Goal: Task Accomplishment & Management: Use online tool/utility

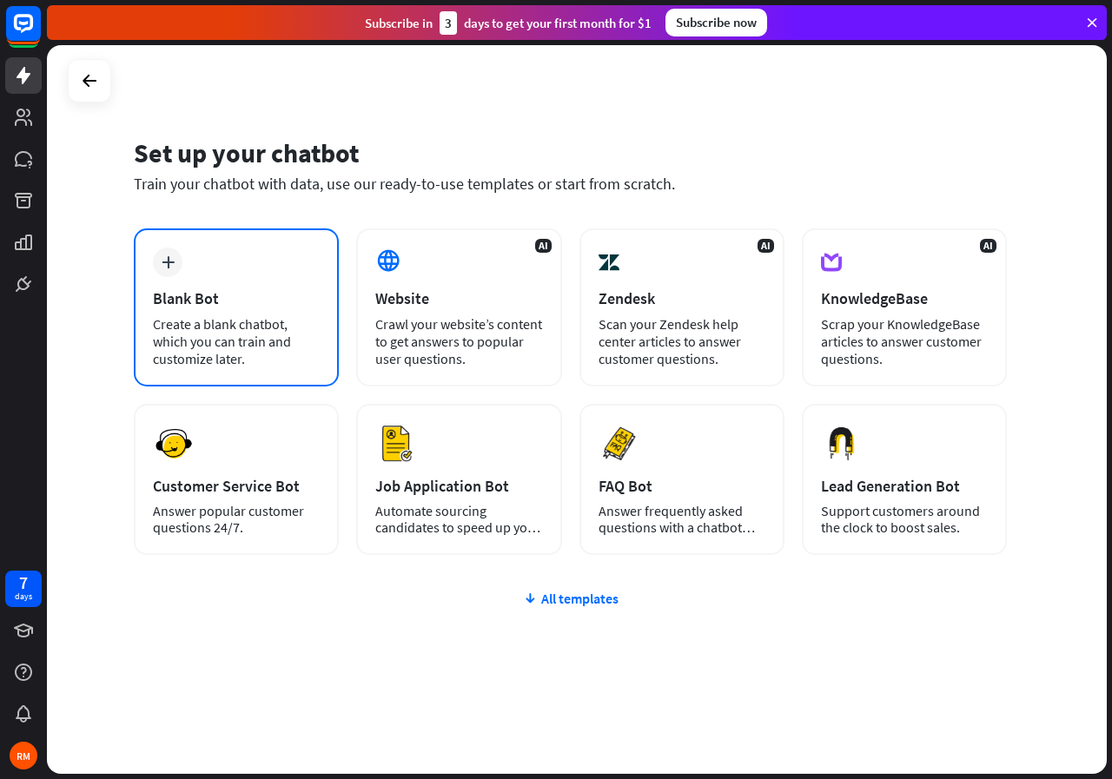
click at [241, 326] on div "Create a blank chatbot, which you can train and customize later." at bounding box center [236, 341] width 167 height 52
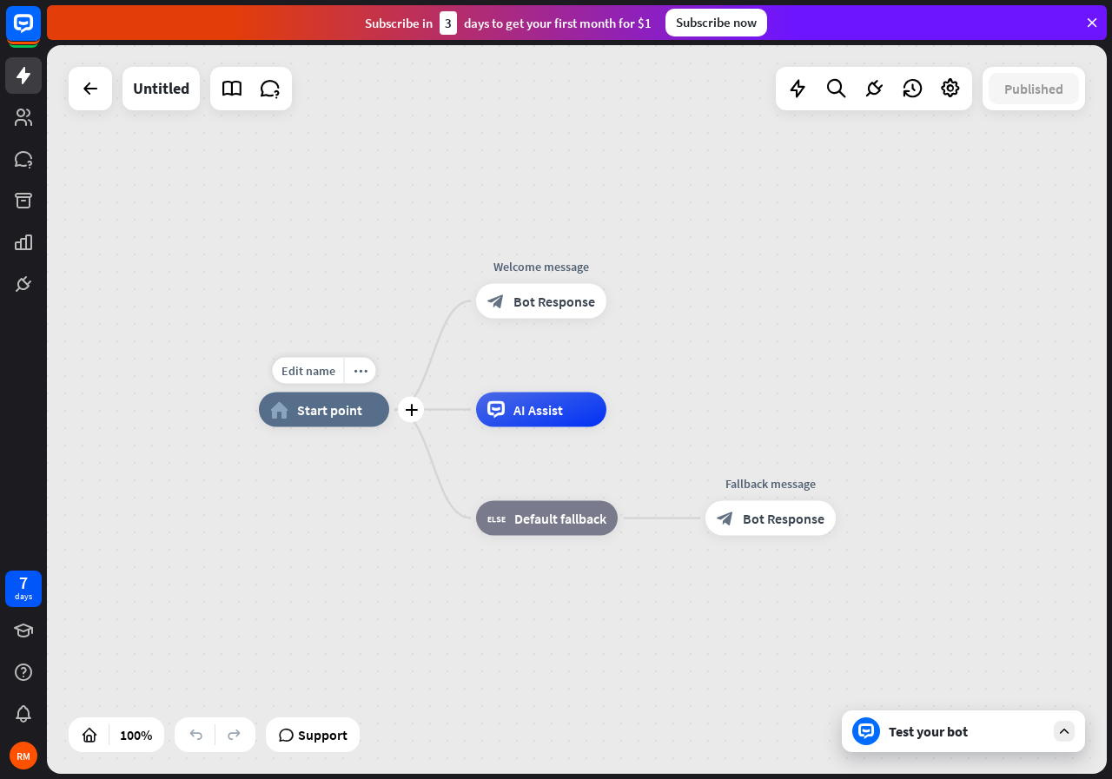
click at [339, 414] on span "Start point" at bounding box center [329, 409] width 65 height 17
click at [317, 376] on span "Edit name" at bounding box center [308, 371] width 54 height 16
click at [341, 417] on span "Start point" at bounding box center [329, 409] width 65 height 17
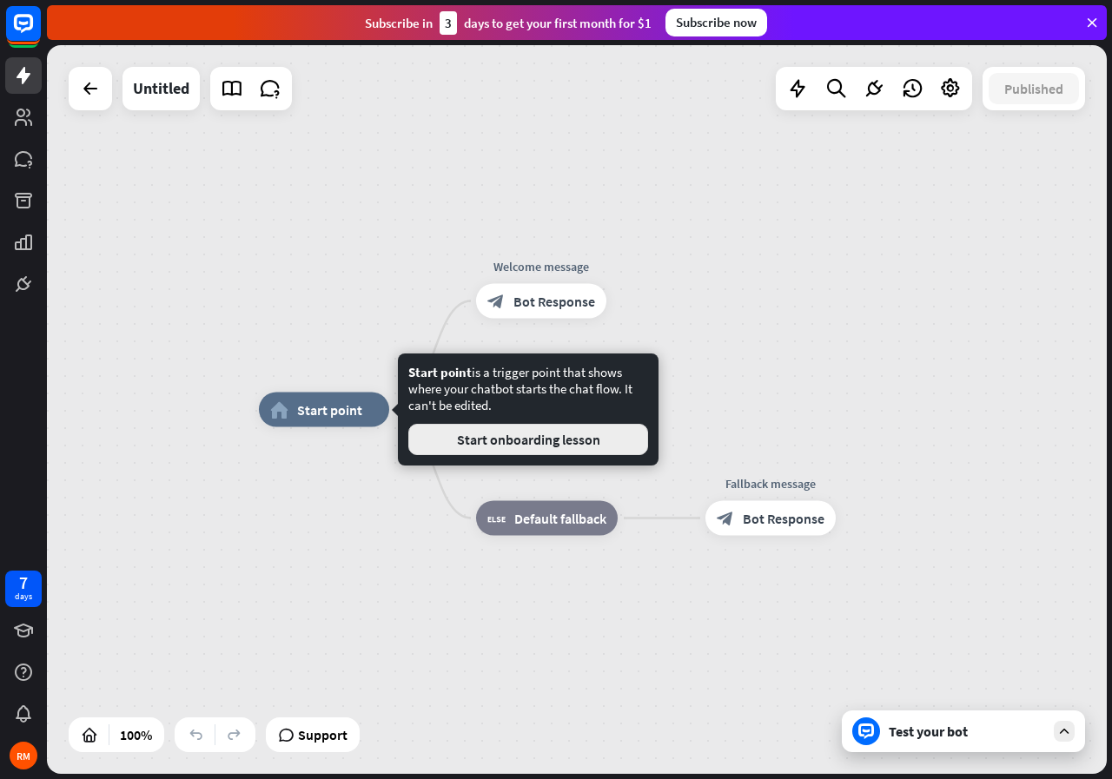
click at [497, 441] on button "Start onboarding lesson" at bounding box center [528, 439] width 240 height 31
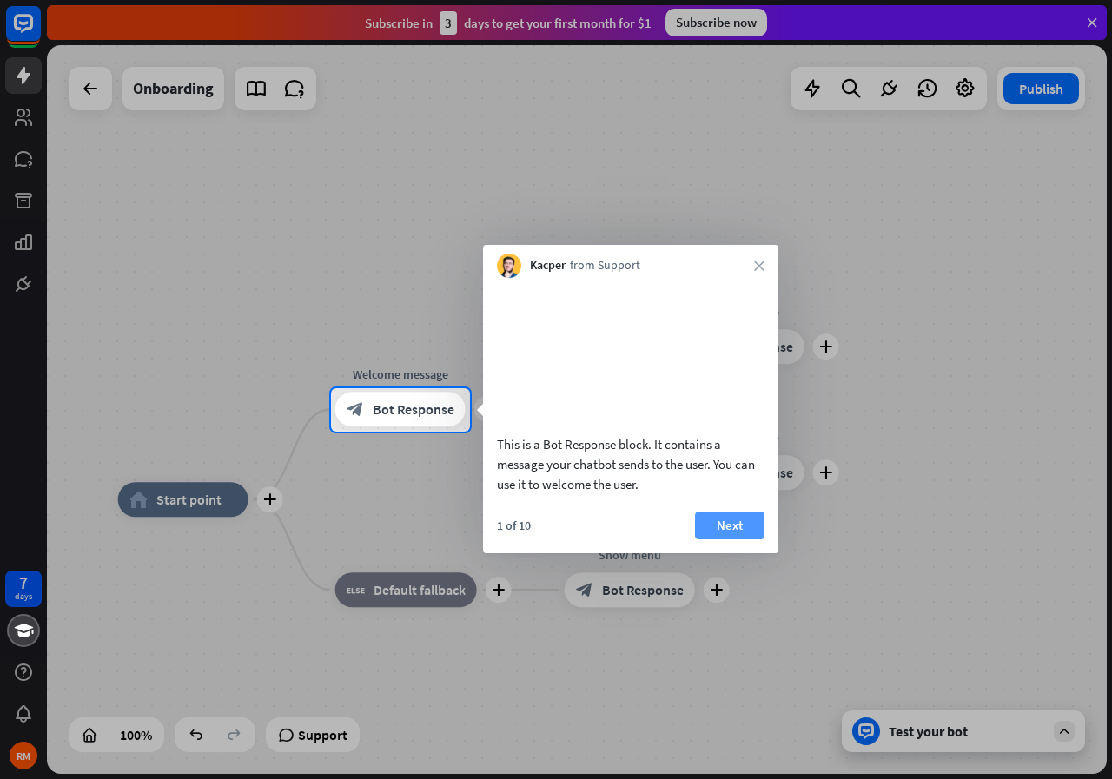
click at [730, 539] on button "Next" at bounding box center [729, 526] width 69 height 28
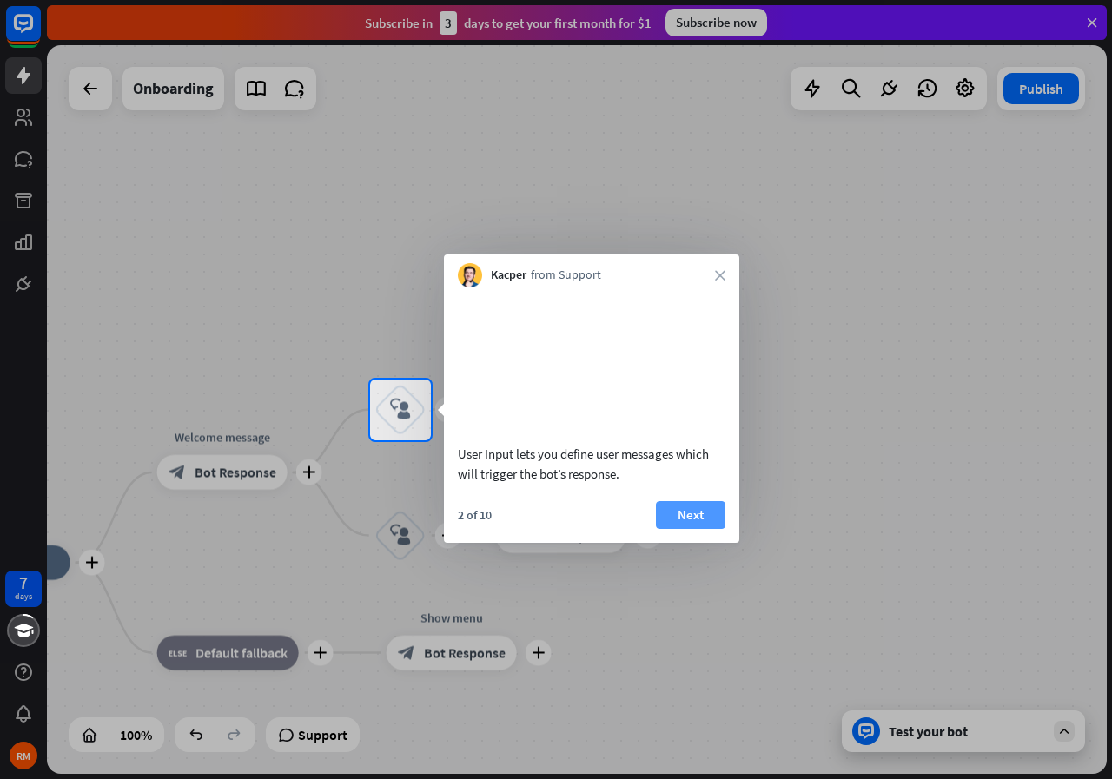
click at [719, 529] on button "Next" at bounding box center [690, 515] width 69 height 28
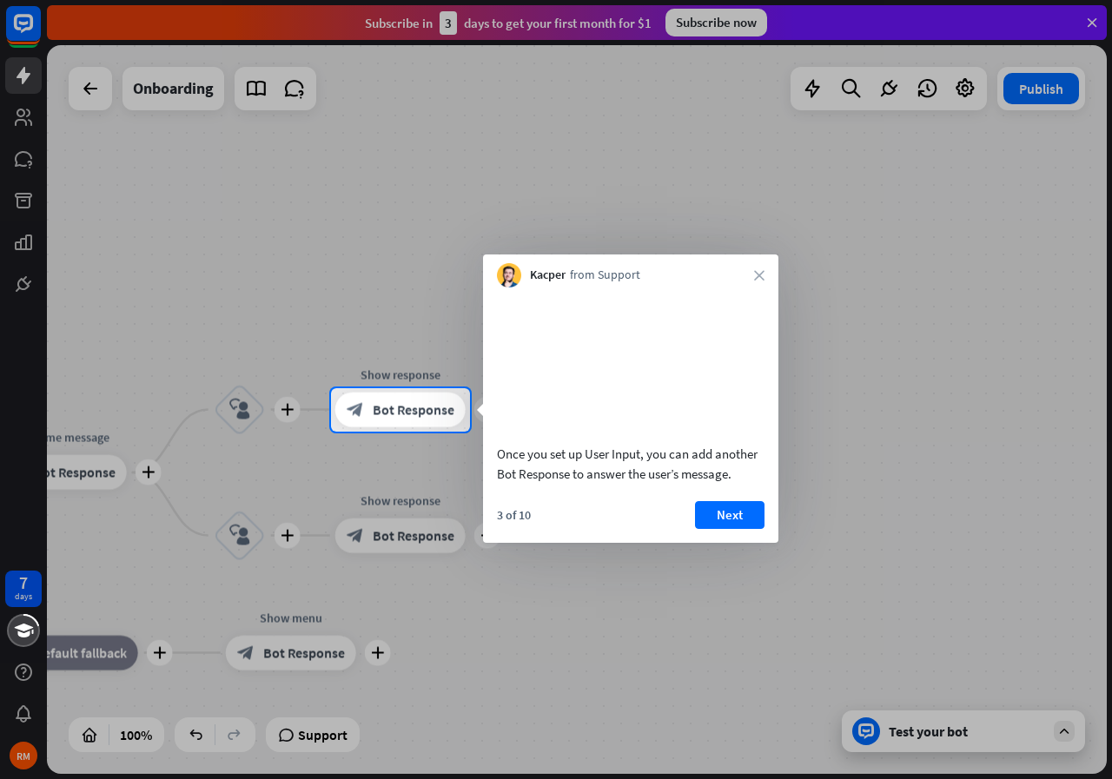
click at [719, 529] on button "Next" at bounding box center [729, 515] width 69 height 28
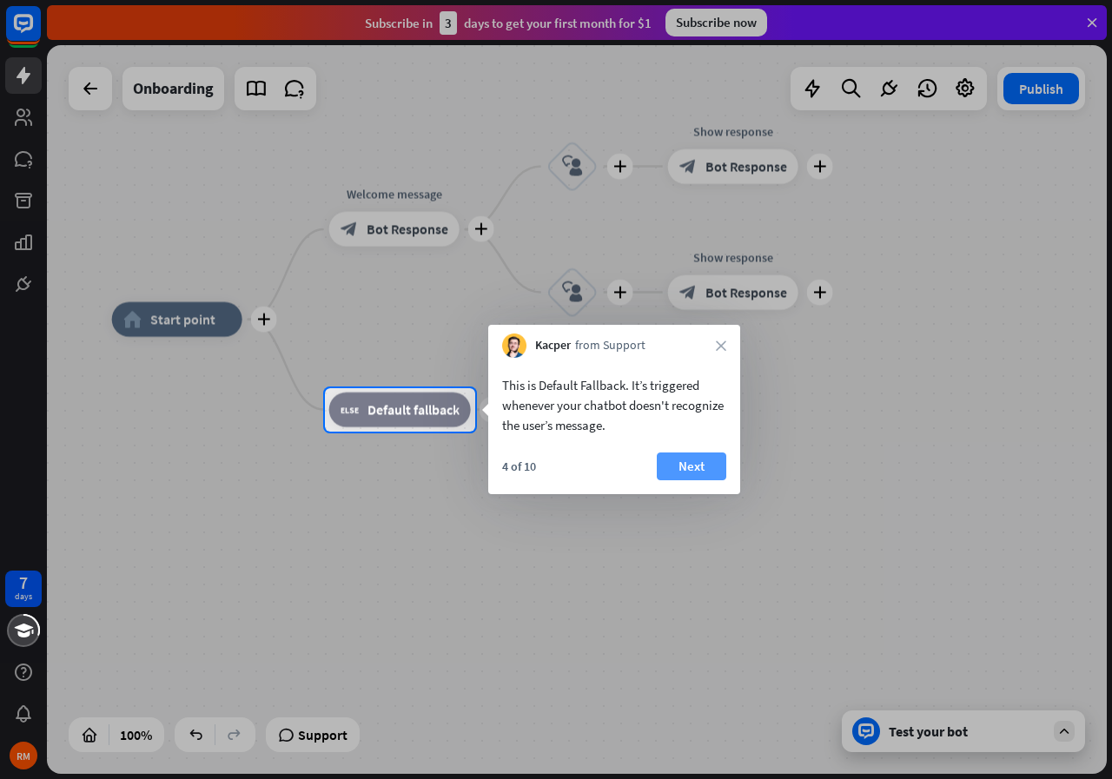
click at [688, 466] on button "Next" at bounding box center [691, 467] width 69 height 28
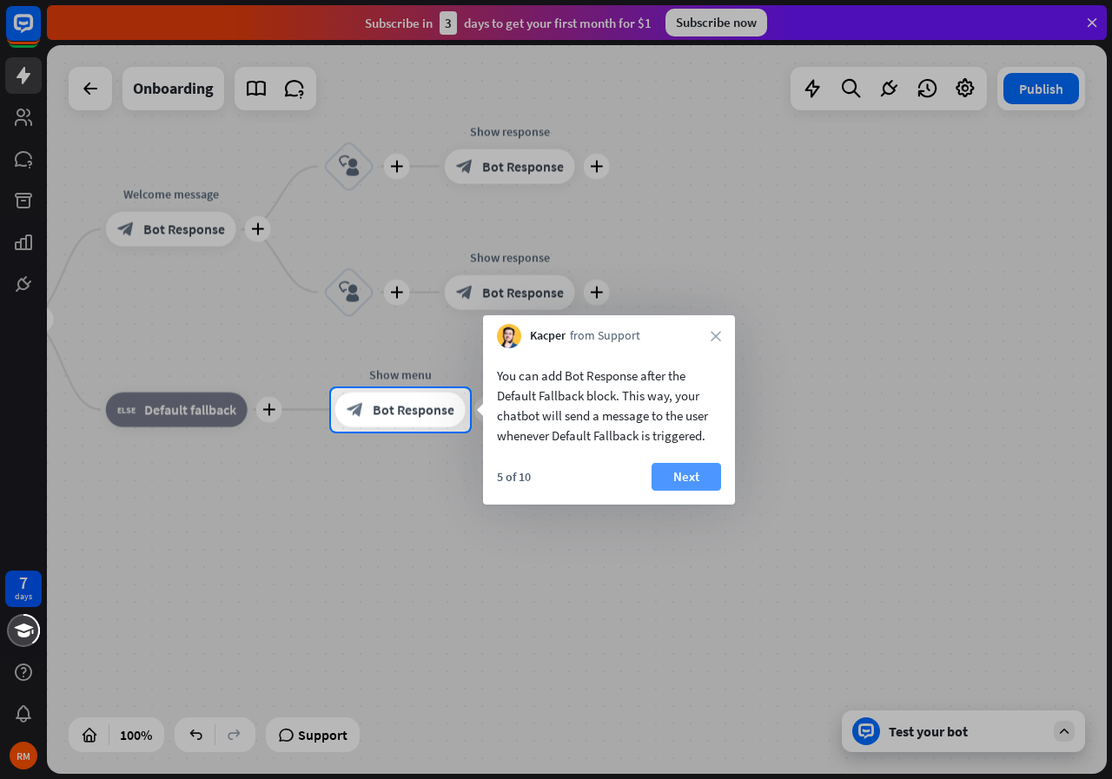
click at [697, 466] on button "Next" at bounding box center [685, 477] width 69 height 28
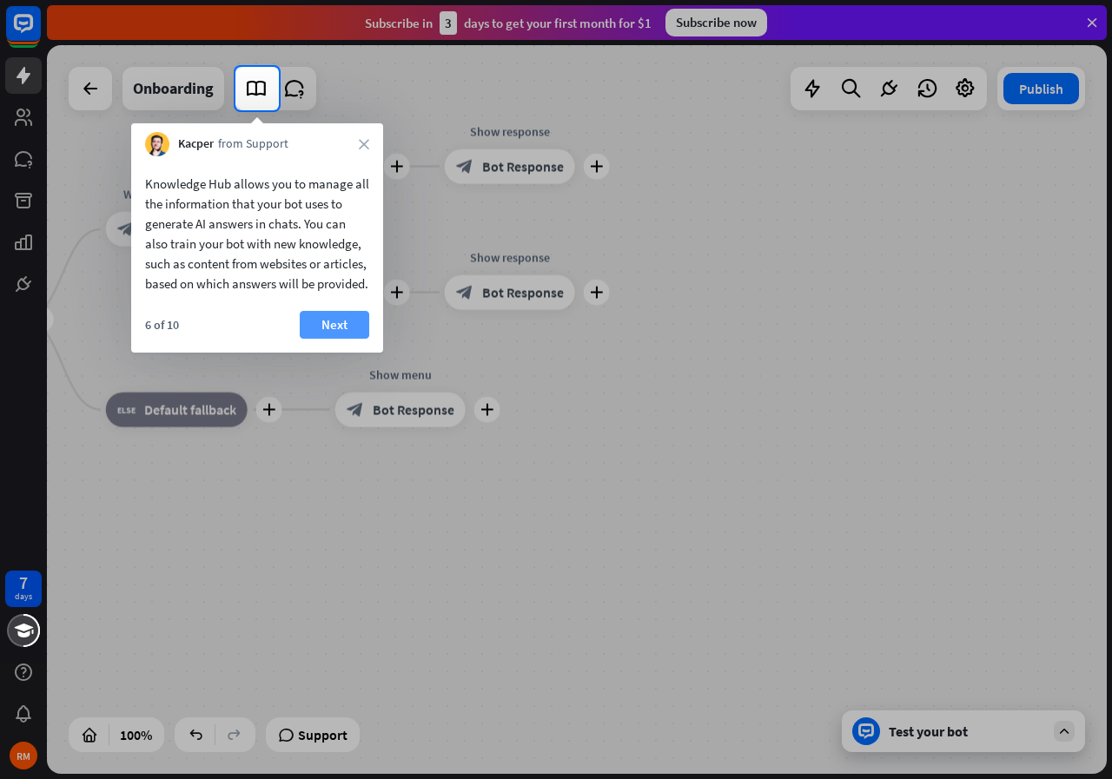
click at [354, 339] on button "Next" at bounding box center [334, 325] width 69 height 28
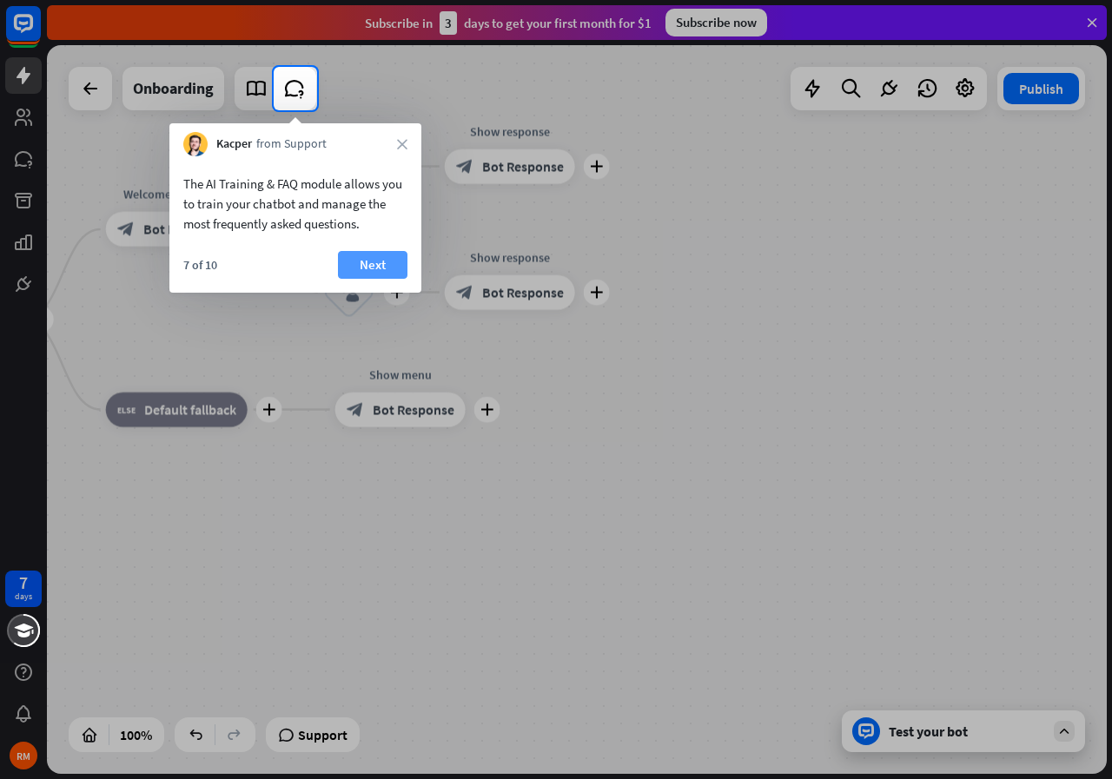
click at [374, 259] on button "Next" at bounding box center [372, 265] width 69 height 28
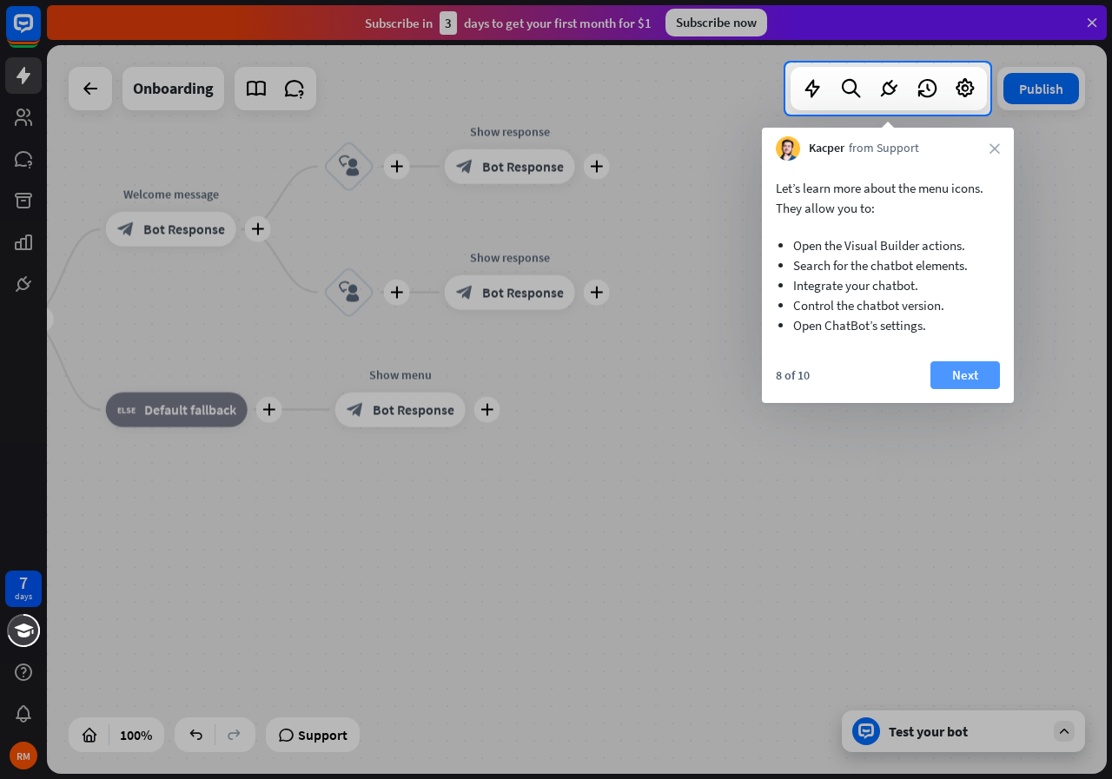
click at [985, 374] on button "Next" at bounding box center [964, 375] width 69 height 28
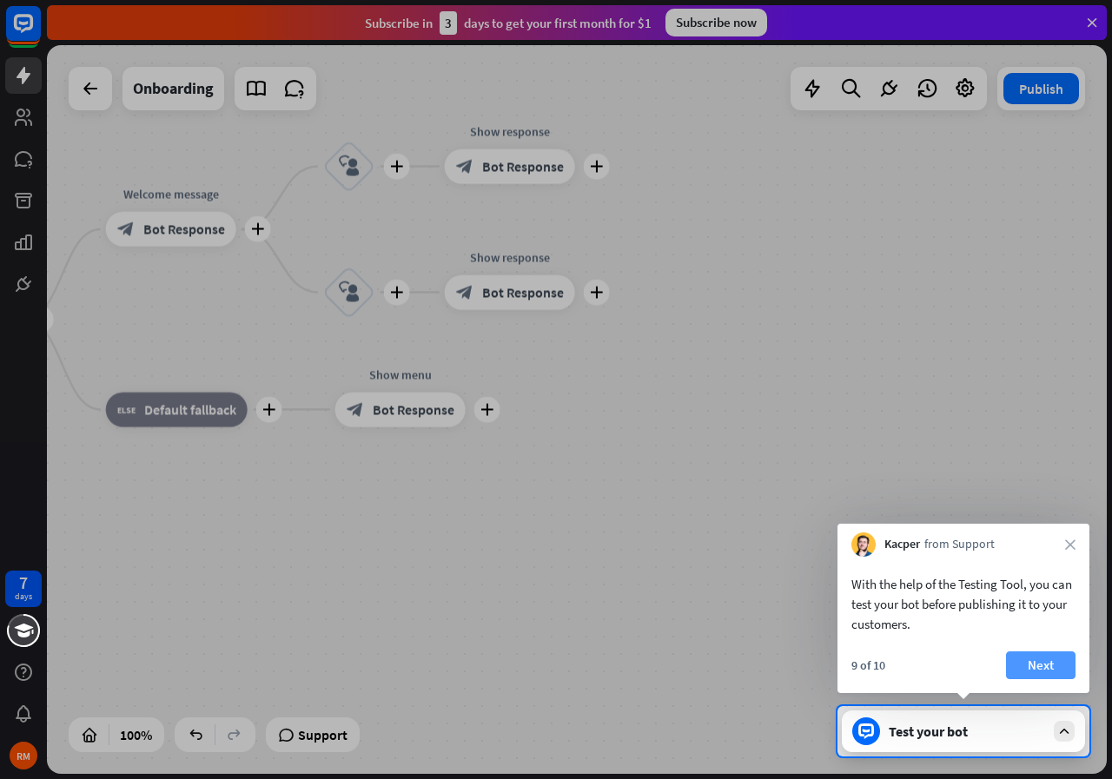
click at [1053, 661] on button "Next" at bounding box center [1040, 665] width 69 height 28
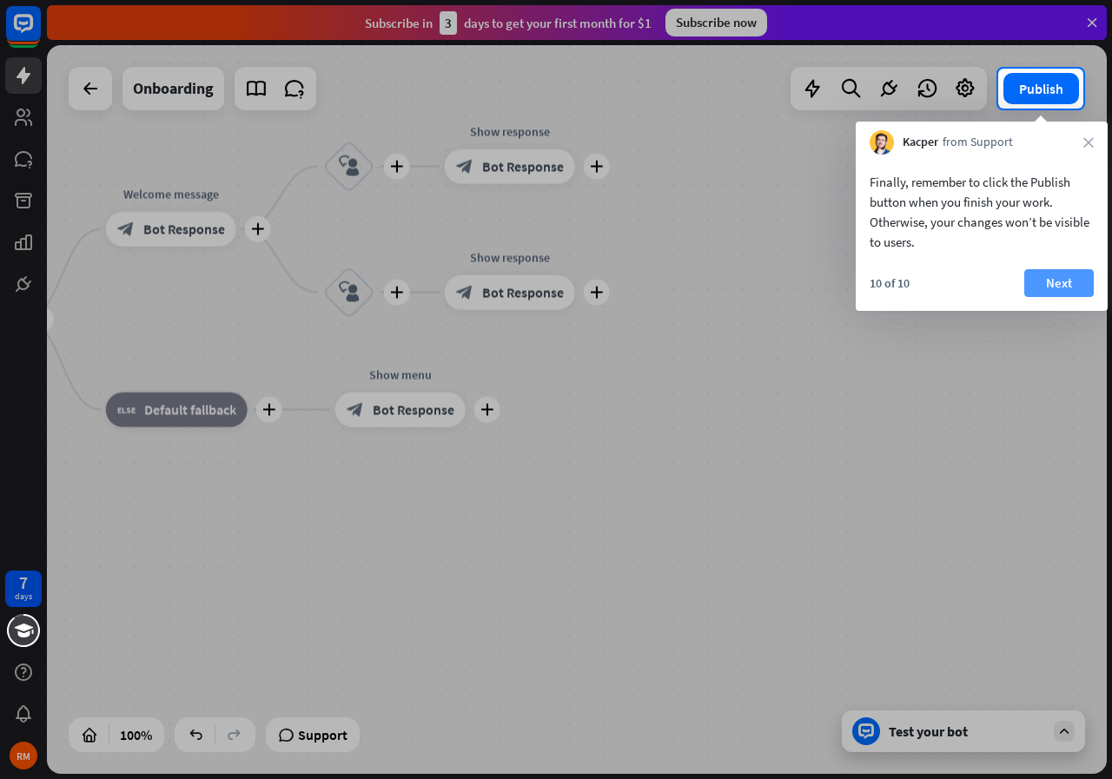
click at [1047, 282] on button "Next" at bounding box center [1058, 283] width 69 height 28
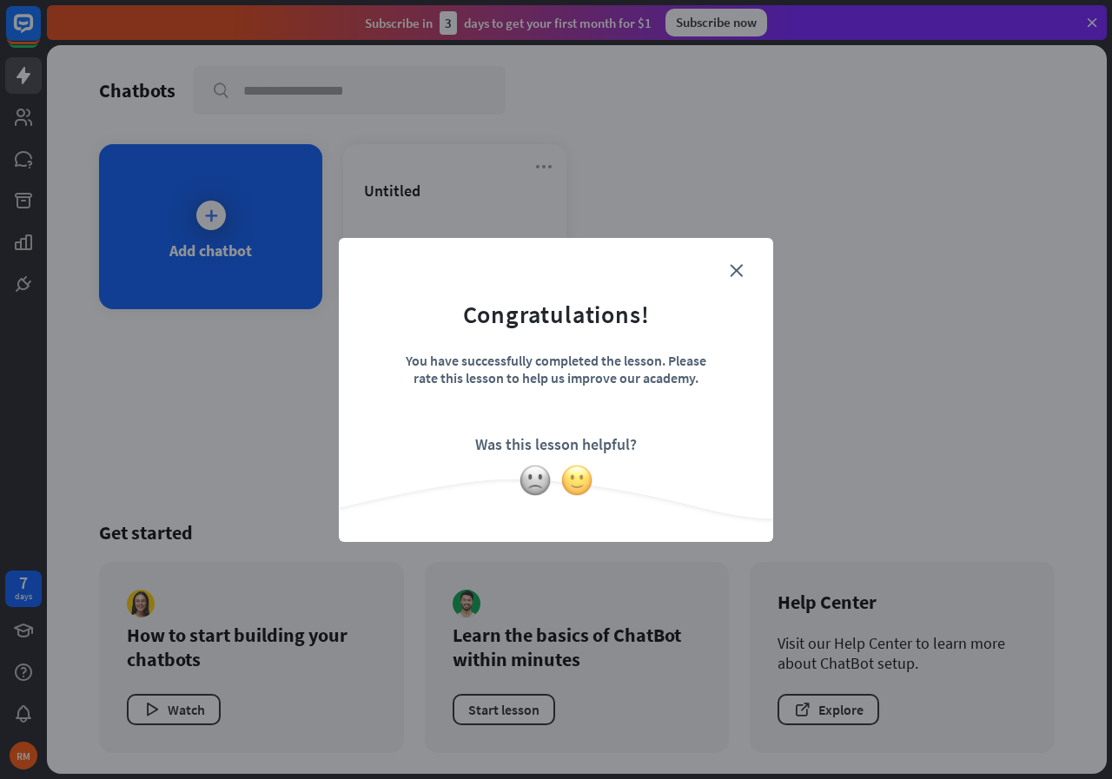
click at [580, 486] on img at bounding box center [576, 480] width 33 height 33
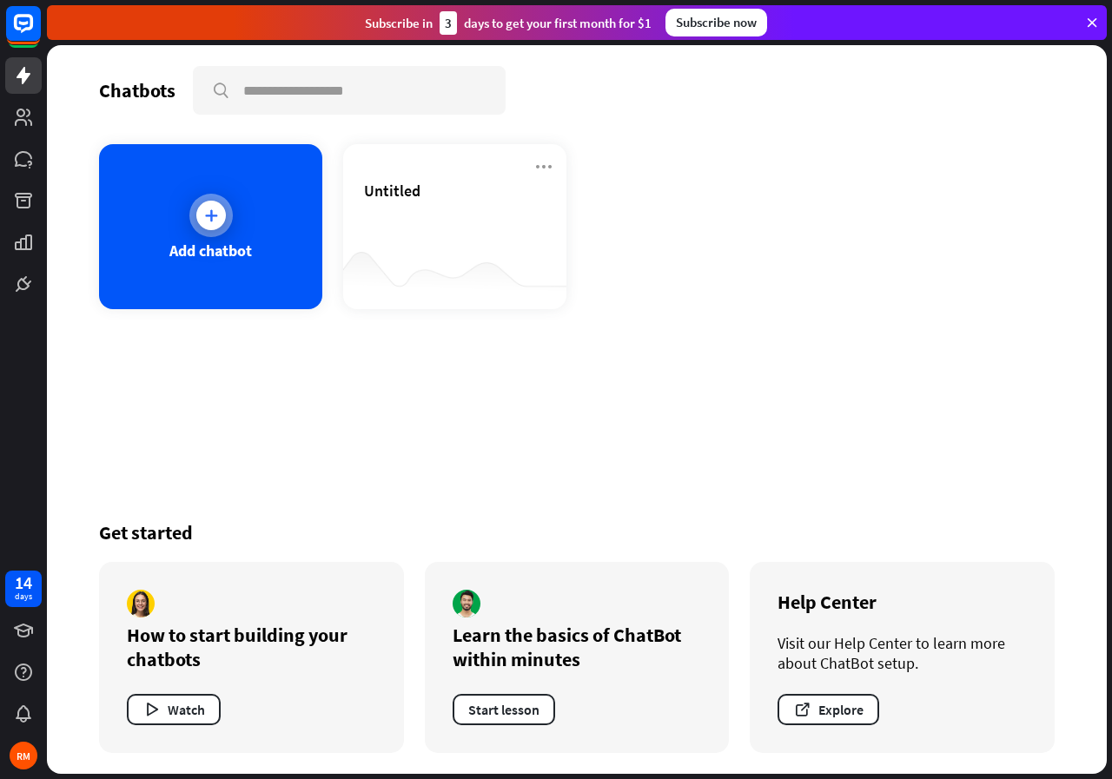
click at [240, 212] on div "Add chatbot" at bounding box center [210, 226] width 223 height 165
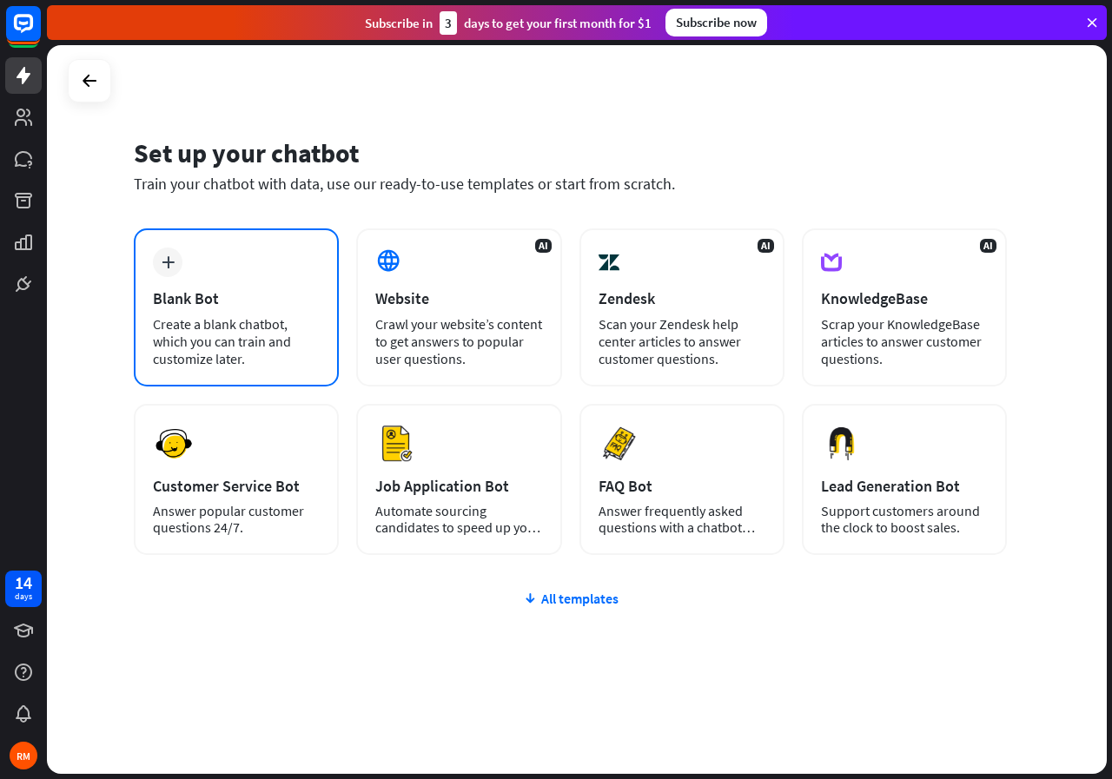
click at [228, 314] on div "plus Blank Bot Create a blank chatbot, which you can train and customize later." at bounding box center [236, 307] width 205 height 158
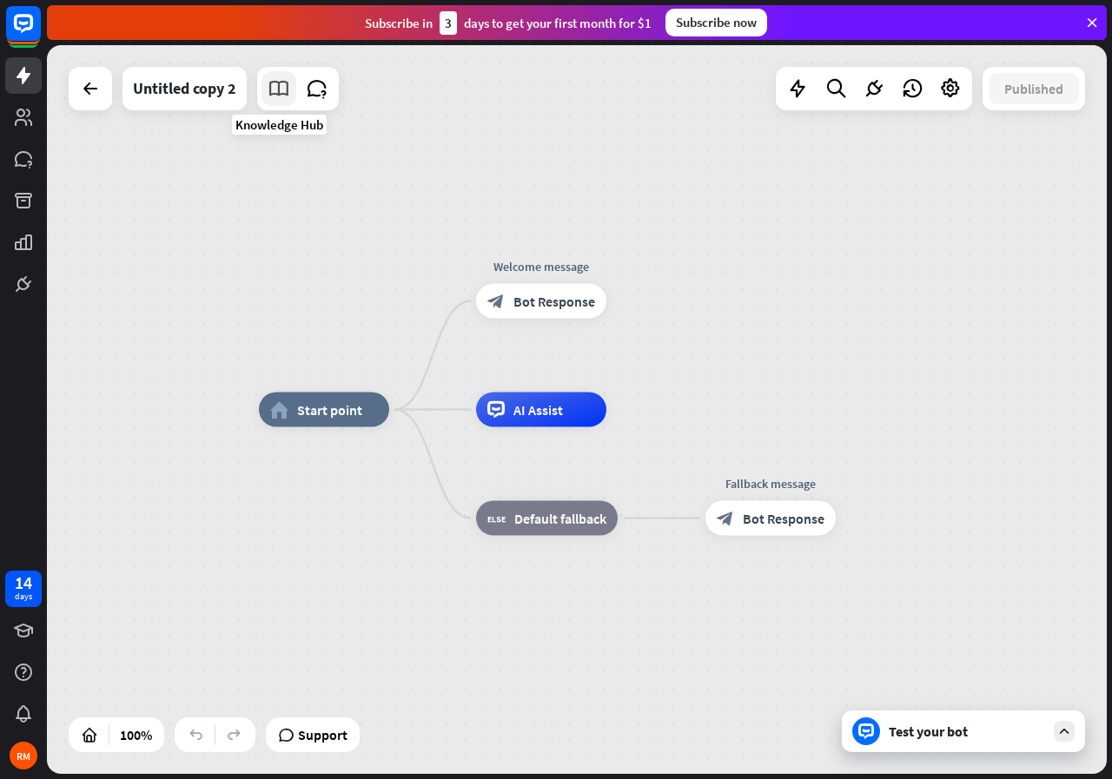
click at [288, 91] on icon at bounding box center [279, 88] width 23 height 23
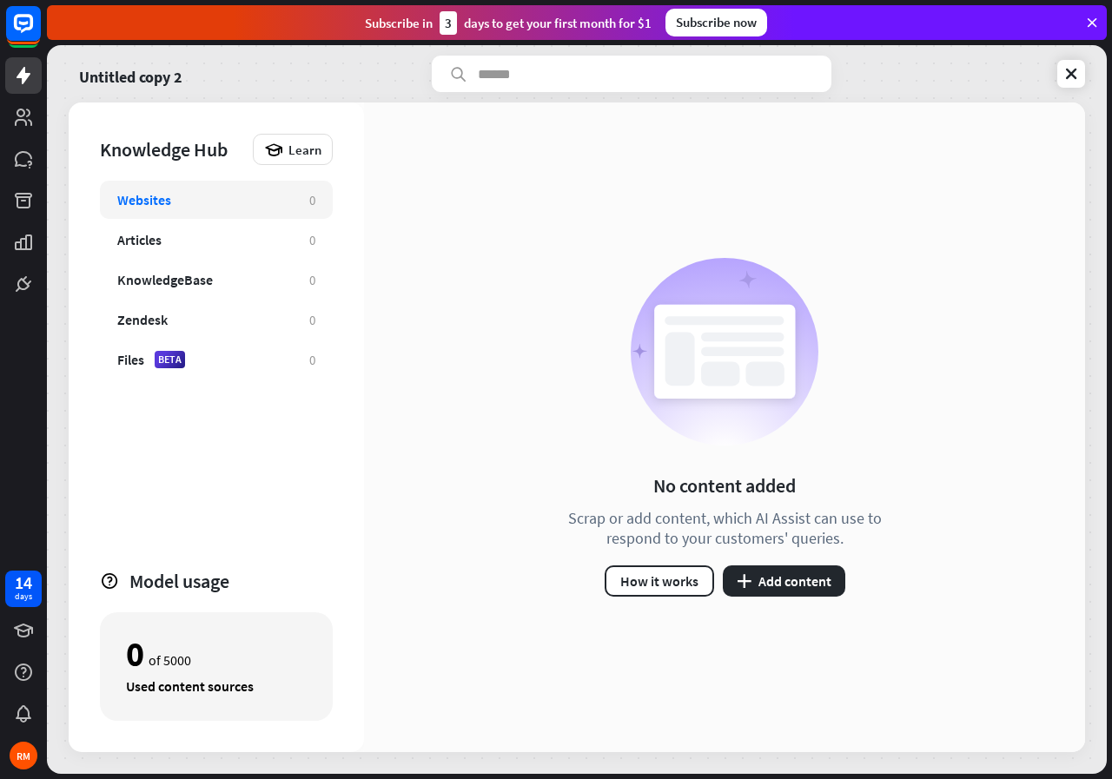
click at [234, 204] on div "Websites" at bounding box center [204, 199] width 175 height 17
click at [226, 236] on div "Articles" at bounding box center [204, 239] width 175 height 17
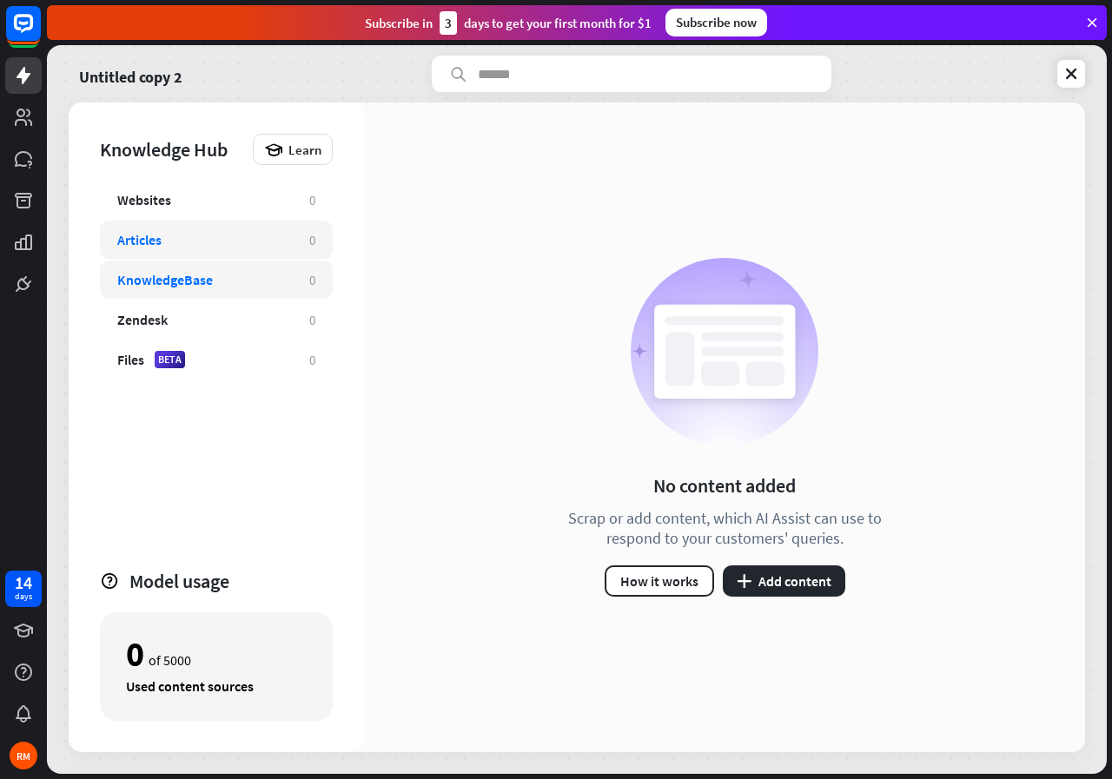
click at [226, 275] on div "KnowledgeBase" at bounding box center [204, 279] width 175 height 17
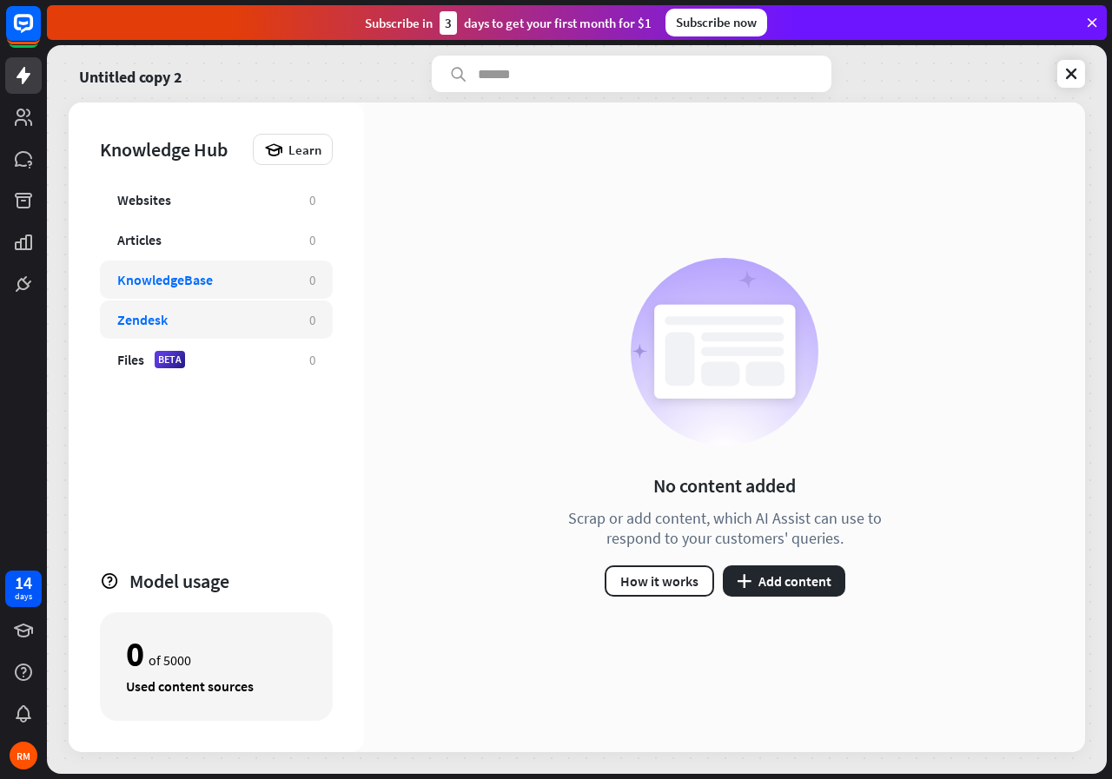
click at [215, 324] on div "Zendesk" at bounding box center [204, 319] width 175 height 17
click at [293, 151] on span "Learn" at bounding box center [304, 150] width 33 height 17
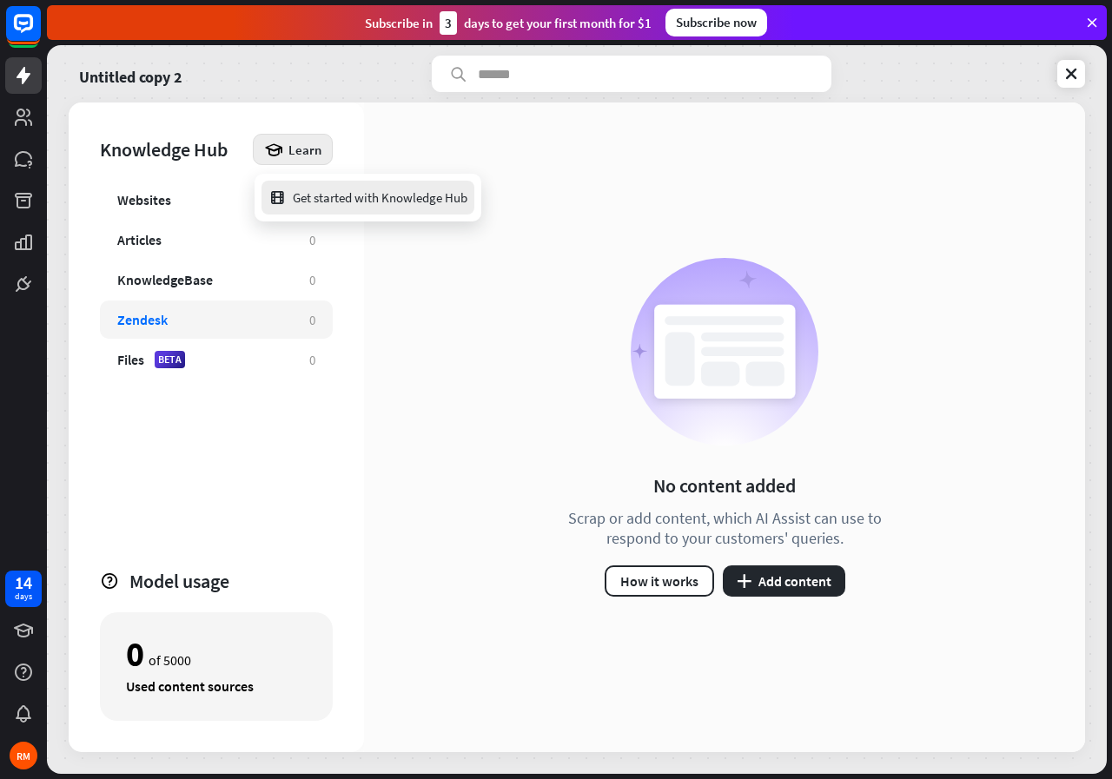
click at [336, 203] on div "Get started with Knowledge Hub" at bounding box center [367, 198] width 199 height 34
click at [577, 142] on div "close" at bounding box center [556, 389] width 1112 height 779
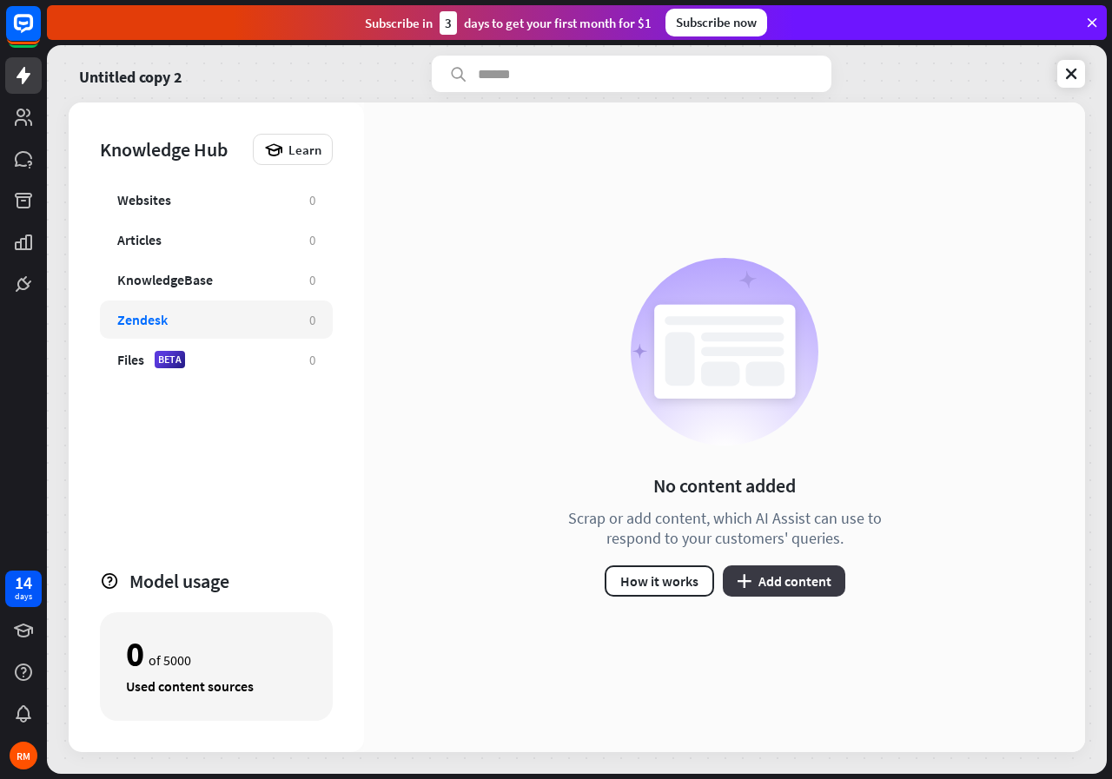
click at [777, 585] on button "plus Add content" at bounding box center [784, 580] width 122 height 31
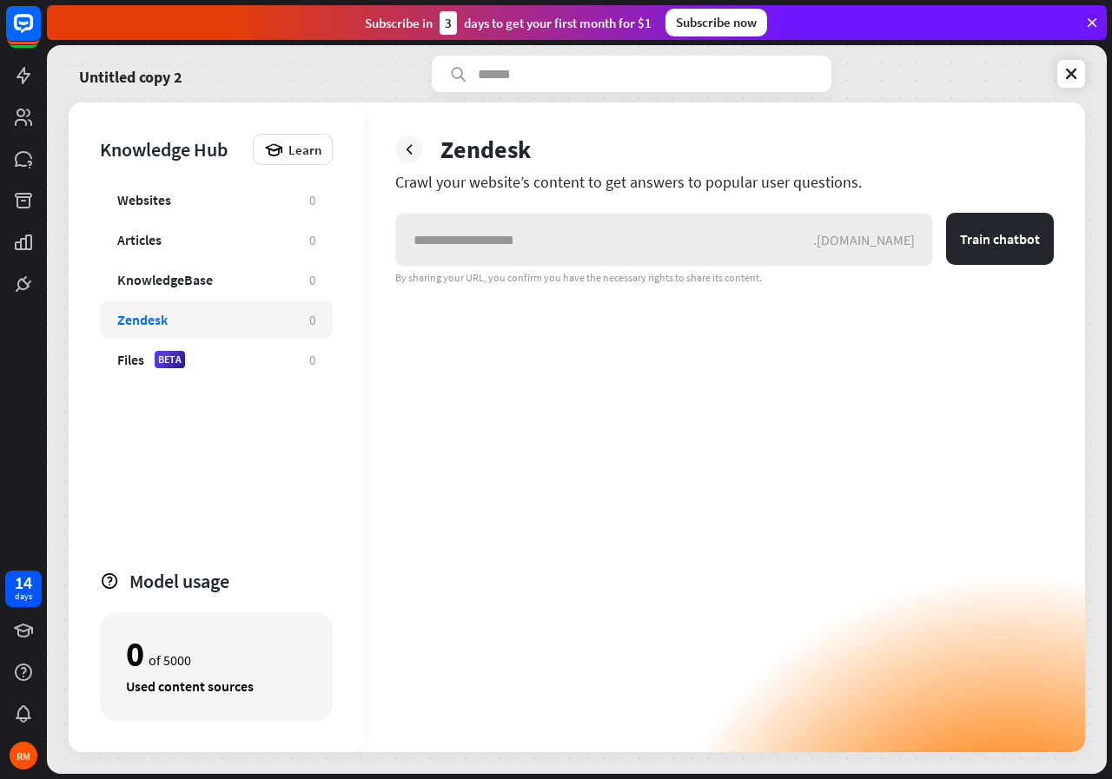
click at [526, 251] on input "text" at bounding box center [604, 240] width 417 height 52
type input "**********"
click at [885, 246] on div ".[DOMAIN_NAME]" at bounding box center [872, 239] width 119 height 17
click at [956, 240] on button "Train chatbot" at bounding box center [1000, 239] width 108 height 52
click at [148, 202] on div "Websites" at bounding box center [144, 199] width 54 height 17
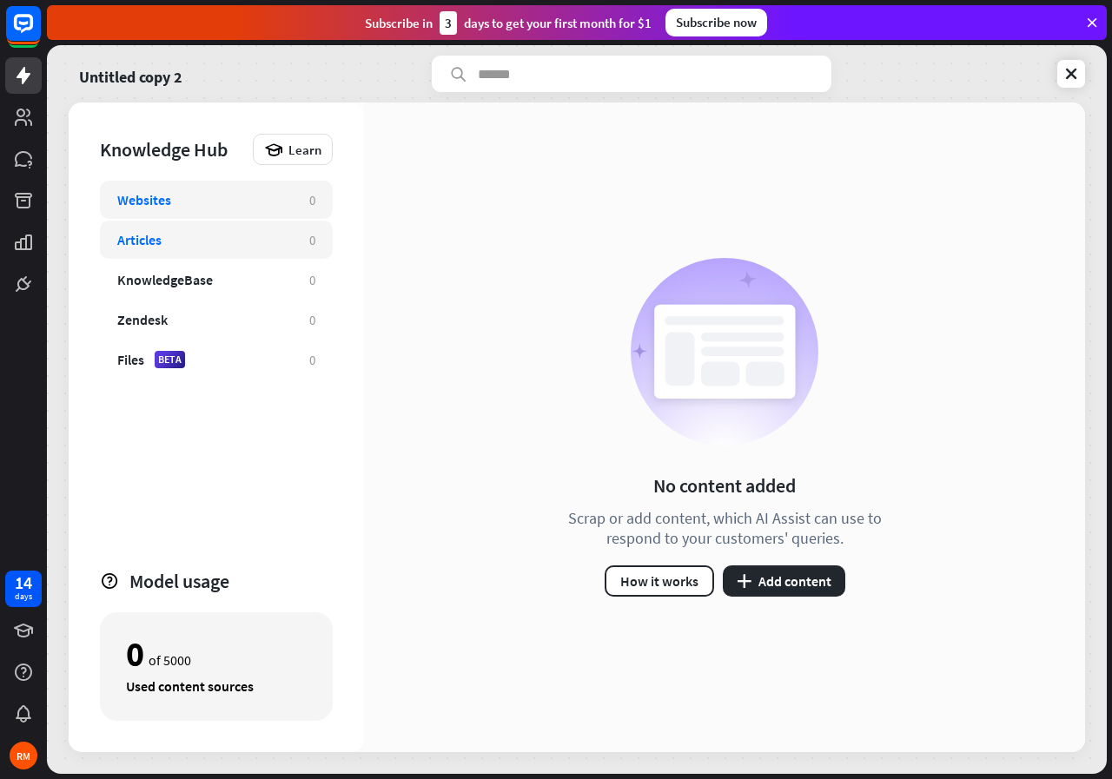
click at [145, 234] on div "Articles" at bounding box center [139, 239] width 44 height 17
click at [144, 248] on div "Articles" at bounding box center [139, 239] width 44 height 17
click at [149, 277] on div "KnowledgeBase" at bounding box center [165, 279] width 96 height 17
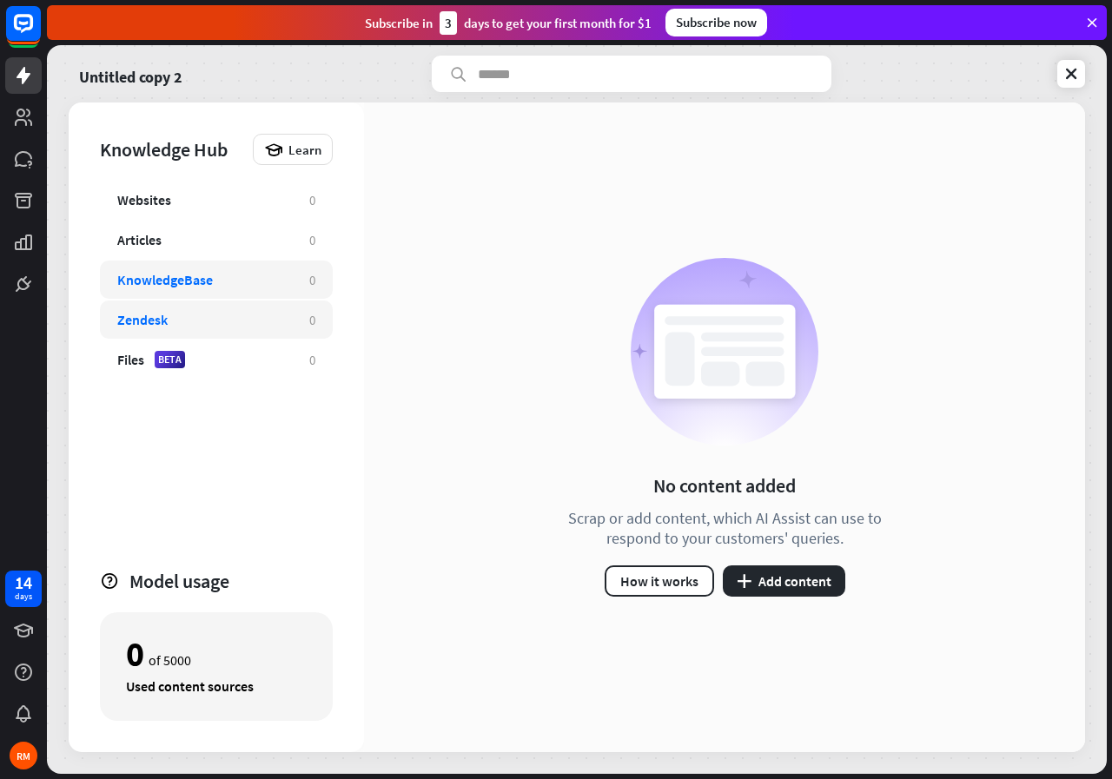
click at [155, 325] on div "Zendesk" at bounding box center [142, 319] width 50 height 17
click at [132, 369] on div "Files BETA 0" at bounding box center [216, 360] width 233 height 38
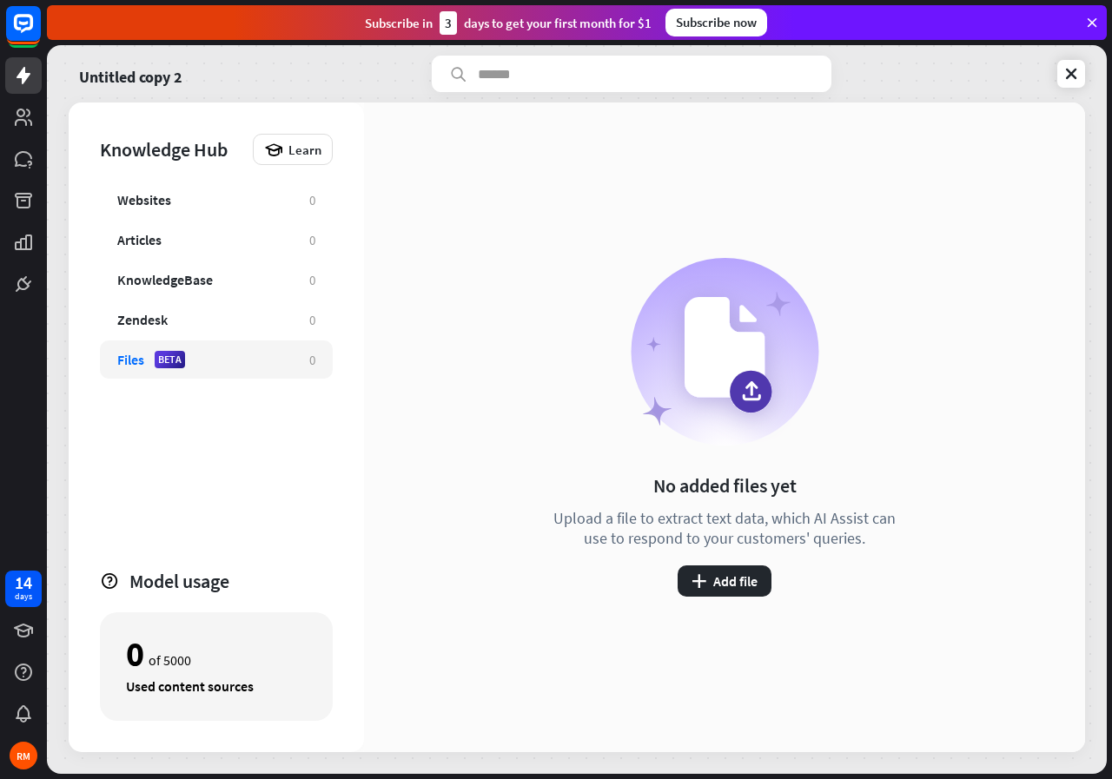
click at [410, 30] on div "Subscribe [DATE] to get your first month for $1" at bounding box center [508, 22] width 287 height 23
click at [30, 33] on rect at bounding box center [23, 23] width 38 height 38
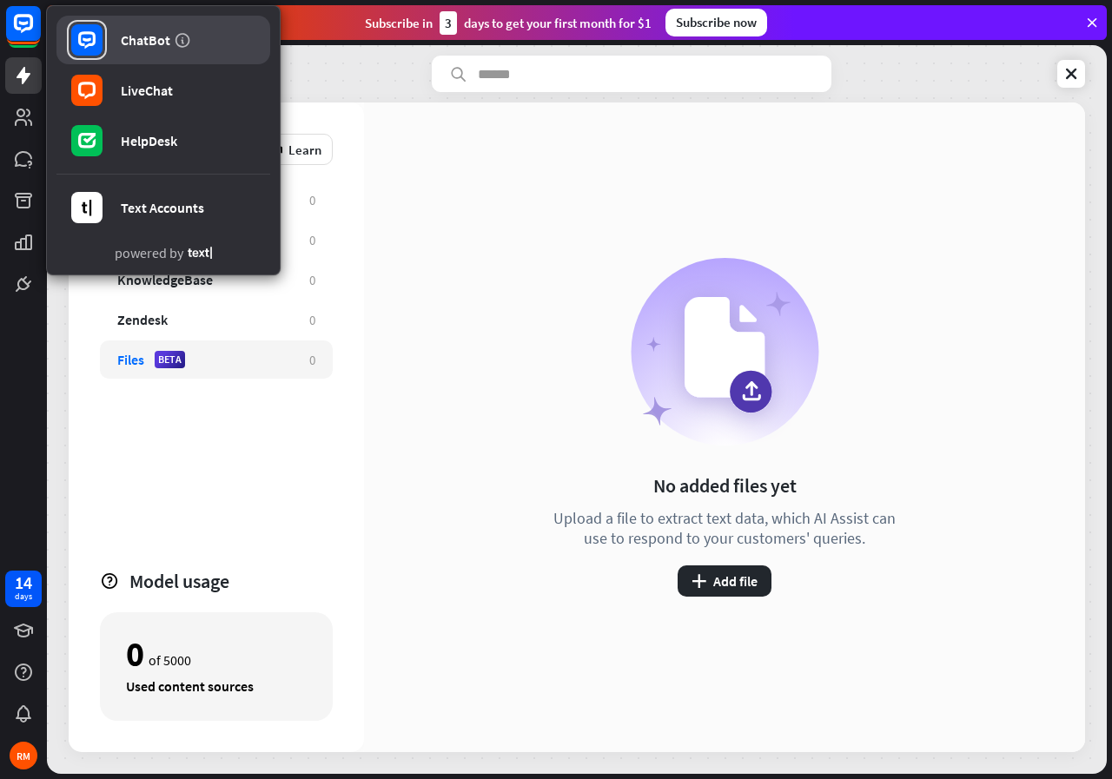
click at [150, 44] on div "ChatBot" at bounding box center [146, 39] width 50 height 17
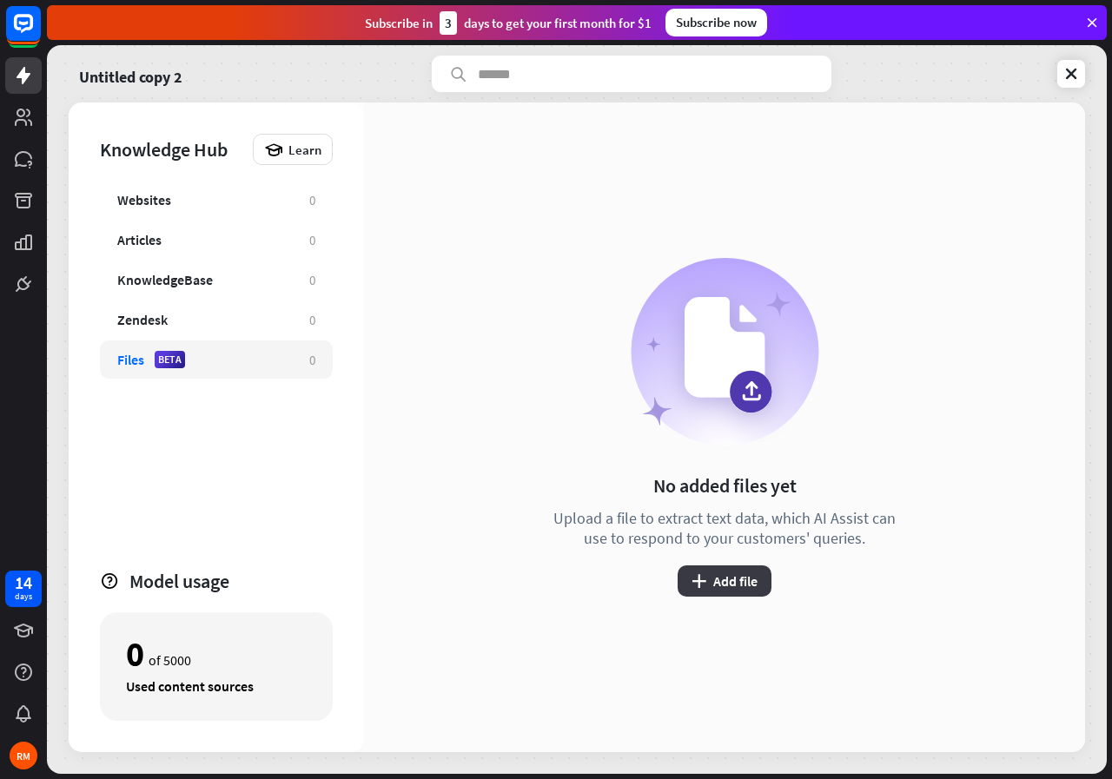
click at [736, 592] on div "No added files yet Upload a file to extract text data, which AI Assist can use …" at bounding box center [724, 428] width 721 height 650
click at [736, 589] on button "plus Add file" at bounding box center [725, 580] width 94 height 31
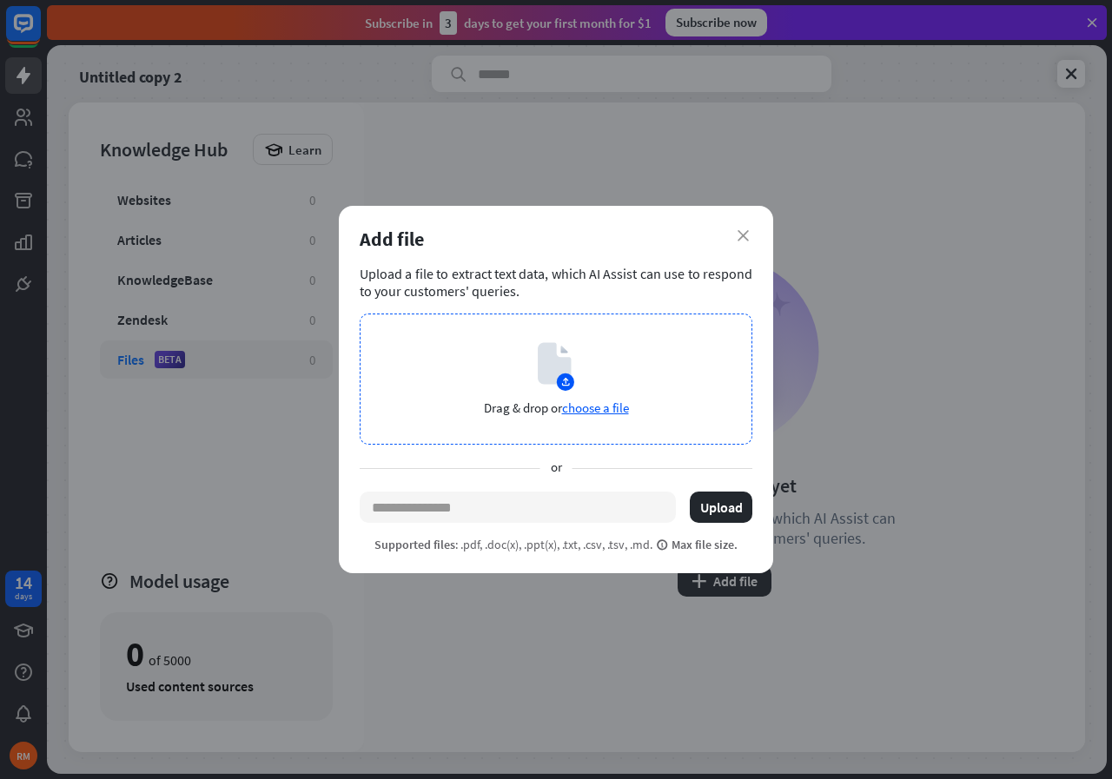
click at [563, 382] on circle at bounding box center [565, 382] width 17 height 17
click at [741, 233] on icon "close" at bounding box center [742, 235] width 11 height 11
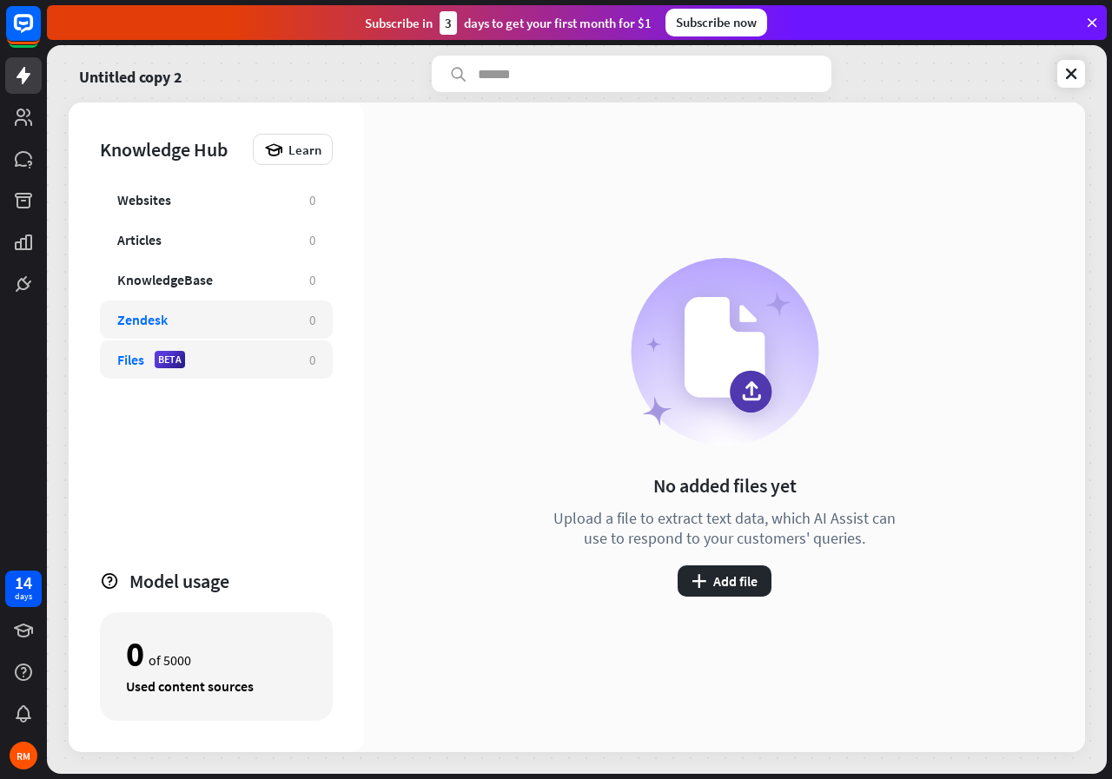
click at [156, 324] on div "Zendesk" at bounding box center [142, 319] width 50 height 17
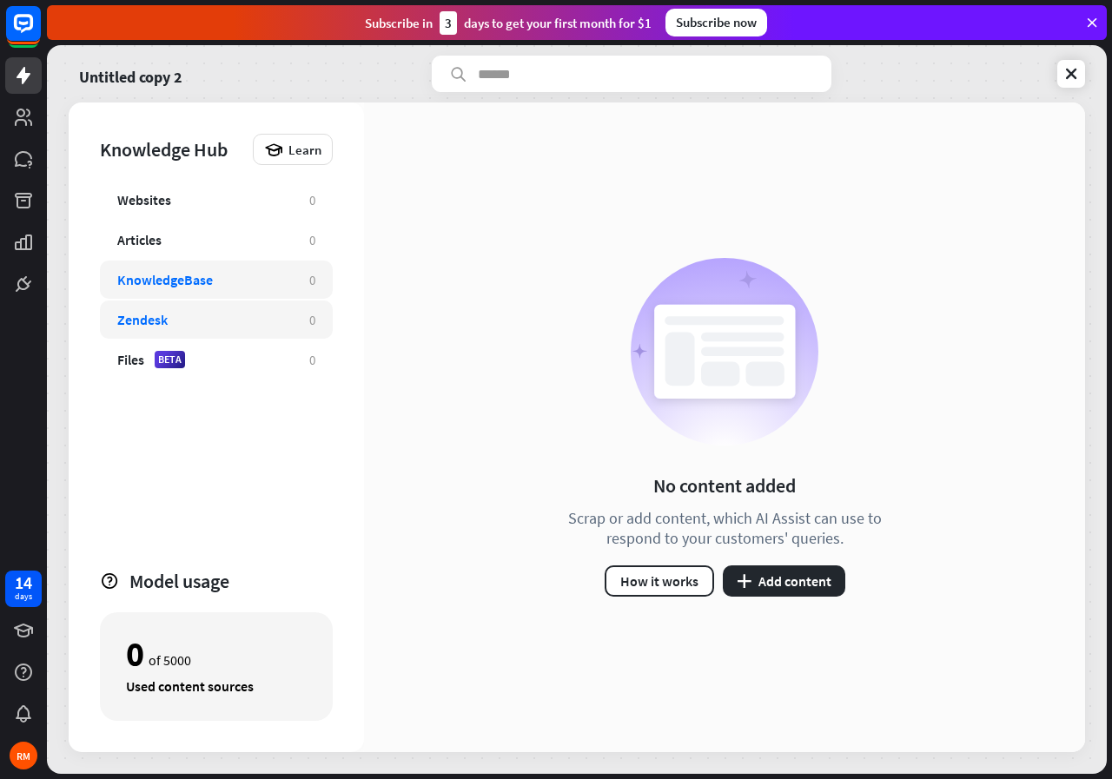
click at [161, 291] on div "KnowledgeBase 0" at bounding box center [216, 280] width 233 height 38
drag, startPoint x: 167, startPoint y: 235, endPoint x: 163, endPoint y: 206, distance: 28.9
click at [166, 232] on div "Articles" at bounding box center [204, 239] width 175 height 17
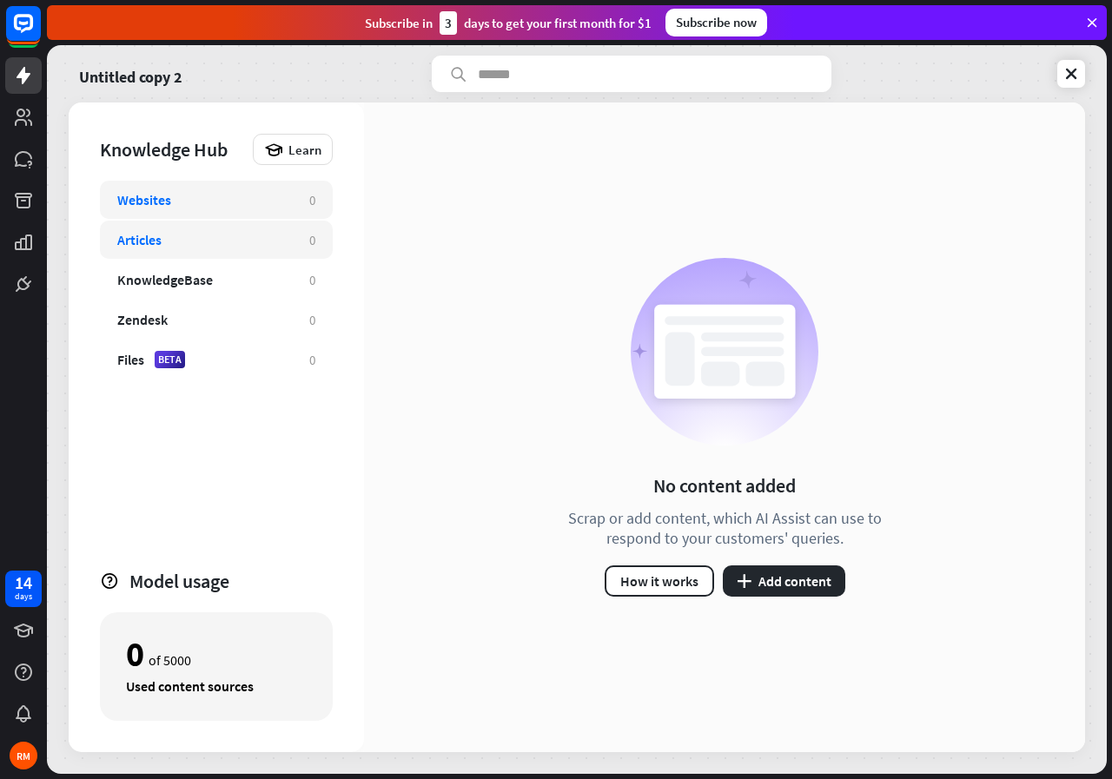
click at [160, 197] on div "Websites" at bounding box center [144, 199] width 54 height 17
click at [167, 151] on div "Knowledge Hub" at bounding box center [172, 149] width 144 height 24
click at [269, 150] on icon at bounding box center [273, 149] width 19 height 19
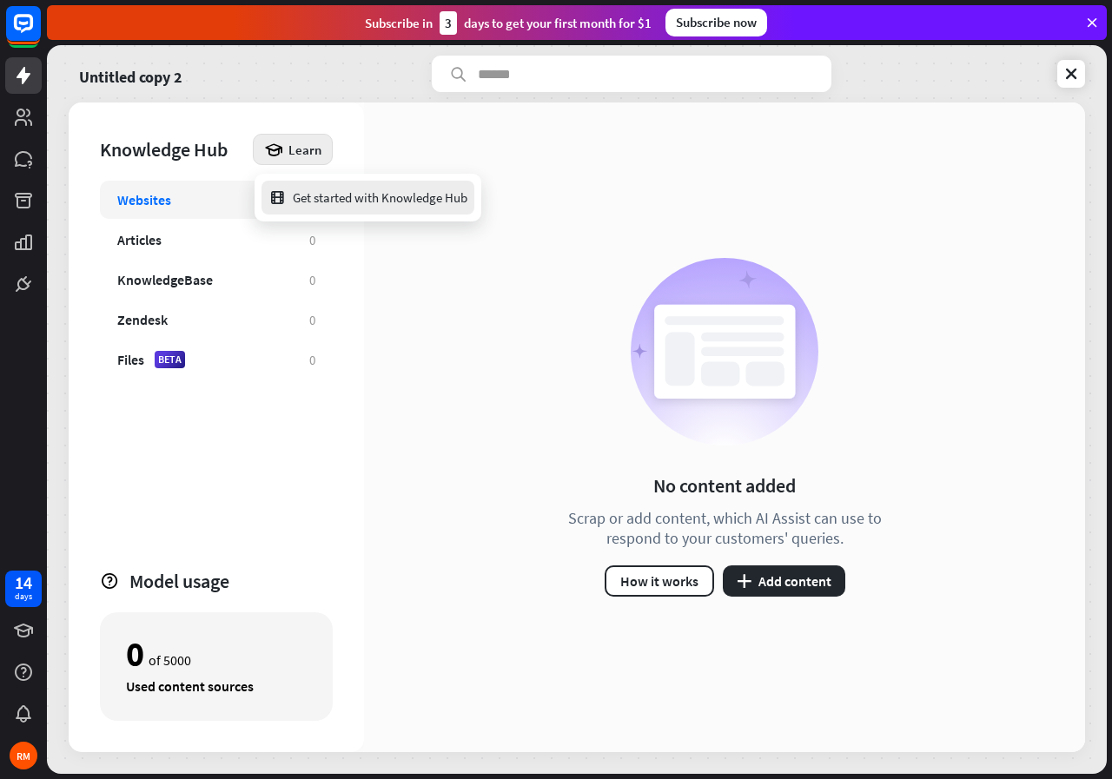
click at [329, 192] on div "Get started with Knowledge Hub" at bounding box center [367, 198] width 199 height 34
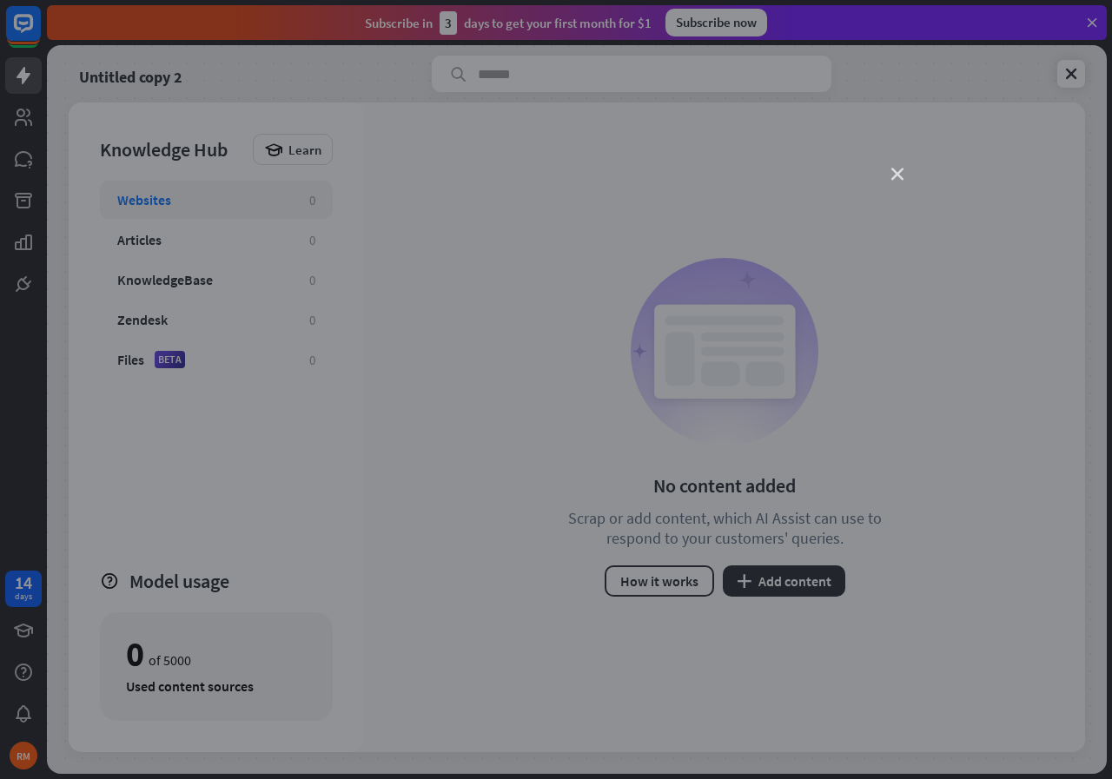
click at [900, 169] on icon "close" at bounding box center [897, 175] width 12 height 12
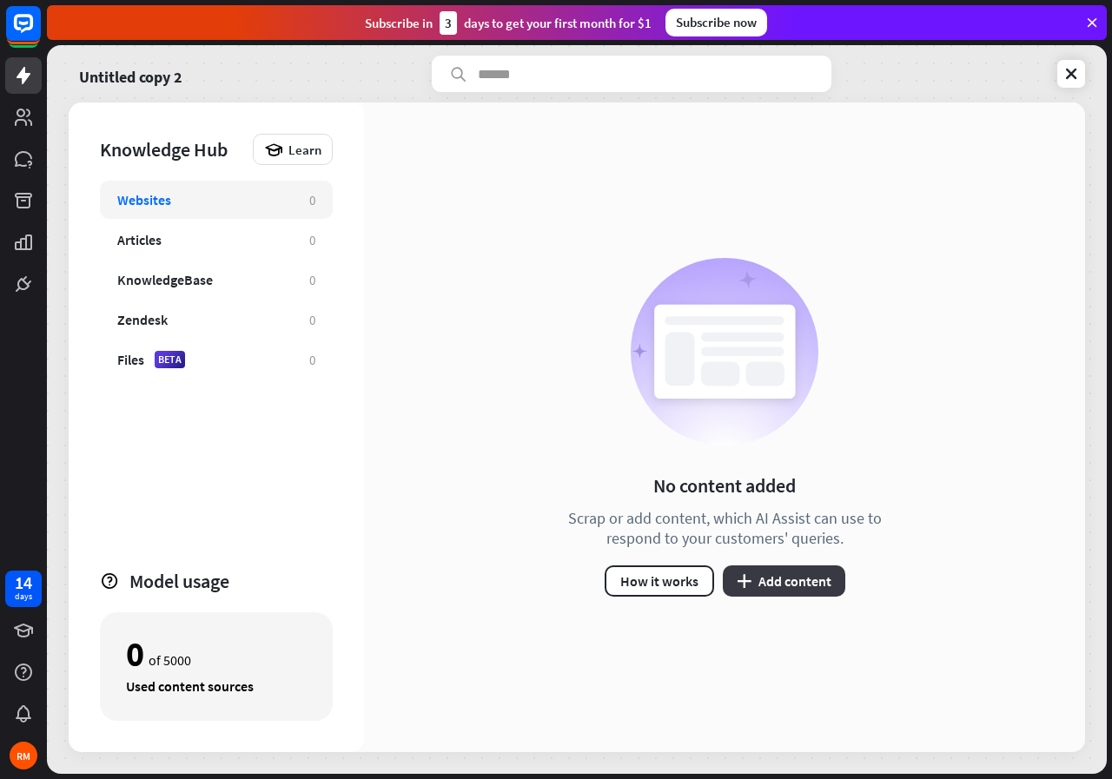
click at [771, 591] on button "plus Add content" at bounding box center [784, 580] width 122 height 31
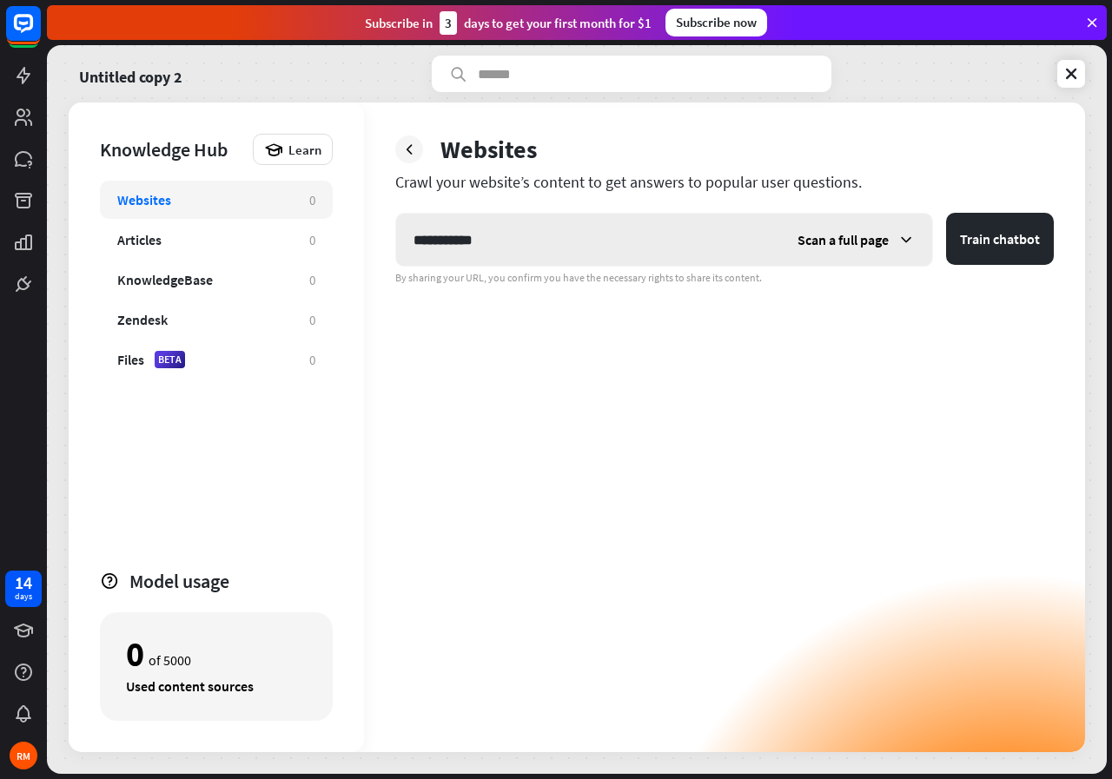
type input "**********"
click at [868, 247] on span "Scan a full page" at bounding box center [842, 239] width 91 height 17
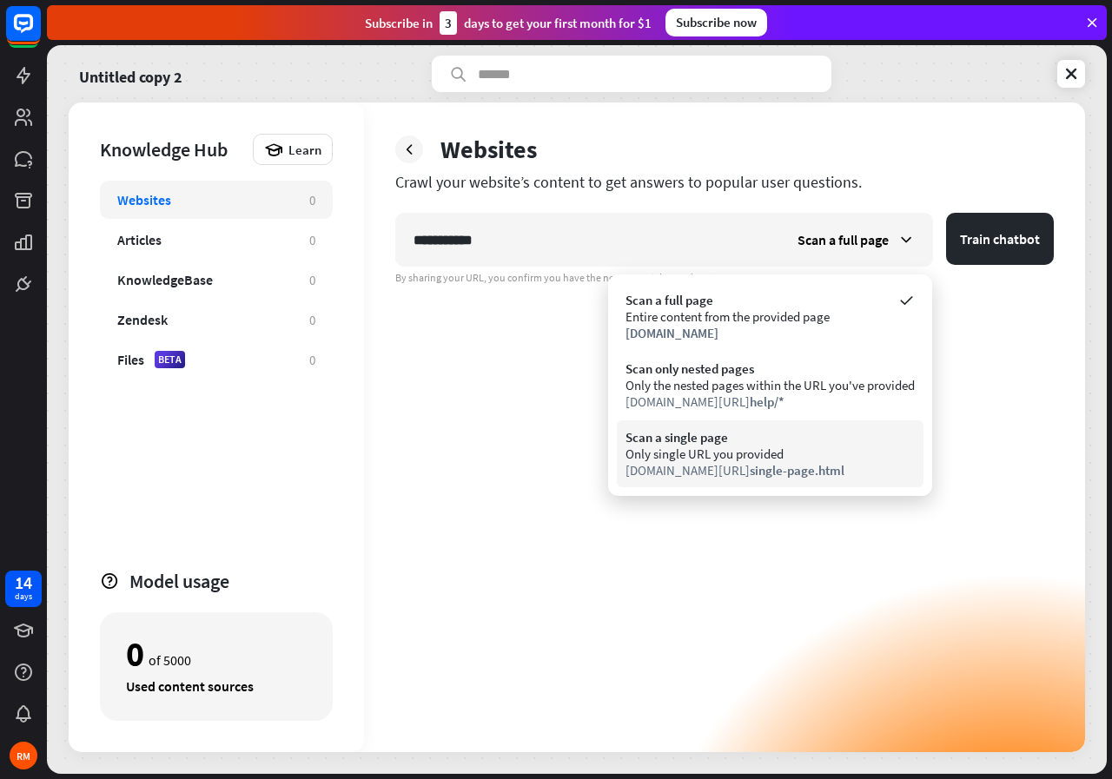
click at [701, 464] on div "[DOMAIN_NAME][URL] single-page.html" at bounding box center [769, 470] width 289 height 17
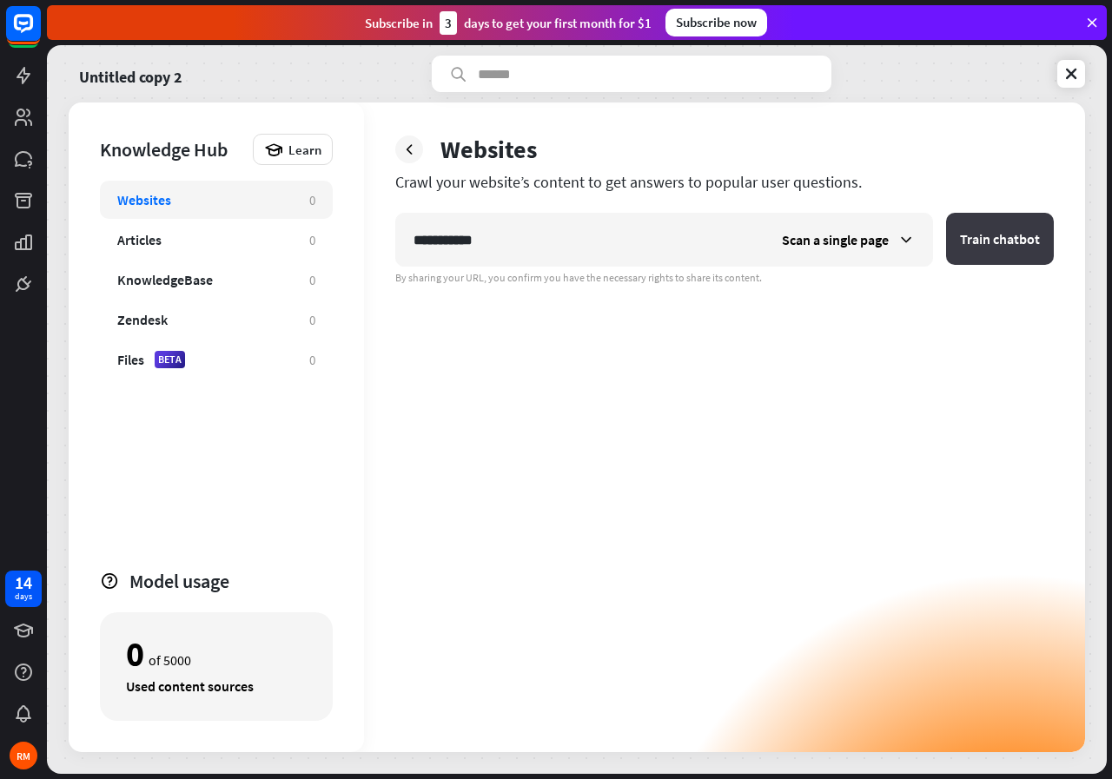
click at [983, 255] on button "Train chatbot" at bounding box center [1000, 239] width 108 height 52
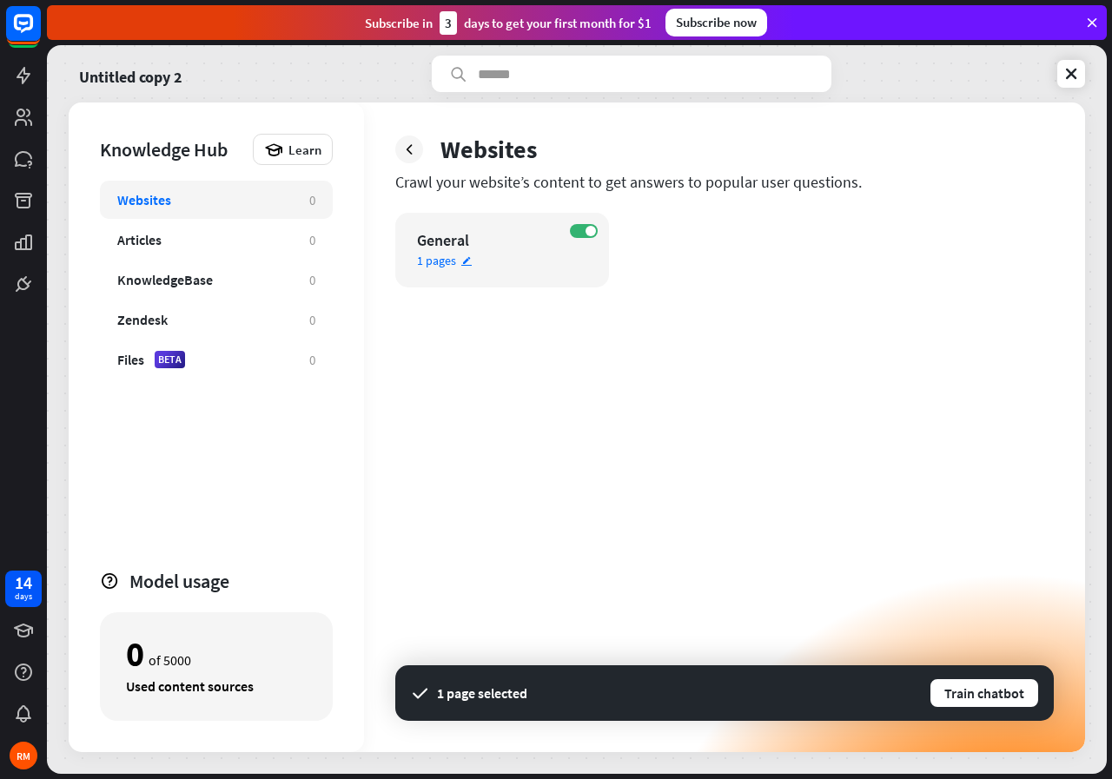
click at [473, 255] on div "1 pages edit" at bounding box center [487, 261] width 140 height 16
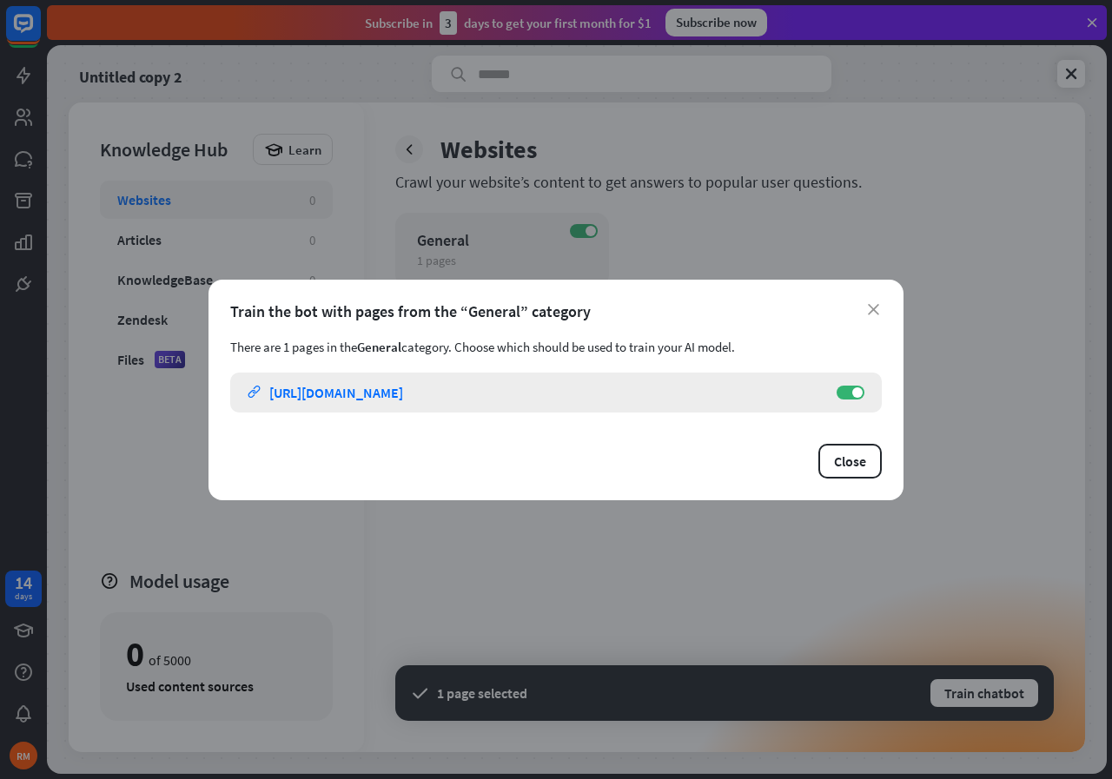
click at [252, 392] on icon "link" at bounding box center [254, 392] width 13 height 13
click at [872, 311] on icon "close" at bounding box center [873, 309] width 11 height 11
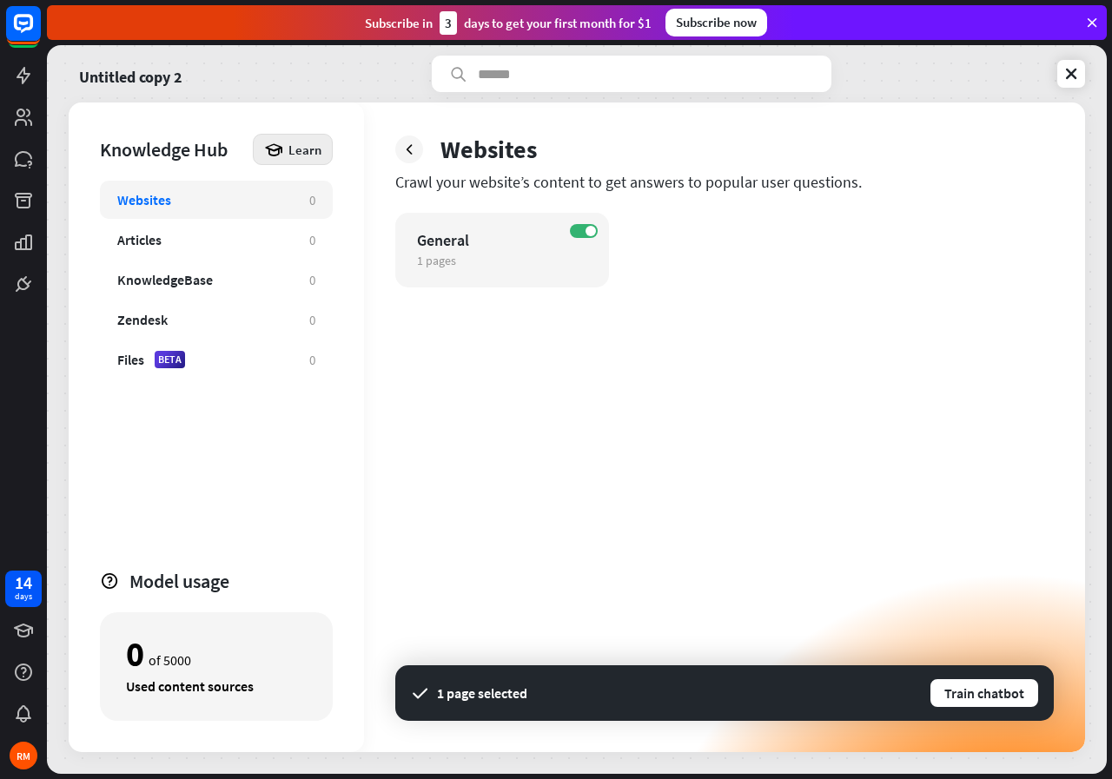
click at [278, 158] on icon at bounding box center [273, 149] width 19 height 19
click at [347, 199] on div "Get started with Knowledge Hub" at bounding box center [367, 198] width 199 height 34
click at [748, 96] on div "close" at bounding box center [556, 389] width 1112 height 779
click at [580, 226] on label "ON" at bounding box center [584, 231] width 28 height 14
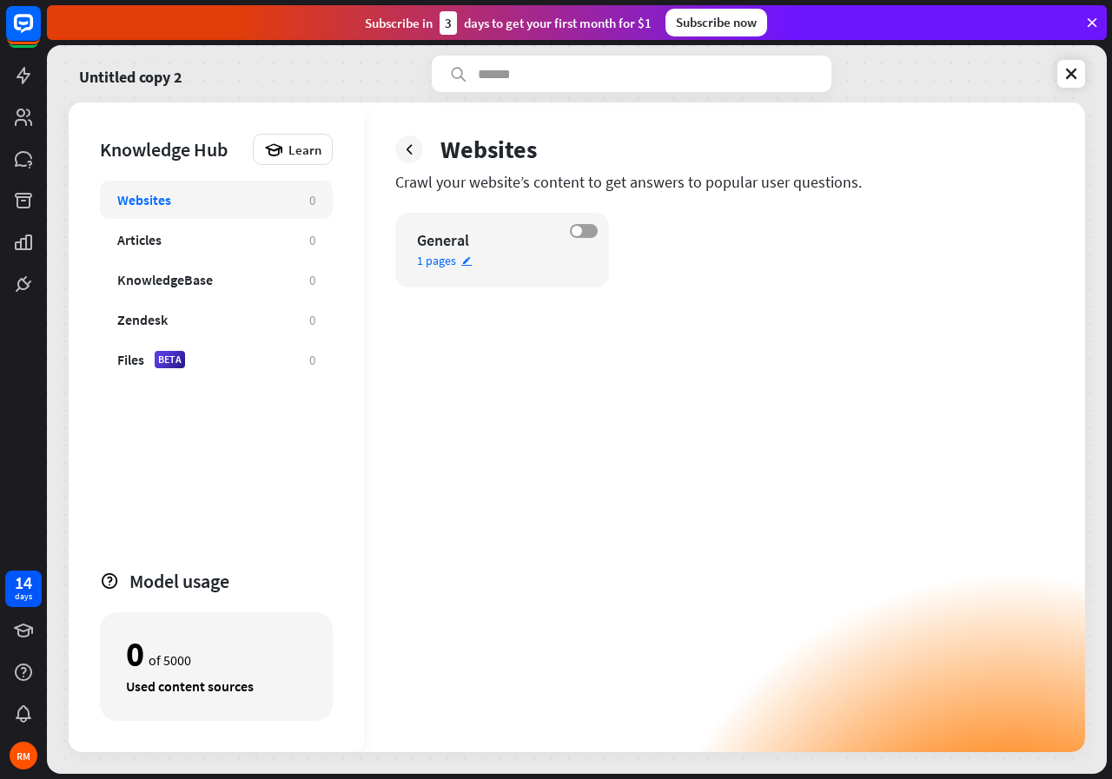
click at [580, 226] on label "OFF" at bounding box center [584, 231] width 28 height 14
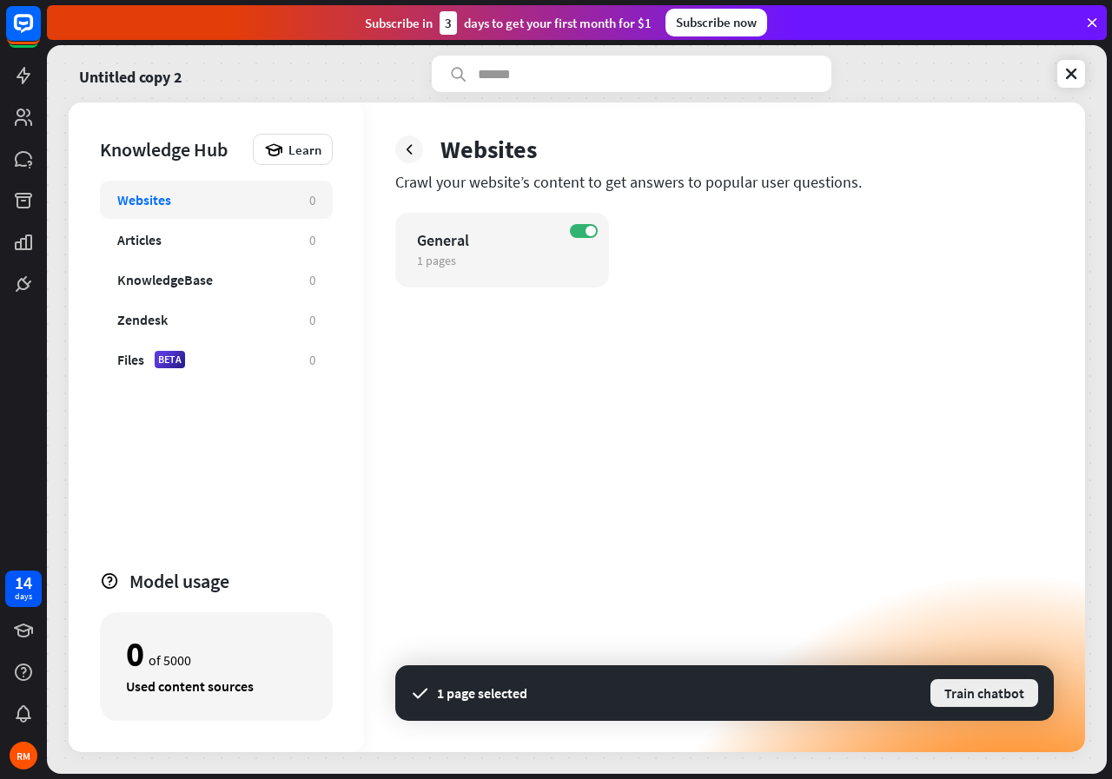
click at [957, 690] on button "Train chatbot" at bounding box center [984, 693] width 111 height 31
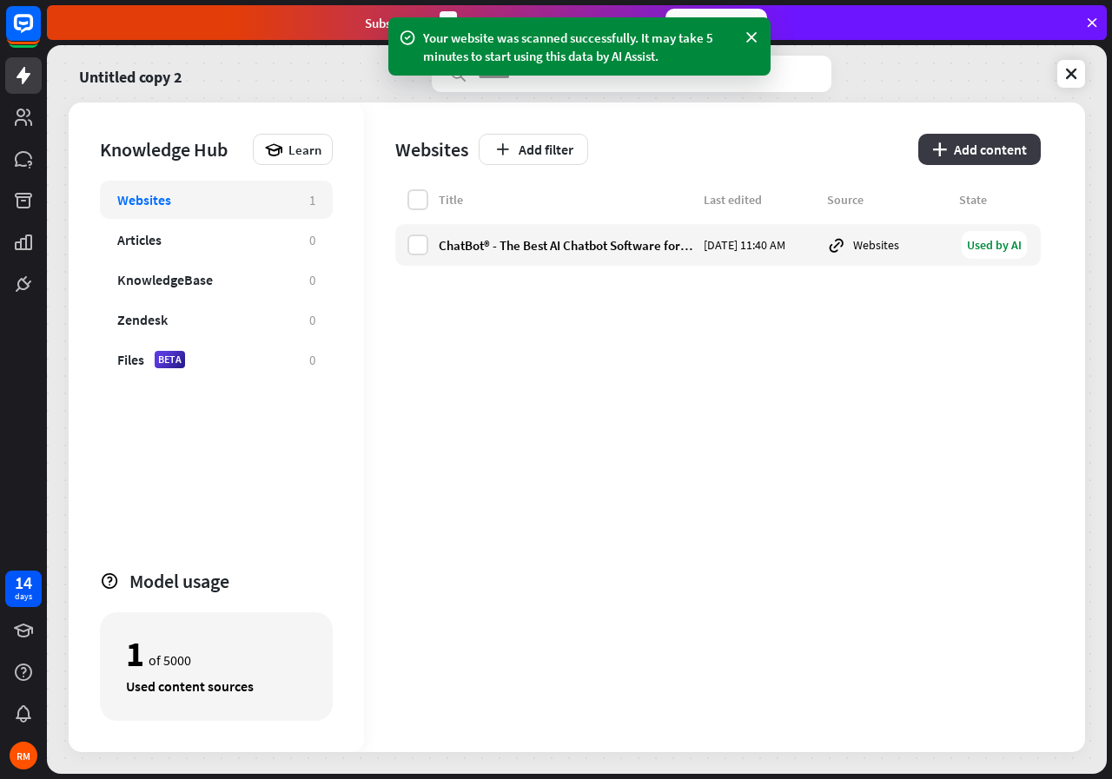
click at [1002, 146] on button "plus Add content" at bounding box center [979, 149] width 122 height 31
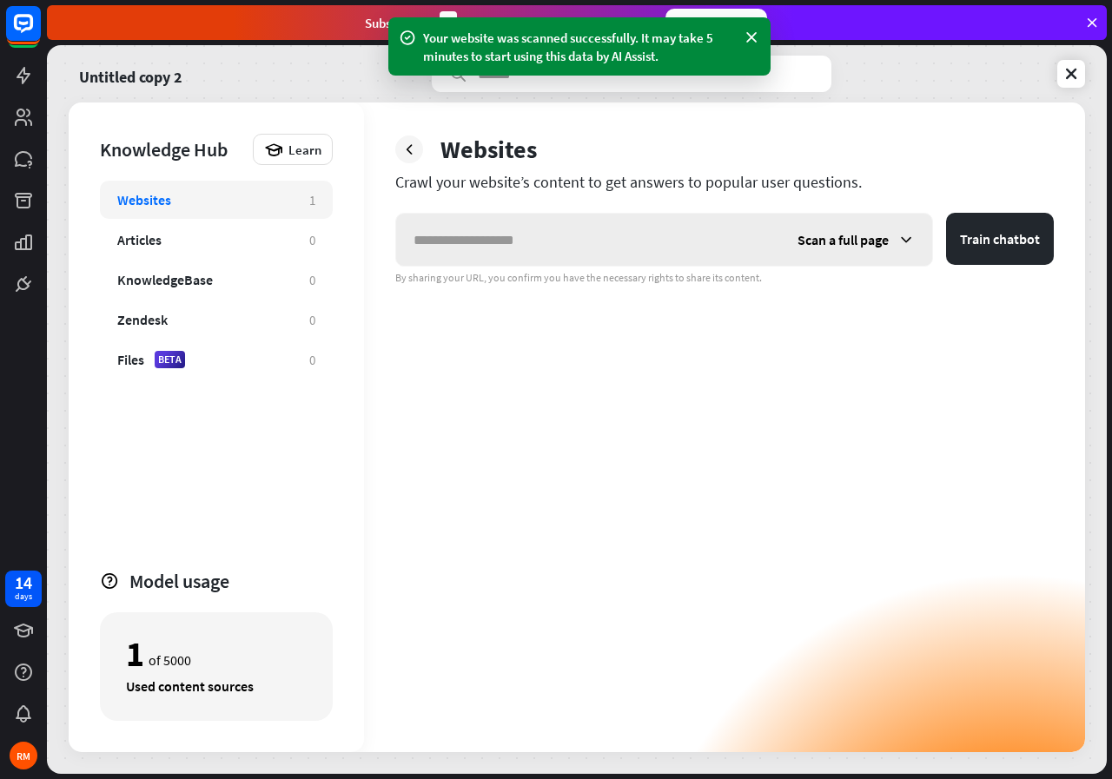
click at [555, 241] on input "text" at bounding box center [588, 240] width 384 height 52
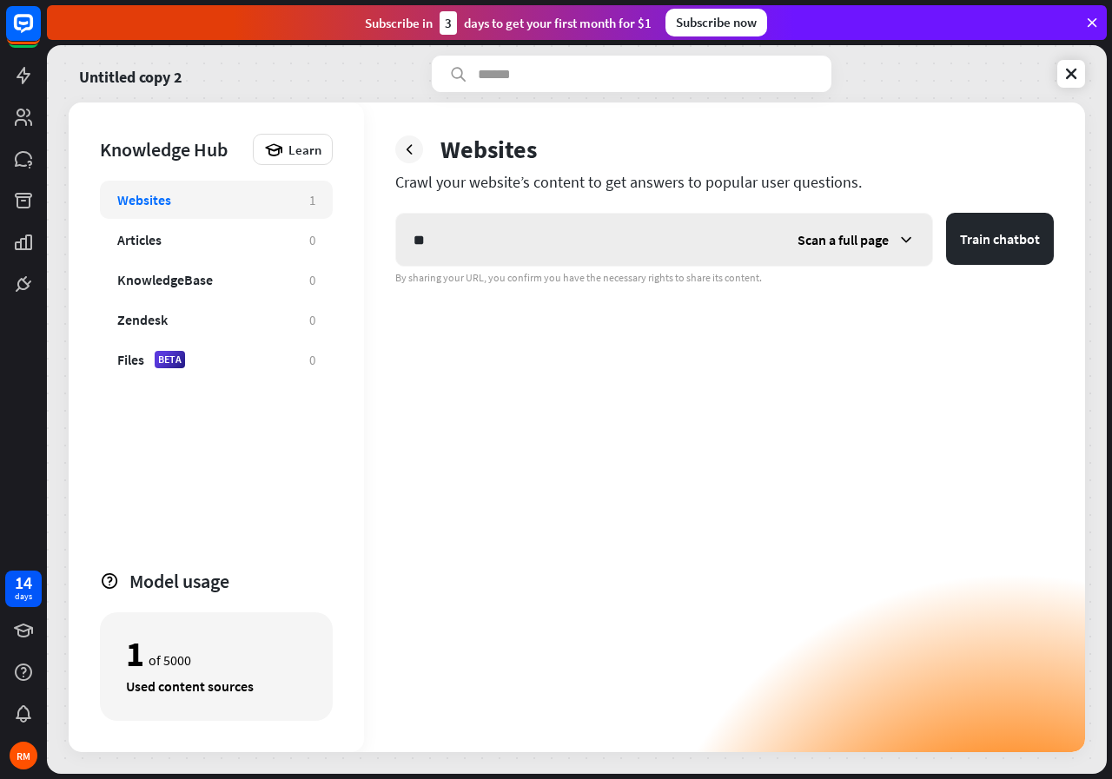
type input "*"
type input "**********"
click at [946, 213] on button "Train chatbot" at bounding box center [1000, 239] width 108 height 52
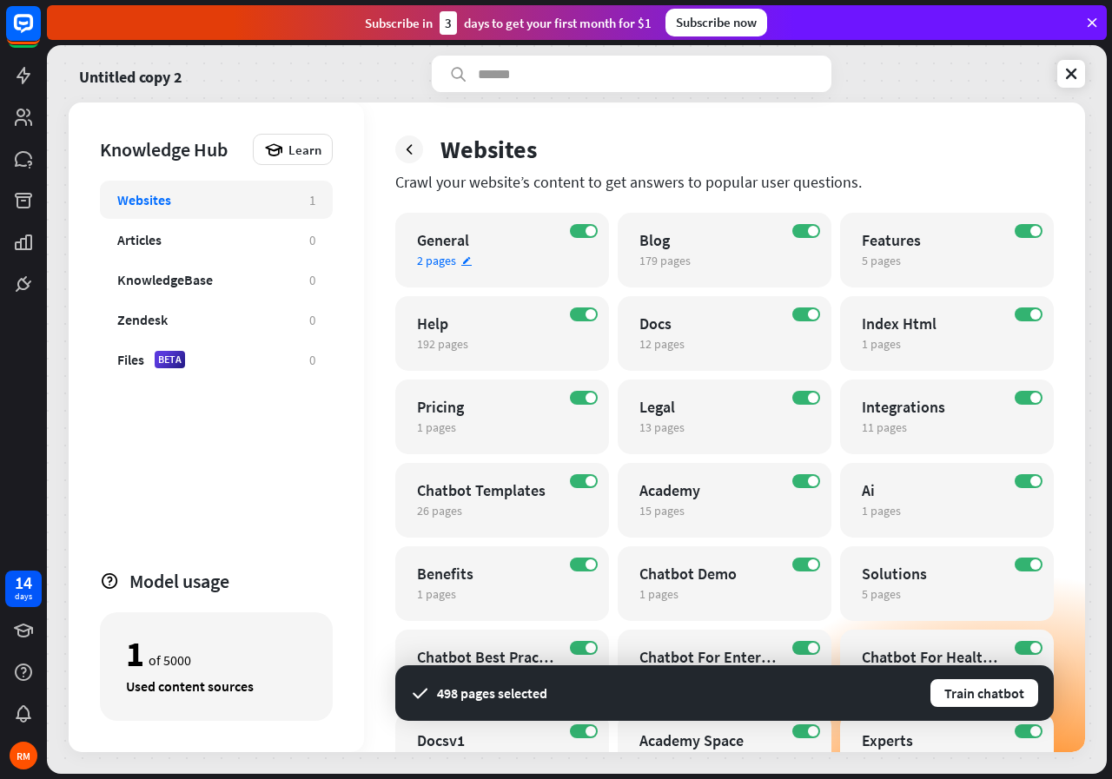
click at [435, 263] on span "2 pages" at bounding box center [436, 261] width 39 height 16
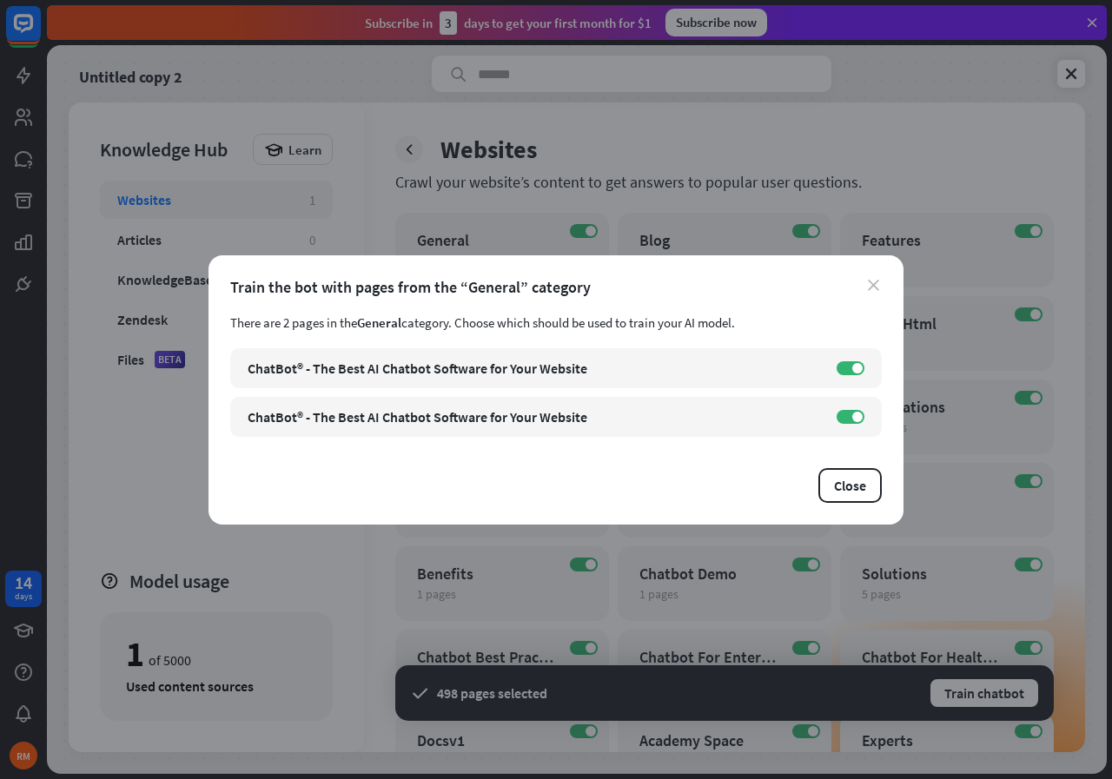
click at [874, 281] on icon "close" at bounding box center [873, 285] width 11 height 11
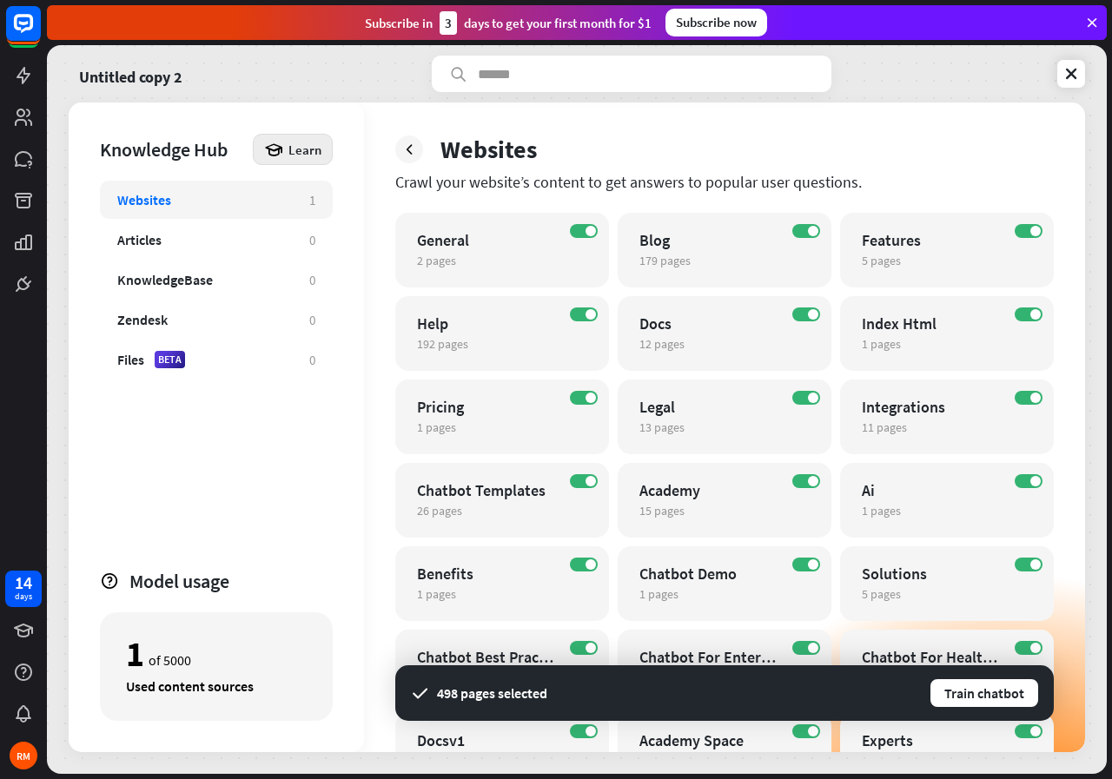
click at [323, 158] on div "Learn" at bounding box center [293, 149] width 80 height 31
click at [306, 187] on div "Get started with Knowledge Hub" at bounding box center [367, 198] width 199 height 34
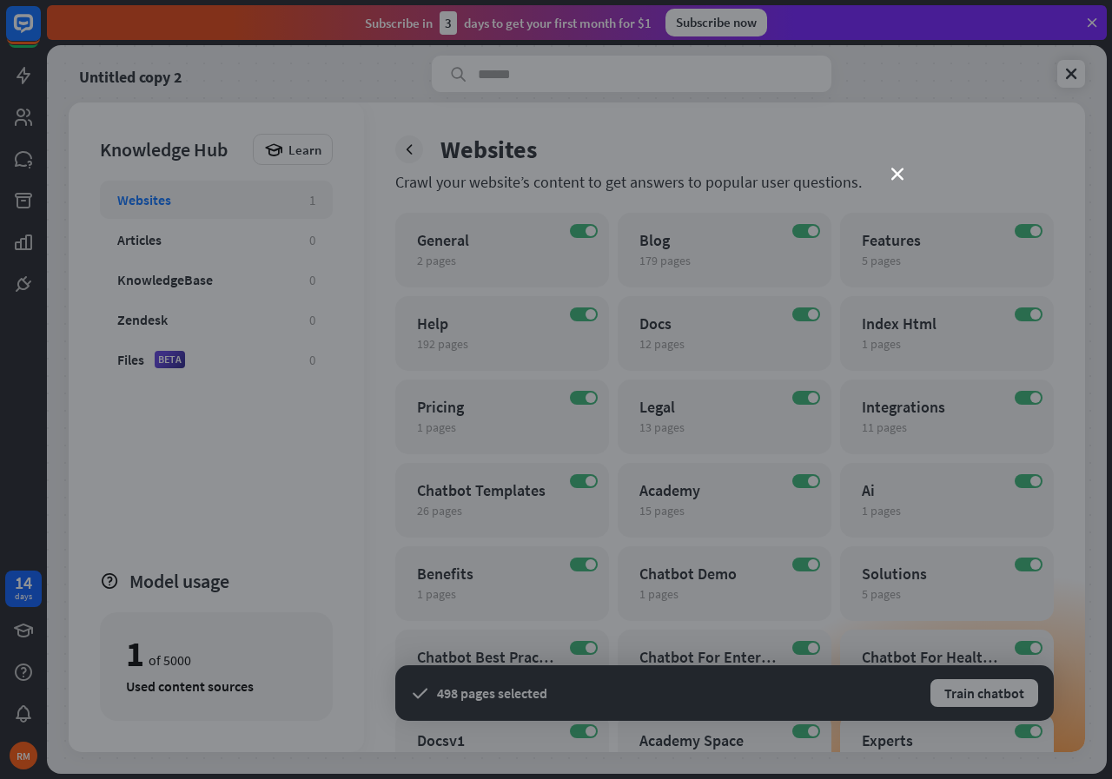
click at [876, 136] on div "close" at bounding box center [556, 389] width 1112 height 779
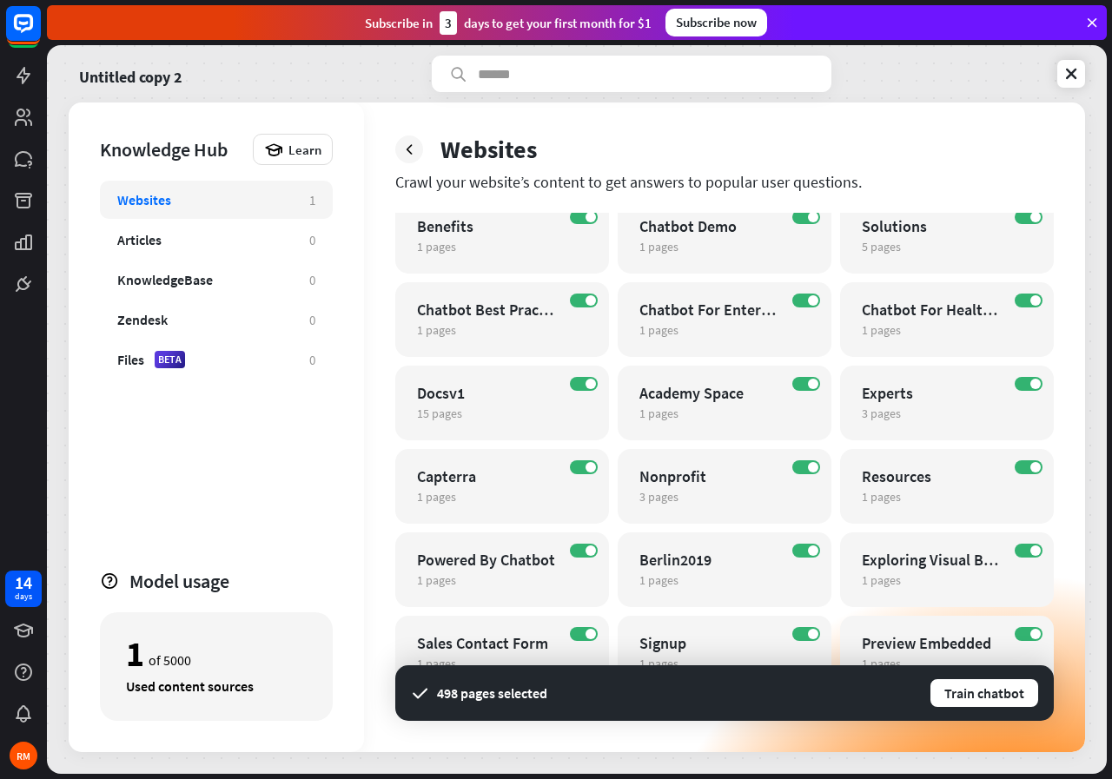
scroll to position [381, 0]
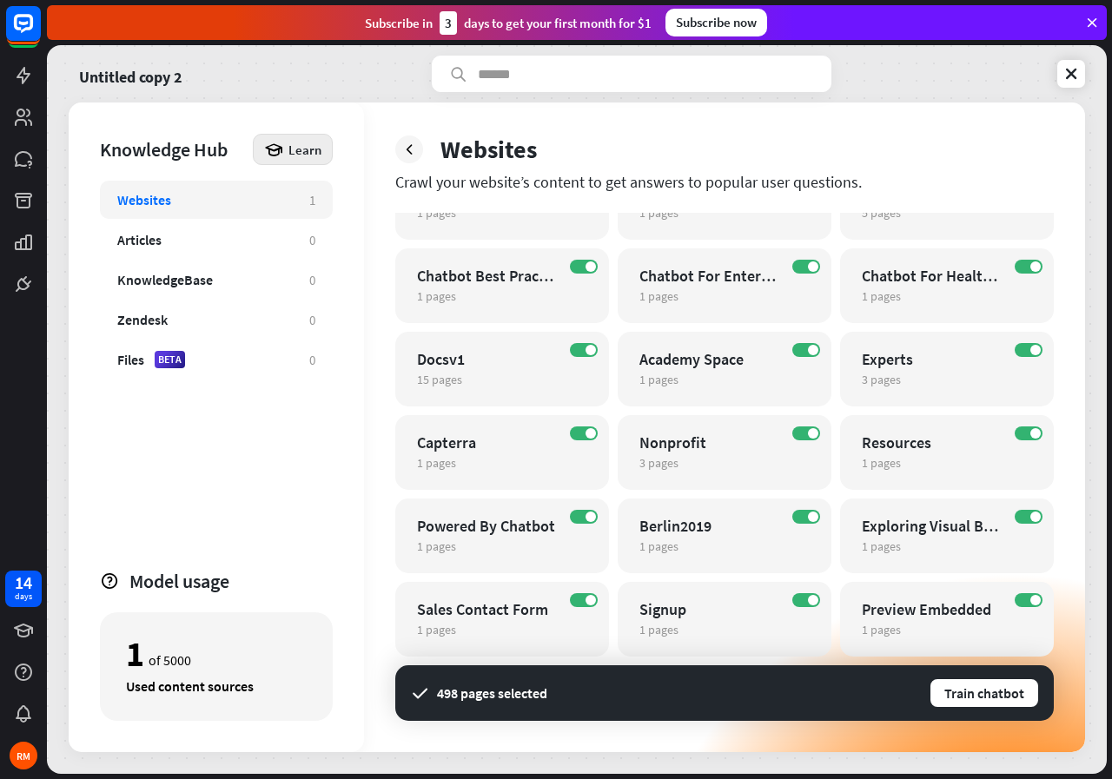
click at [301, 147] on span "Learn" at bounding box center [304, 150] width 33 height 17
click at [308, 197] on div "Get started with Knowledge Hub" at bounding box center [367, 198] width 199 height 34
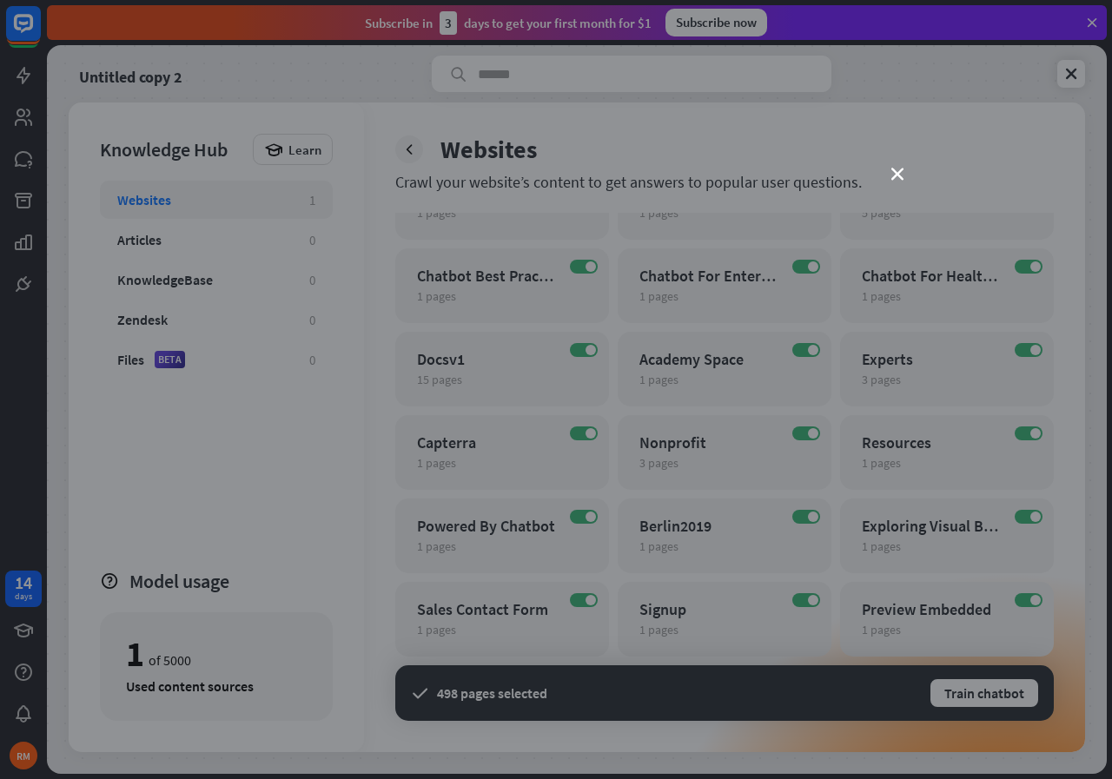
click at [918, 146] on div "close" at bounding box center [556, 389] width 1112 height 779
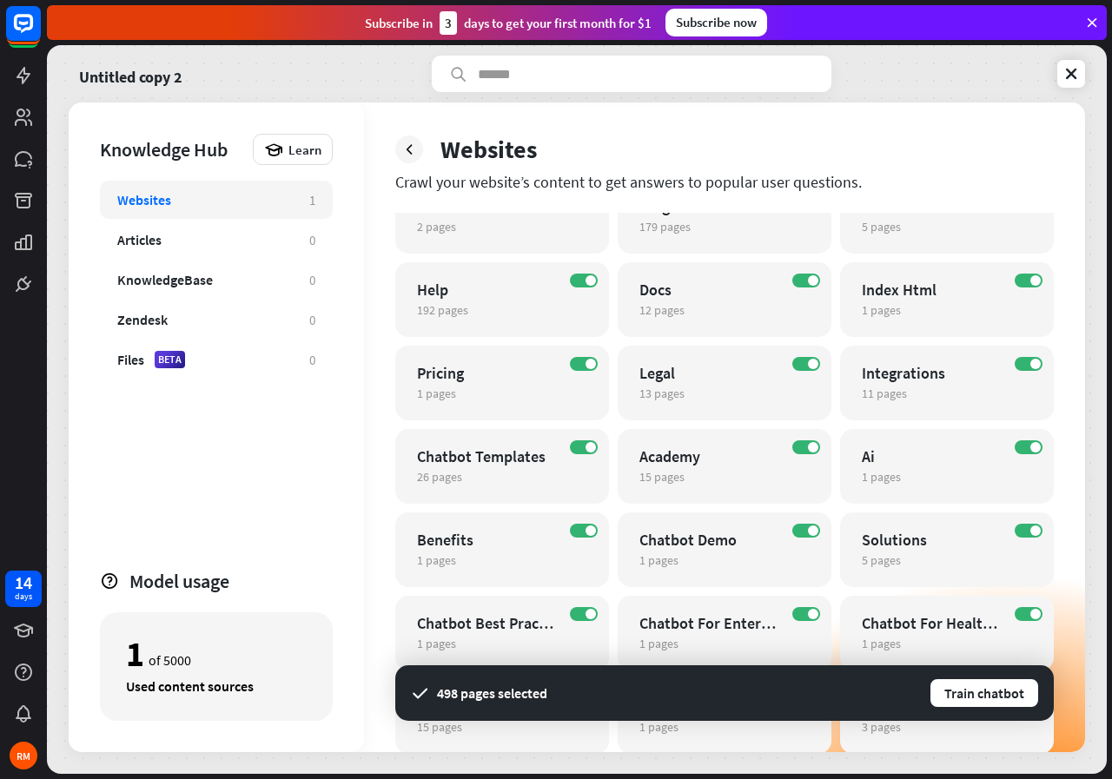
scroll to position [0, 0]
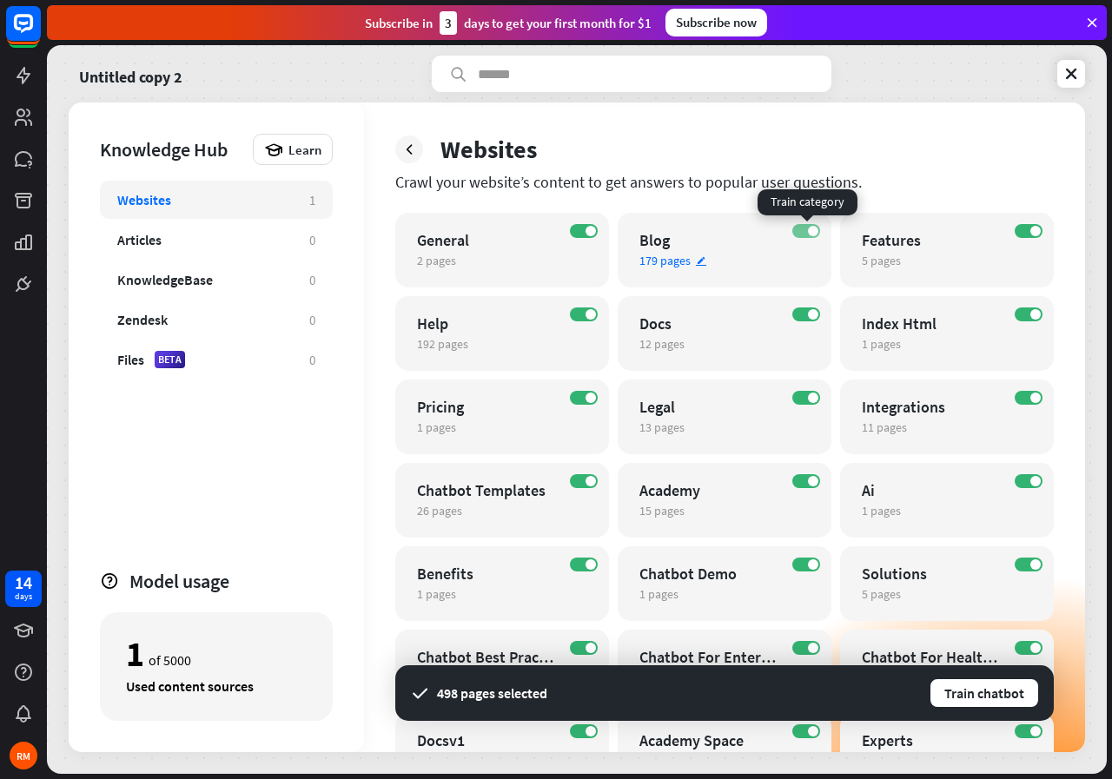
click at [803, 227] on label "ON" at bounding box center [806, 231] width 28 height 14
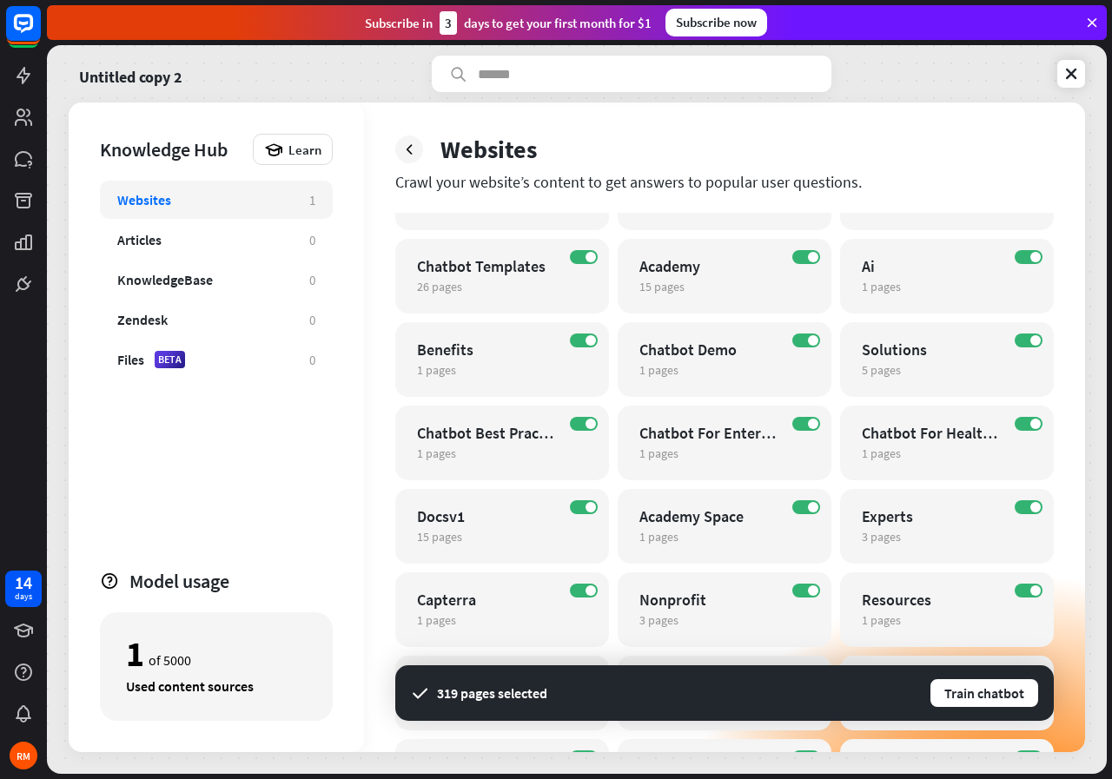
scroll to position [261, 0]
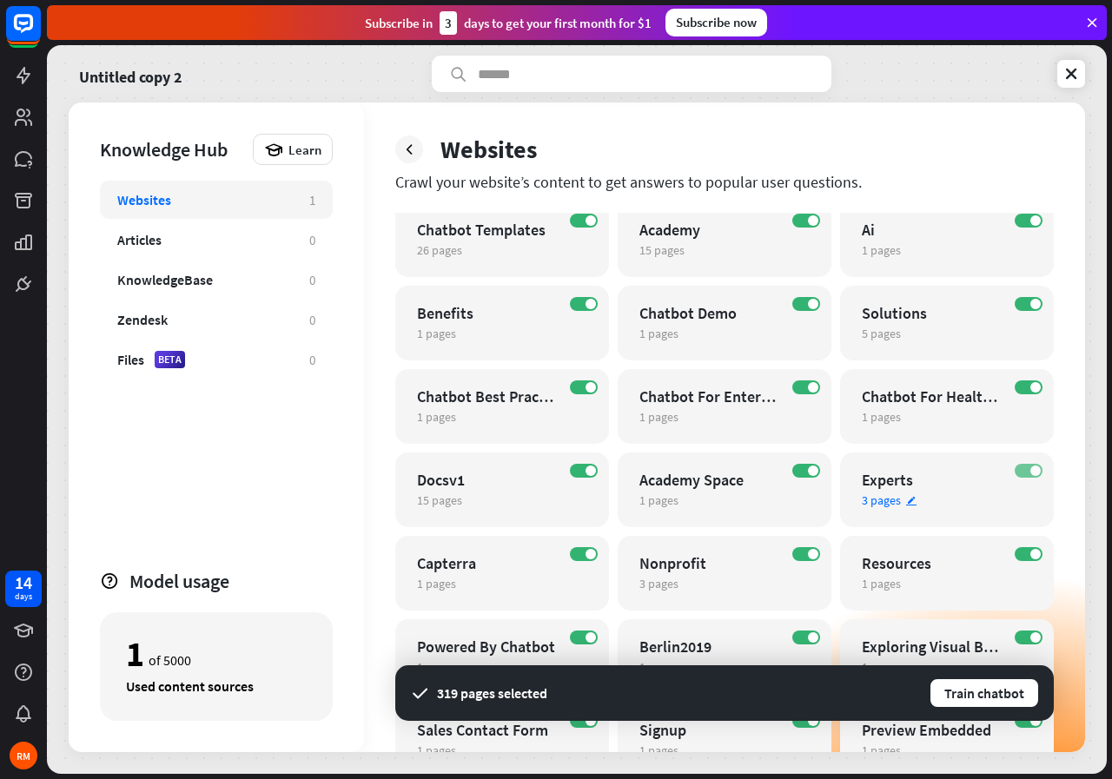
click at [1028, 467] on label "ON" at bounding box center [1029, 471] width 28 height 14
click at [300, 155] on span "Learn" at bounding box center [304, 150] width 33 height 17
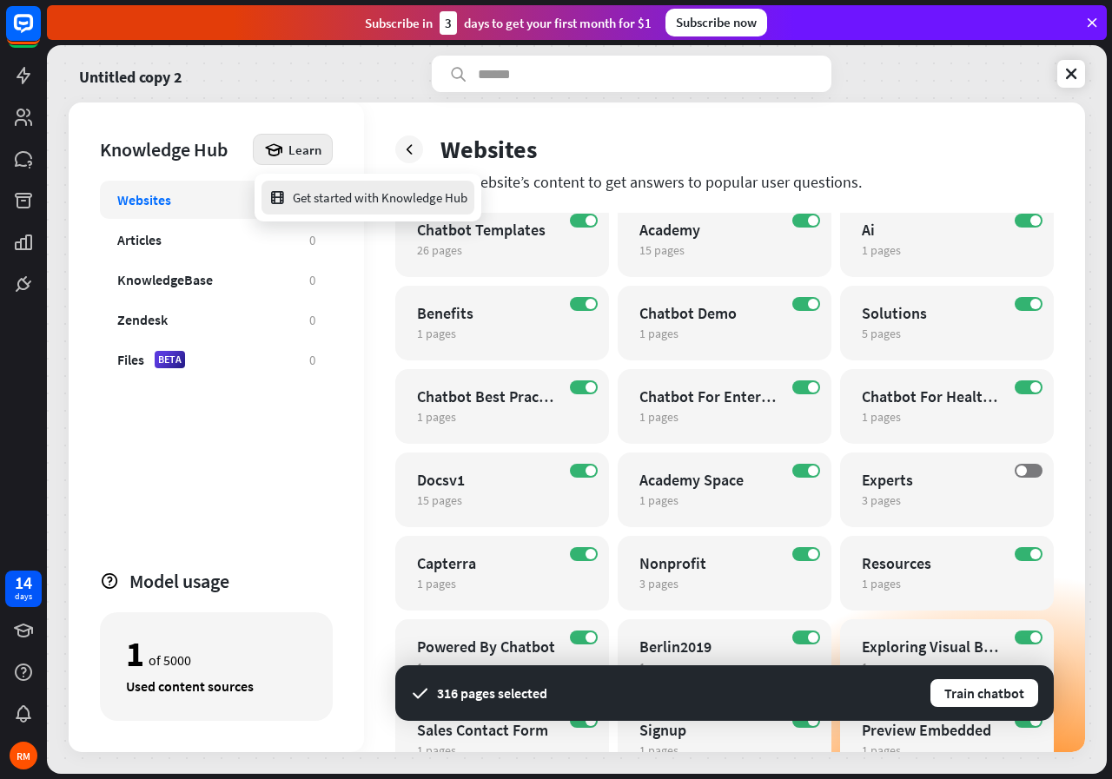
click at [437, 202] on div "Get started with Knowledge Hub" at bounding box center [367, 198] width 199 height 34
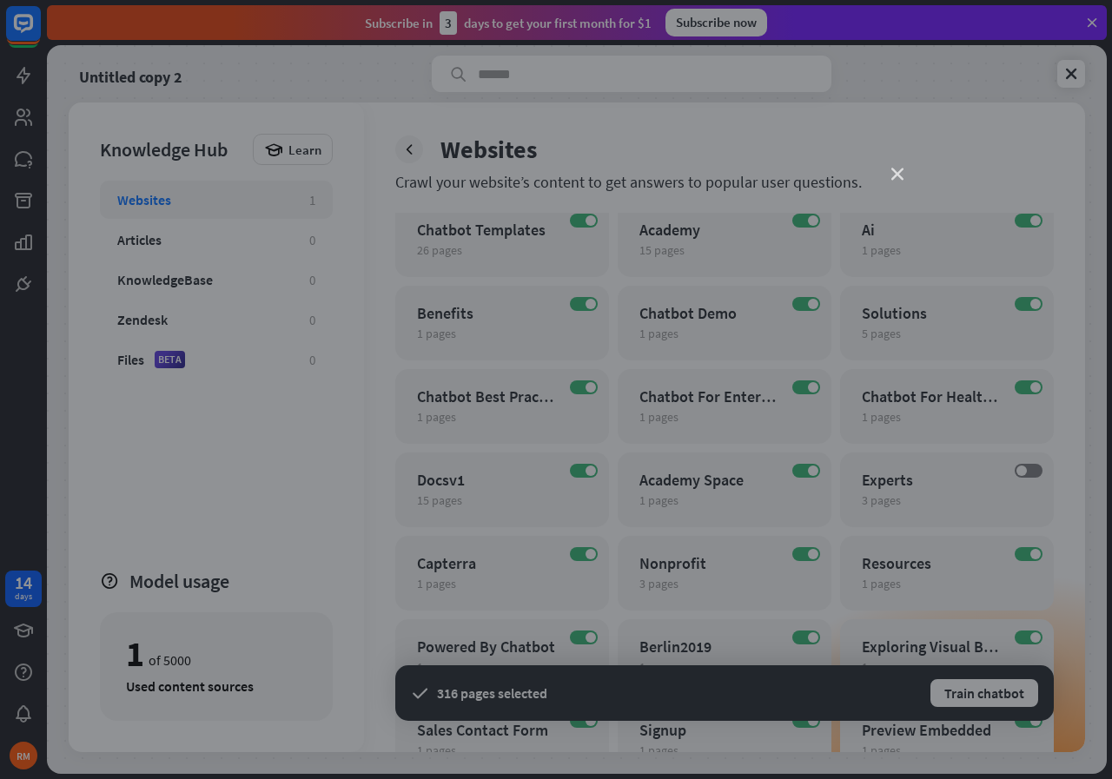
click at [892, 169] on icon "close" at bounding box center [897, 175] width 12 height 12
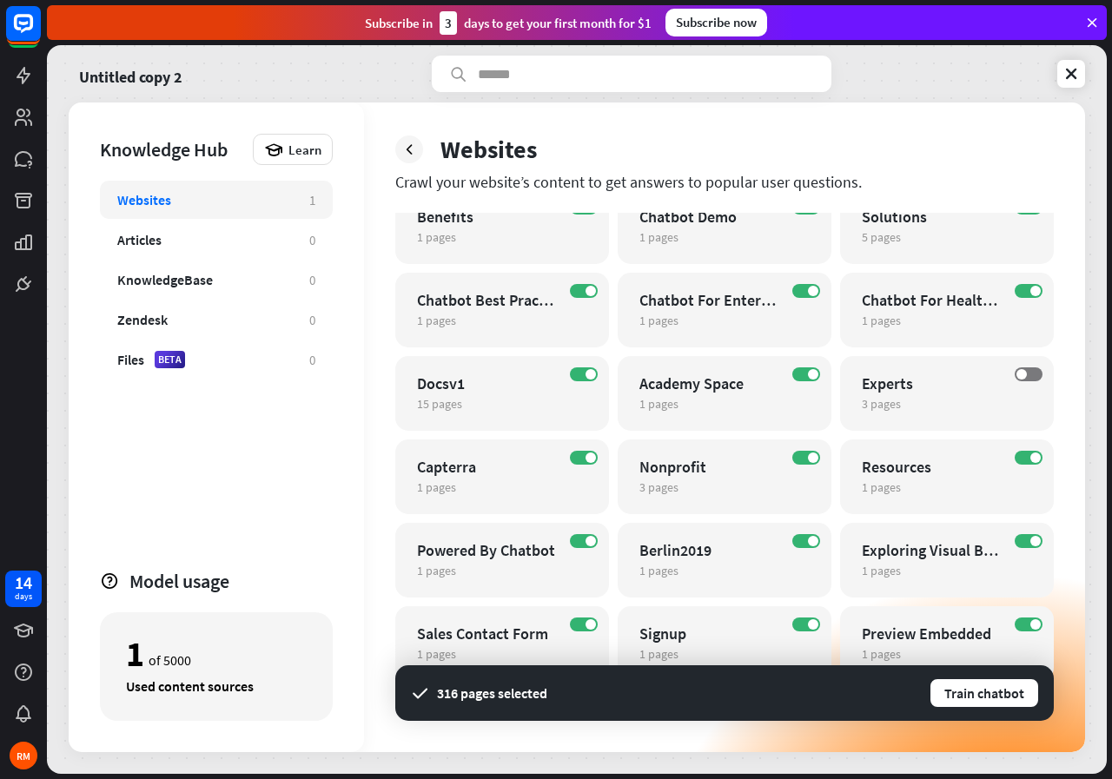
scroll to position [381, 0]
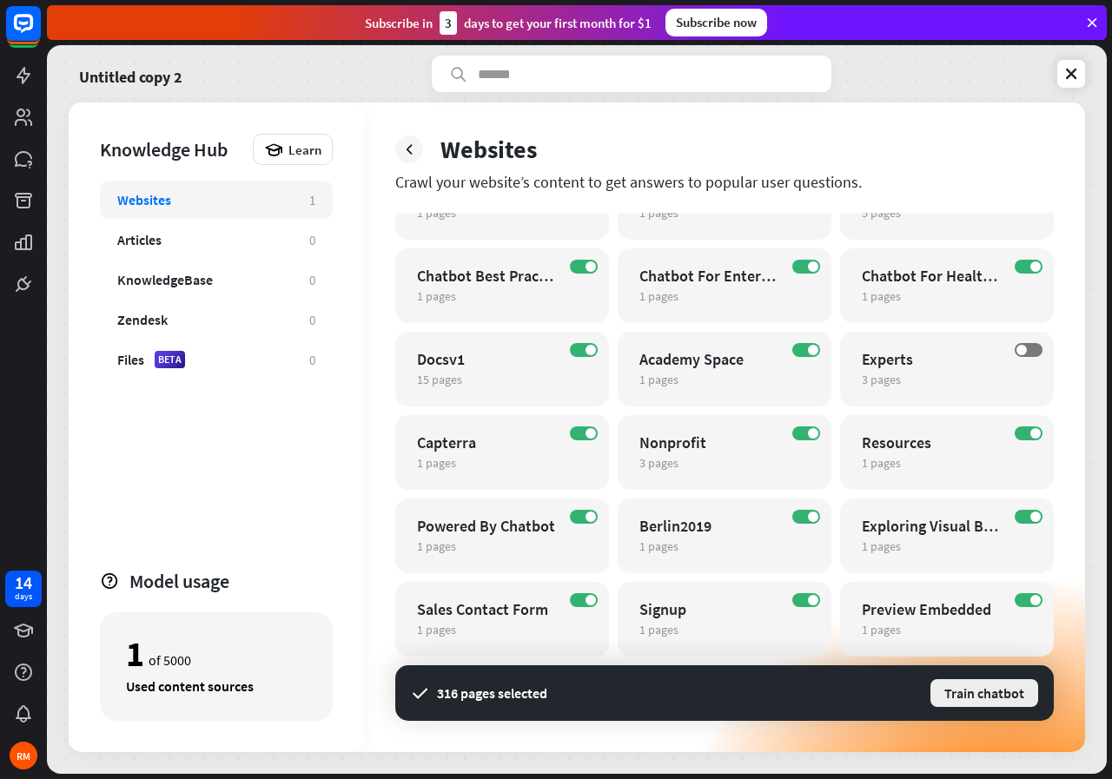
click at [976, 694] on button "Train chatbot" at bounding box center [984, 693] width 111 height 31
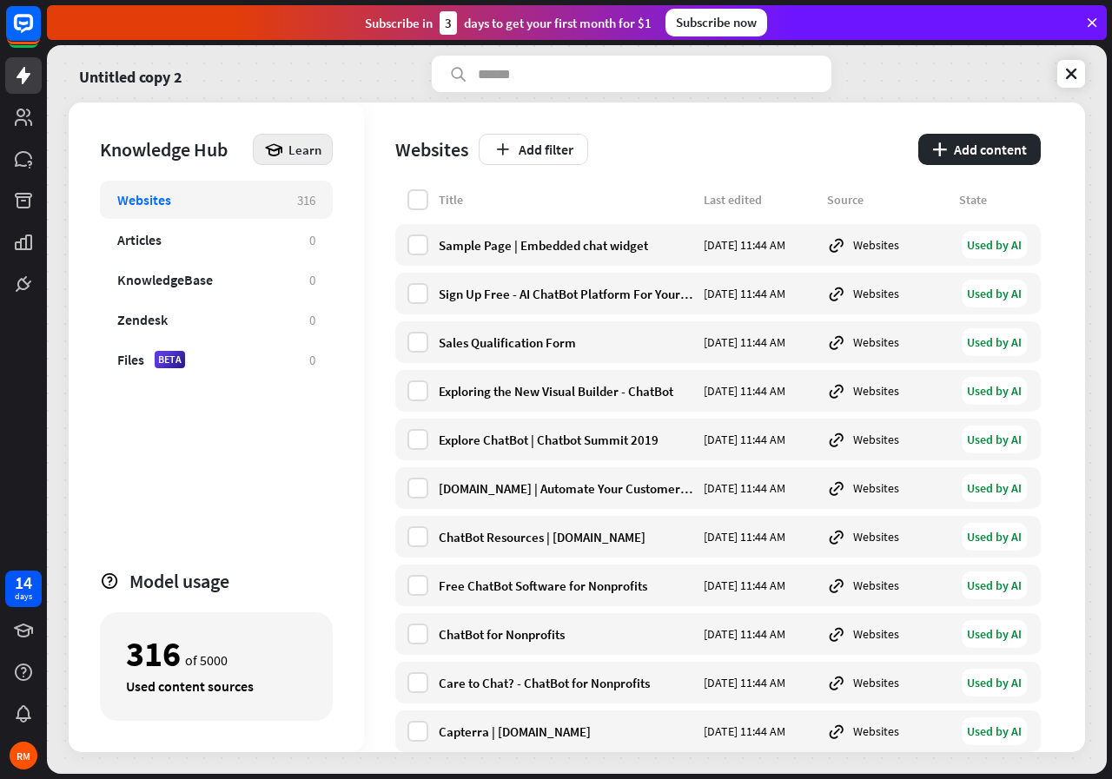
click at [296, 150] on span "Learn" at bounding box center [304, 150] width 33 height 17
click at [340, 202] on div "Get started with Knowledge Hub" at bounding box center [367, 198] width 199 height 34
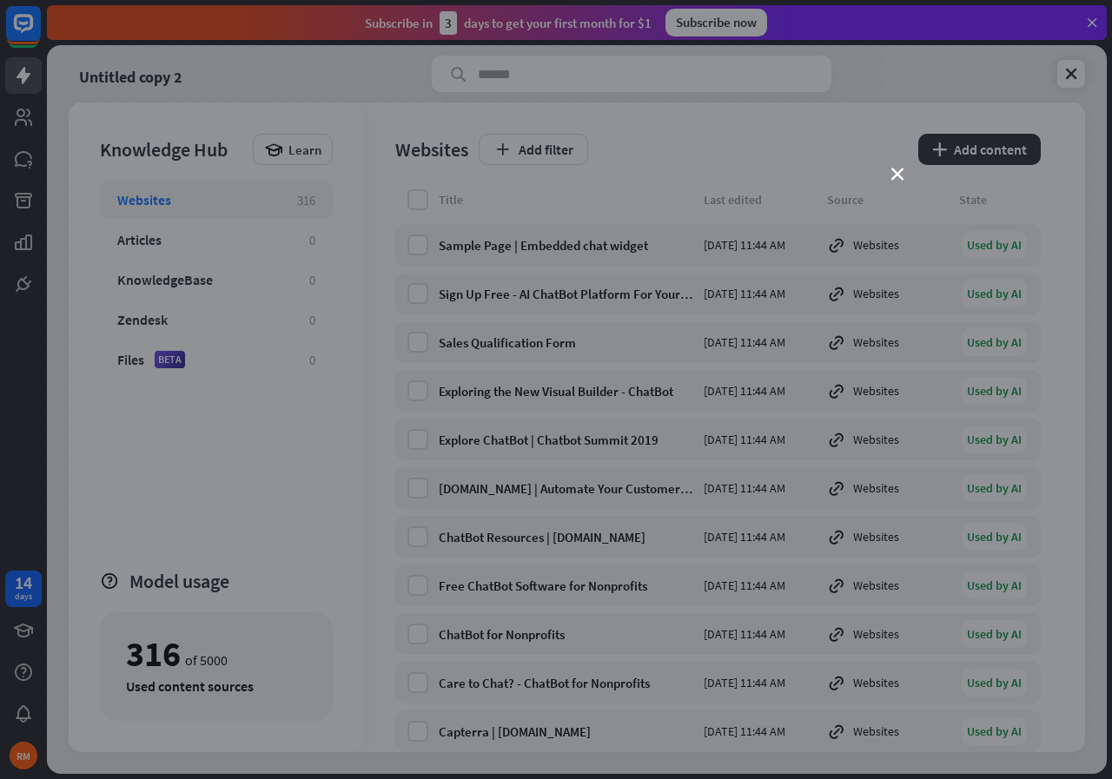
click at [894, 166] on div "close" at bounding box center [556, 389] width 1112 height 779
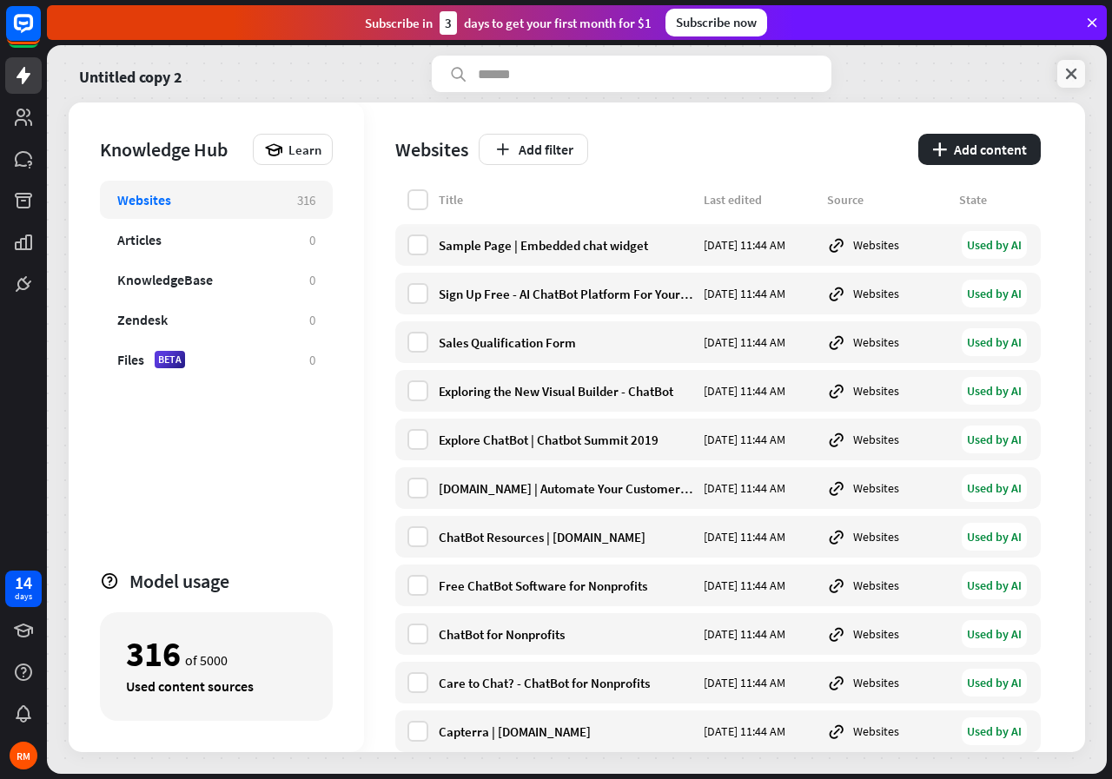
click at [1066, 76] on icon at bounding box center [1070, 73] width 17 height 17
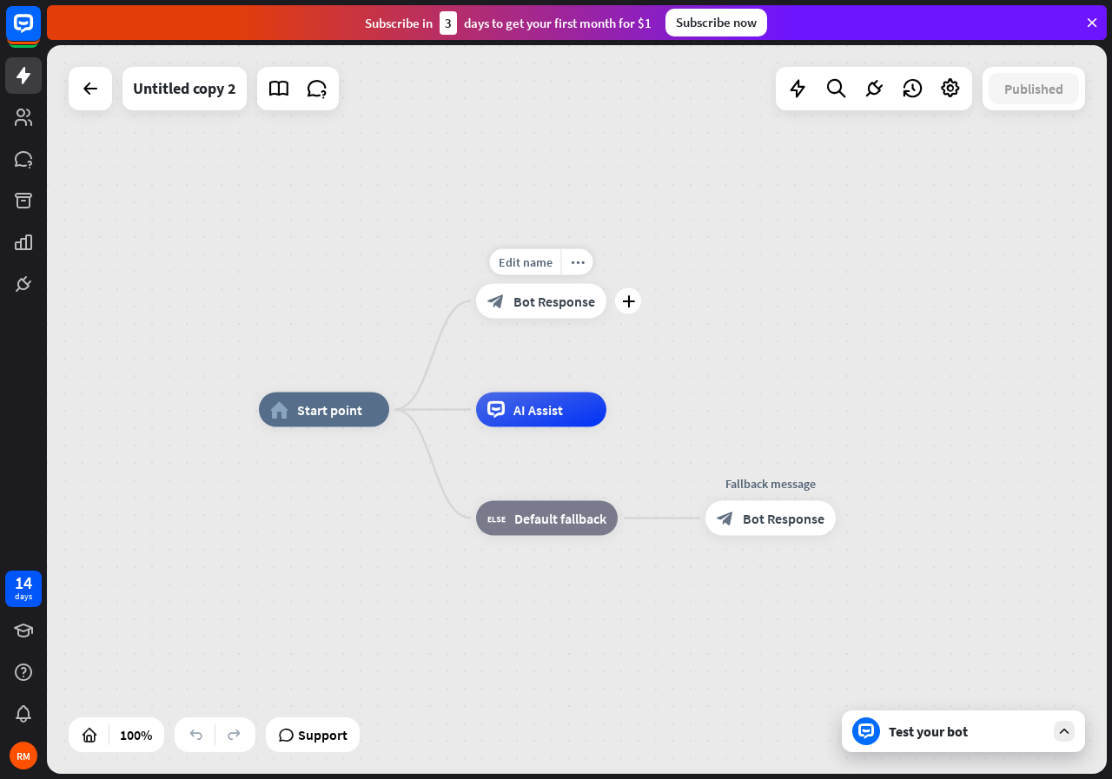
click at [541, 301] on span "Bot Response" at bounding box center [554, 301] width 82 height 17
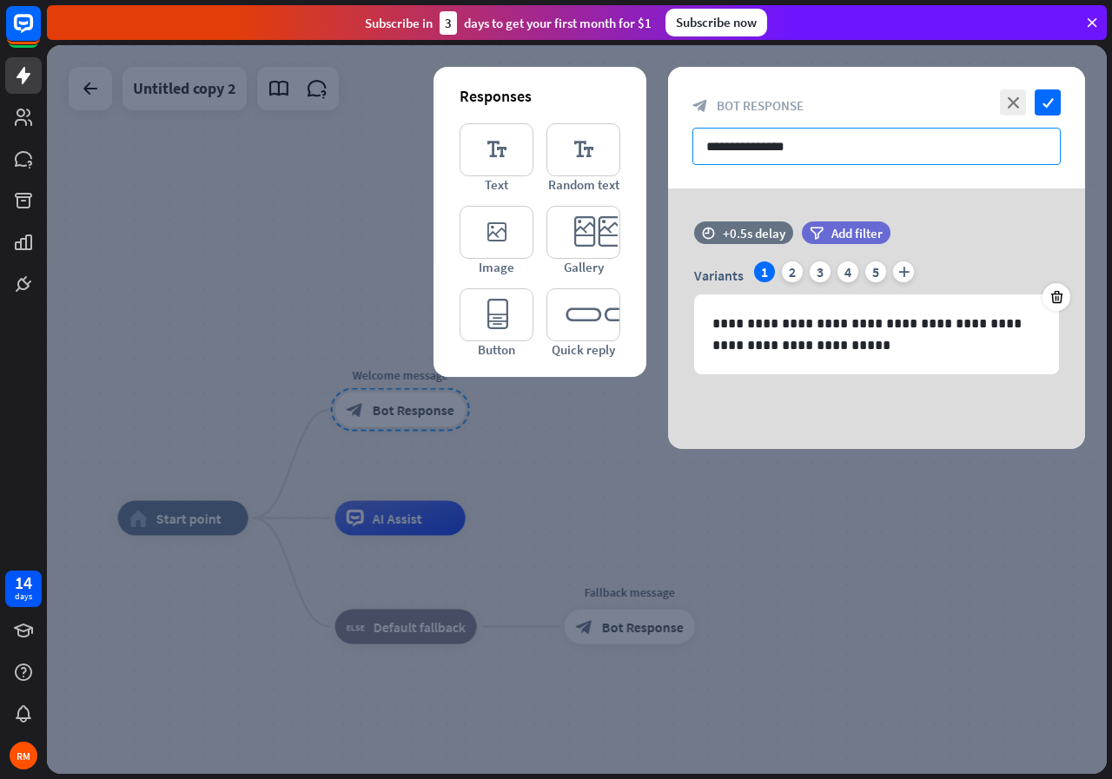
click at [812, 148] on input "**********" at bounding box center [876, 146] width 368 height 37
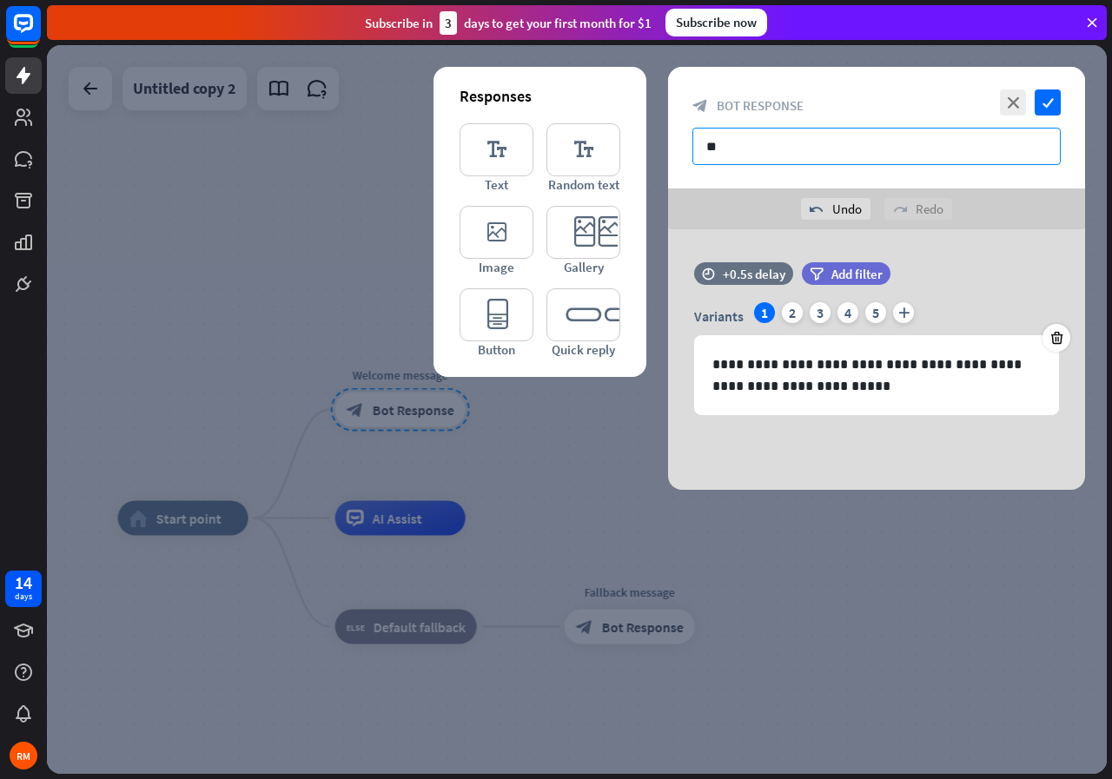
type input "*"
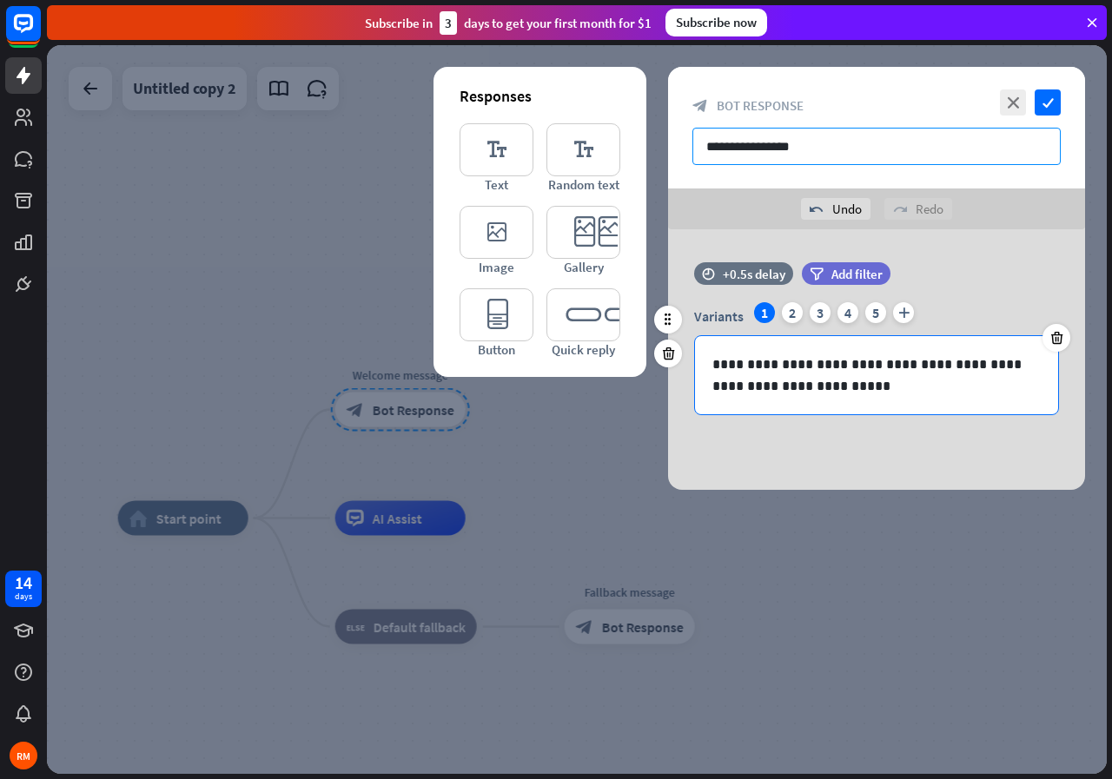
type input "**********"
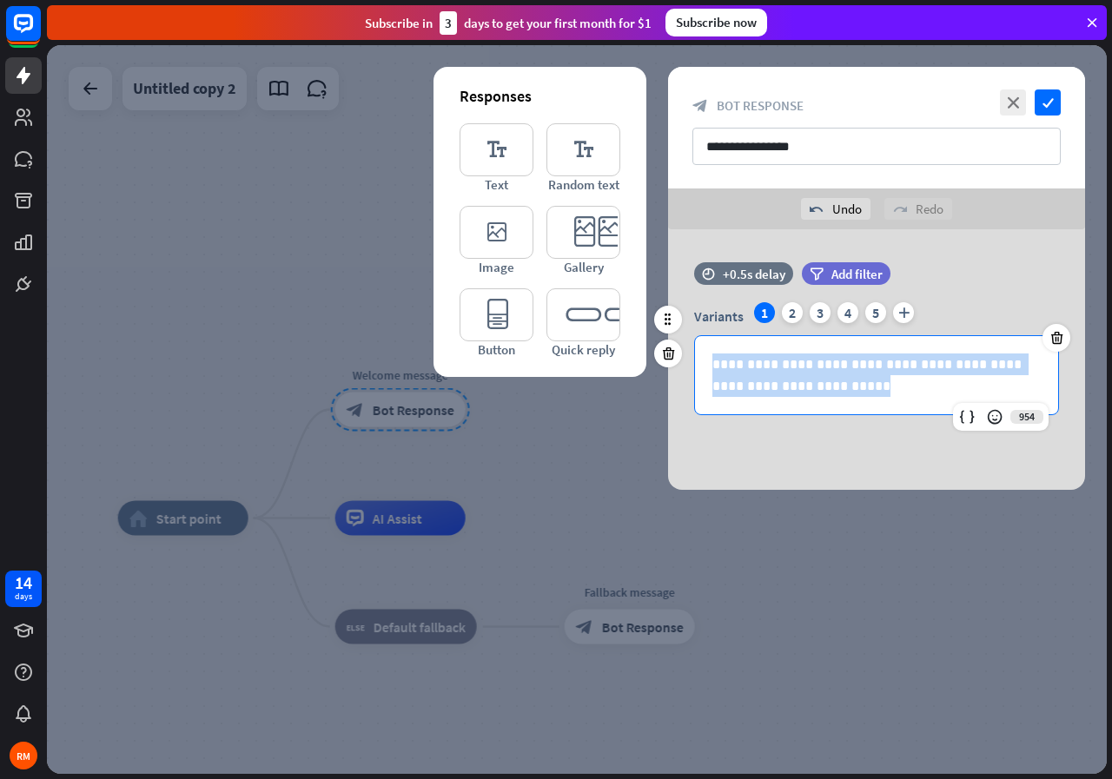
drag, startPoint x: 709, startPoint y: 364, endPoint x: 817, endPoint y: 398, distance: 113.7
click at [817, 398] on div "**********" at bounding box center [876, 375] width 363 height 78
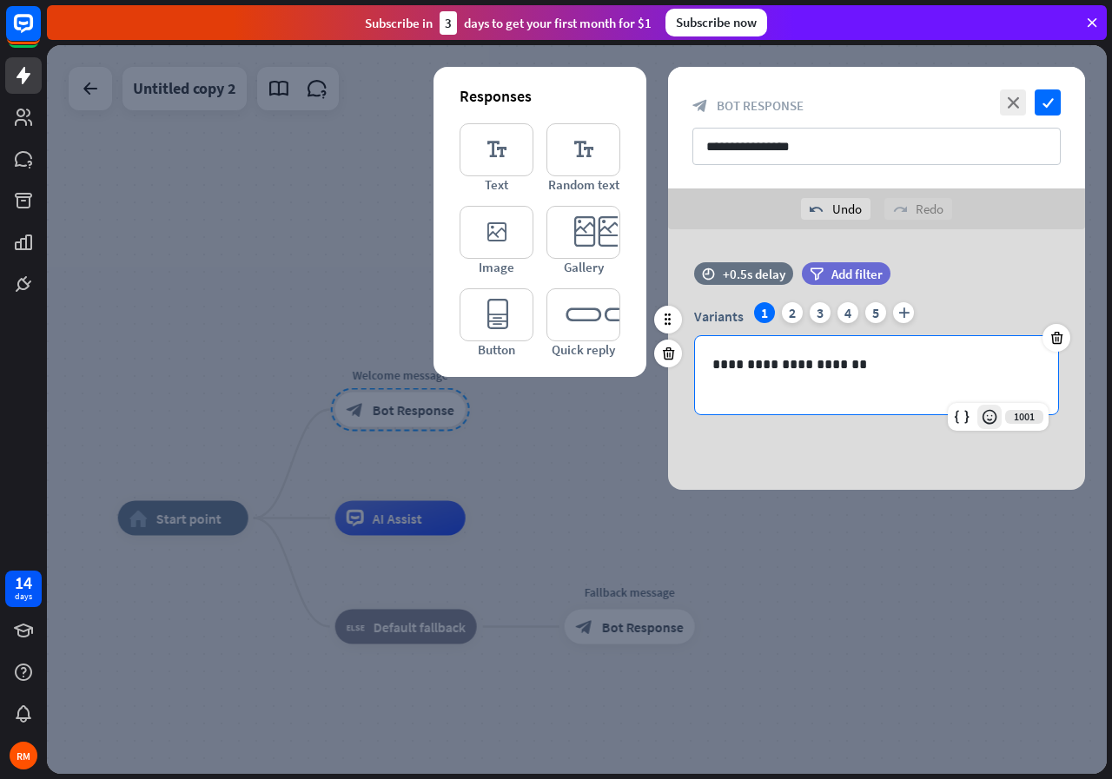
click at [985, 408] on icon at bounding box center [989, 416] width 17 height 17
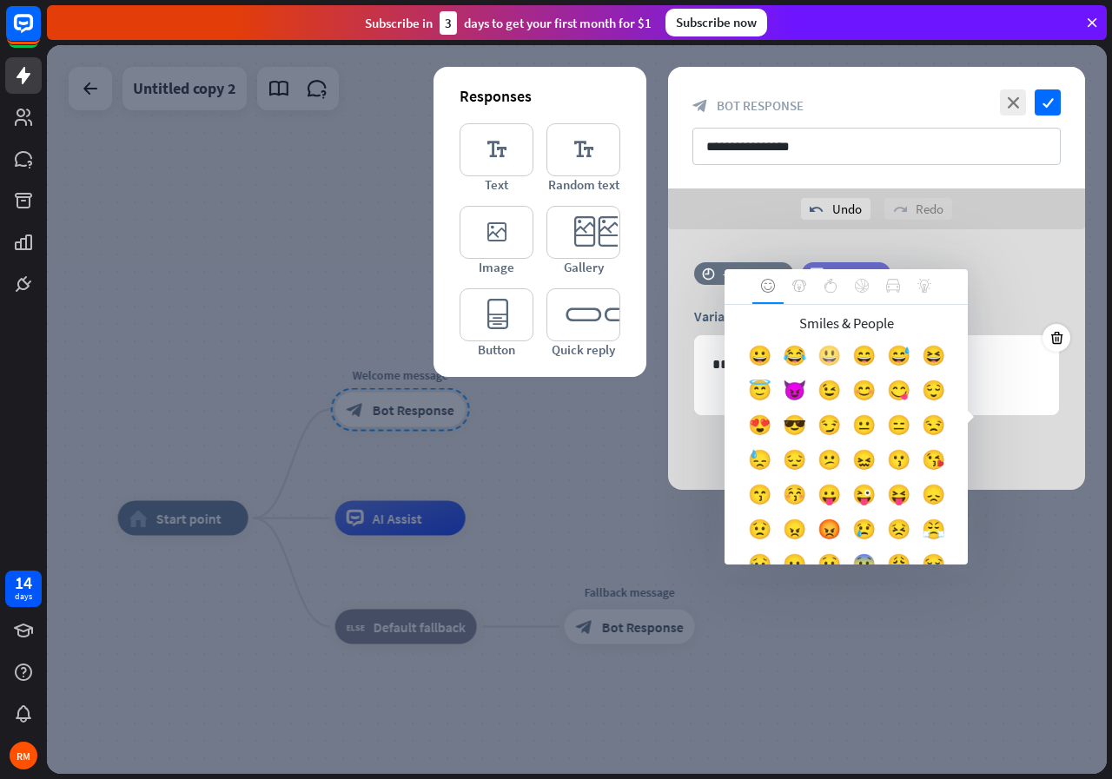
click at [846, 357] on div "😃" at bounding box center [828, 359] width 35 height 35
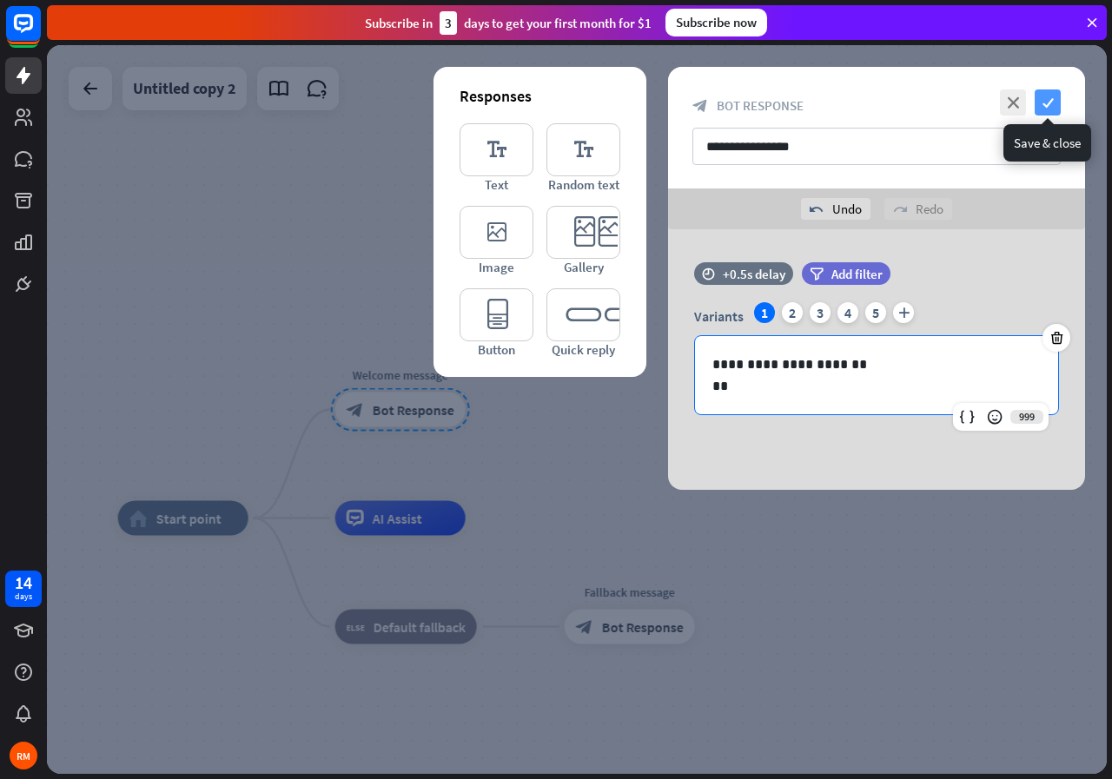
click at [1049, 97] on icon "check" at bounding box center [1048, 102] width 26 height 26
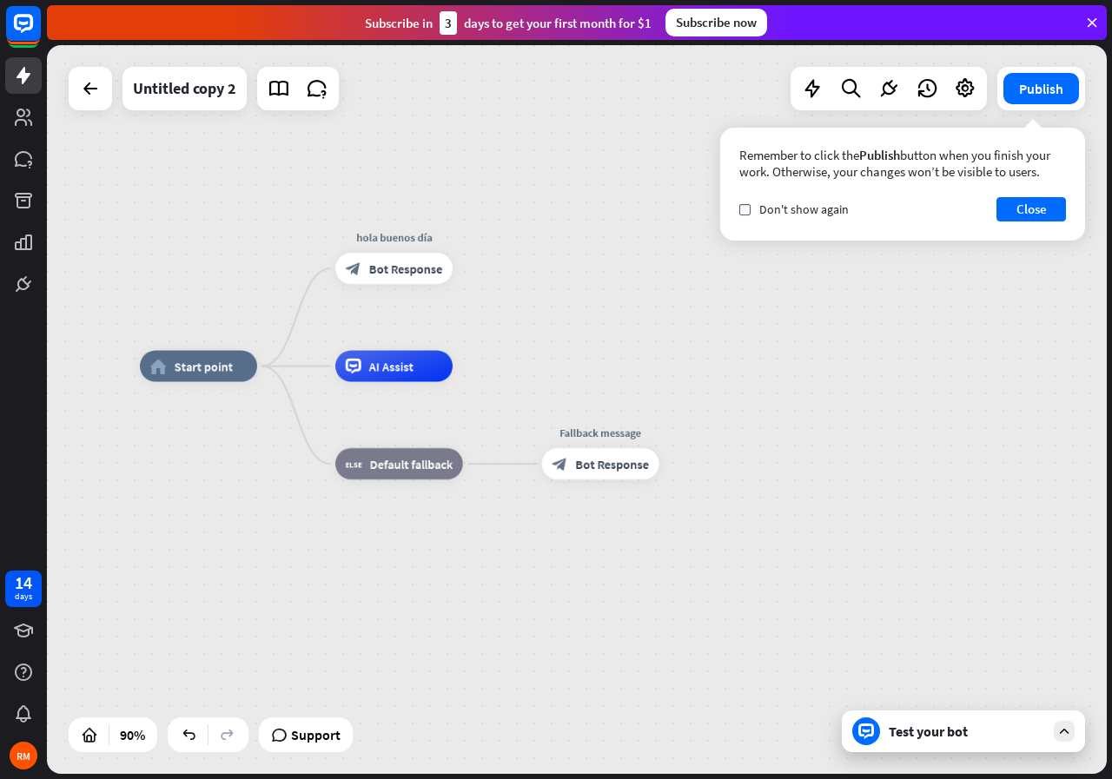
drag, startPoint x: 756, startPoint y: 432, endPoint x: 728, endPoint y: 281, distance: 152.8
click at [728, 281] on div "home_2 Start point hola buenos día block_bot_response Bot Response AI Assist bl…" at bounding box center [577, 409] width 1060 height 729
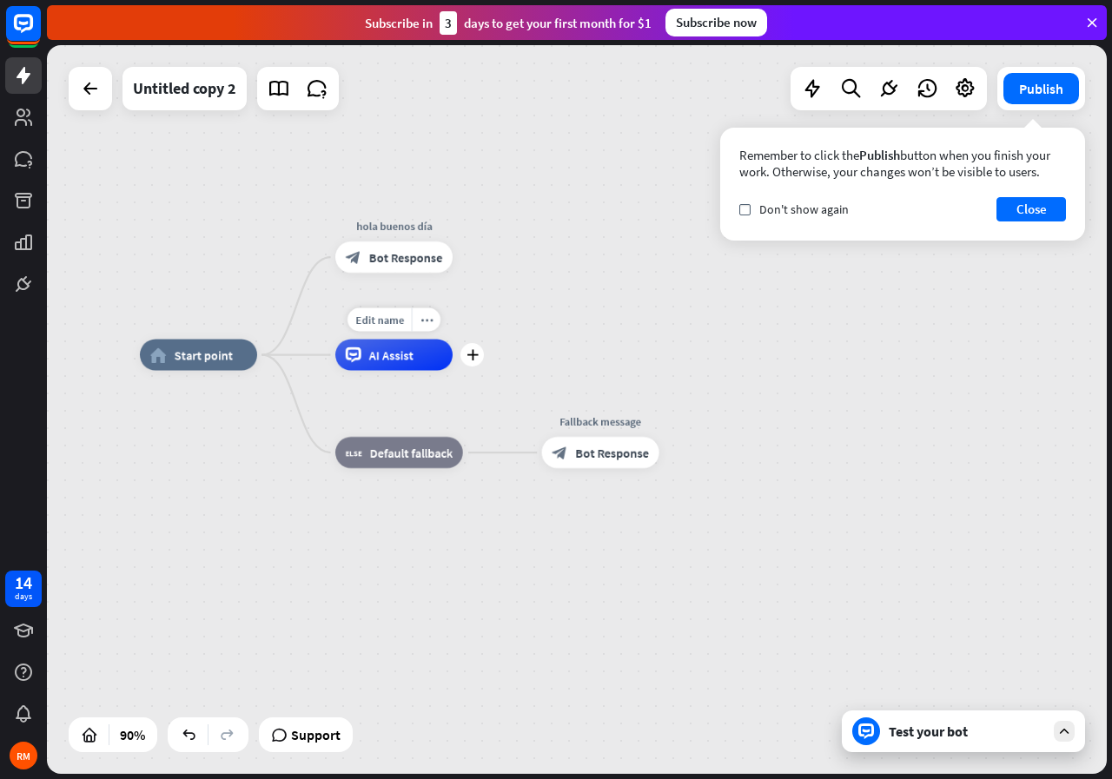
click at [406, 353] on span "AI Assist" at bounding box center [391, 355] width 44 height 16
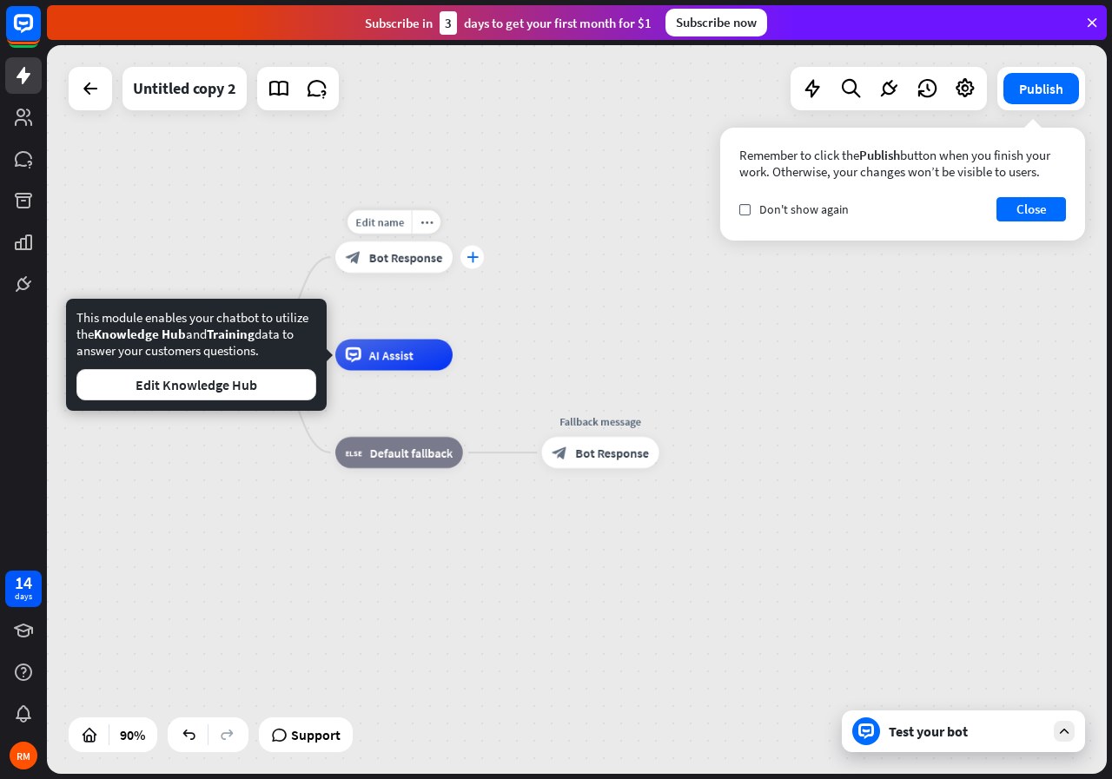
click at [478, 256] on div "plus" at bounding box center [471, 257] width 23 height 23
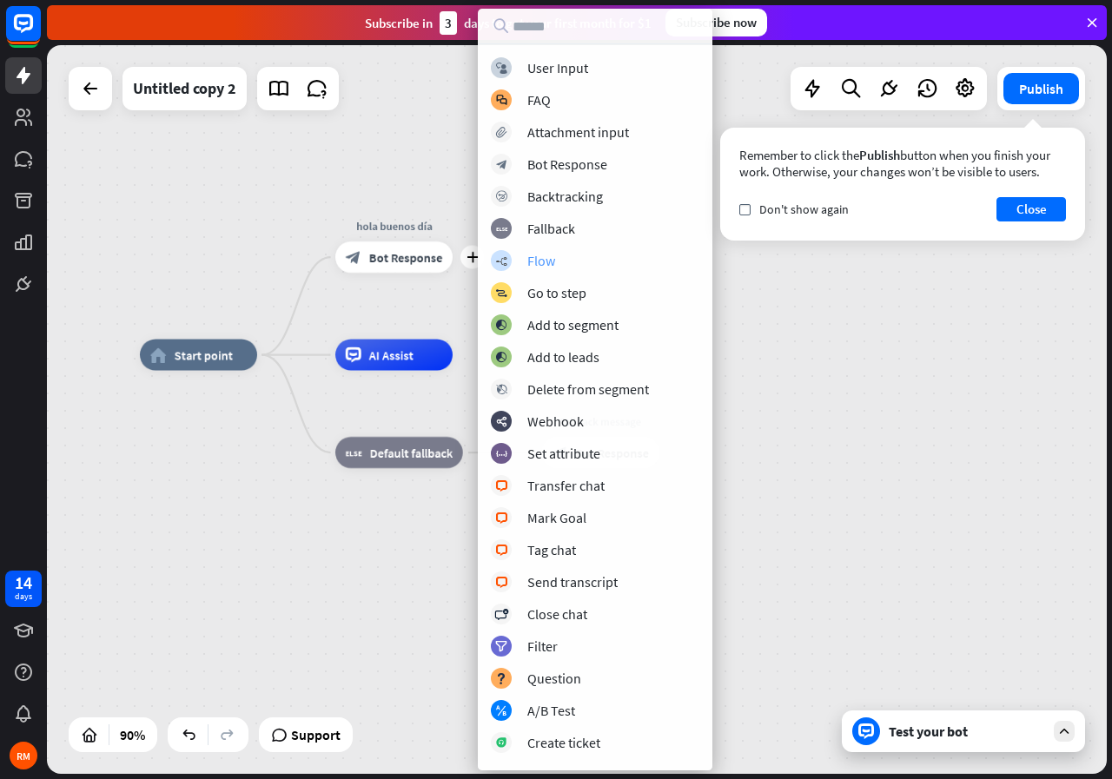
click at [566, 255] on div "builder_tree Flow" at bounding box center [595, 260] width 208 height 21
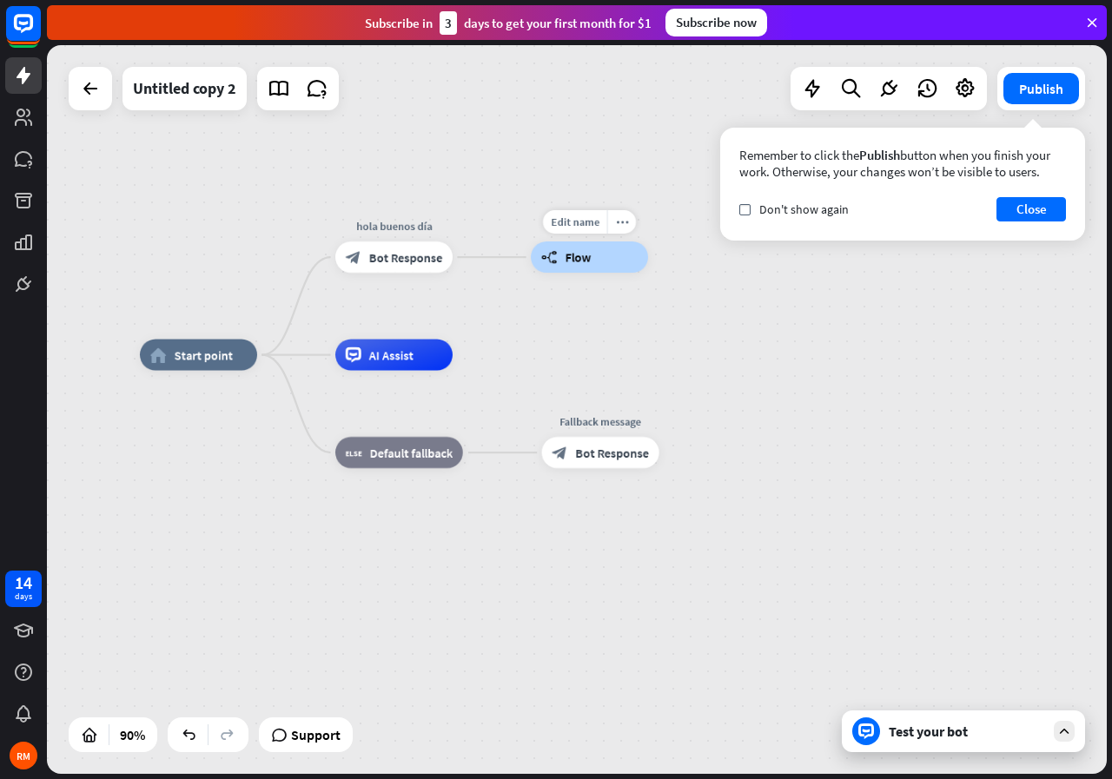
click at [584, 259] on span "Flow" at bounding box center [578, 257] width 26 height 16
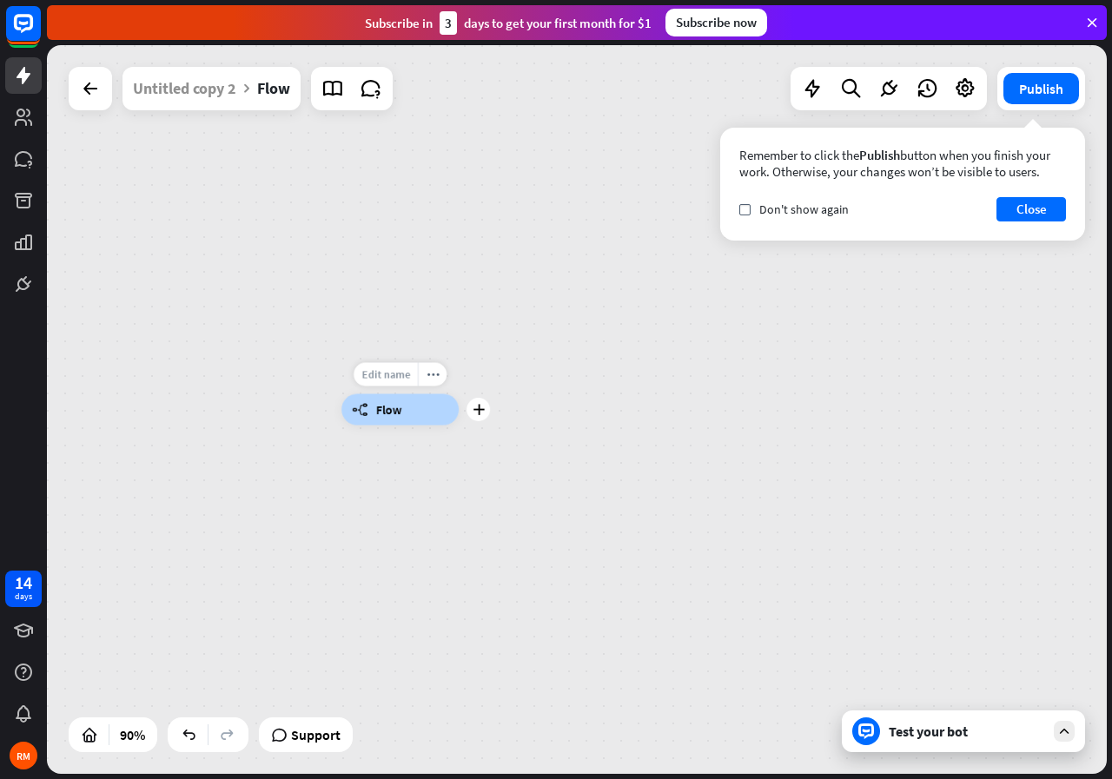
click at [397, 370] on span "Edit name" at bounding box center [385, 374] width 49 height 14
type input "*"
click at [1015, 202] on button "Close" at bounding box center [1030, 209] width 69 height 24
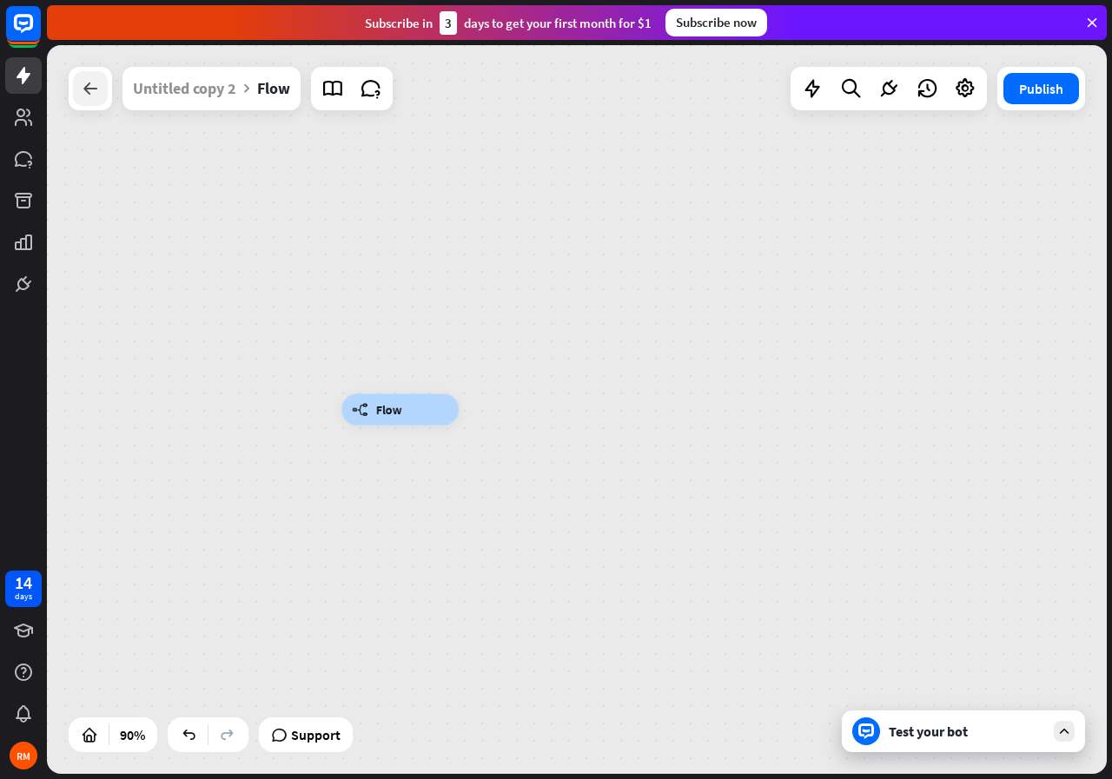
click at [84, 88] on icon at bounding box center [90, 88] width 21 height 21
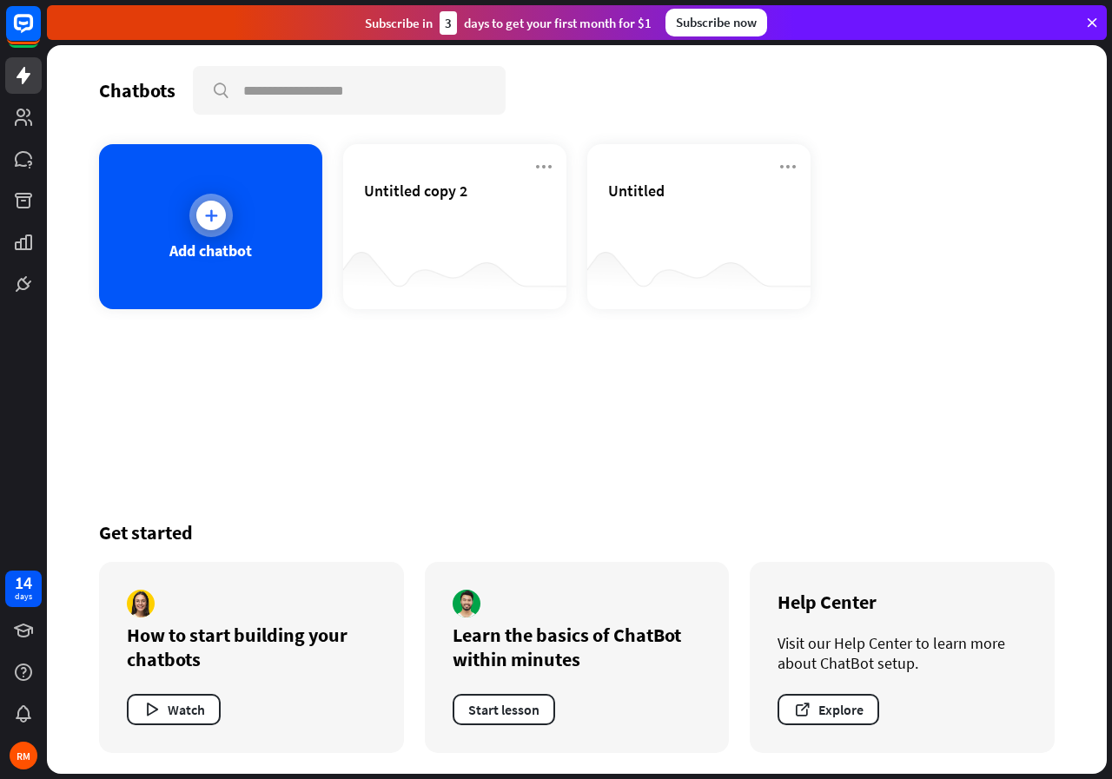
click at [221, 237] on div "Add chatbot" at bounding box center [210, 226] width 223 height 165
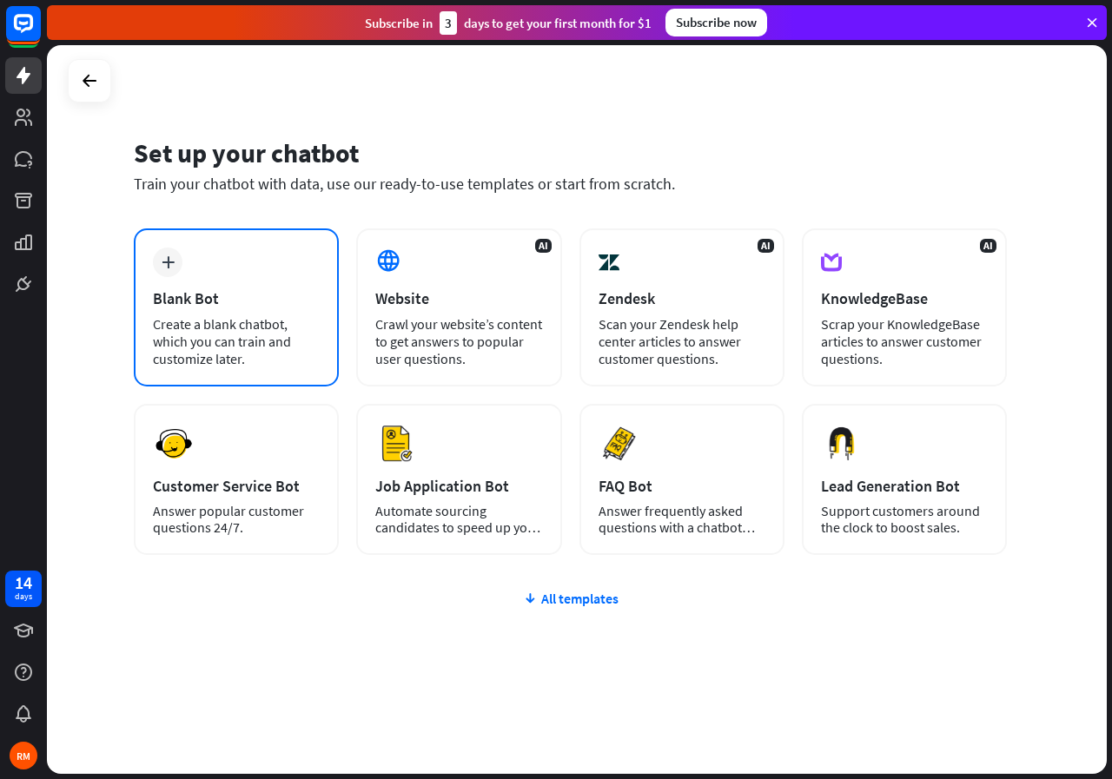
click at [187, 307] on div "Blank Bot" at bounding box center [236, 298] width 167 height 20
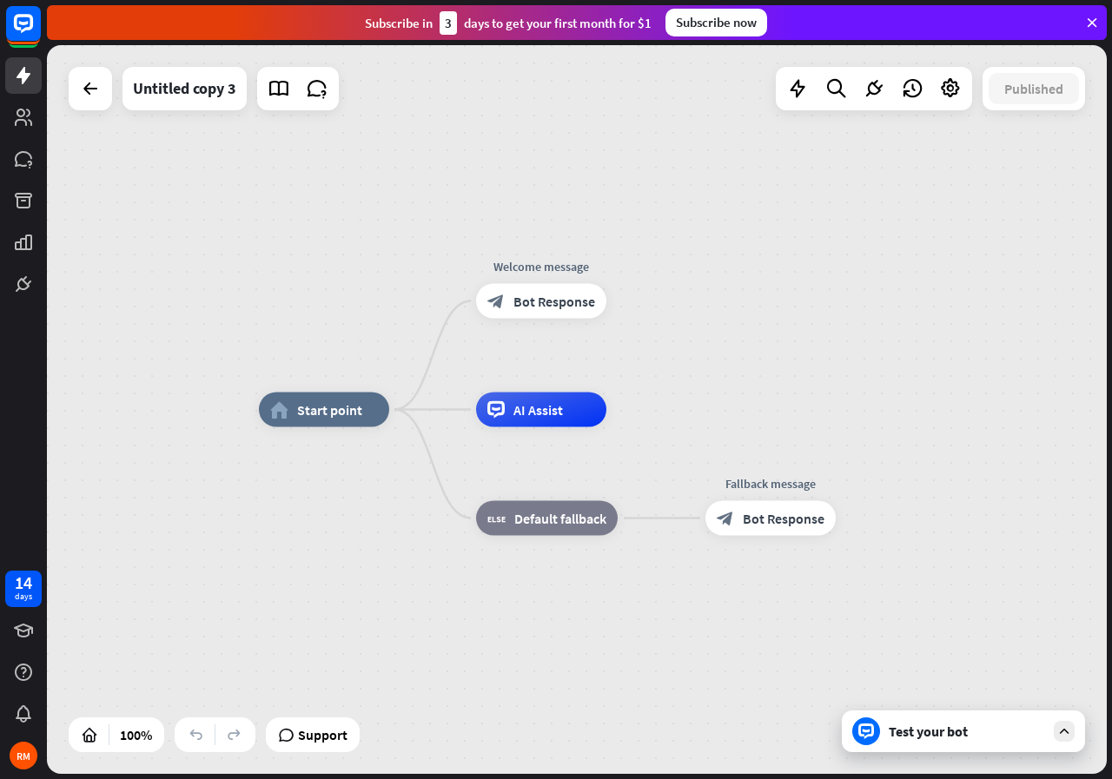
click at [972, 729] on div "Test your bot" at bounding box center [967, 731] width 156 height 17
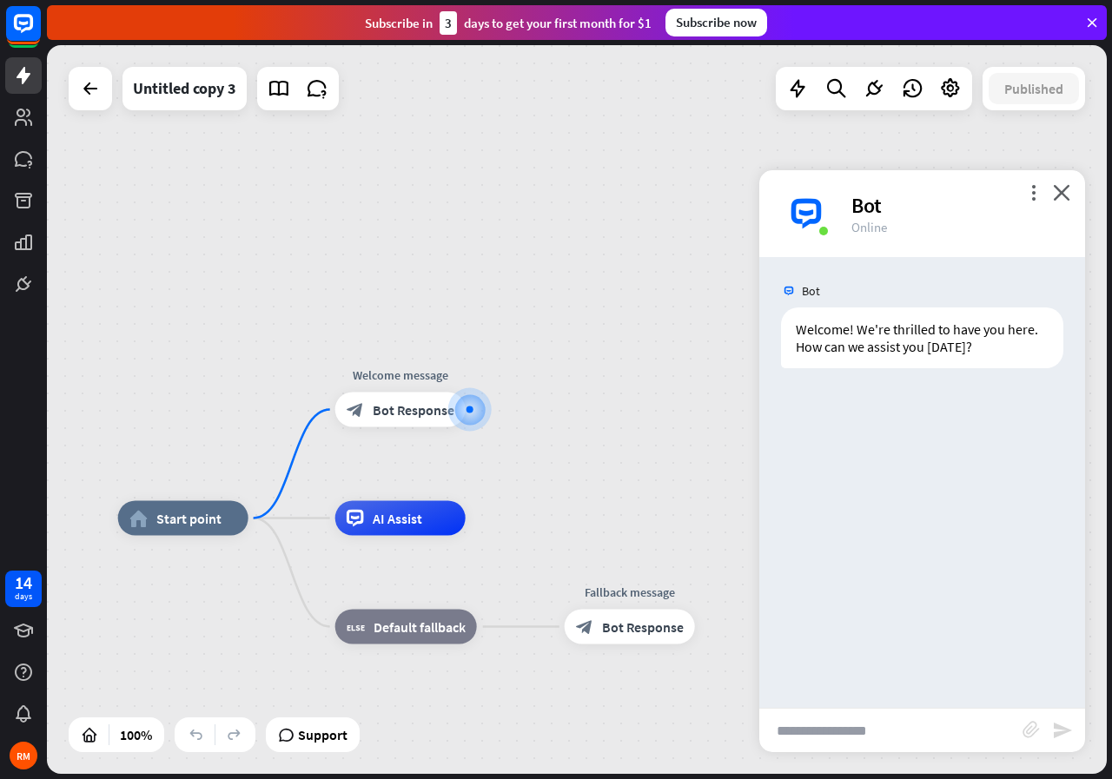
click at [887, 737] on input "text" at bounding box center [890, 730] width 263 height 43
type input "****"
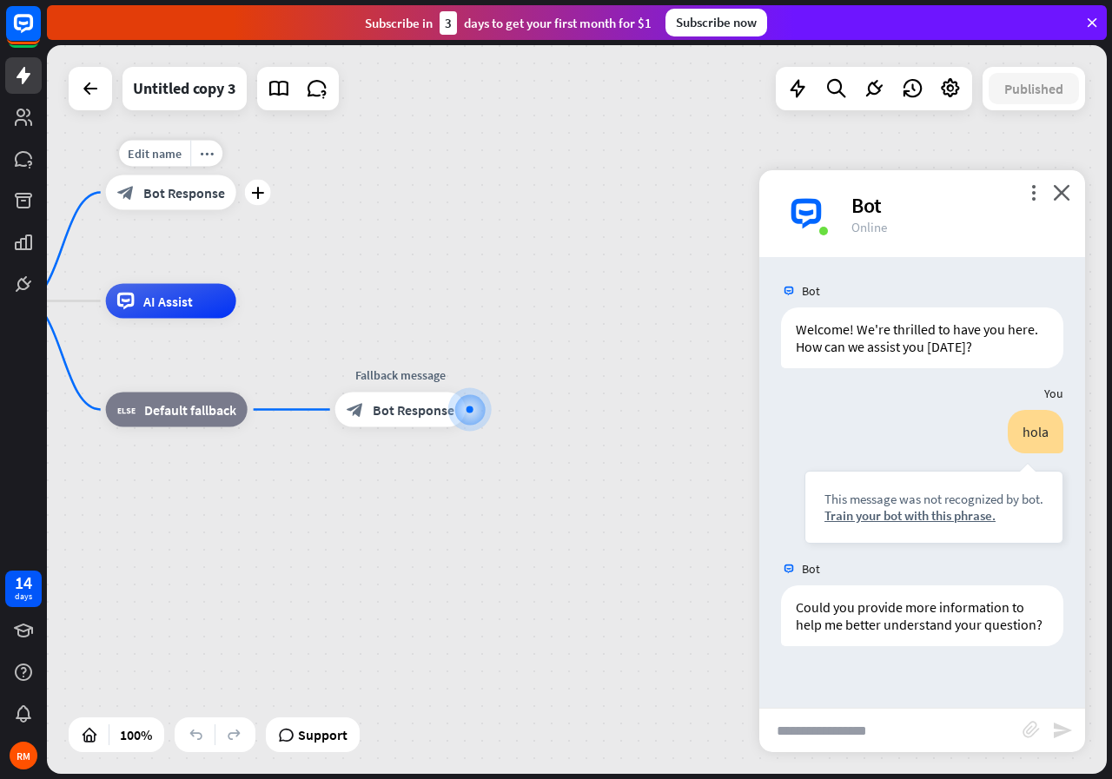
click at [182, 190] on span "Bot Response" at bounding box center [184, 192] width 82 height 17
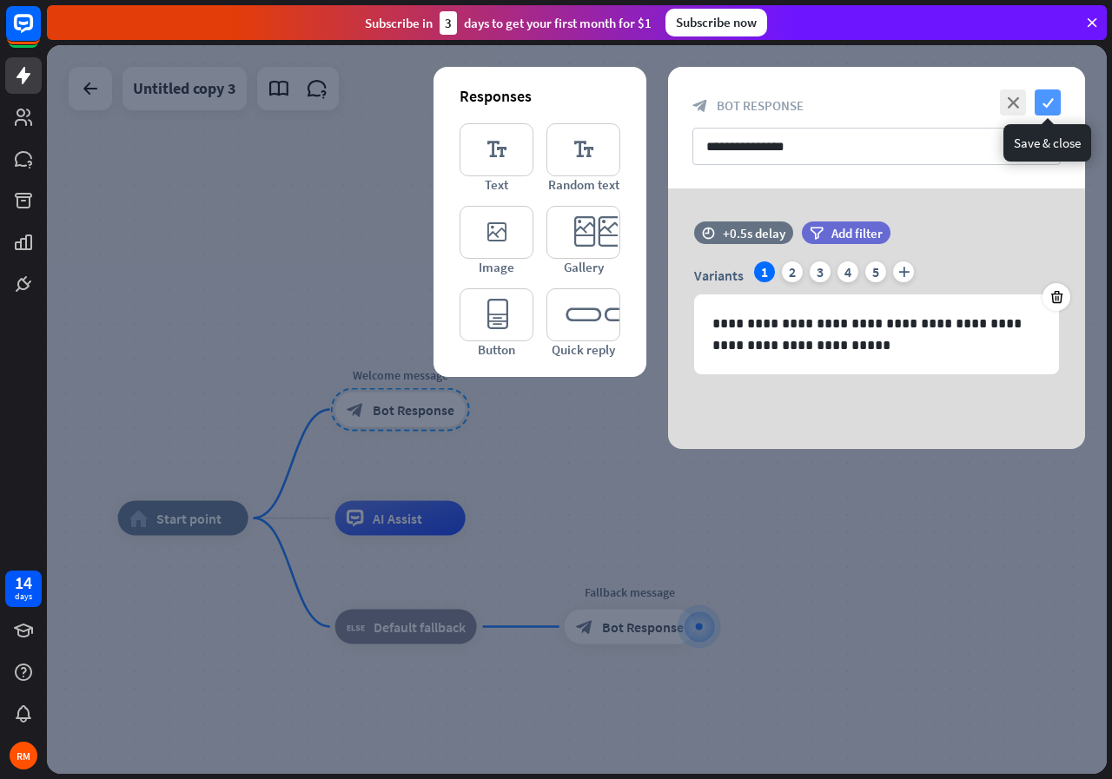
click at [1040, 97] on icon "check" at bounding box center [1048, 102] width 26 height 26
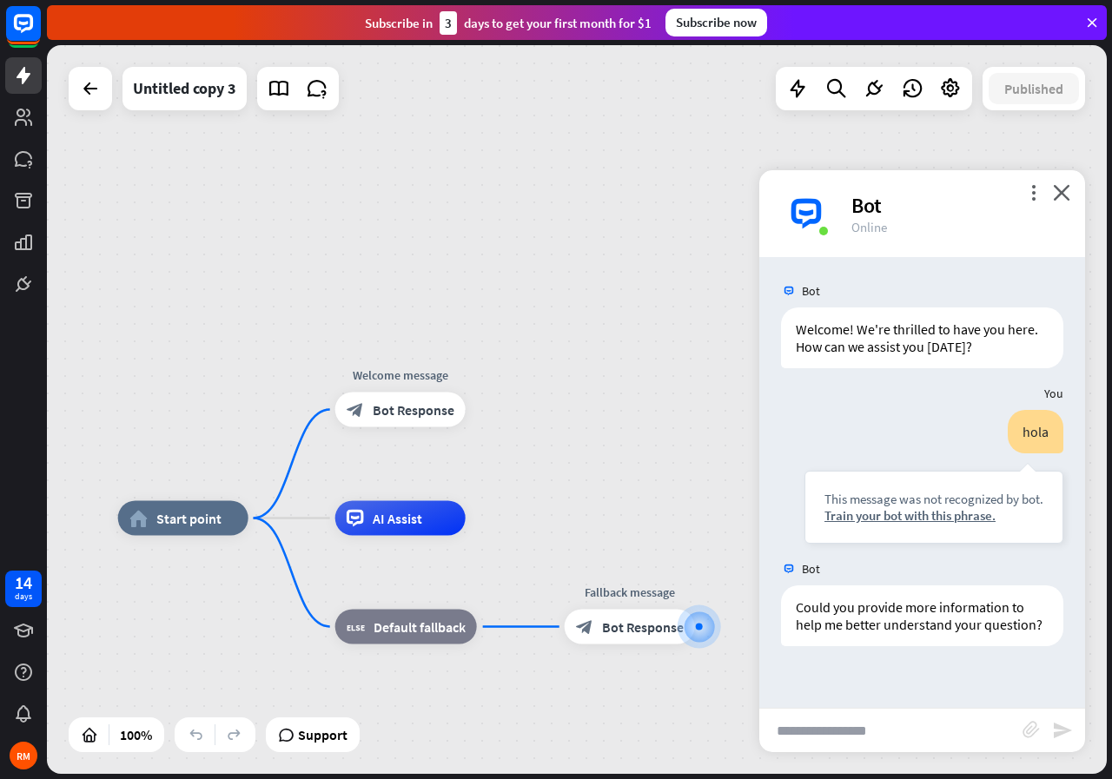
drag, startPoint x: 708, startPoint y: 622, endPoint x: 714, endPoint y: 500, distance: 121.8
drag, startPoint x: 715, startPoint y: 629, endPoint x: 738, endPoint y: 576, distance: 57.9
click at [725, 631] on div "plus" at bounding box center [717, 627] width 26 height 26
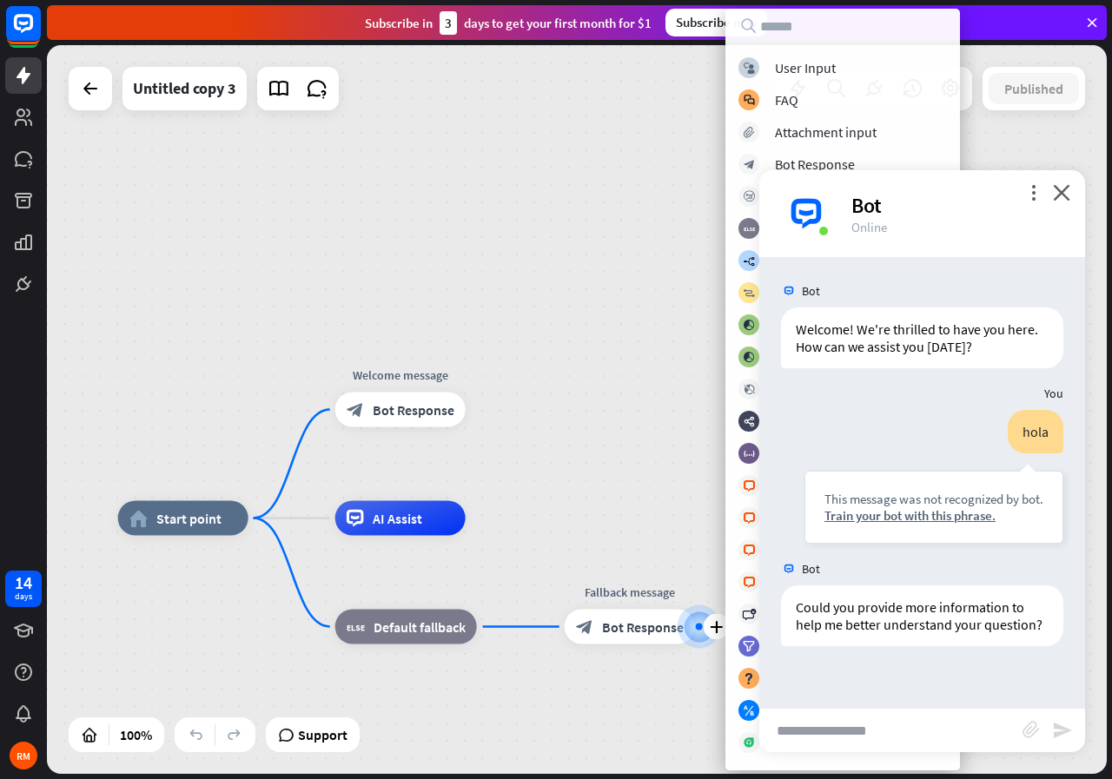
click at [751, 293] on icon "block_goto" at bounding box center [749, 293] width 12 height 11
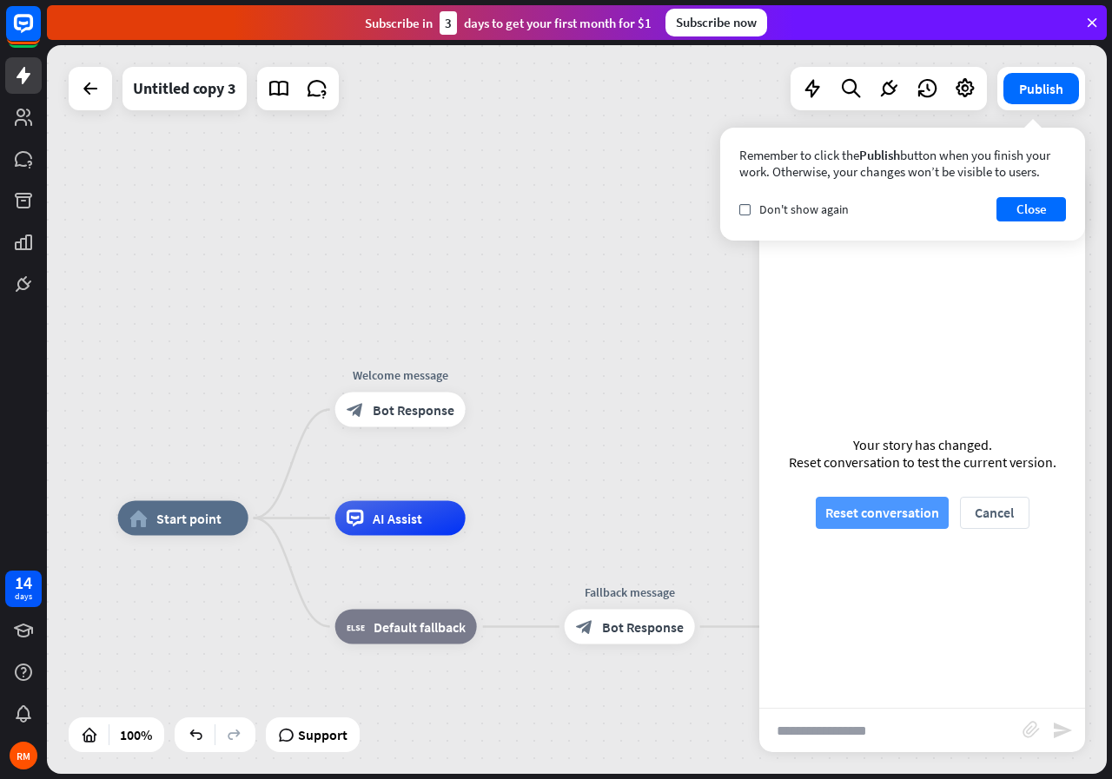
click at [872, 509] on button "Reset conversation" at bounding box center [882, 513] width 133 height 32
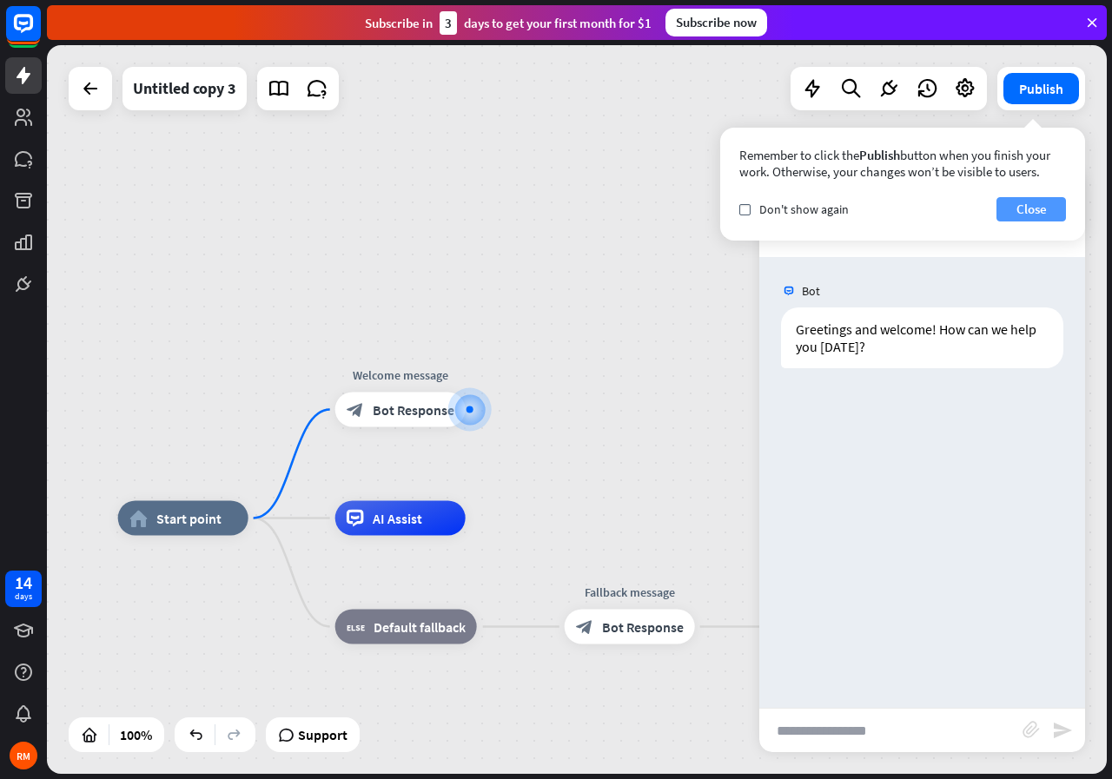
click at [1048, 212] on button "Close" at bounding box center [1030, 209] width 69 height 24
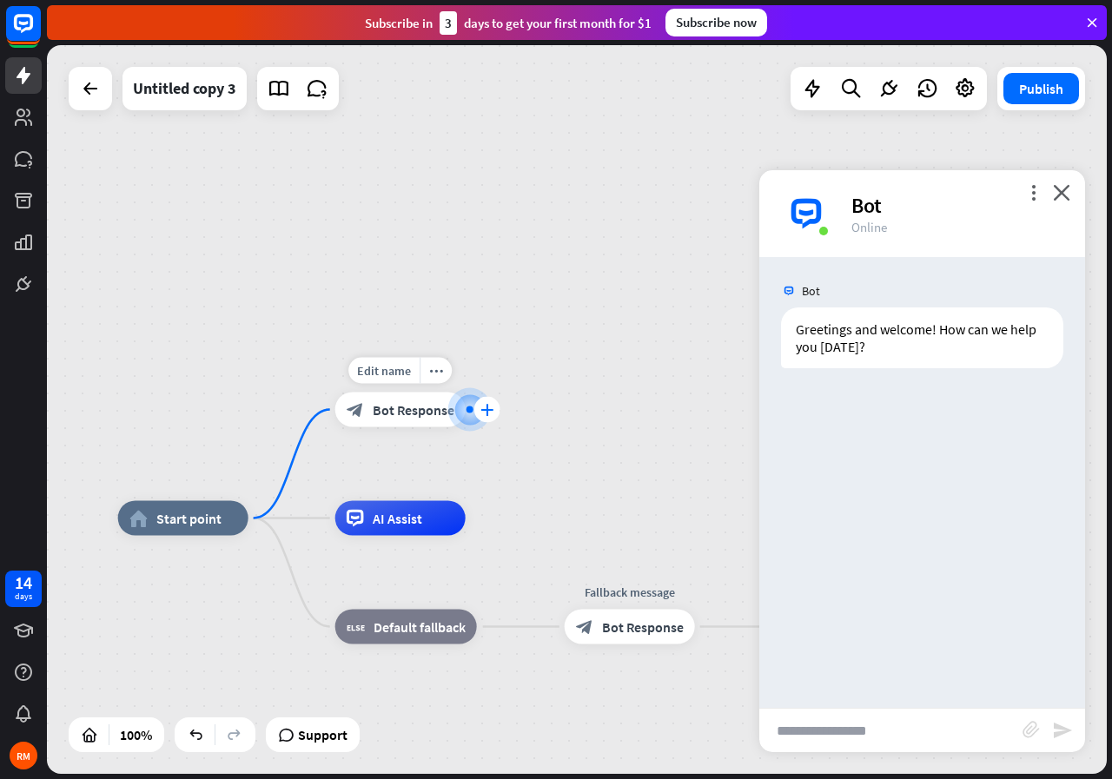
click at [478, 411] on div "plus" at bounding box center [487, 410] width 26 height 26
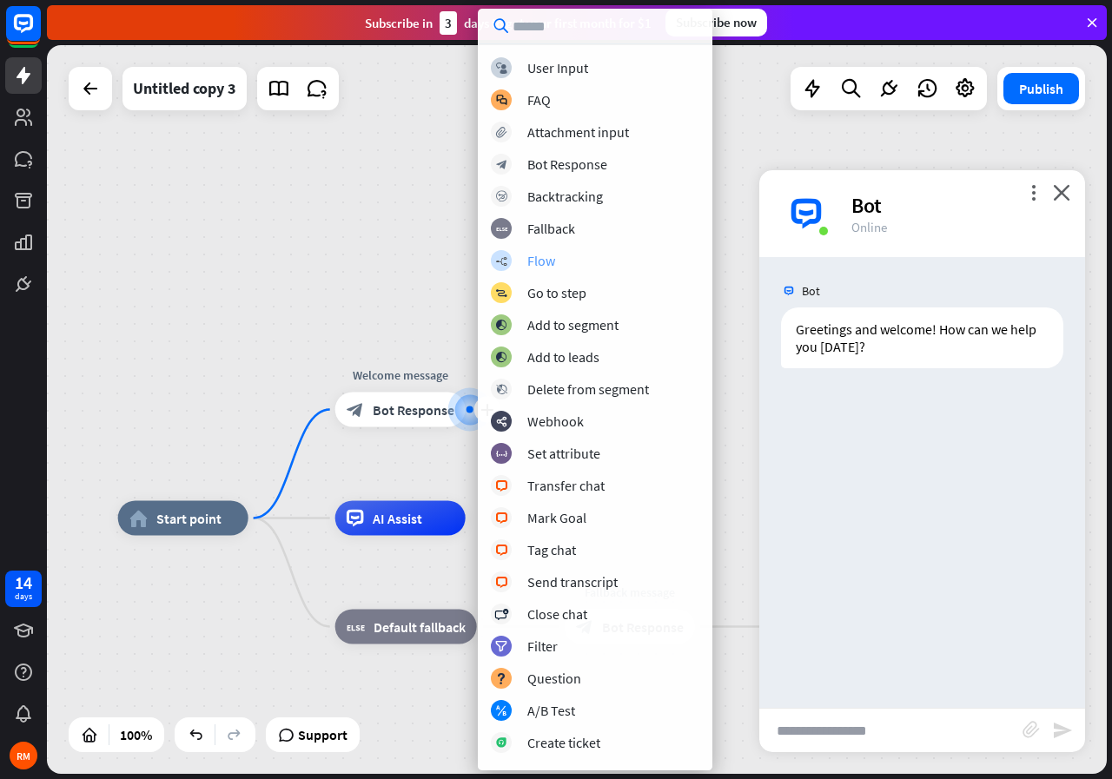
click at [539, 256] on div "Flow" at bounding box center [541, 260] width 28 height 17
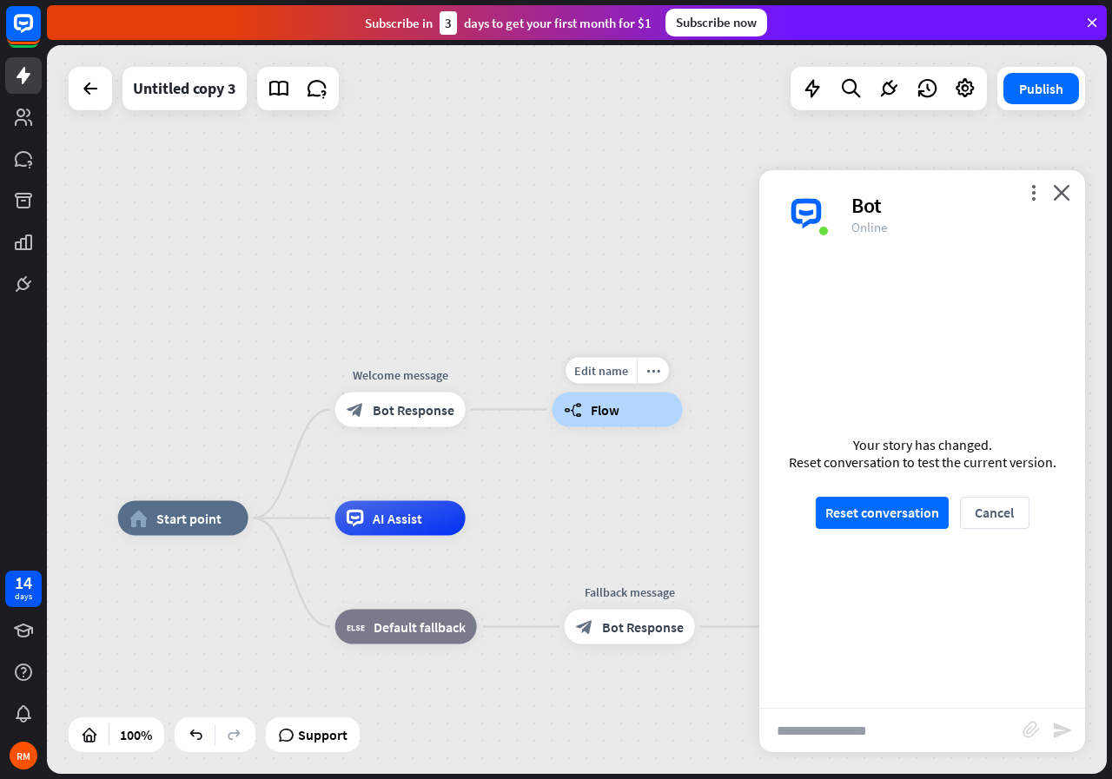
click at [599, 414] on span "Flow" at bounding box center [605, 409] width 29 height 17
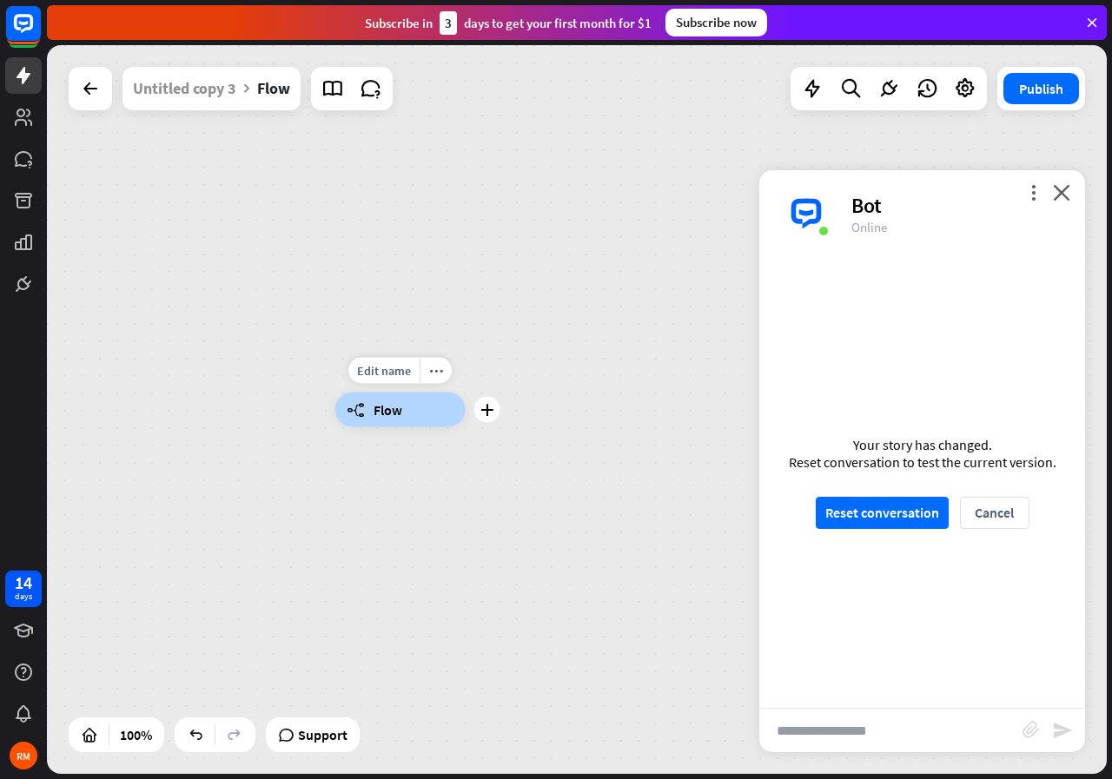
click at [406, 404] on div "builder_tree Flow" at bounding box center [400, 410] width 130 height 35
click at [405, 408] on div "builder_tree Flow" at bounding box center [400, 410] width 130 height 35
click at [407, 419] on div "builder_tree Flow" at bounding box center [400, 410] width 130 height 35
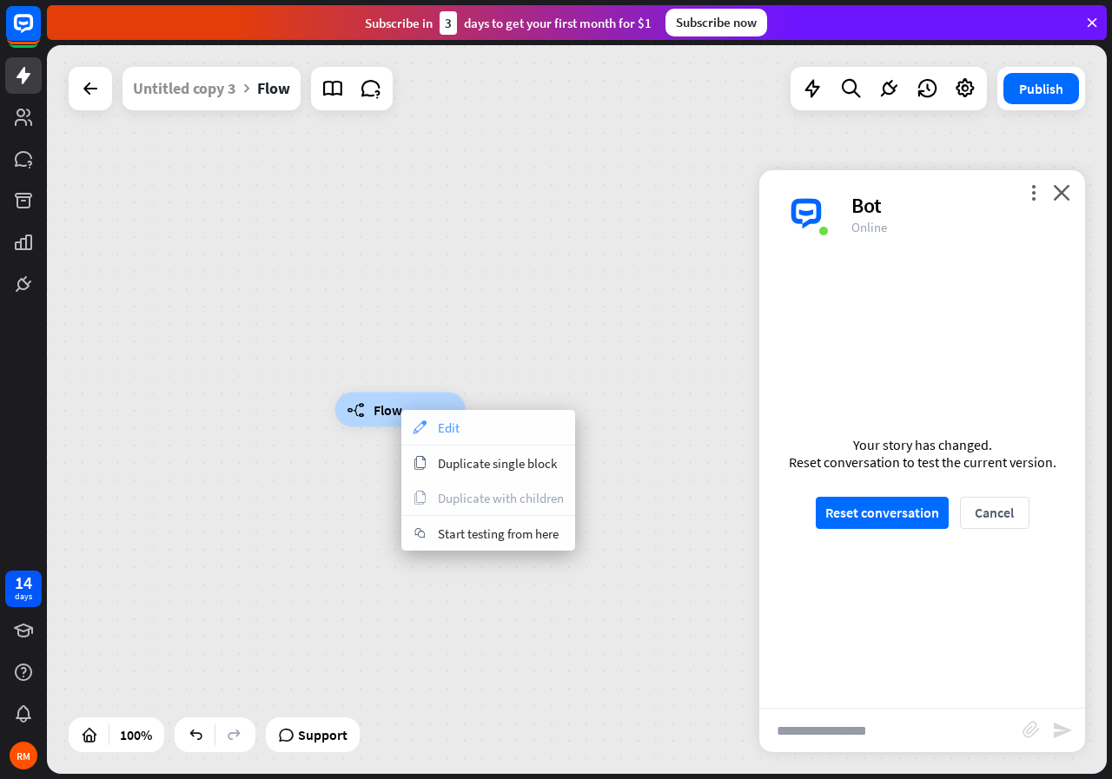
click at [446, 430] on span "Edit" at bounding box center [449, 428] width 22 height 17
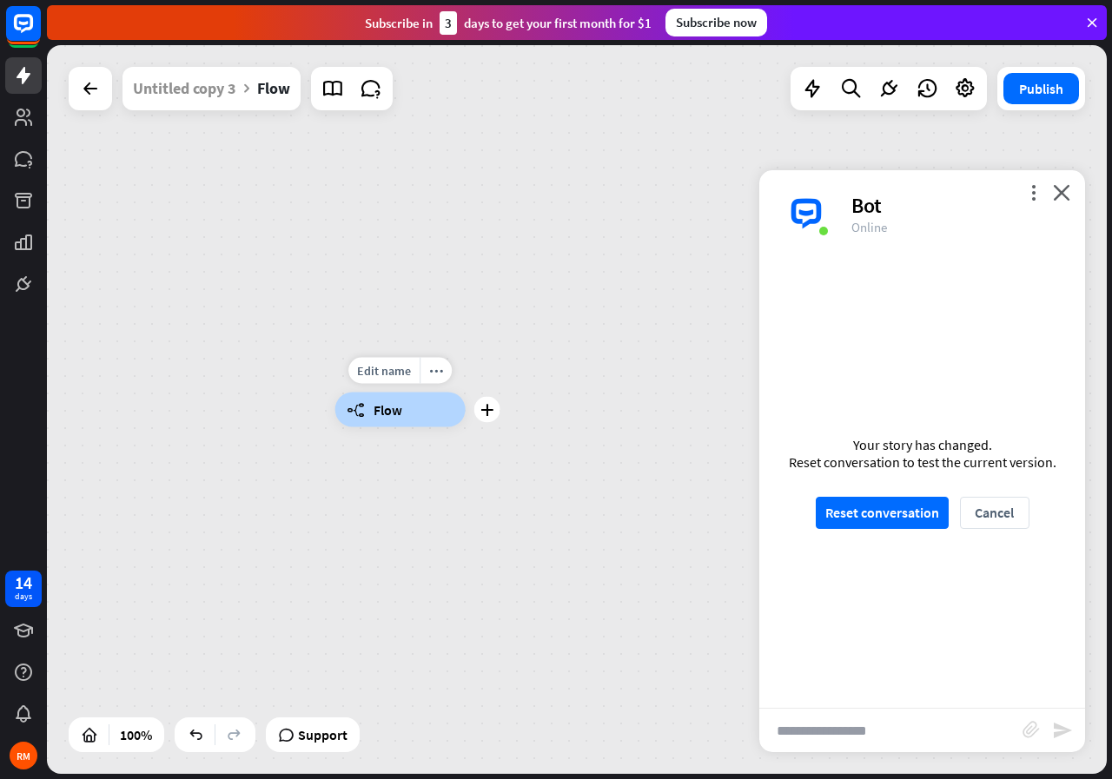
click at [394, 413] on span "Flow" at bounding box center [388, 409] width 29 height 17
click at [433, 369] on icon "more_horiz" at bounding box center [436, 370] width 14 height 13
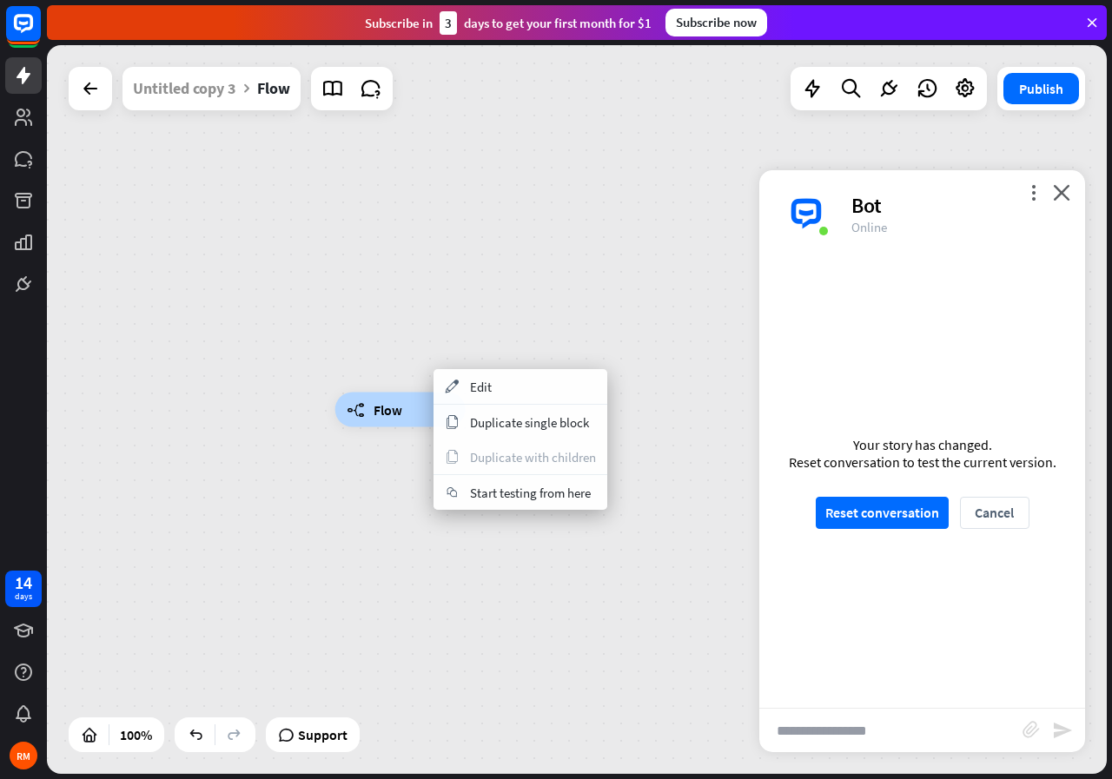
click at [469, 389] on div "appearance Edit" at bounding box center [520, 386] width 174 height 35
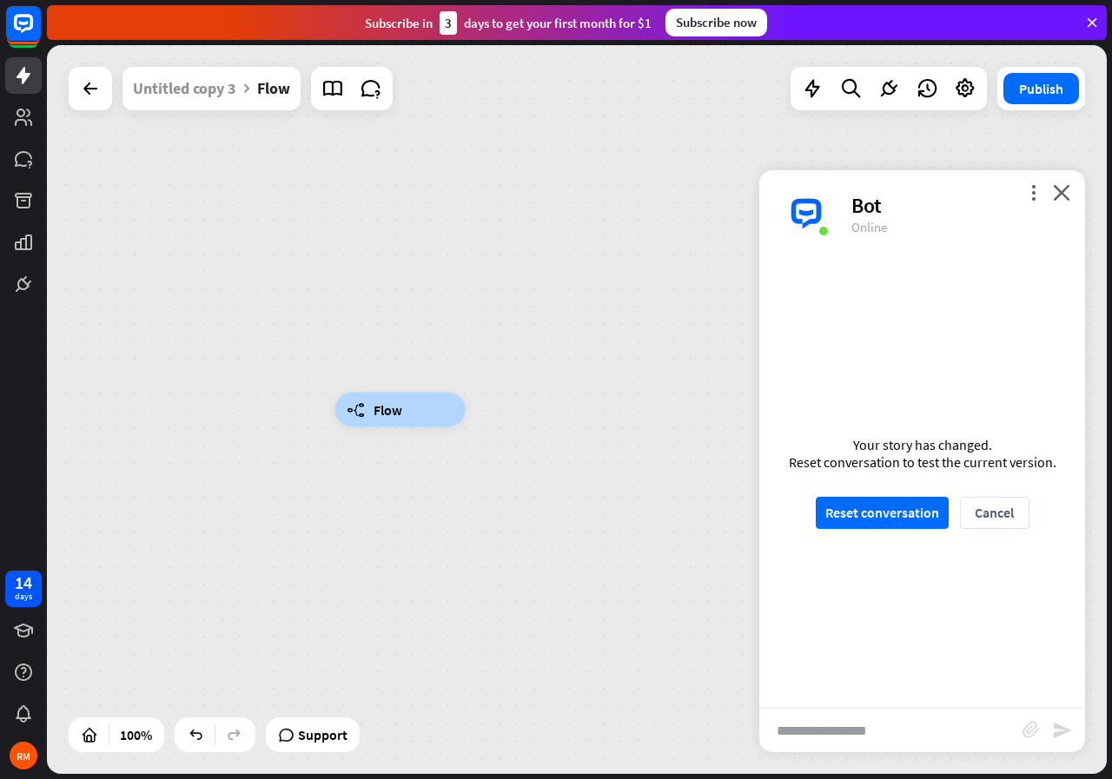
click at [409, 407] on div "builder_tree Flow" at bounding box center [400, 410] width 130 height 35
click at [402, 409] on div "builder_tree Flow" at bounding box center [400, 410] width 130 height 35
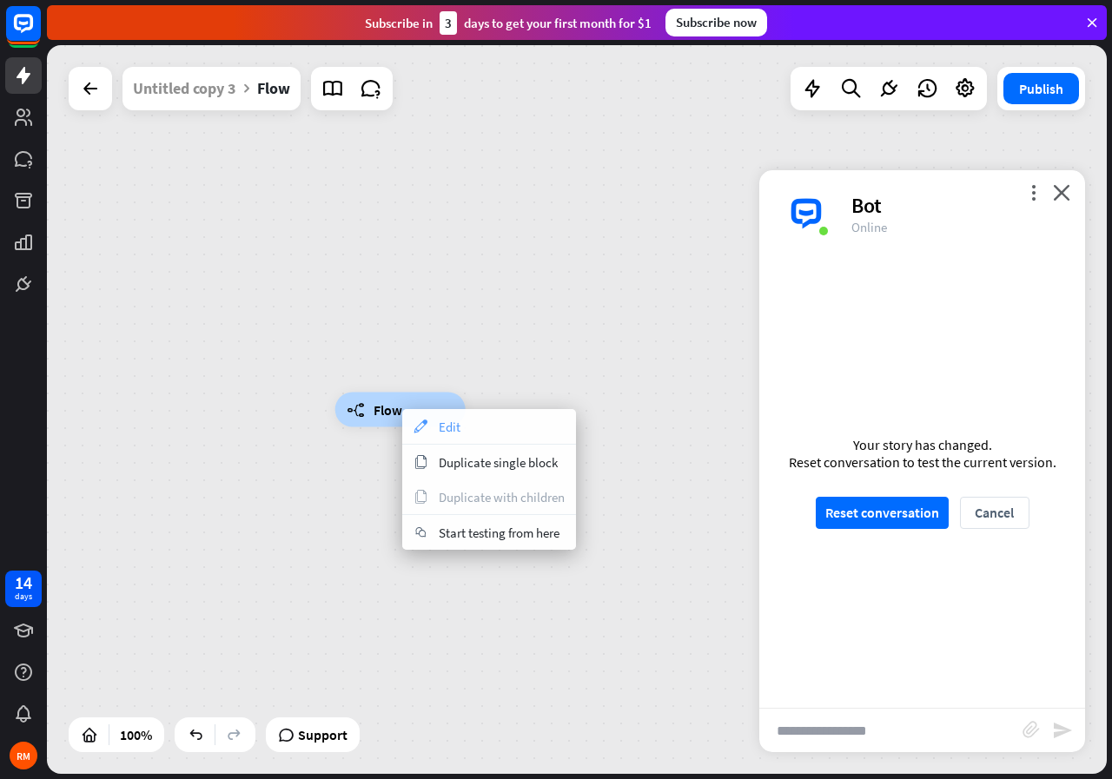
click at [454, 427] on span "Edit" at bounding box center [450, 427] width 22 height 17
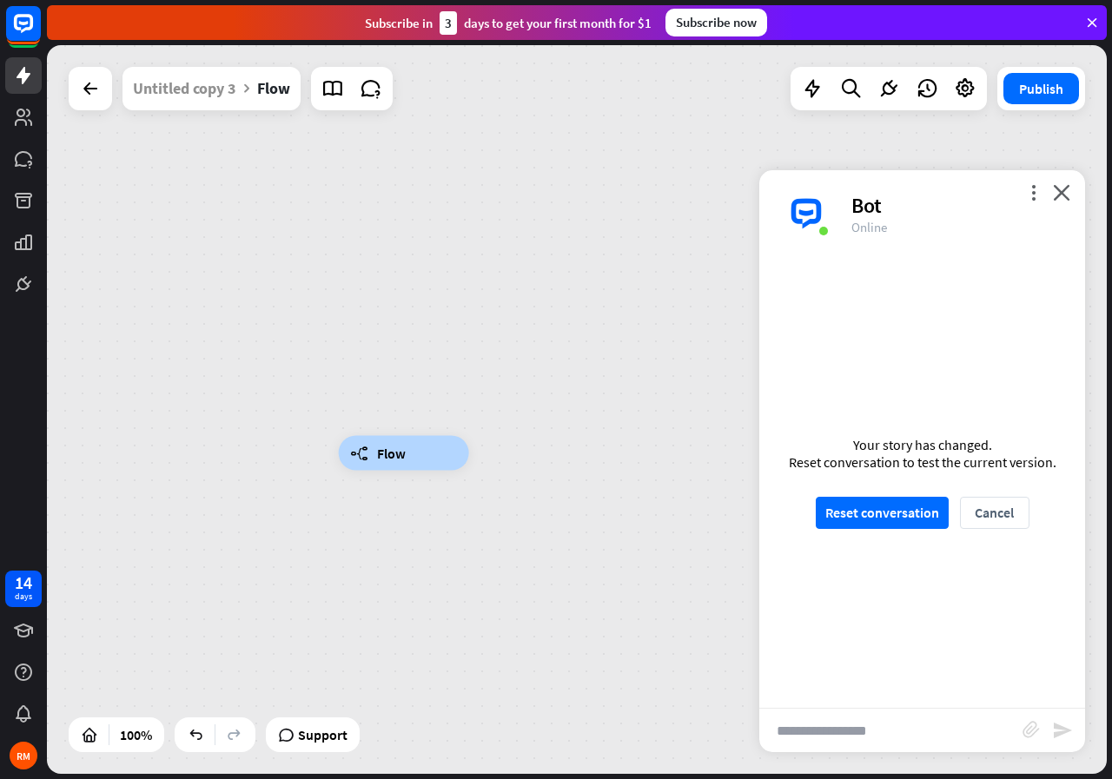
drag, startPoint x: 473, startPoint y: 413, endPoint x: 476, endPoint y: 448, distance: 35.8
click at [469, 451] on div "builder_tree Flow" at bounding box center [404, 453] width 130 height 35
click at [469, 446] on div "builder_tree Flow" at bounding box center [404, 448] width 130 height 35
drag, startPoint x: 473, startPoint y: 446, endPoint x: 473, endPoint y: 463, distance: 16.5
click at [469, 463] on div "builder_tree Flow" at bounding box center [404, 460] width 130 height 35
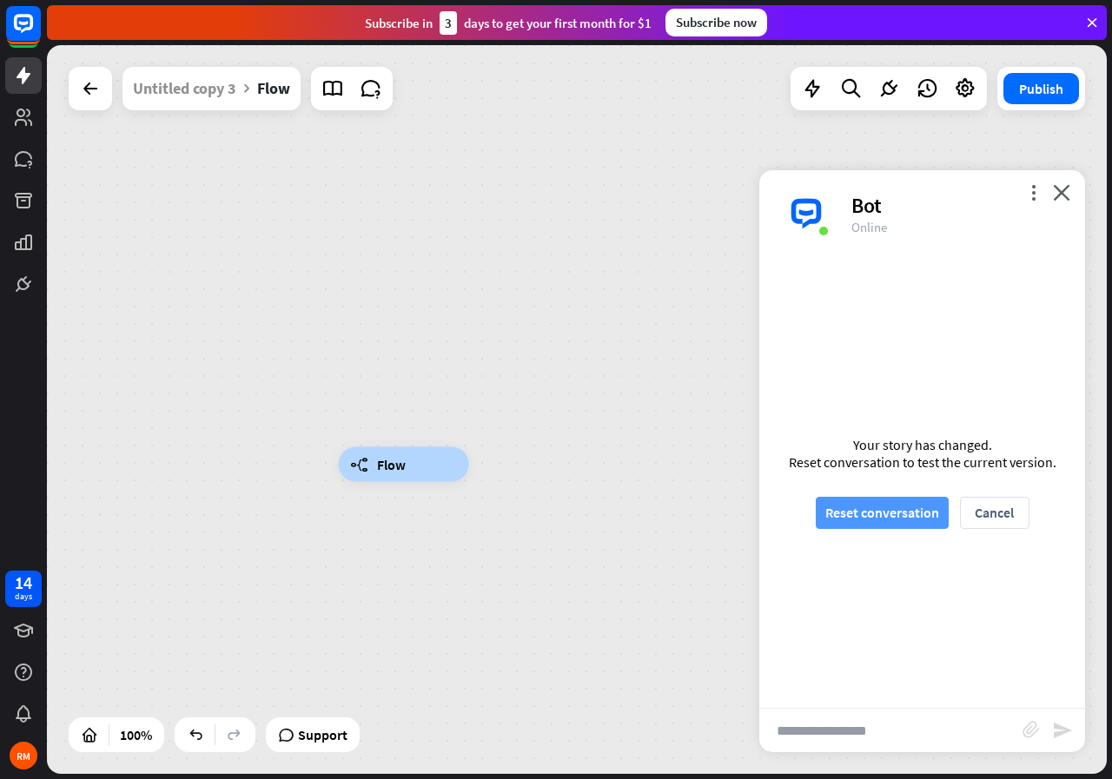
click at [843, 518] on button "Reset conversation" at bounding box center [882, 513] width 133 height 32
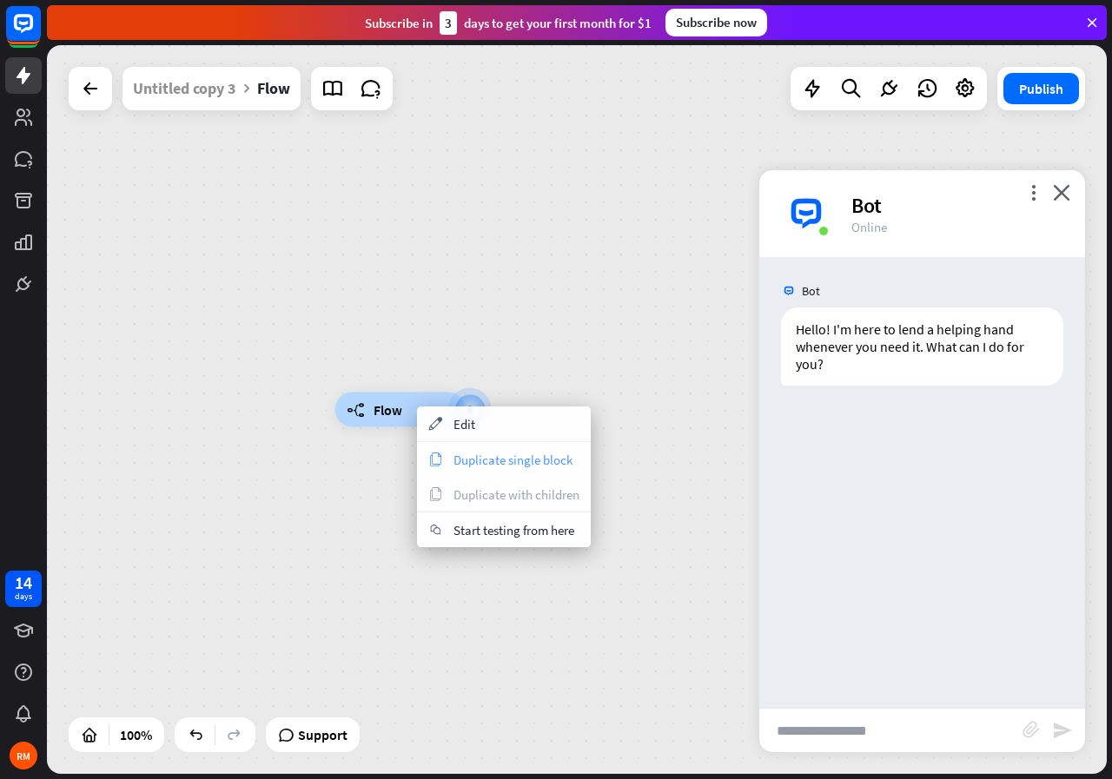
click at [468, 462] on span "Duplicate single block" at bounding box center [512, 460] width 119 height 17
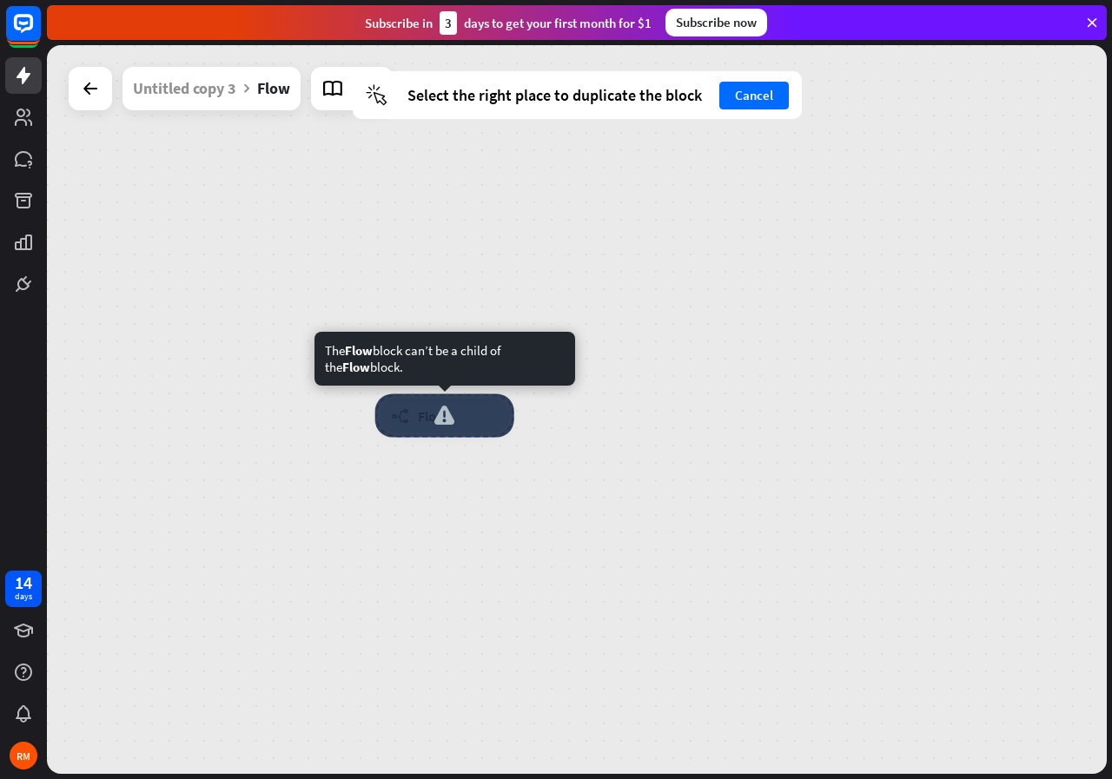
drag, startPoint x: 478, startPoint y: 417, endPoint x: 519, endPoint y: 420, distance: 41.0
click at [510, 420] on div "builder_tree Flow" at bounding box center [445, 416] width 130 height 35
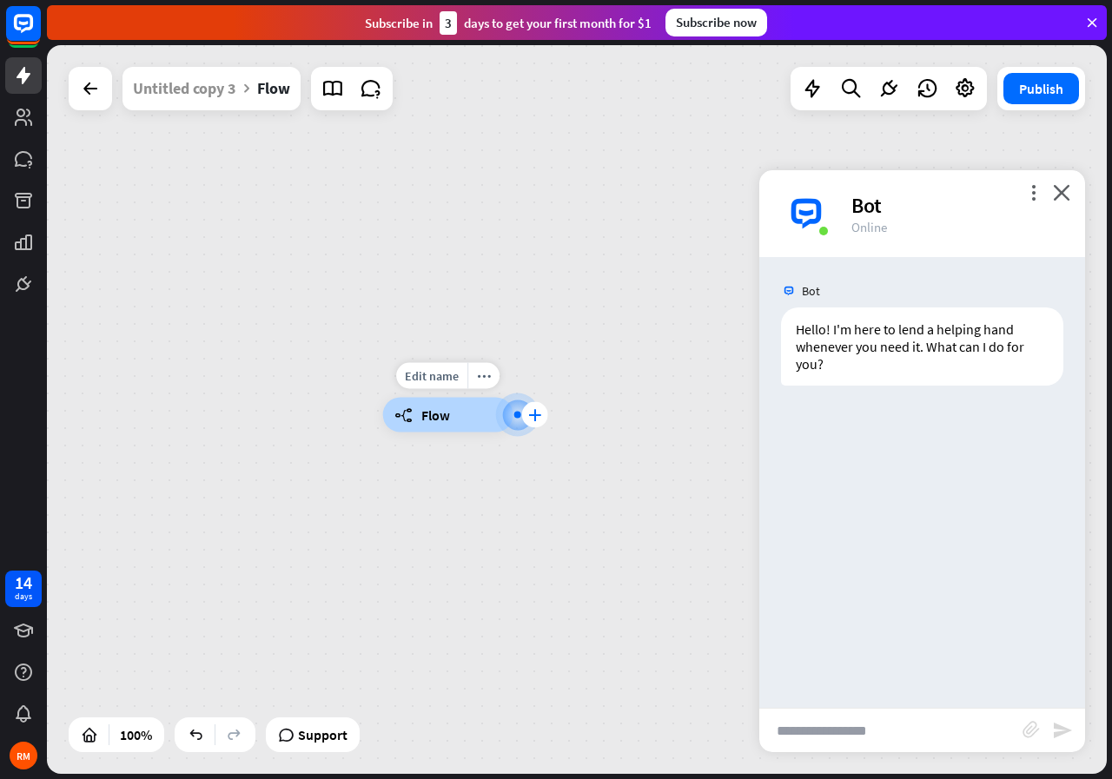
click at [525, 416] on div "plus" at bounding box center [535, 415] width 26 height 26
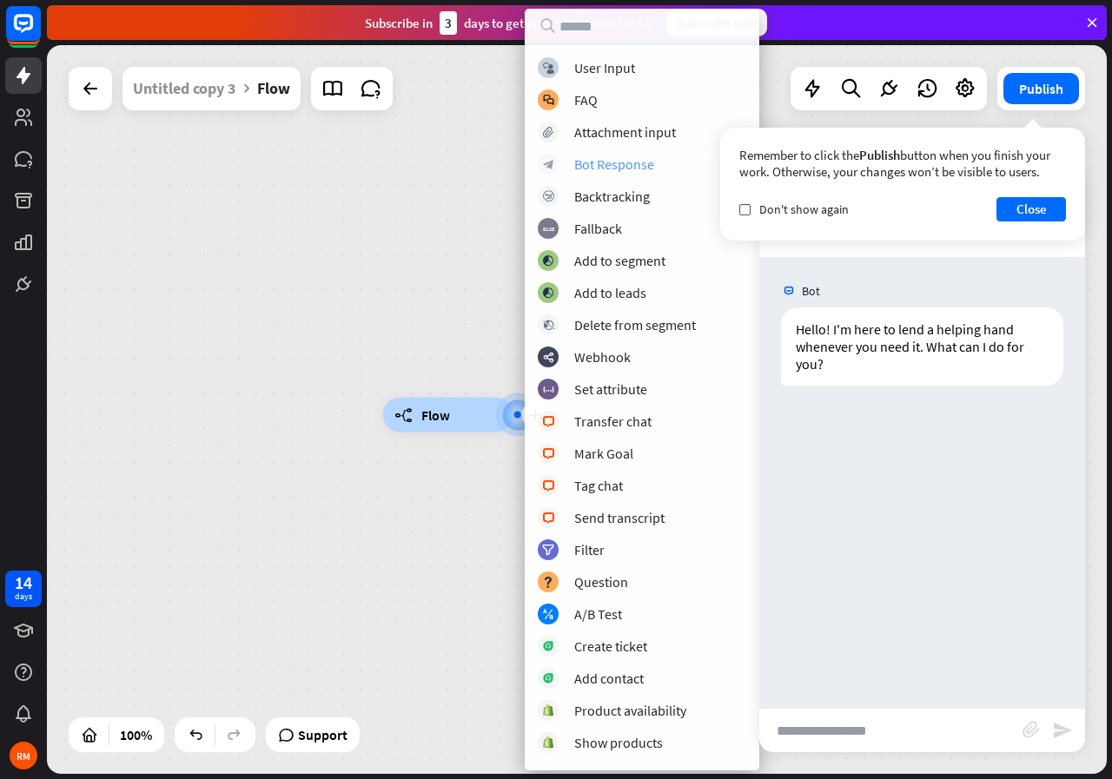
click at [620, 165] on div "Bot Response" at bounding box center [614, 163] width 80 height 17
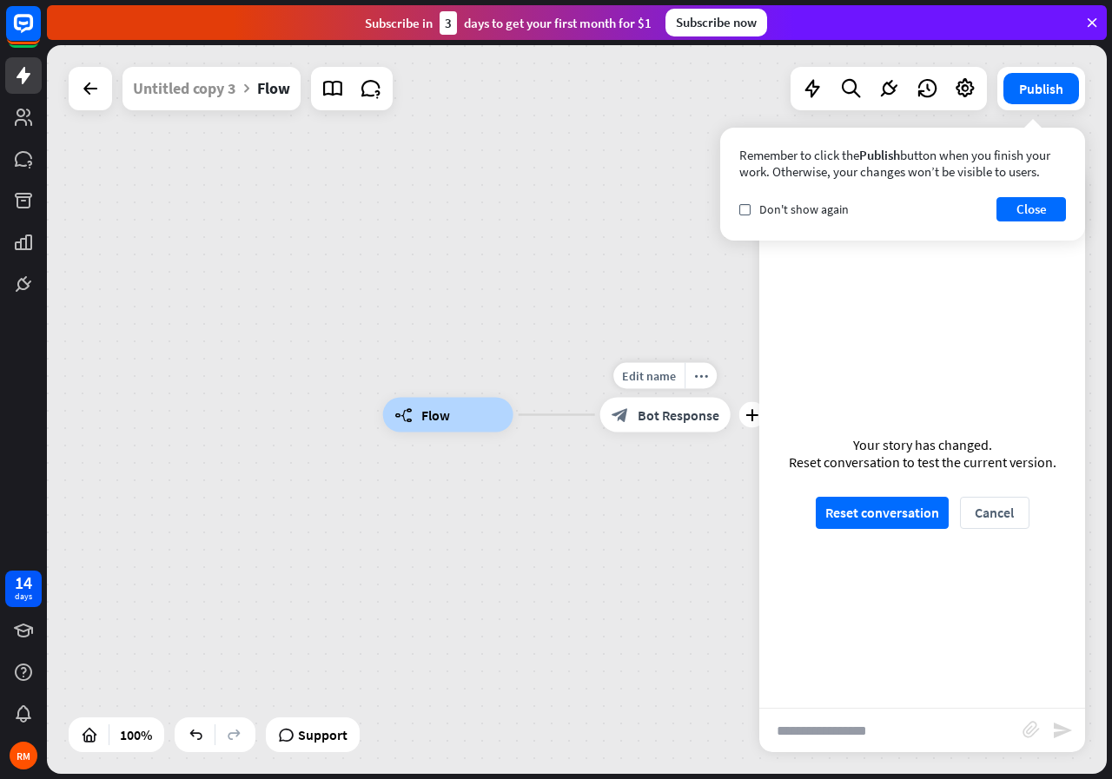
click at [662, 420] on span "Bot Response" at bounding box center [679, 415] width 82 height 17
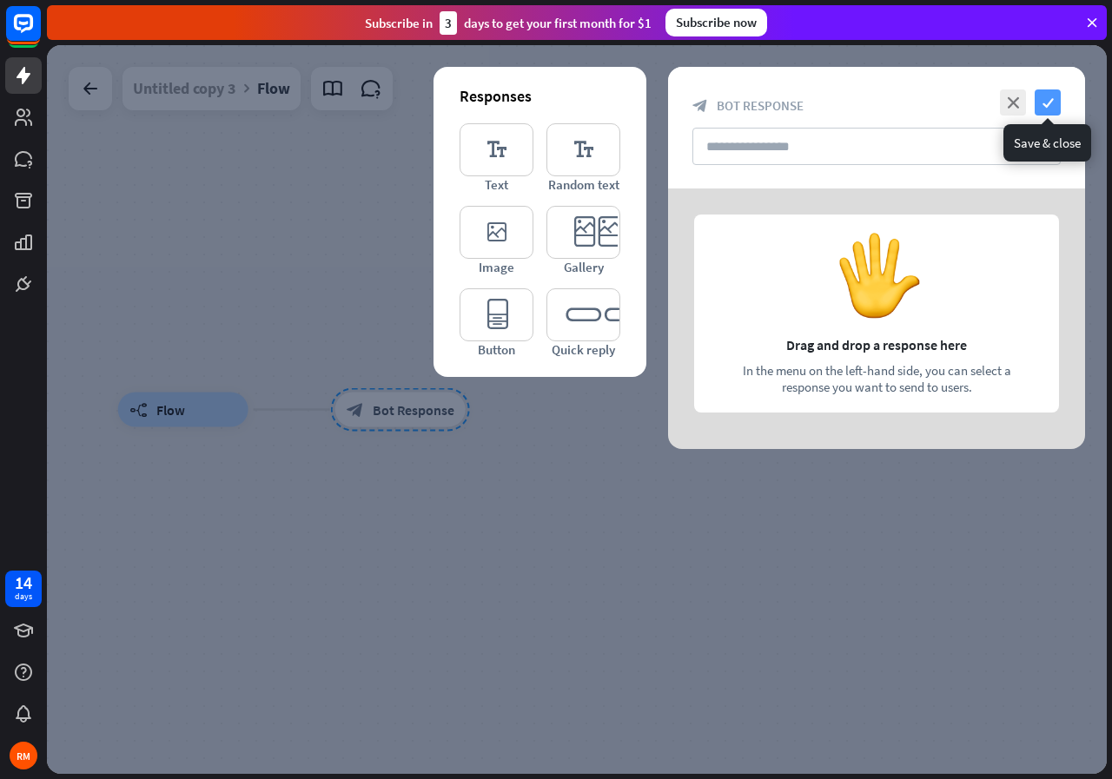
click at [1056, 94] on icon "check" at bounding box center [1048, 102] width 26 height 26
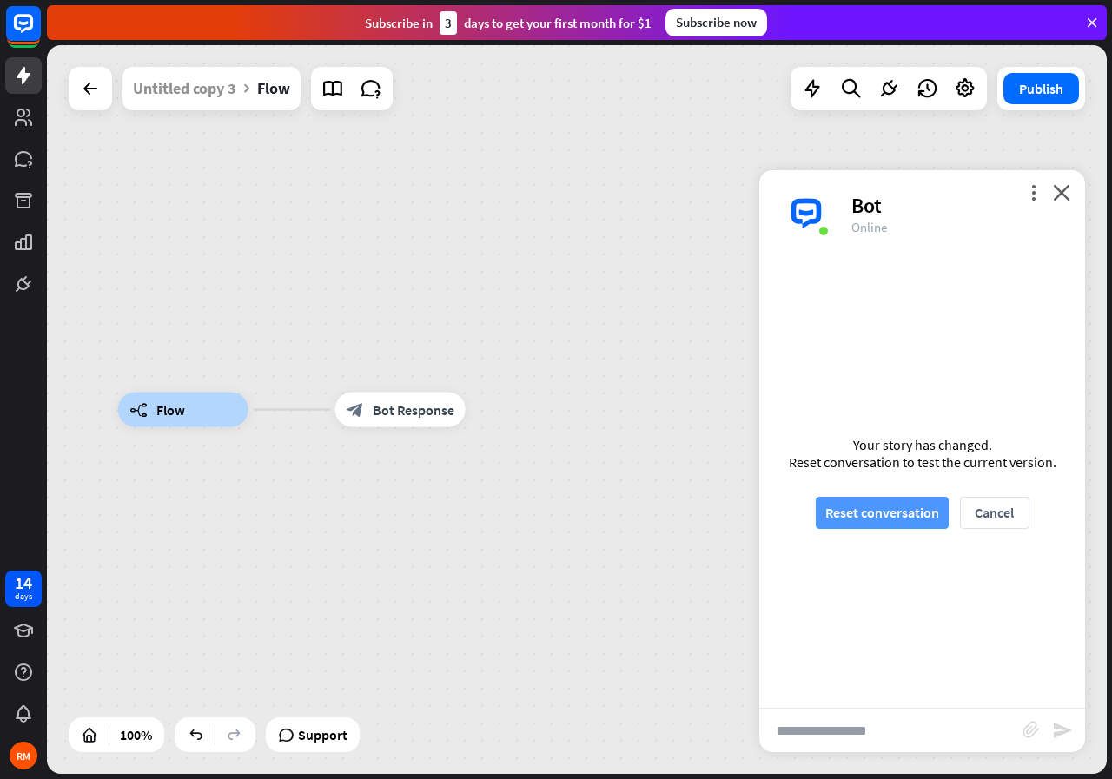
click at [898, 500] on button "Reset conversation" at bounding box center [882, 513] width 133 height 32
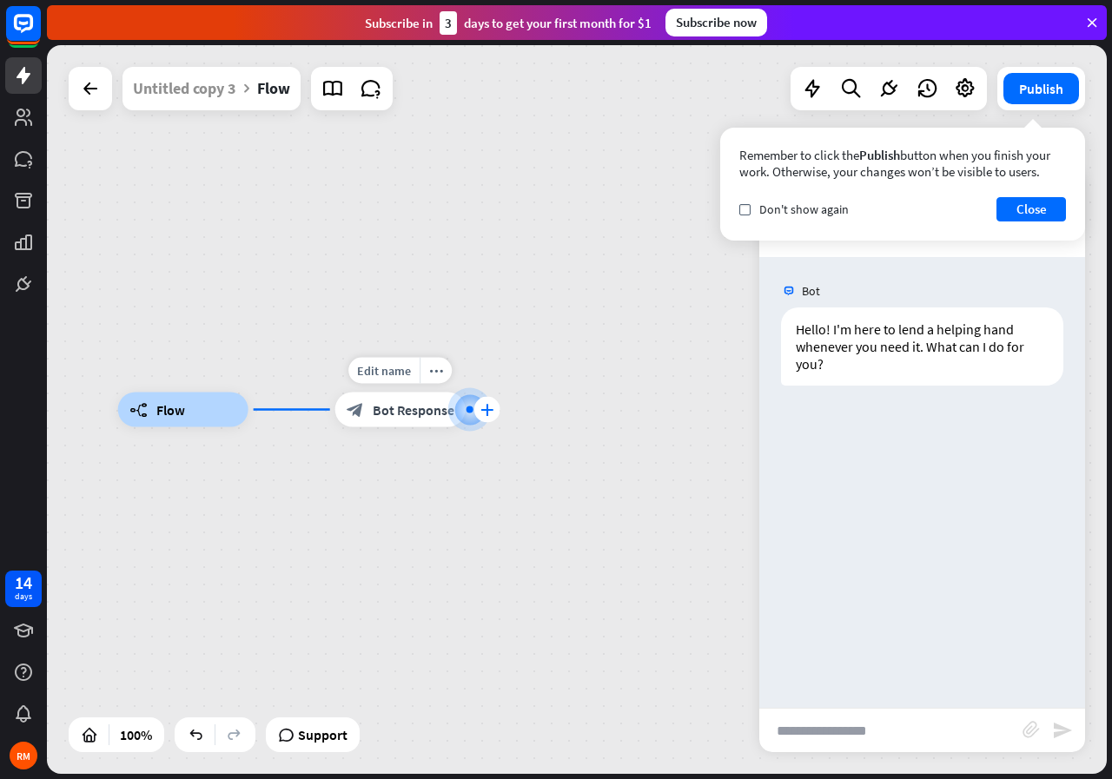
click at [486, 409] on icon "plus" at bounding box center [486, 410] width 13 height 12
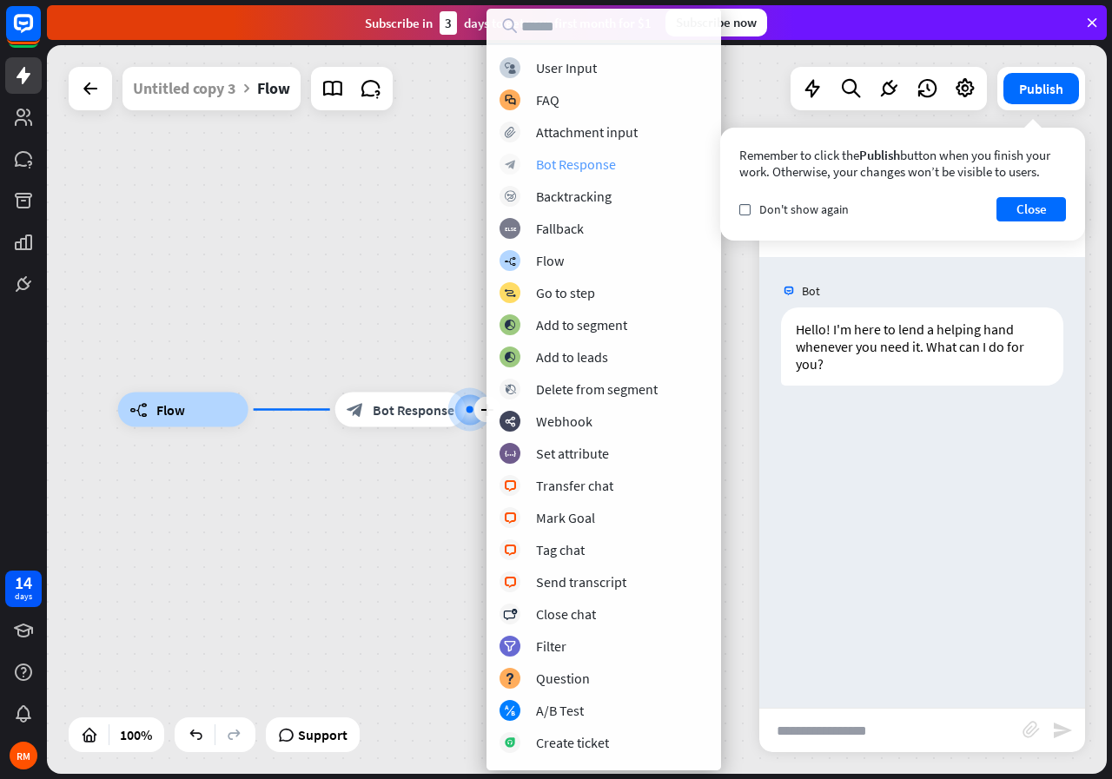
click at [606, 159] on div "Bot Response" at bounding box center [576, 163] width 80 height 17
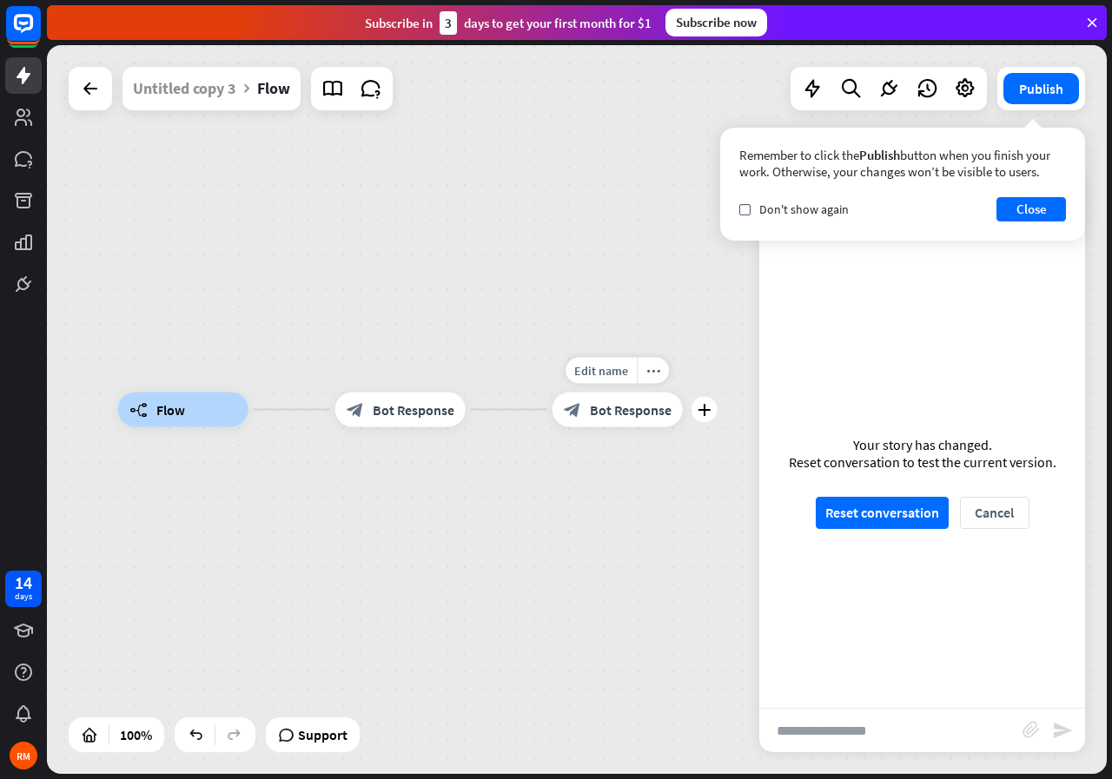
click at [616, 412] on span "Bot Response" at bounding box center [631, 409] width 82 height 17
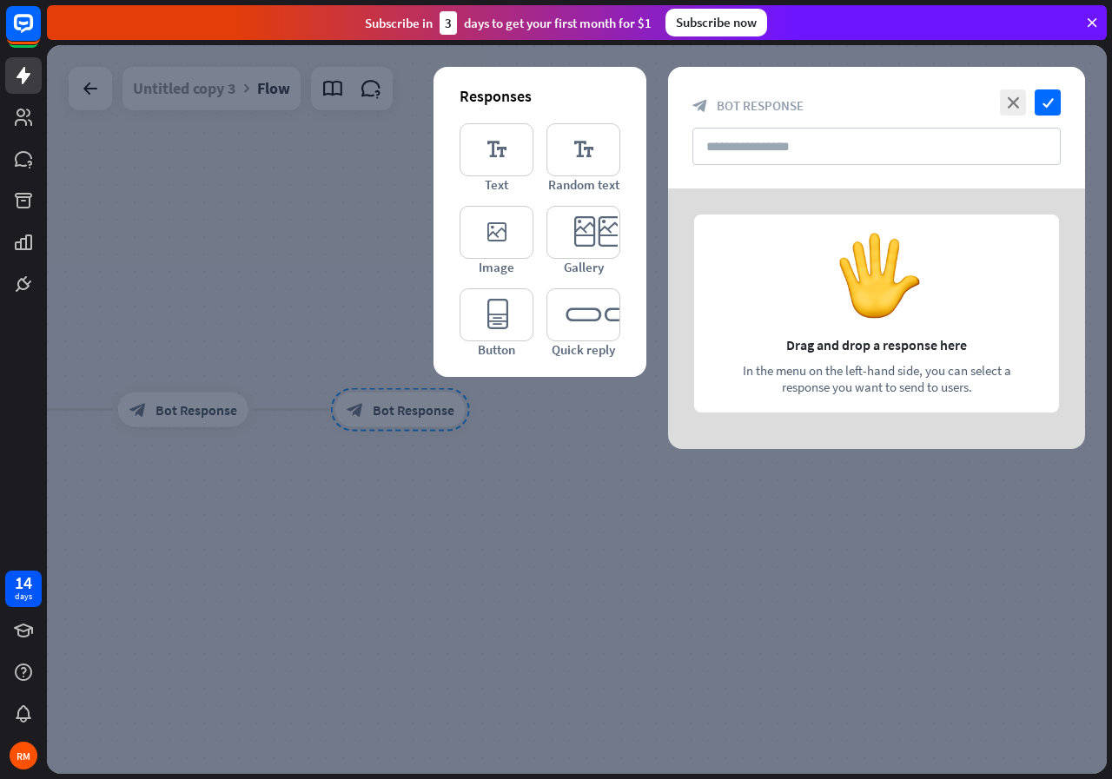
click at [781, 357] on div at bounding box center [876, 318] width 417 height 261
click at [744, 368] on div at bounding box center [876, 318] width 417 height 261
click at [517, 160] on icon "editor_text" at bounding box center [497, 149] width 74 height 53
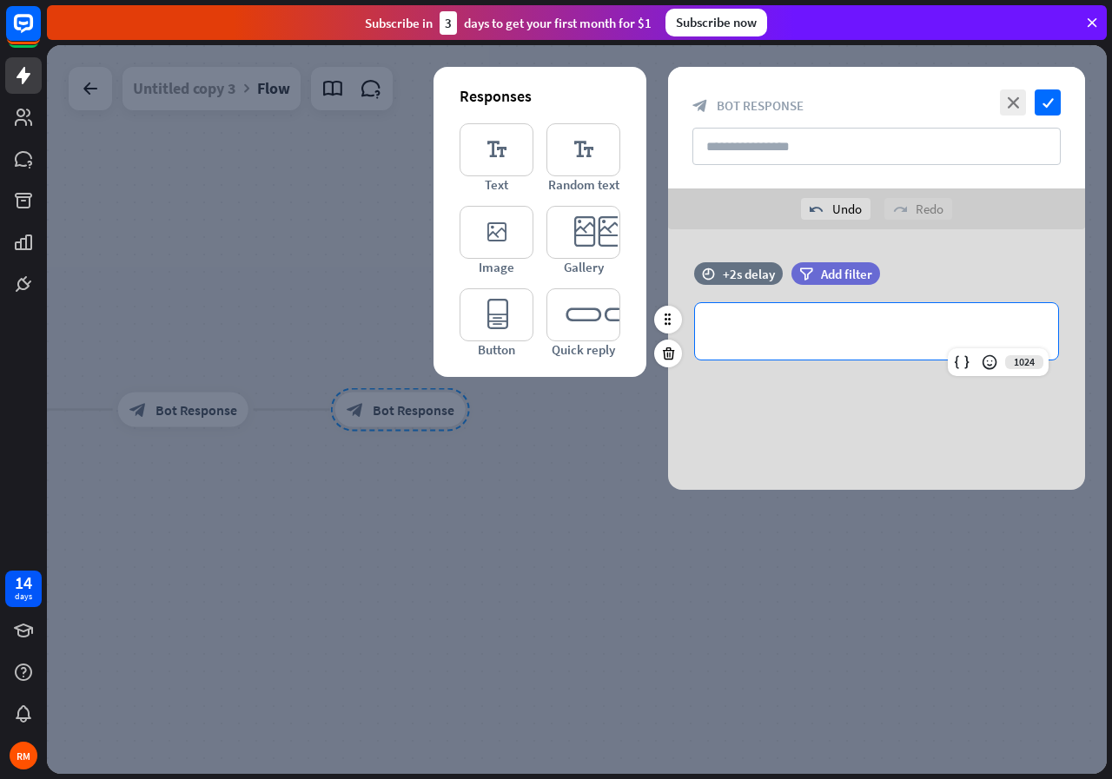
click at [785, 326] on p "**********" at bounding box center [876, 332] width 328 height 22
click at [987, 365] on icon at bounding box center [989, 362] width 17 height 17
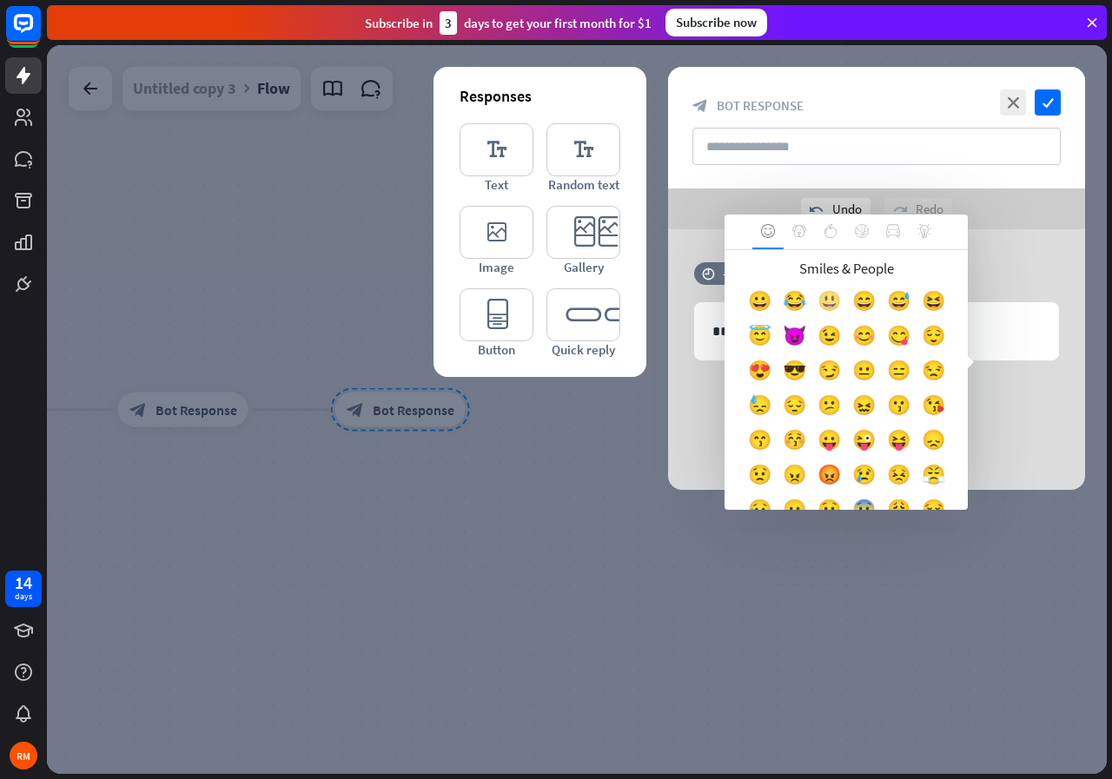
click at [836, 300] on div "😃" at bounding box center [828, 305] width 35 height 35
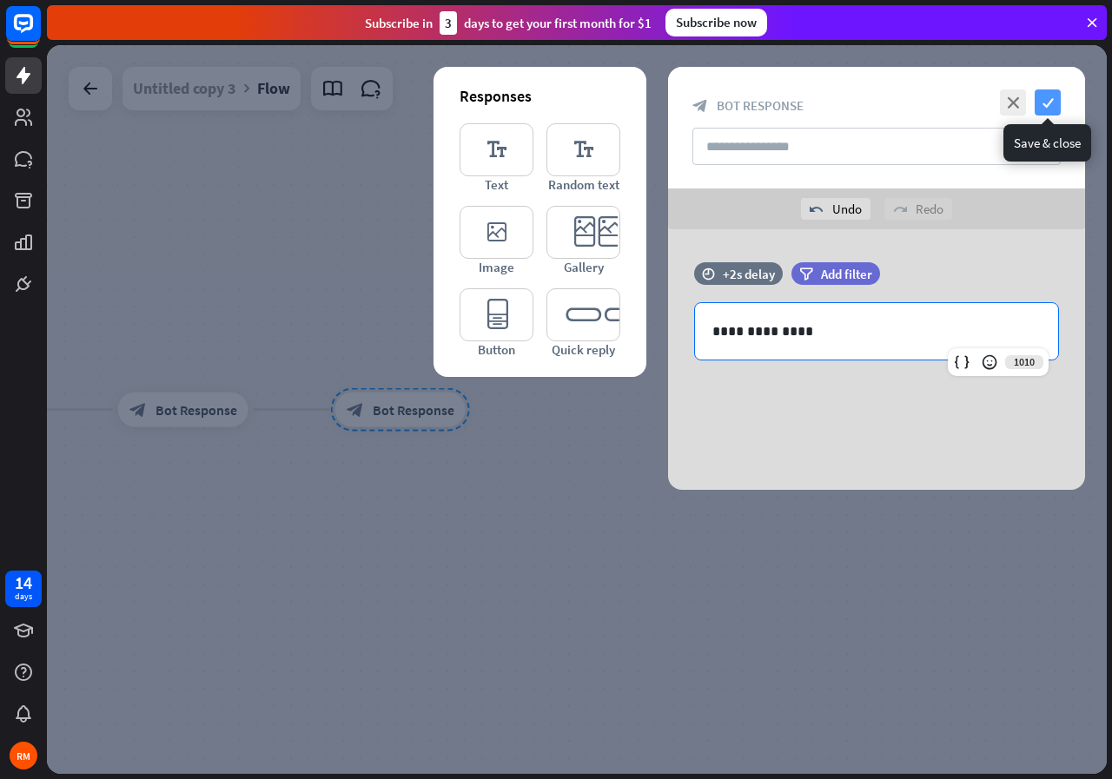
click at [1049, 100] on icon "check" at bounding box center [1048, 102] width 26 height 26
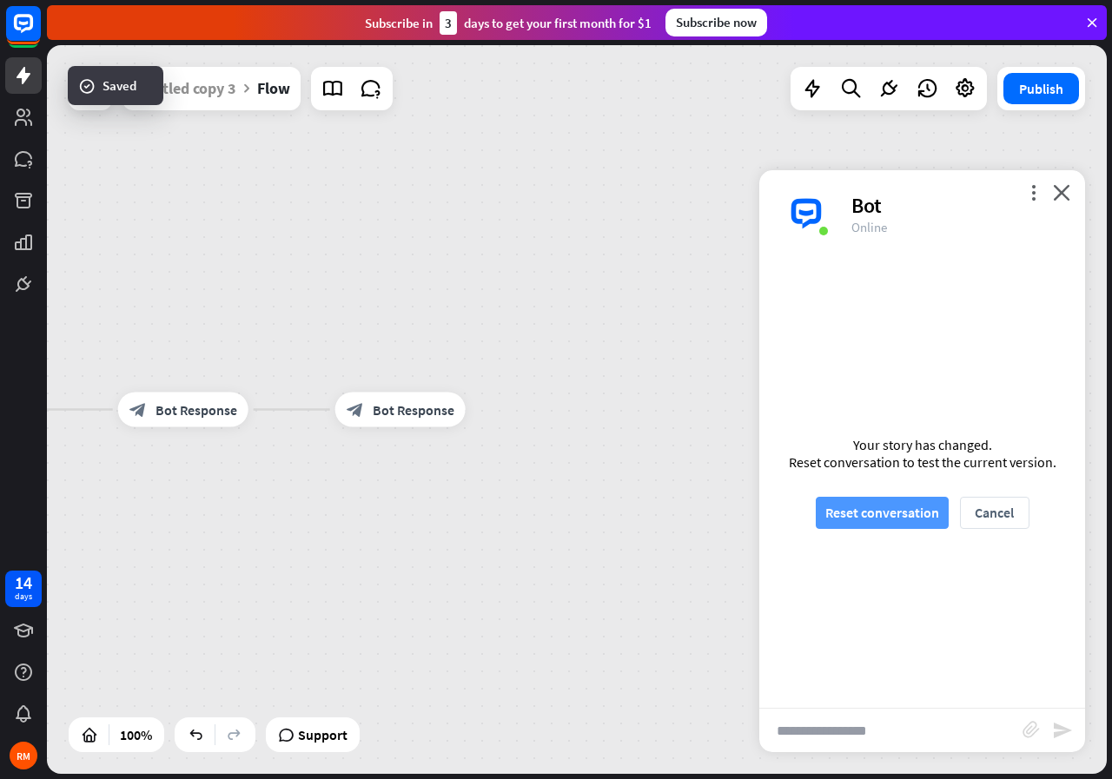
click at [883, 521] on button "Reset conversation" at bounding box center [882, 513] width 133 height 32
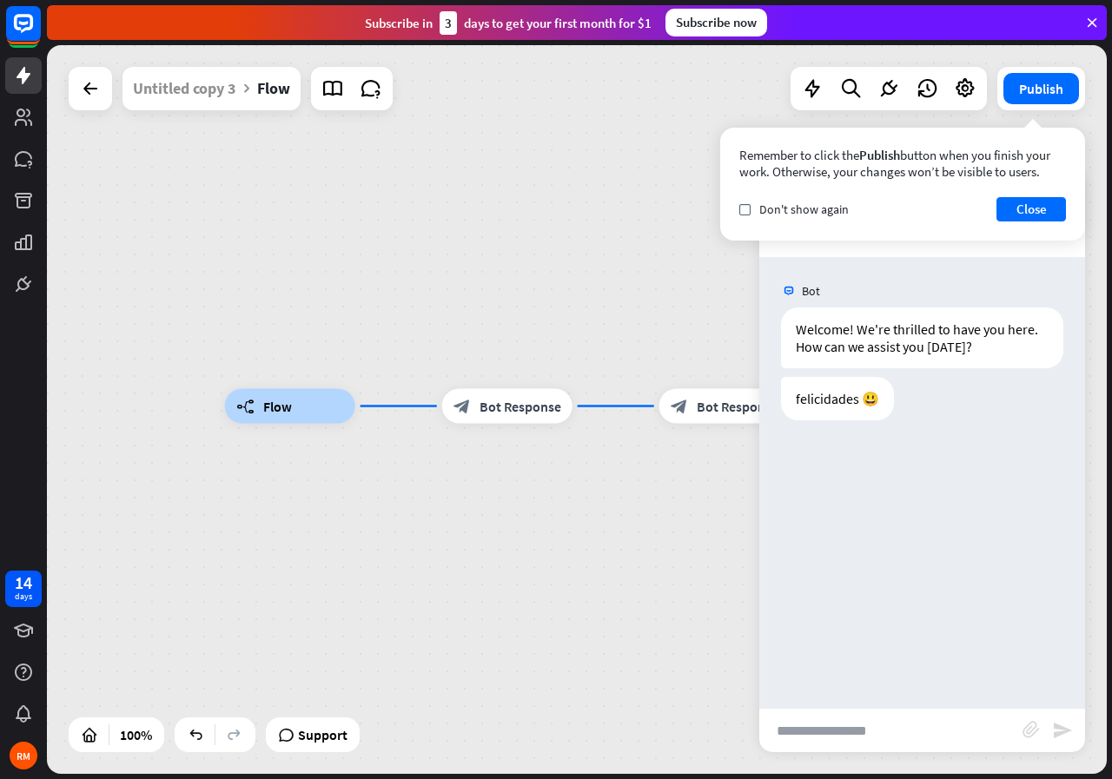
drag, startPoint x: 251, startPoint y: 511, endPoint x: 504, endPoint y: 483, distance: 254.3
click at [504, 483] on div "builder_tree Flow block_bot_response Bot Response block_bot_response Bot Respon…" at bounding box center [755, 771] width 1060 height 729
click at [376, 403] on icon "plus" at bounding box center [378, 405] width 13 height 12
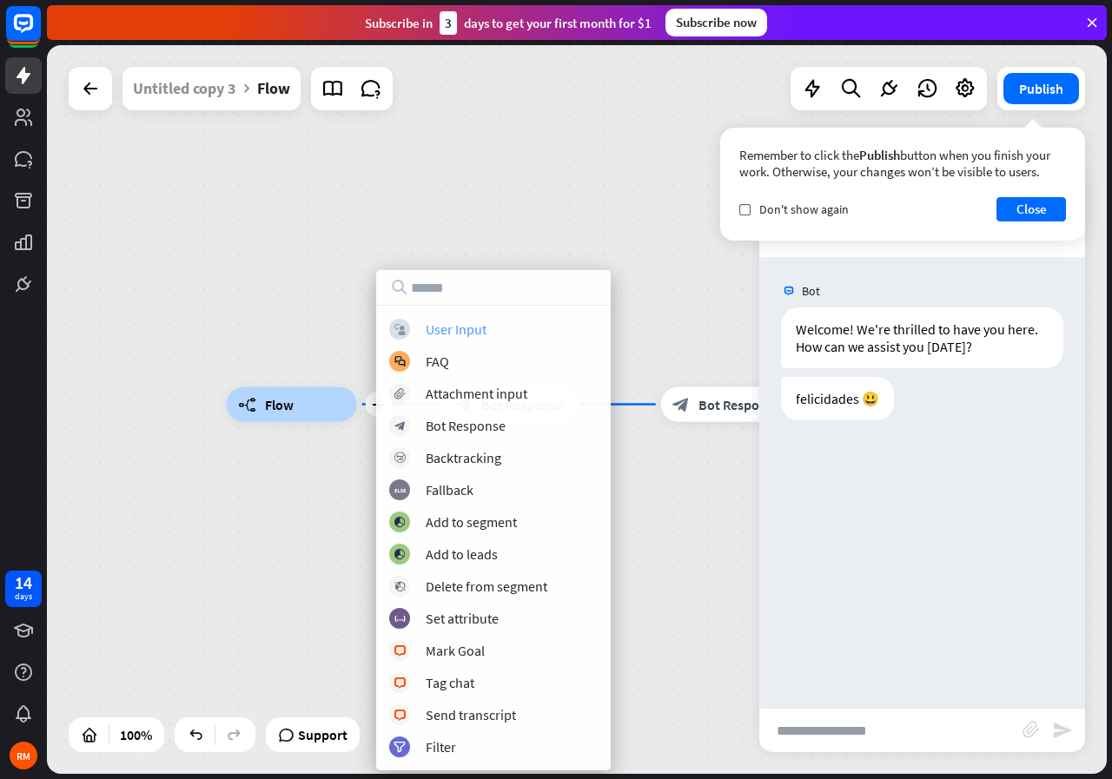
click at [468, 333] on div "User Input" at bounding box center [456, 329] width 61 height 17
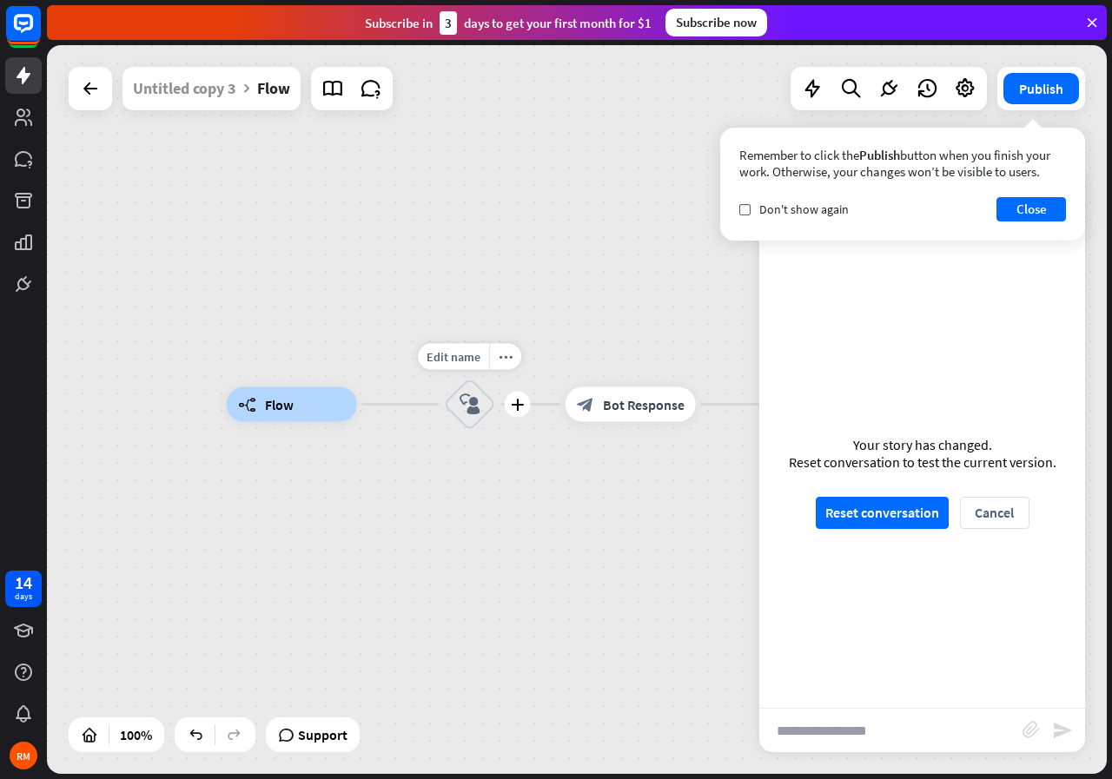
click at [468, 406] on icon "block_user_input" at bounding box center [470, 404] width 21 height 21
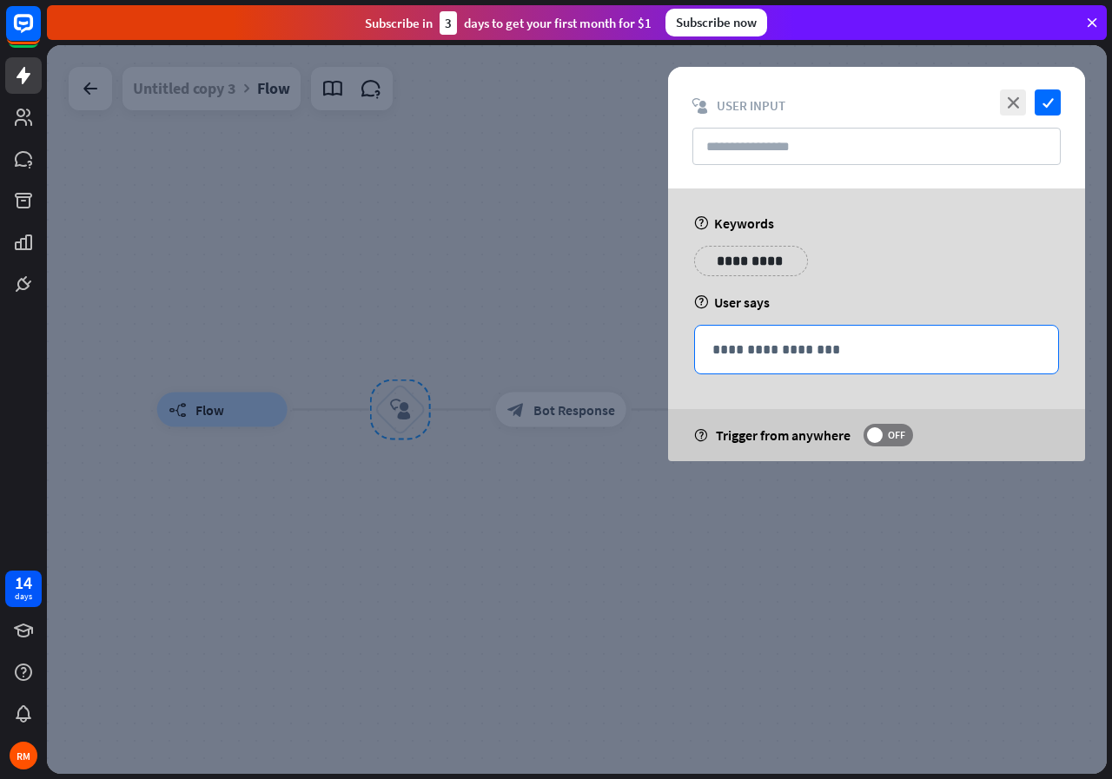
click at [733, 362] on div "**********" at bounding box center [876, 350] width 363 height 48
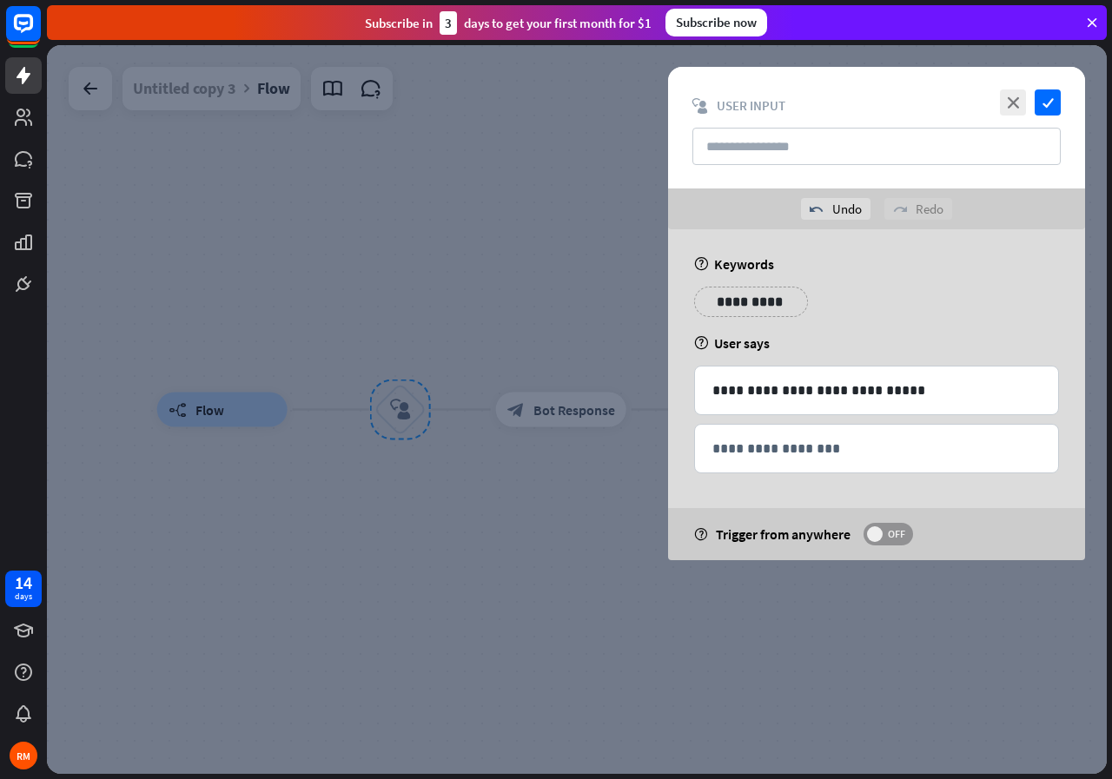
click at [884, 533] on span "OFF" at bounding box center [896, 534] width 27 height 14
click at [884, 533] on span "ON" at bounding box center [880, 534] width 27 height 14
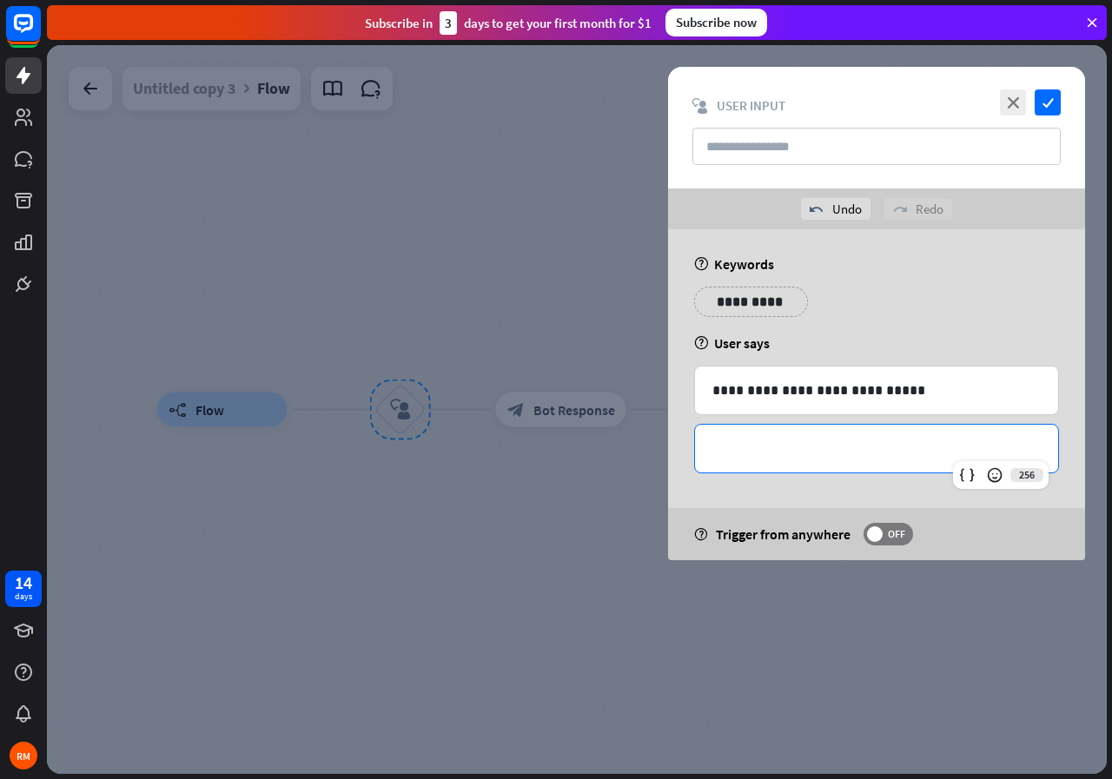
click at [868, 458] on p "**********" at bounding box center [876, 449] width 328 height 22
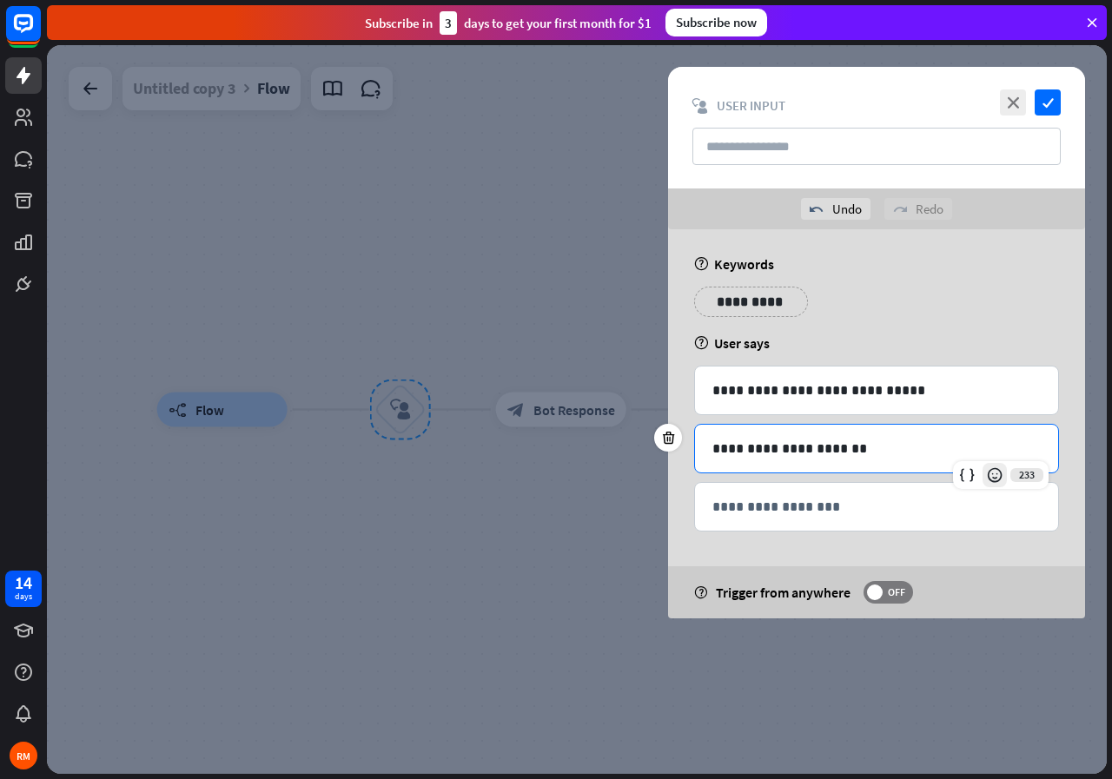
click at [995, 479] on icon at bounding box center [994, 474] width 17 height 17
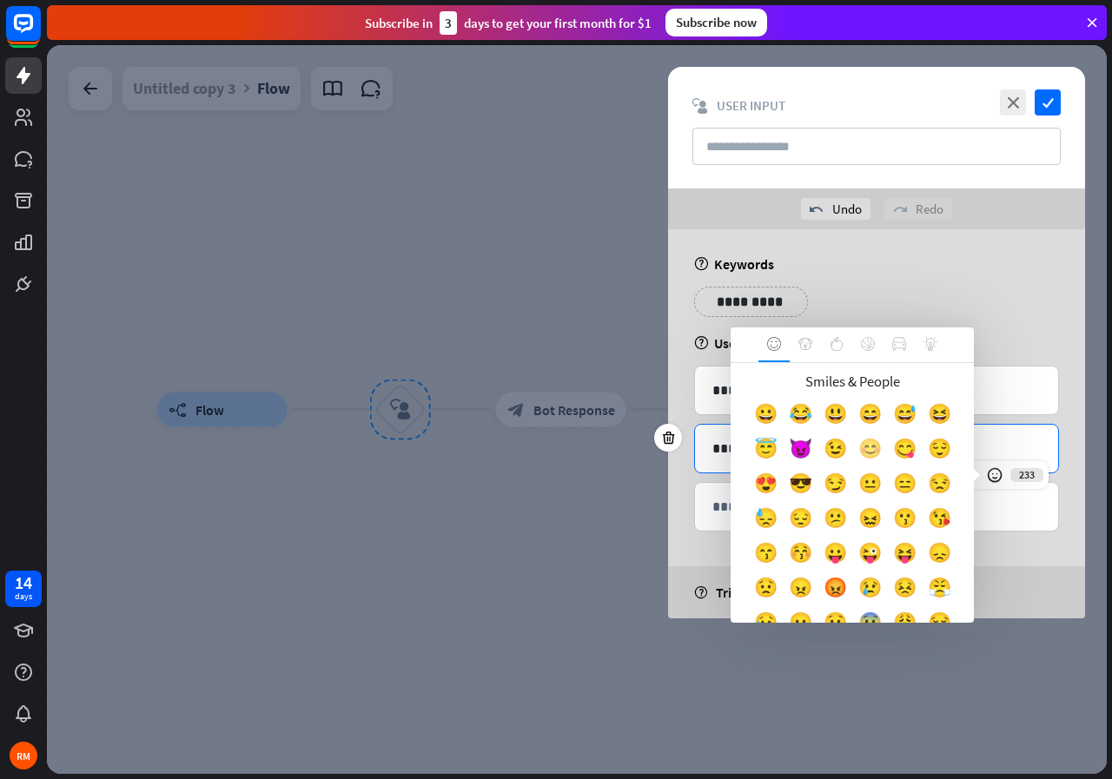
click at [887, 457] on div "😊" at bounding box center [869, 452] width 35 height 35
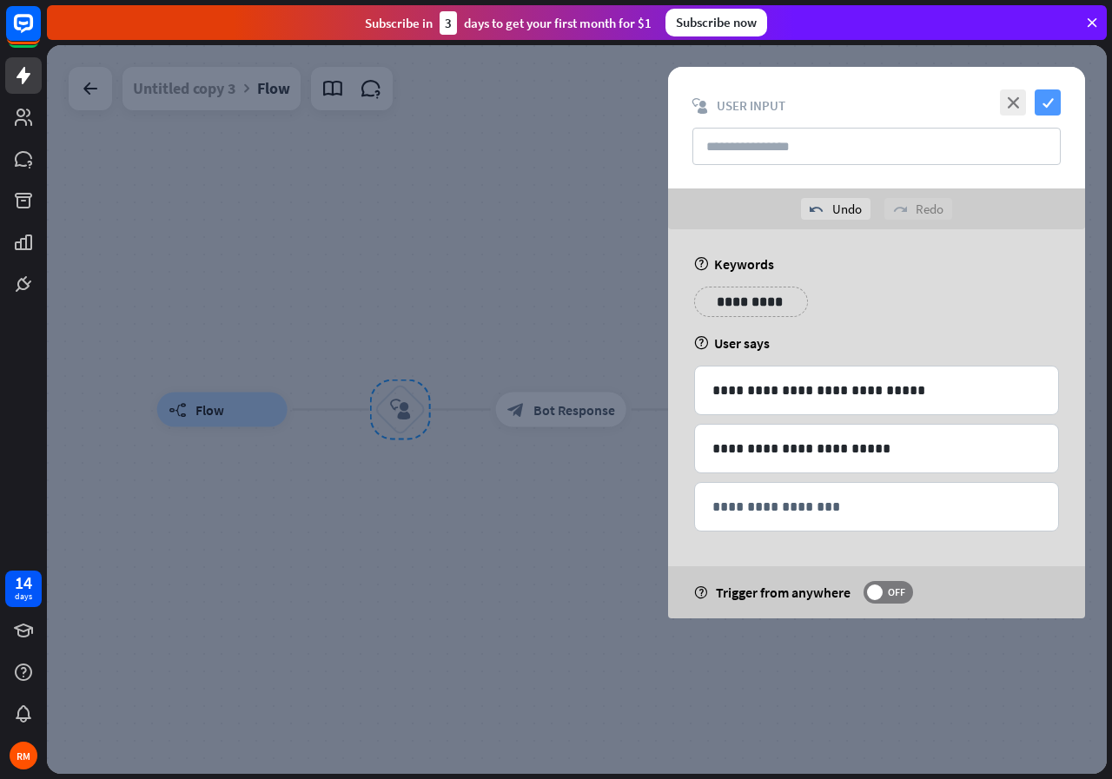
click at [1050, 105] on icon "check" at bounding box center [1048, 102] width 26 height 26
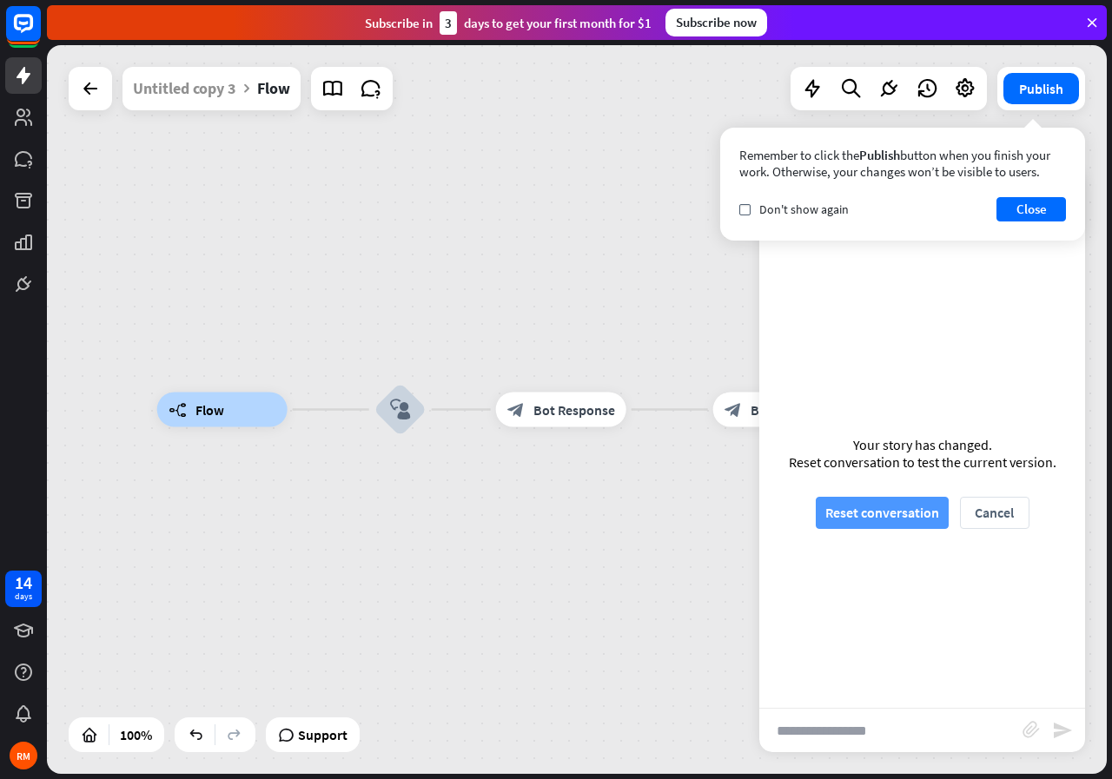
click at [875, 513] on button "Reset conversation" at bounding box center [882, 513] width 133 height 32
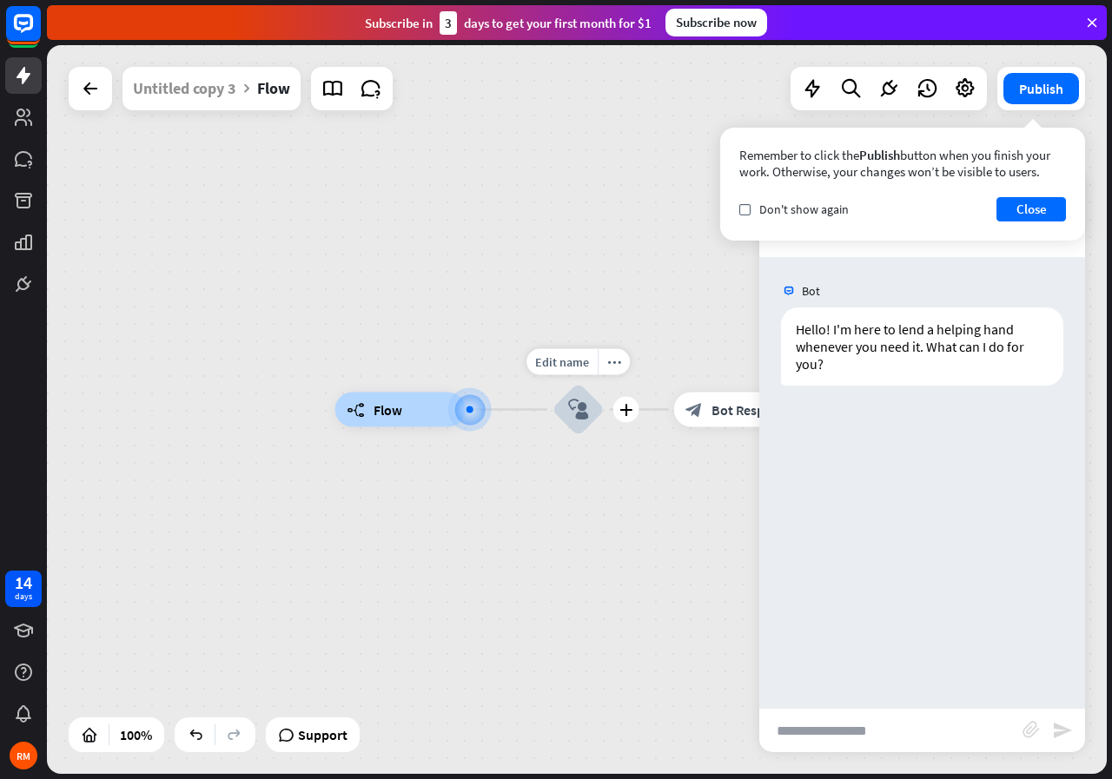
click at [574, 413] on icon "block_user_input" at bounding box center [578, 410] width 21 height 21
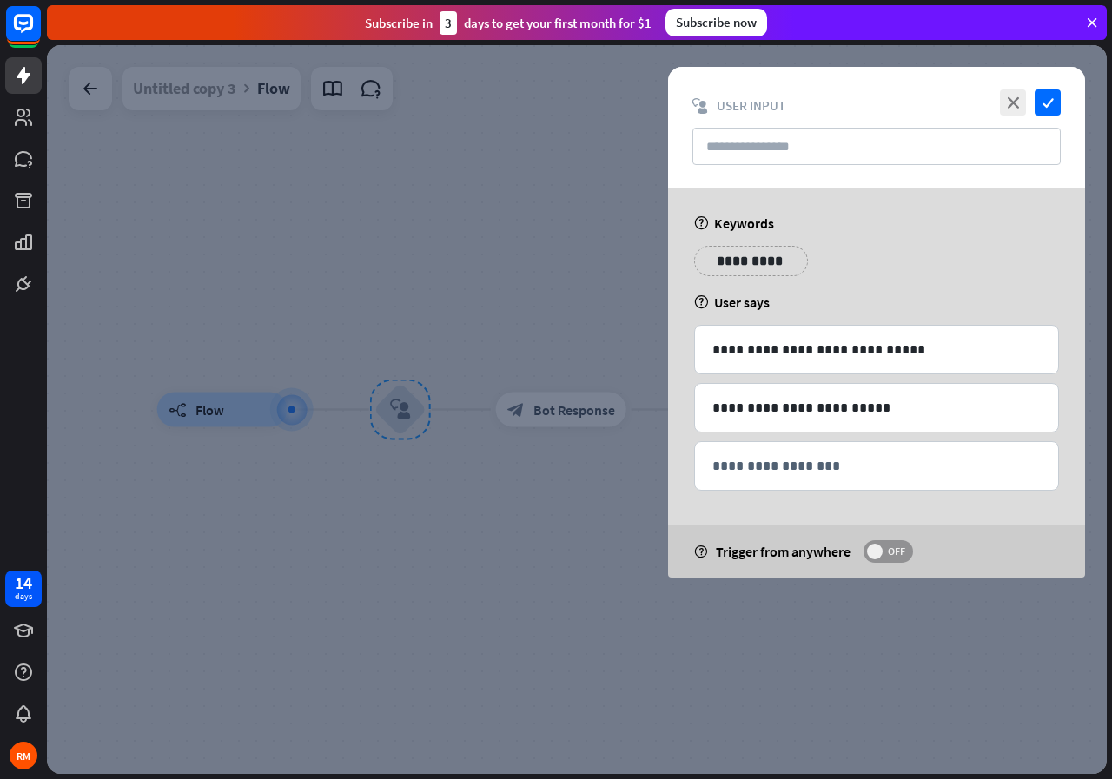
click at [896, 546] on span "OFF" at bounding box center [896, 552] width 27 height 14
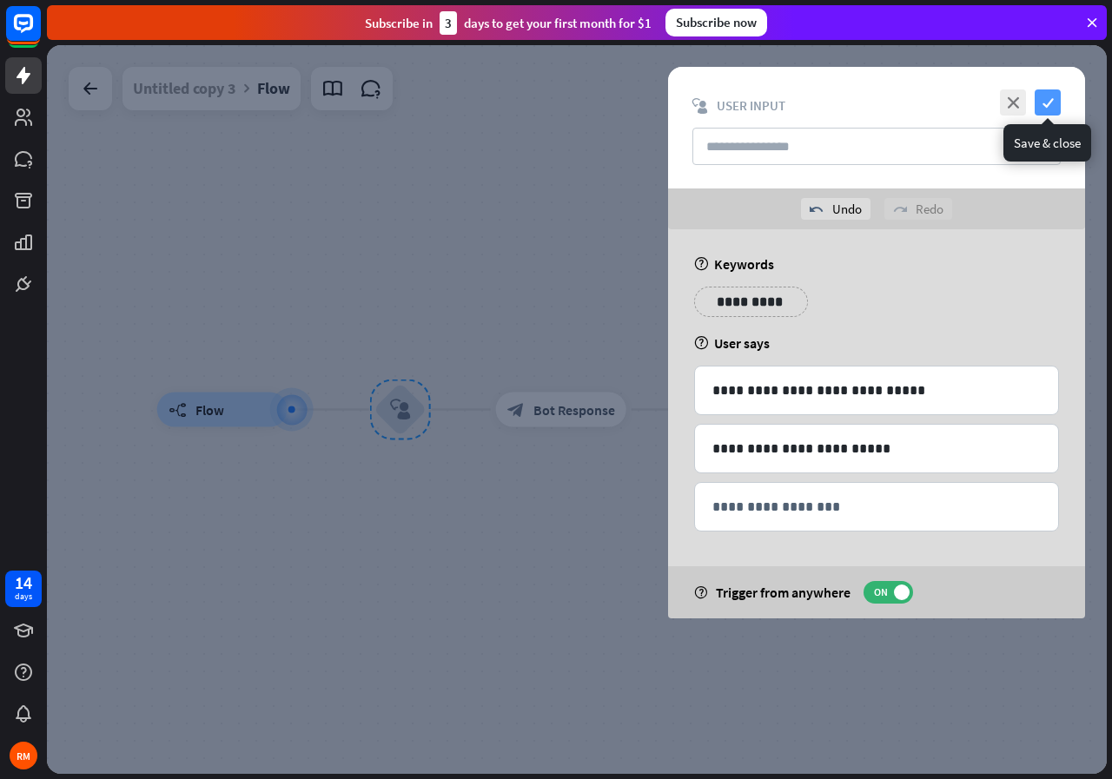
click at [1044, 101] on icon "check" at bounding box center [1048, 102] width 26 height 26
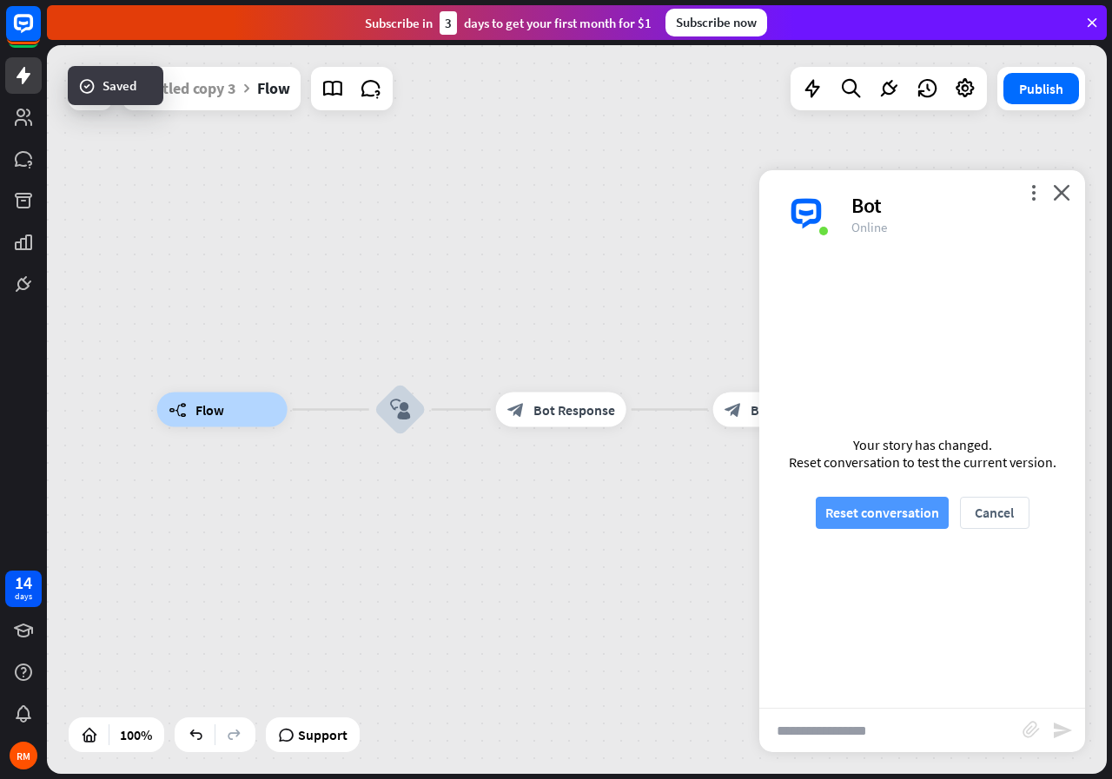
click at [864, 519] on button "Reset conversation" at bounding box center [882, 513] width 133 height 32
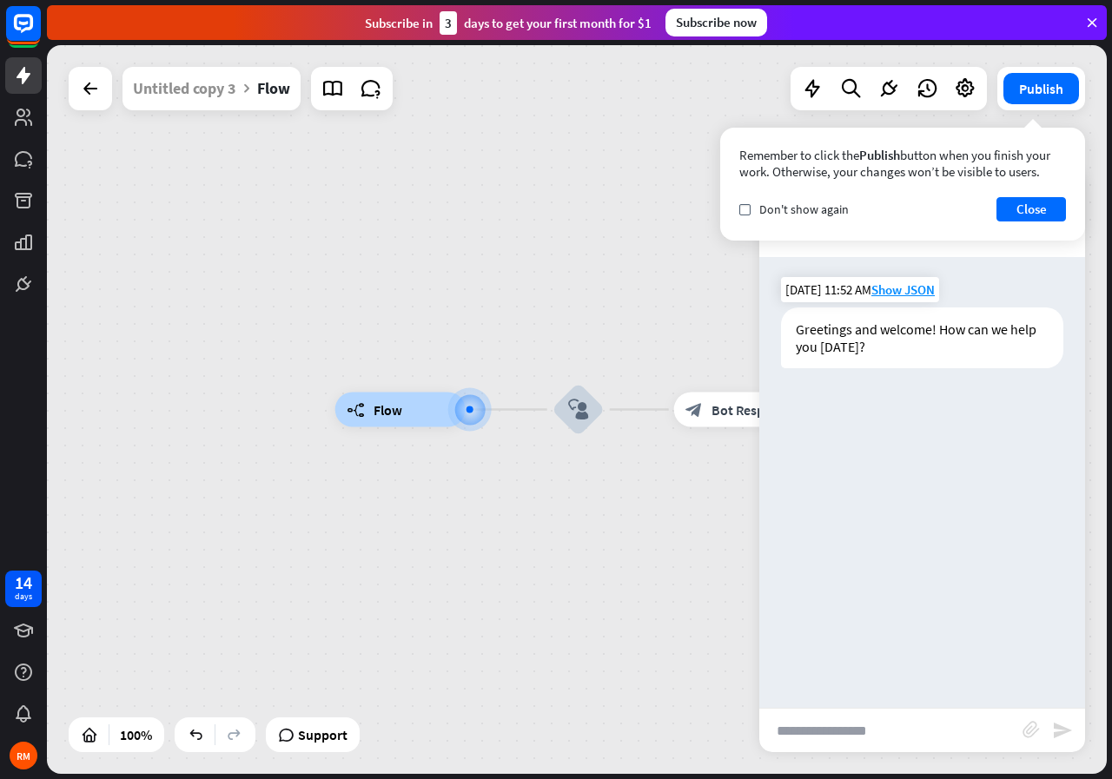
click at [852, 323] on div "Greetings and welcome! How can we help you [DATE]?" at bounding box center [922, 338] width 282 height 61
click at [837, 740] on input "text" at bounding box center [890, 730] width 263 height 43
type input "****"
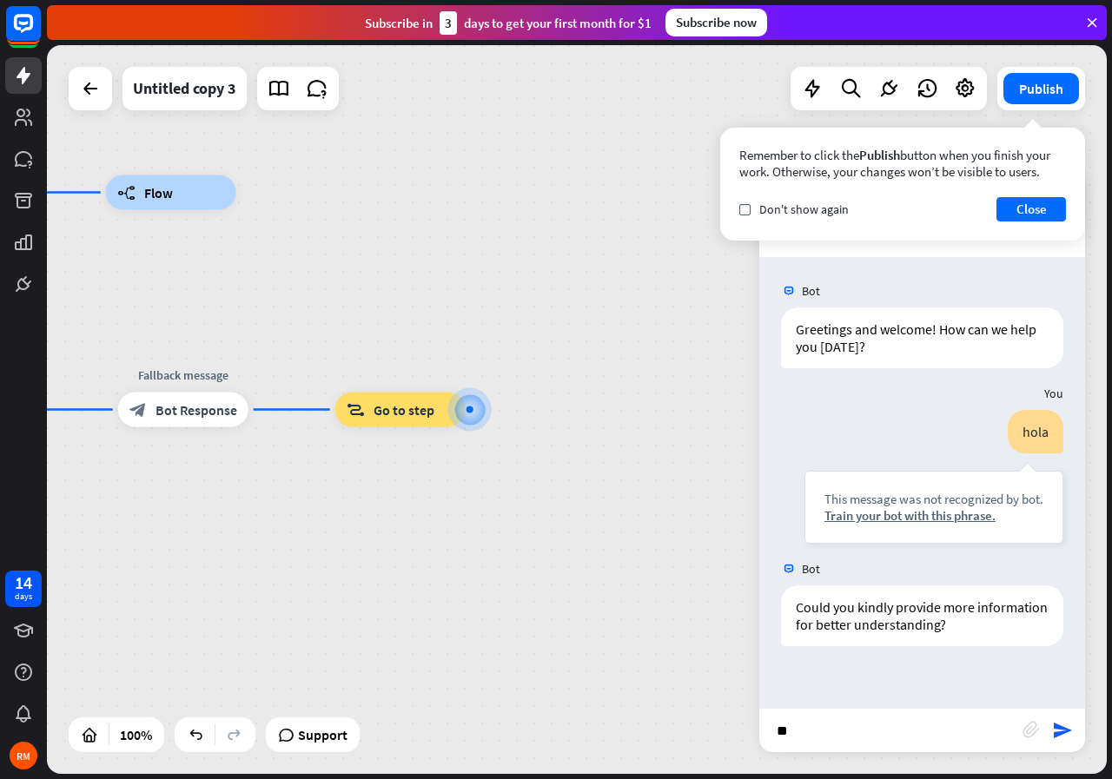
type input "*"
type input "**********"
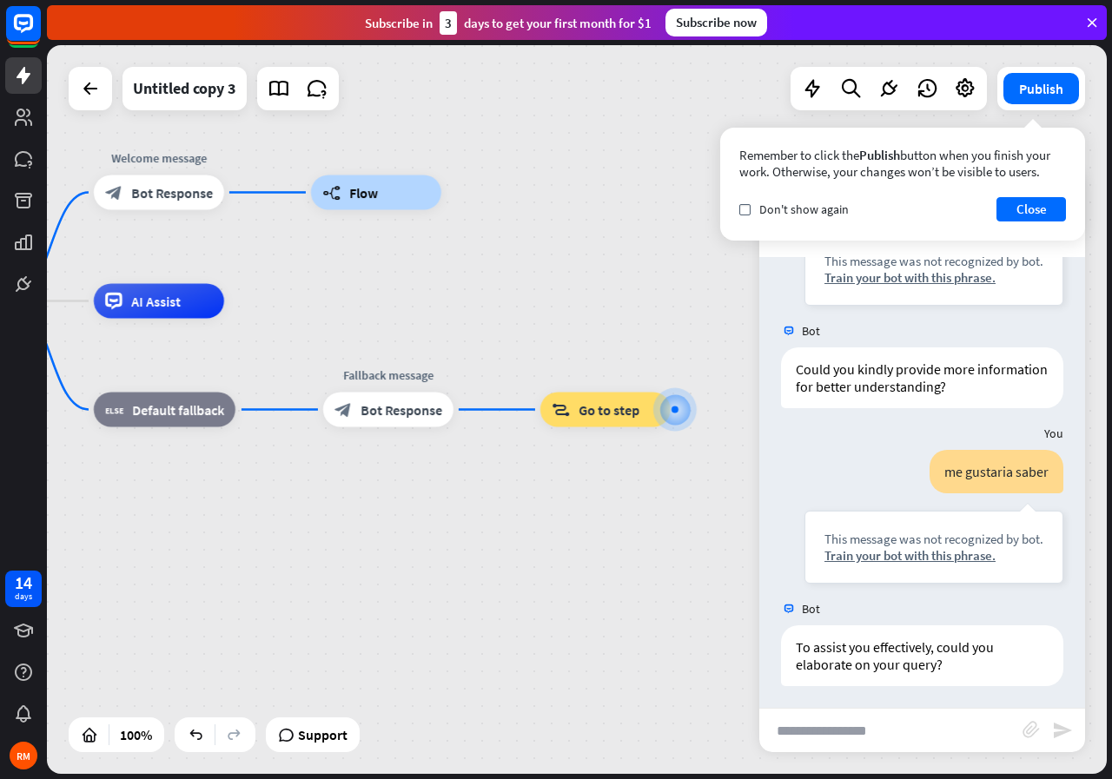
scroll to position [242, 0]
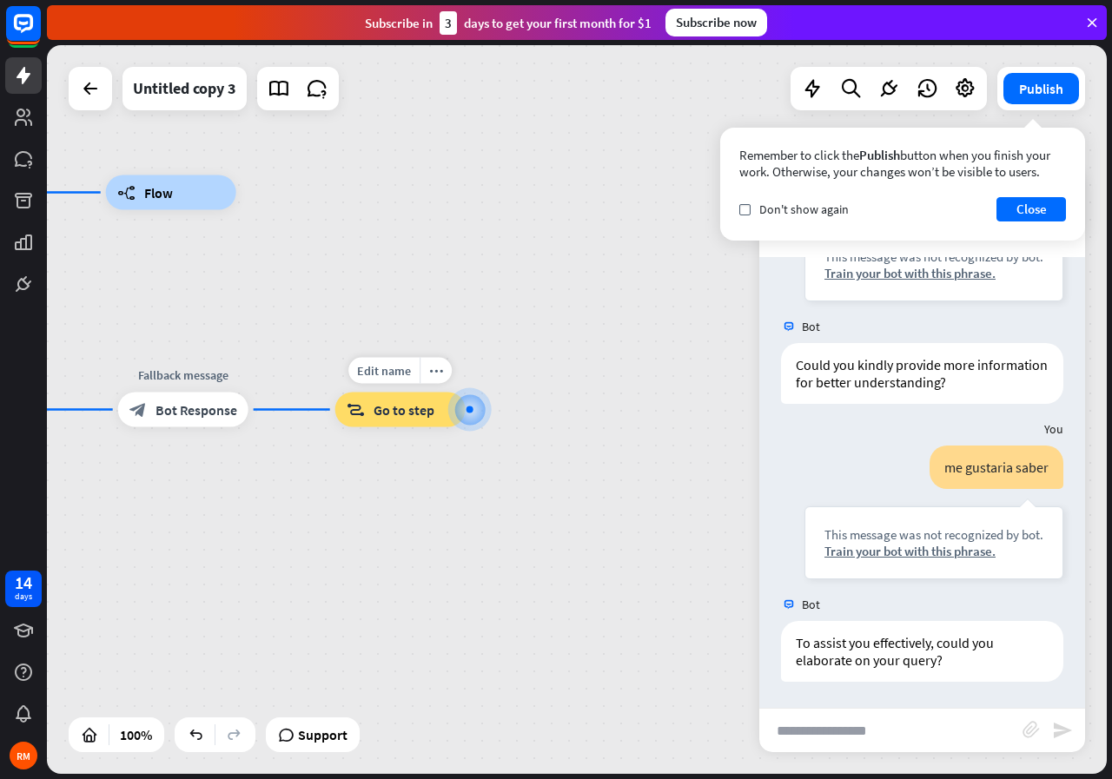
click at [469, 413] on div at bounding box center [469, 410] width 7 height 7
click at [417, 407] on span "Go to step" at bounding box center [404, 409] width 61 height 17
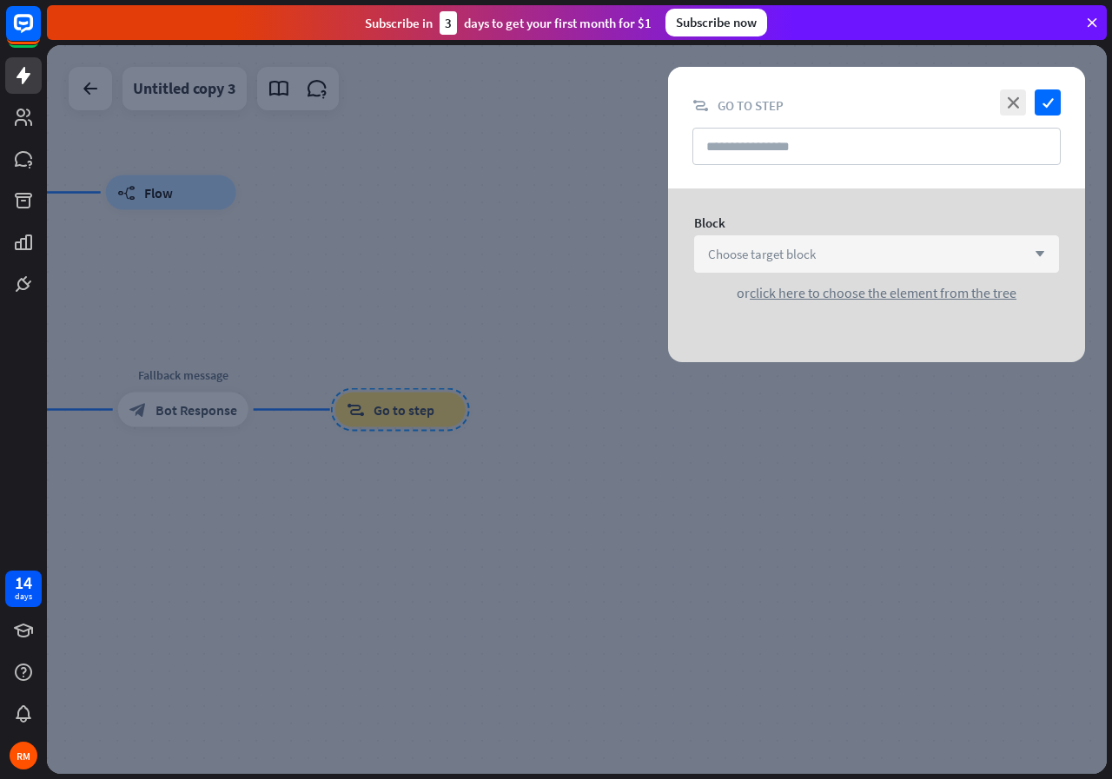
click at [777, 257] on span "Choose target block" at bounding box center [762, 254] width 108 height 17
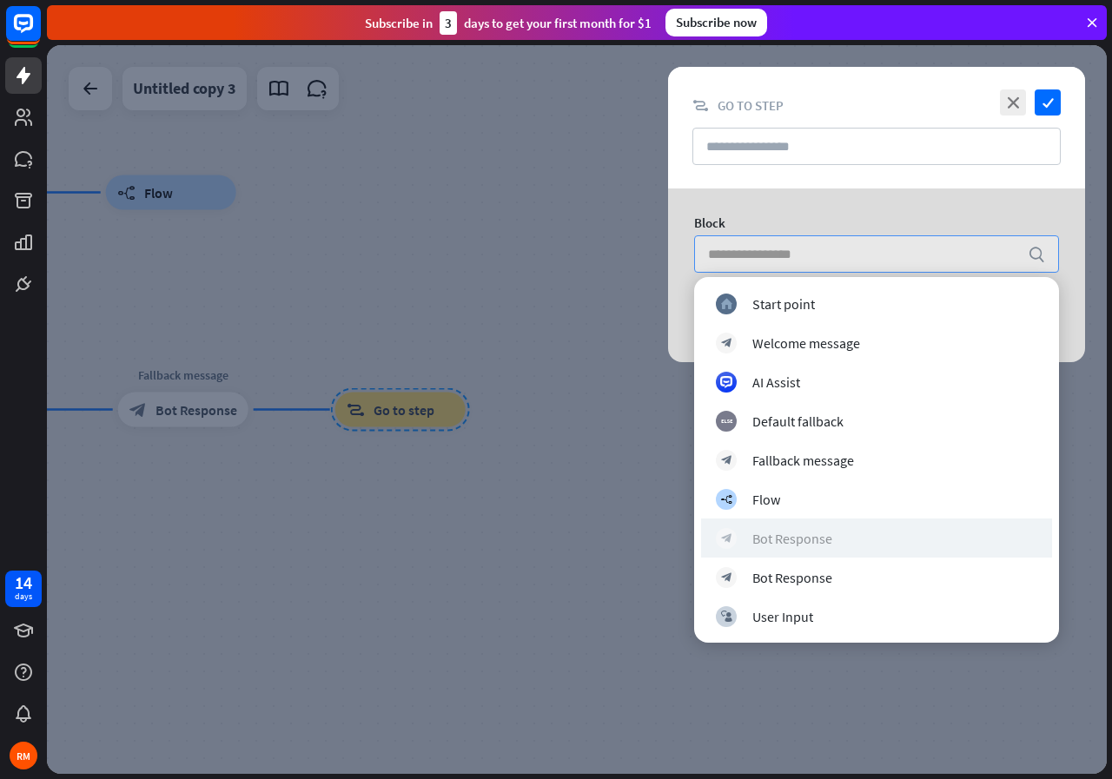
click at [807, 541] on div "Bot Response" at bounding box center [792, 538] width 80 height 17
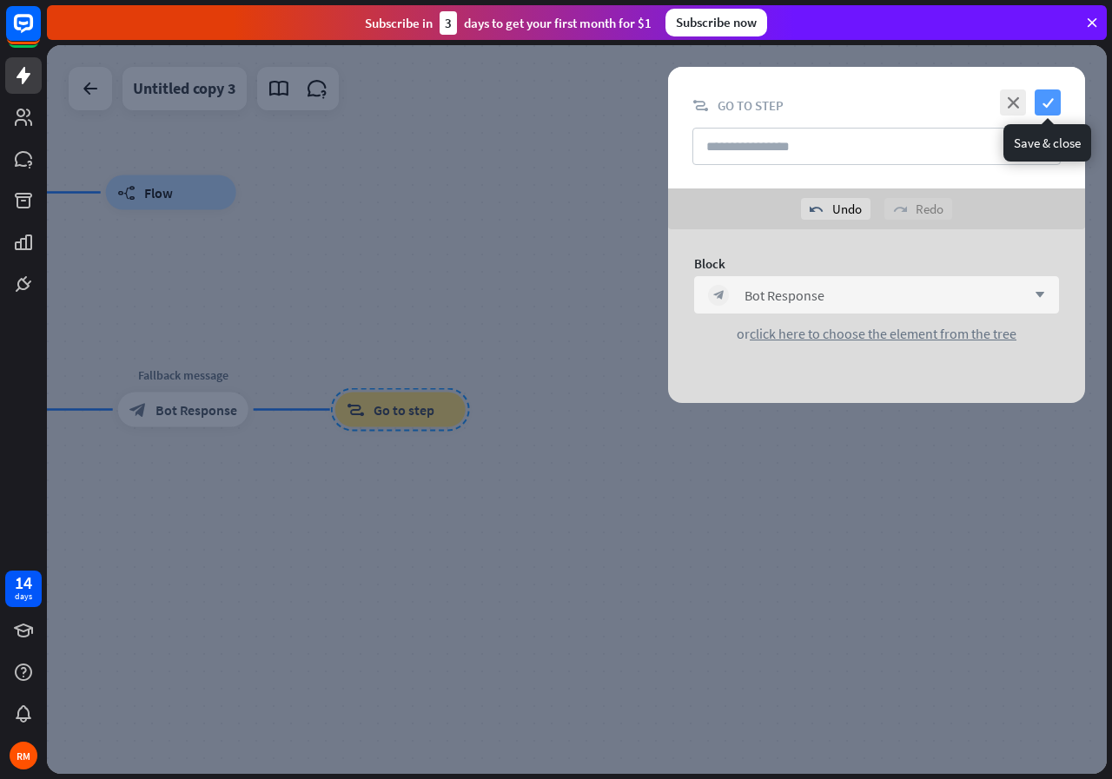
click at [1046, 99] on icon "check" at bounding box center [1048, 102] width 26 height 26
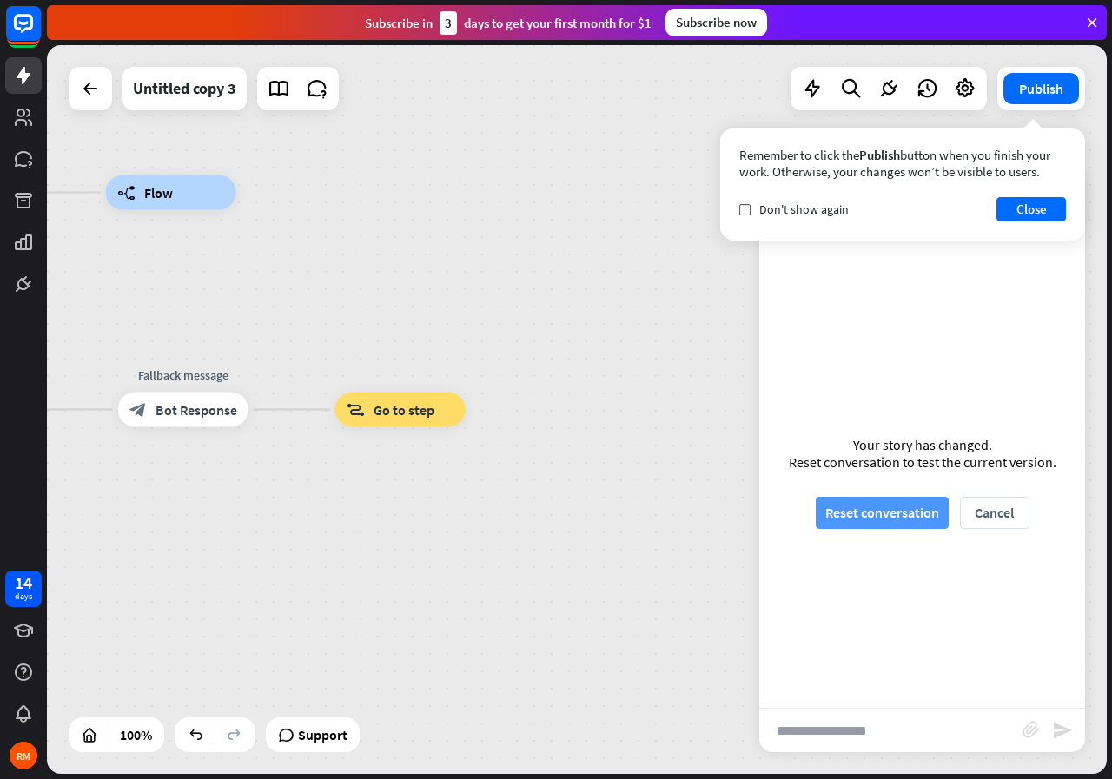
click at [855, 503] on button "Reset conversation" at bounding box center [882, 513] width 133 height 32
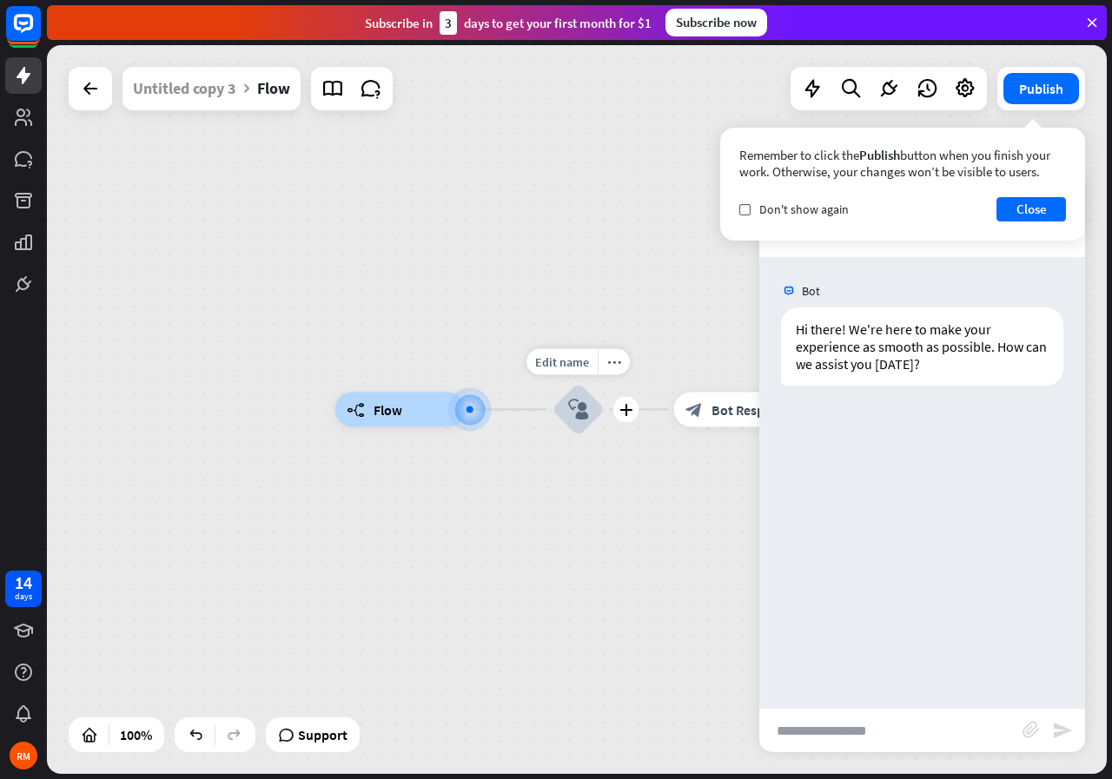
click at [575, 413] on icon "block_user_input" at bounding box center [578, 410] width 21 height 21
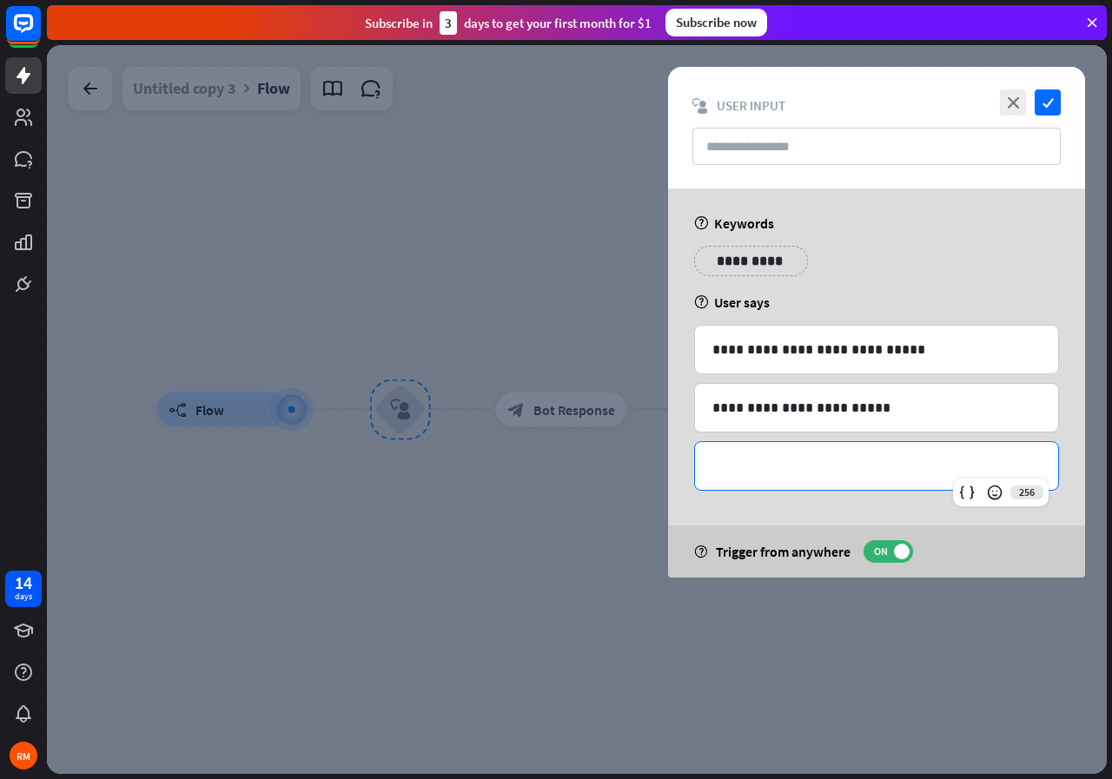
click at [736, 475] on p "**********" at bounding box center [876, 466] width 328 height 22
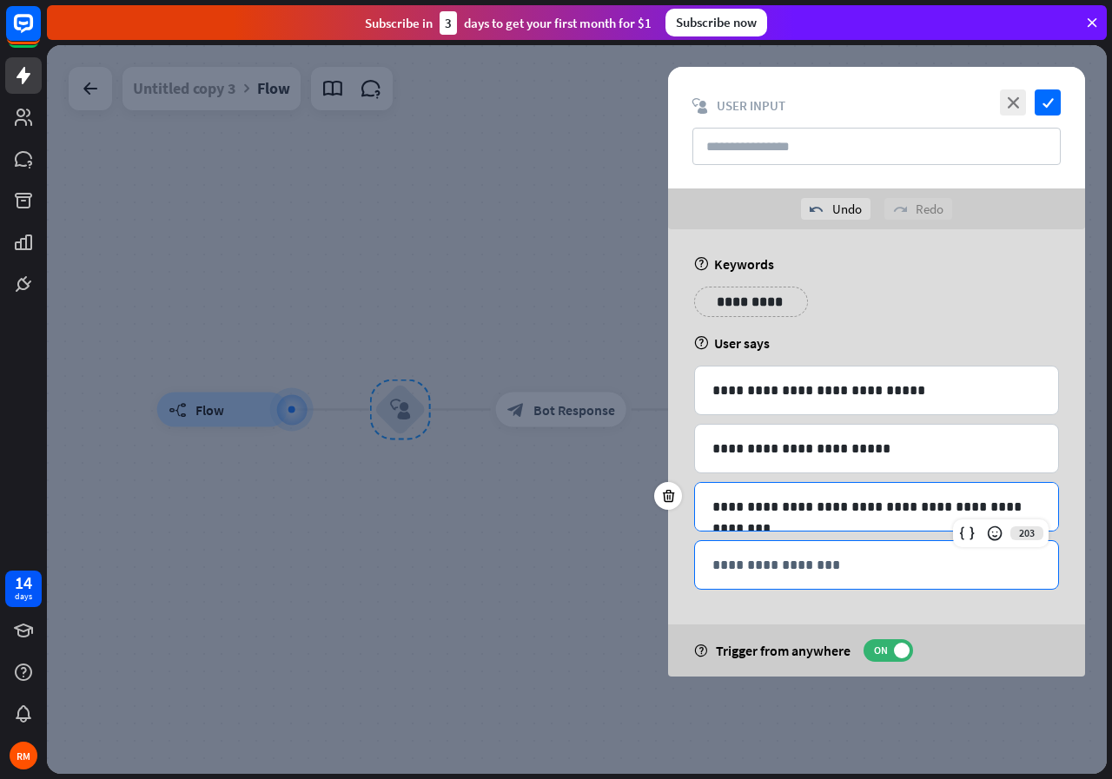
click at [804, 551] on div "**********" at bounding box center [876, 565] width 363 height 48
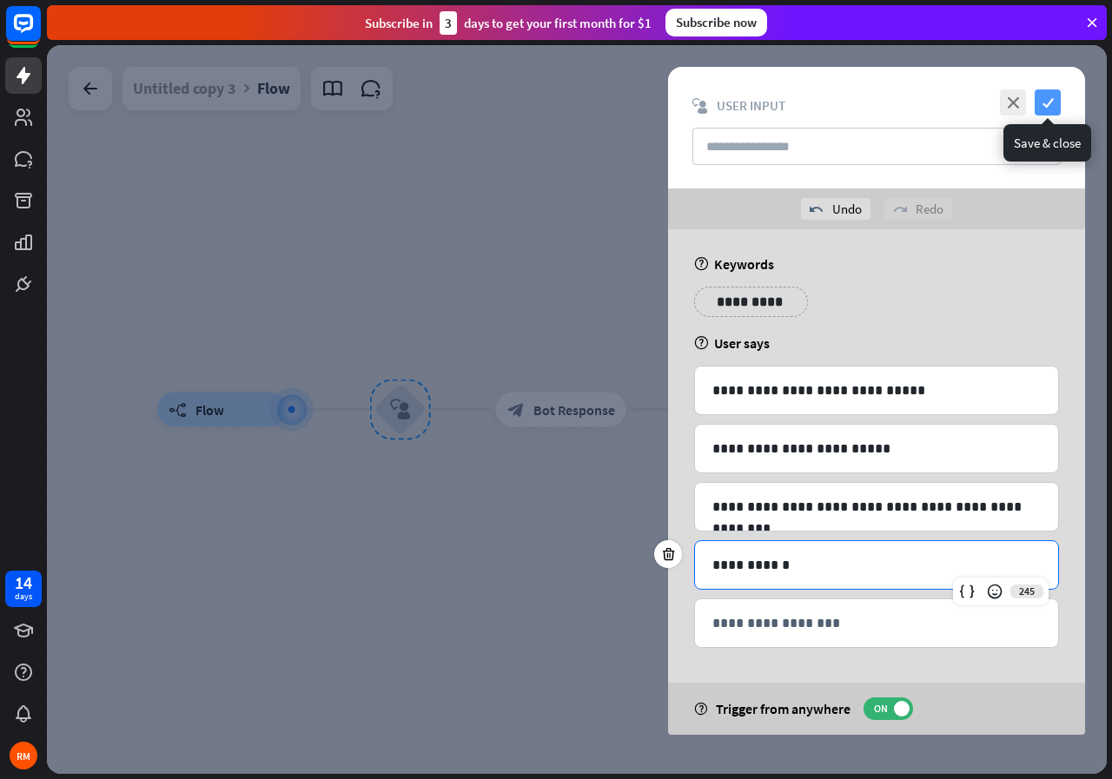
click at [1055, 105] on icon "check" at bounding box center [1048, 102] width 26 height 26
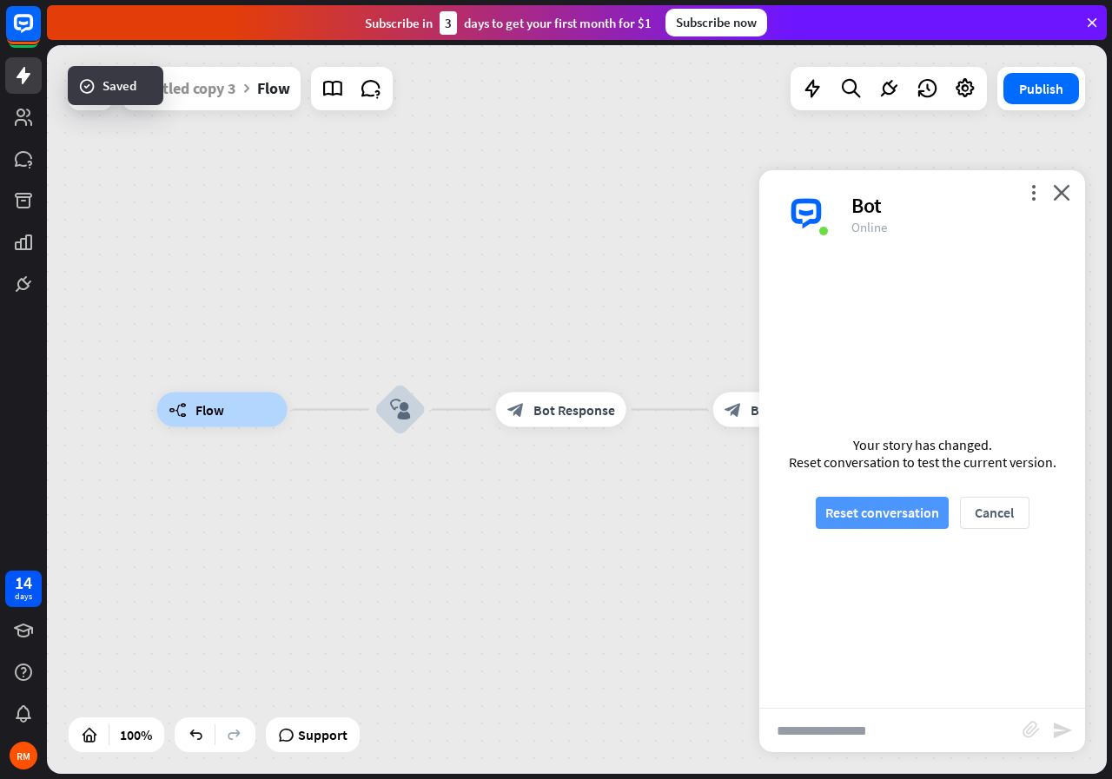
click at [890, 504] on button "Reset conversation" at bounding box center [882, 513] width 133 height 32
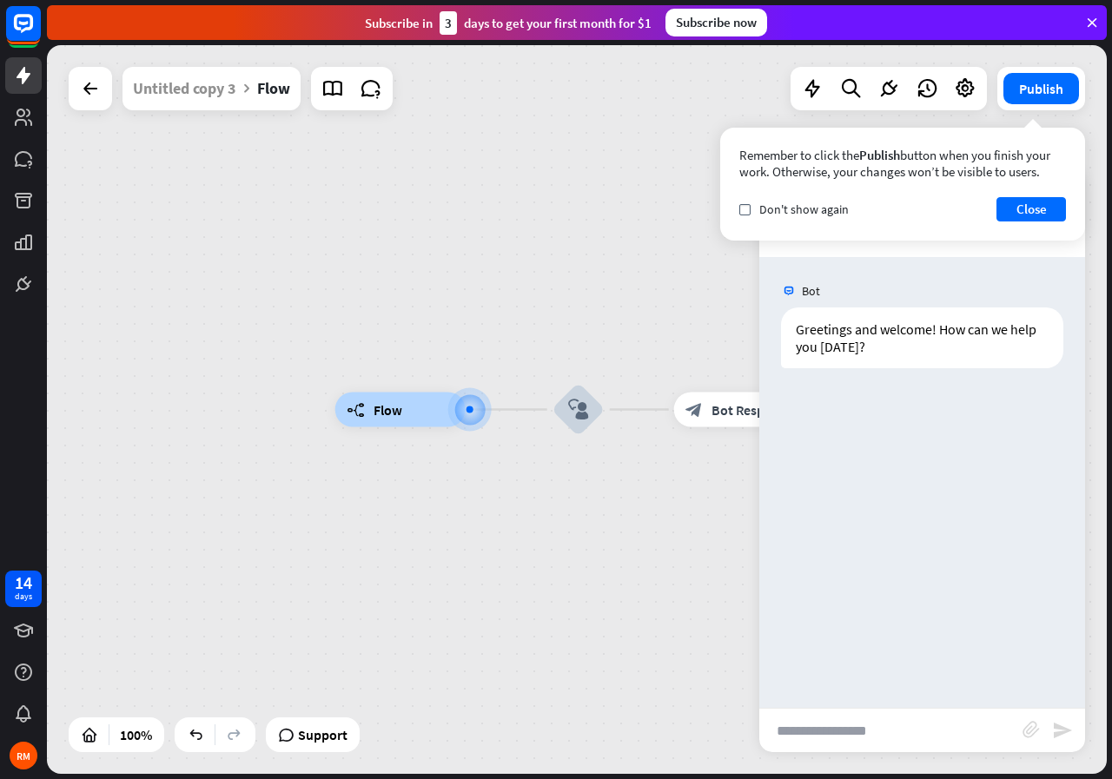
drag, startPoint x: 741, startPoint y: 210, endPoint x: 826, endPoint y: 221, distance: 85.8
click at [770, 222] on div "Remember to click the Publish button when you finish your work. Otherwise, your…" at bounding box center [902, 184] width 365 height 113
click at [584, 400] on icon "block_user_input" at bounding box center [578, 410] width 21 height 21
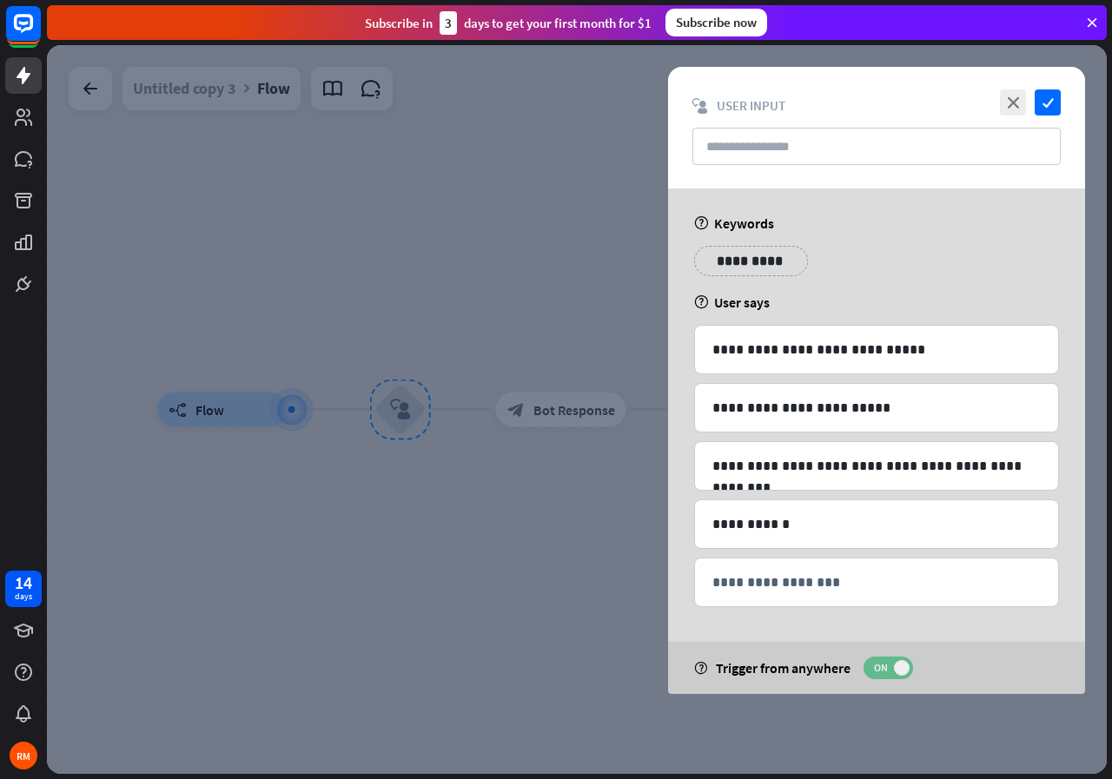
click at [880, 670] on span "ON" at bounding box center [880, 668] width 27 height 14
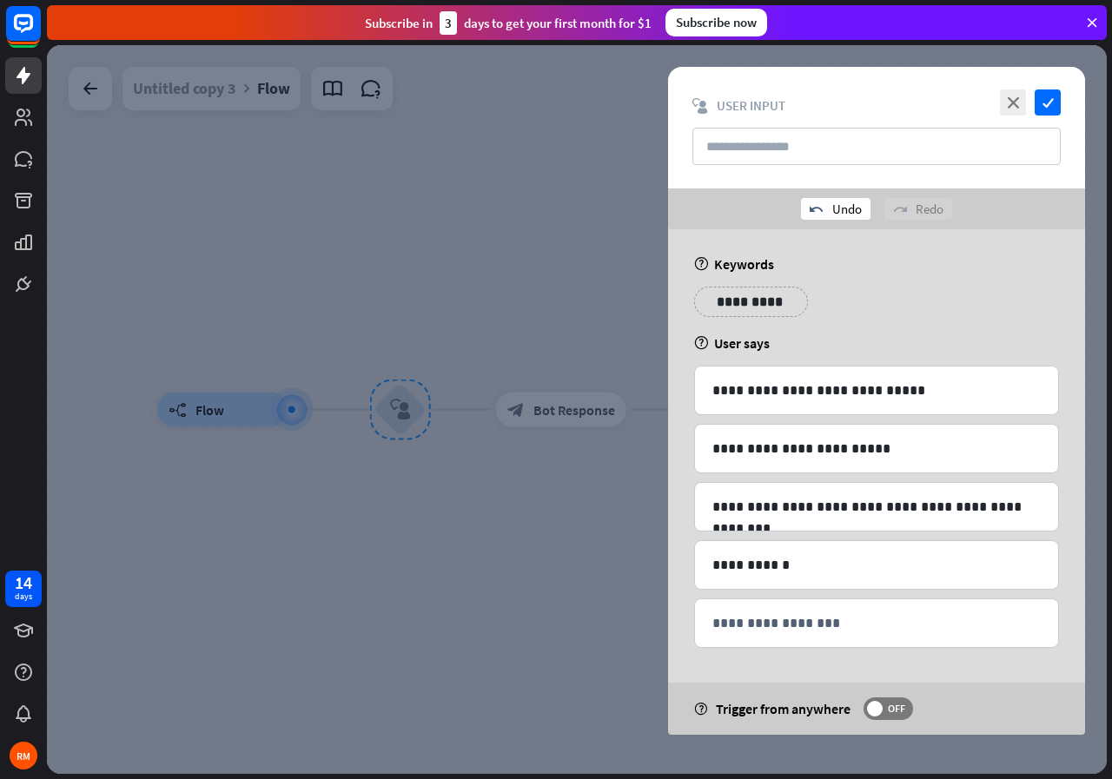
click at [845, 205] on div "undo Undo" at bounding box center [835, 209] width 69 height 22
click at [925, 201] on div "redo Redo" at bounding box center [918, 209] width 68 height 22
click at [1009, 103] on icon "close" at bounding box center [1013, 102] width 26 height 26
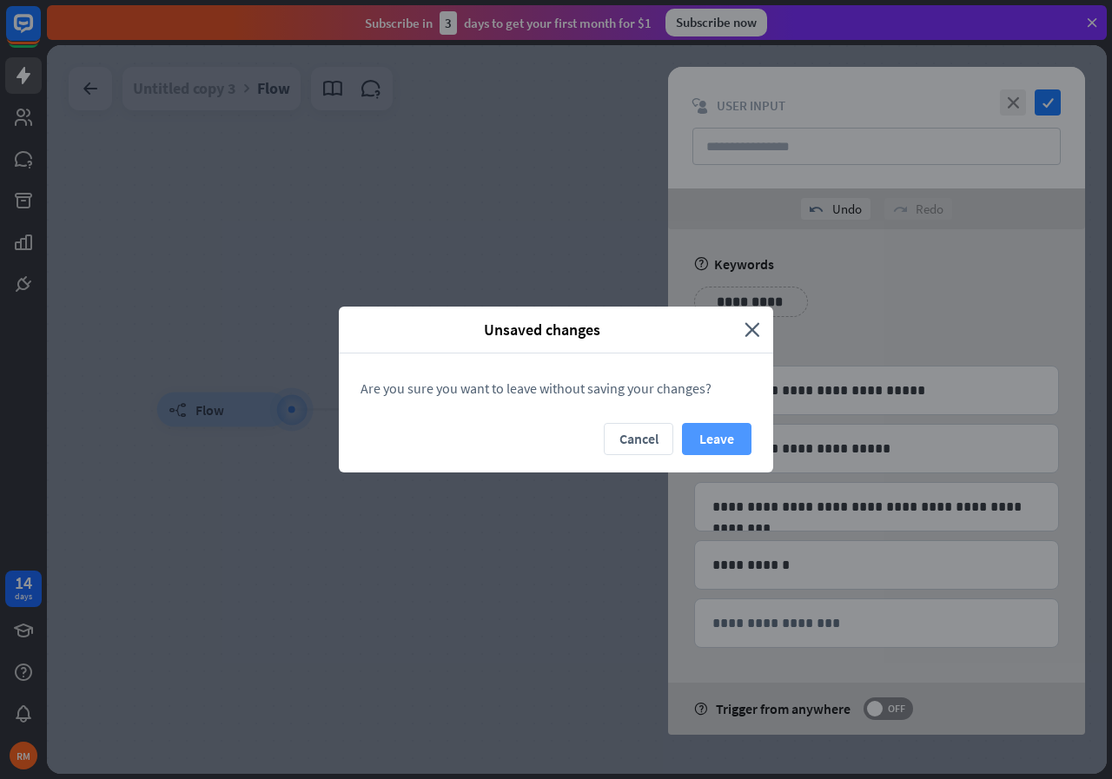
click at [704, 441] on button "Leave" at bounding box center [716, 439] width 69 height 32
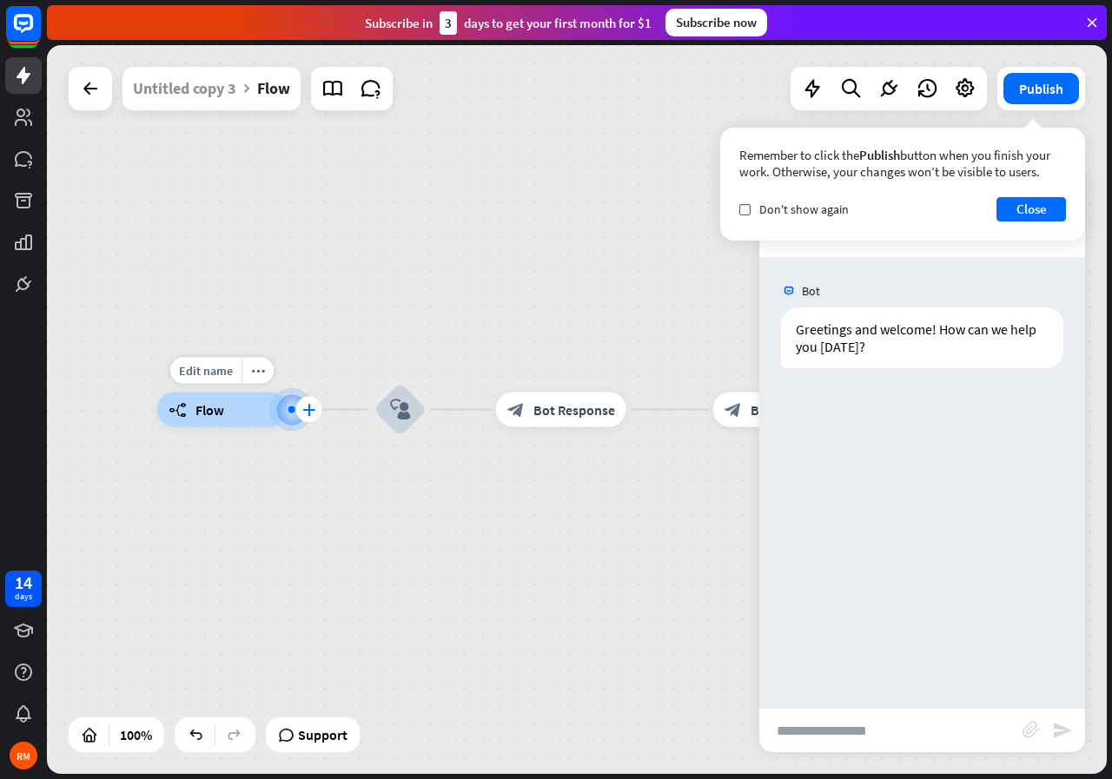
click at [312, 418] on div "plus" at bounding box center [309, 410] width 26 height 26
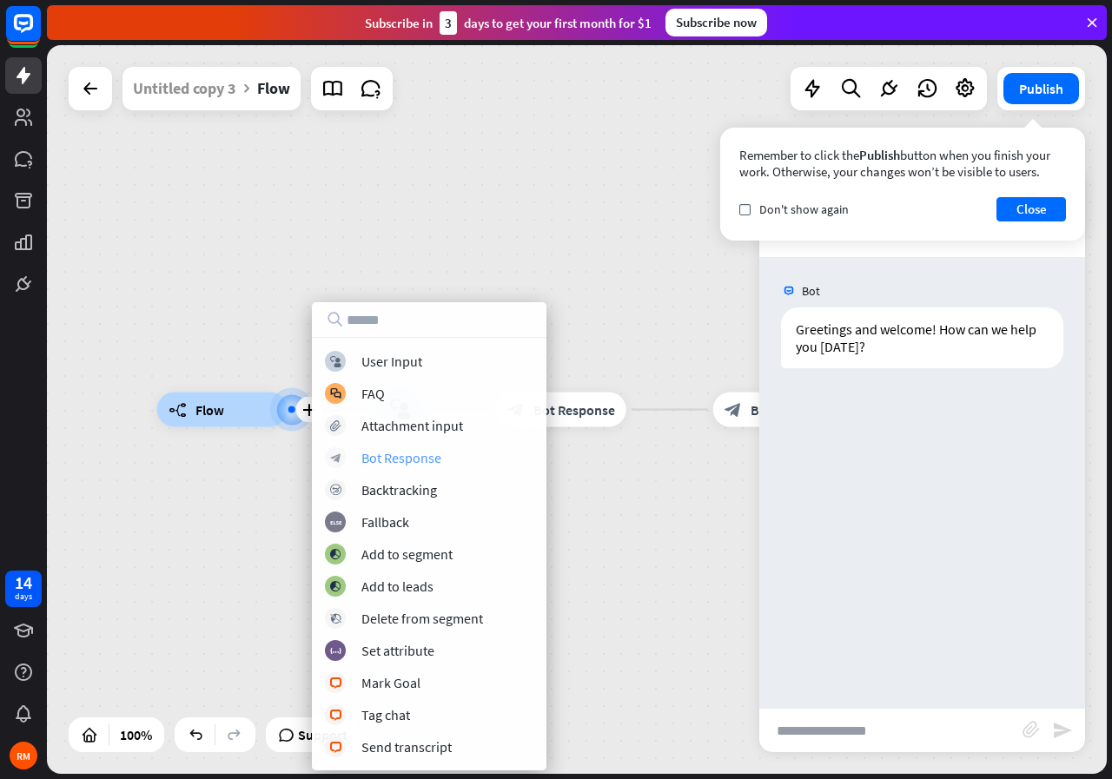
click at [403, 458] on div "Bot Response" at bounding box center [401, 457] width 80 height 17
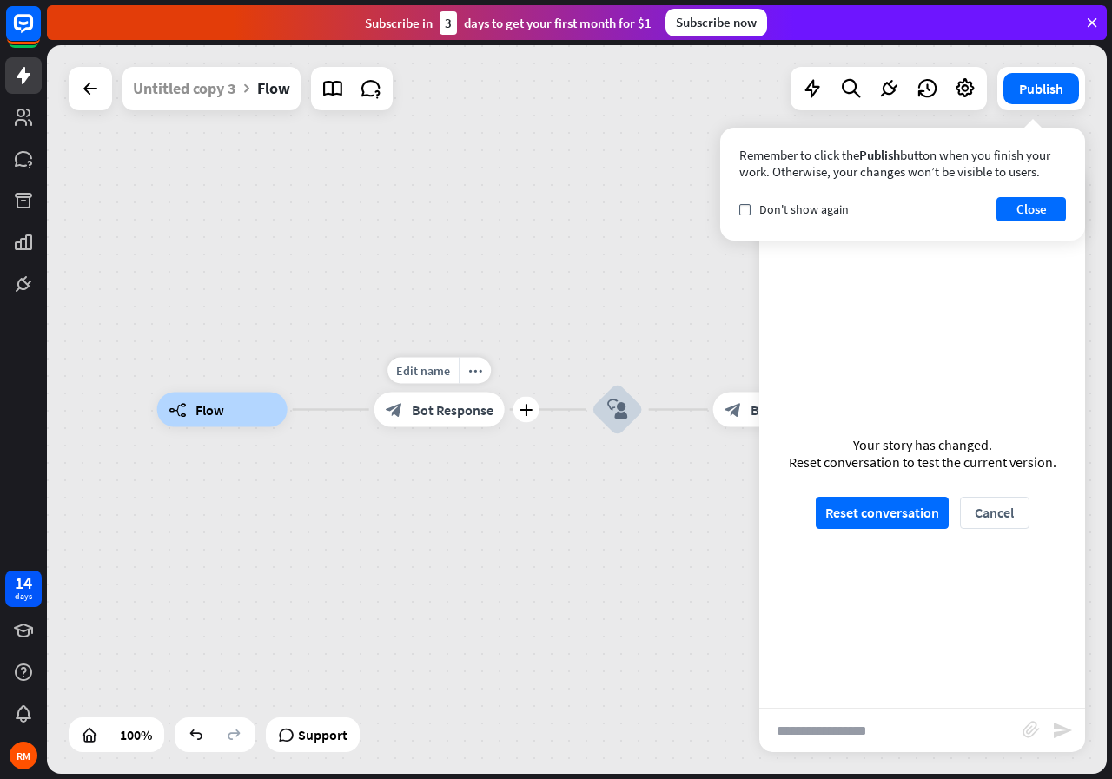
click at [446, 409] on span "Bot Response" at bounding box center [453, 409] width 82 height 17
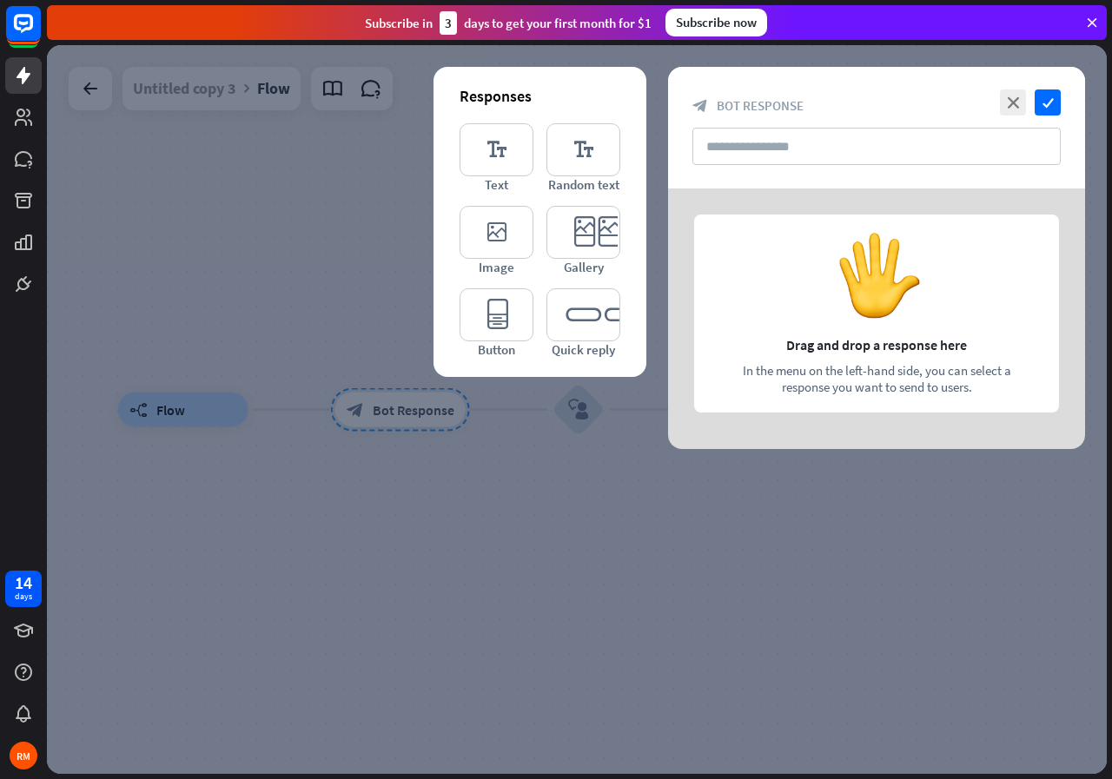
click at [822, 292] on div at bounding box center [876, 318] width 417 height 261
click at [506, 162] on icon "editor_text" at bounding box center [497, 149] width 74 height 53
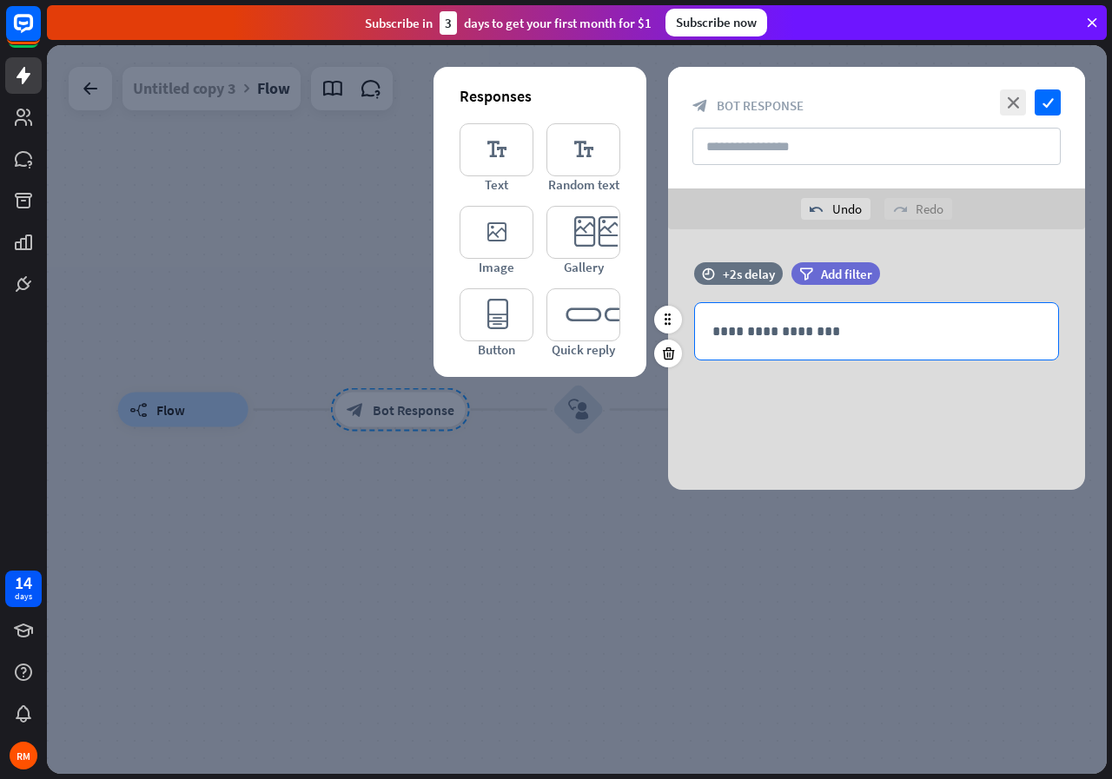
click at [735, 317] on div "**********" at bounding box center [876, 331] width 363 height 56
click at [983, 362] on icon at bounding box center [989, 362] width 17 height 17
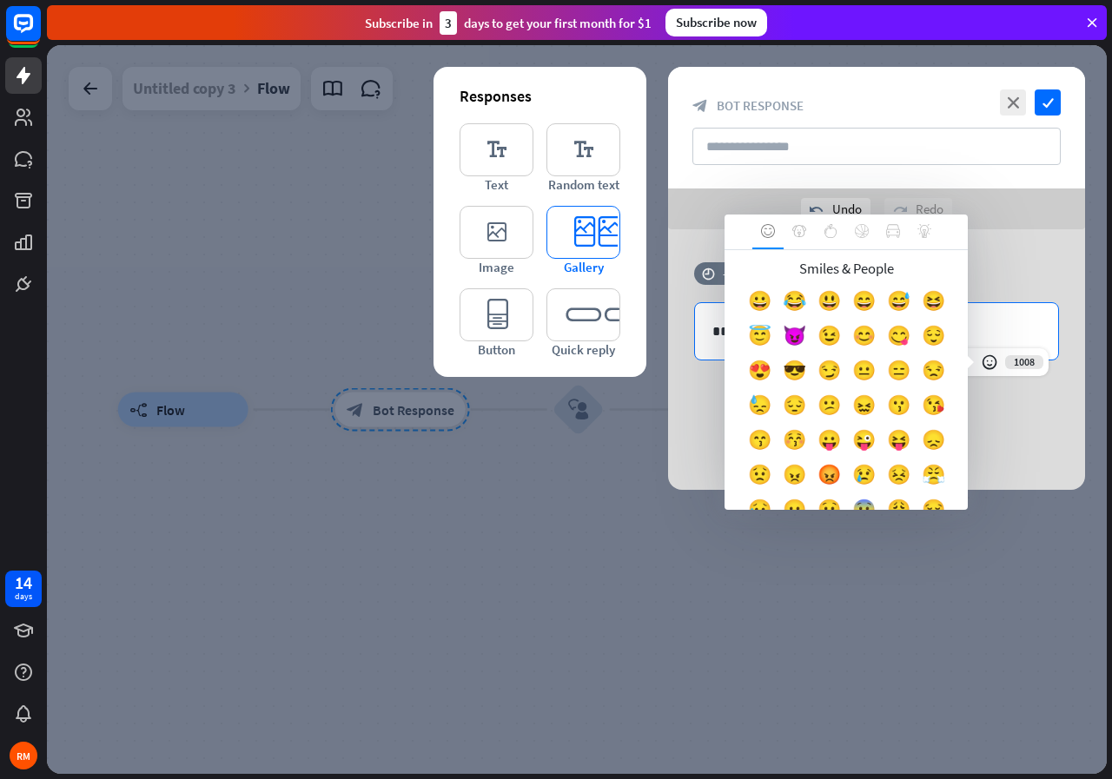
click at [582, 247] on icon "editor_card" at bounding box center [583, 232] width 74 height 53
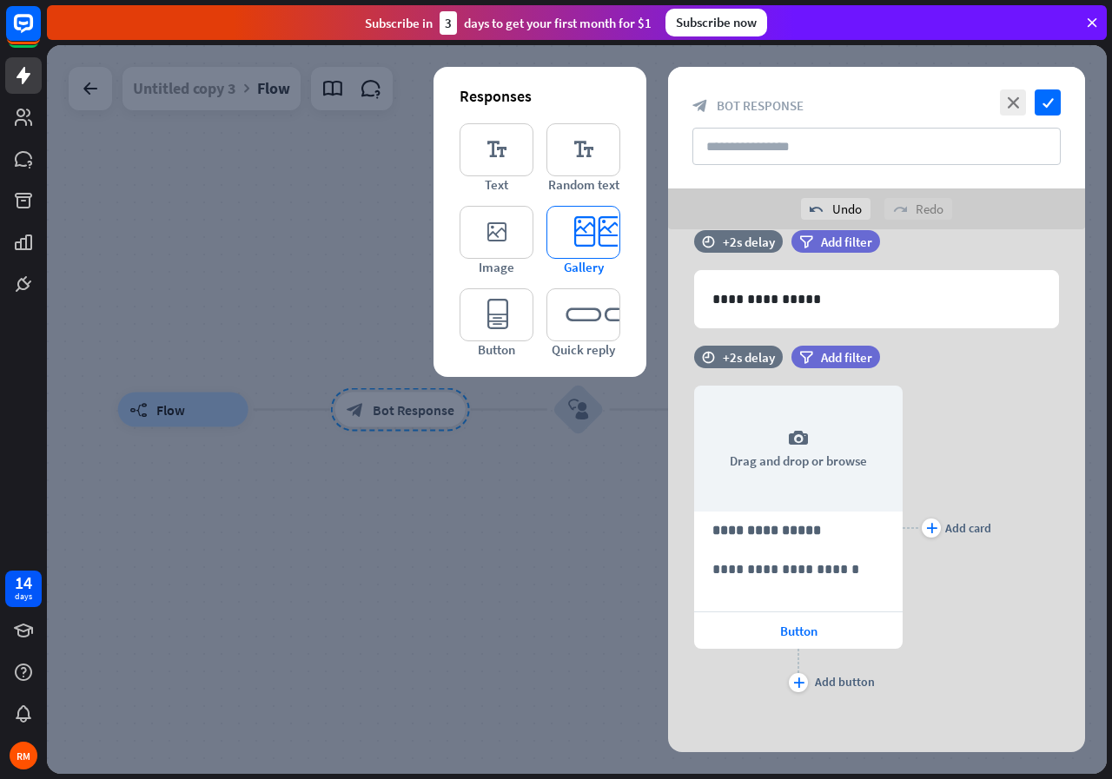
scroll to position [37, 0]
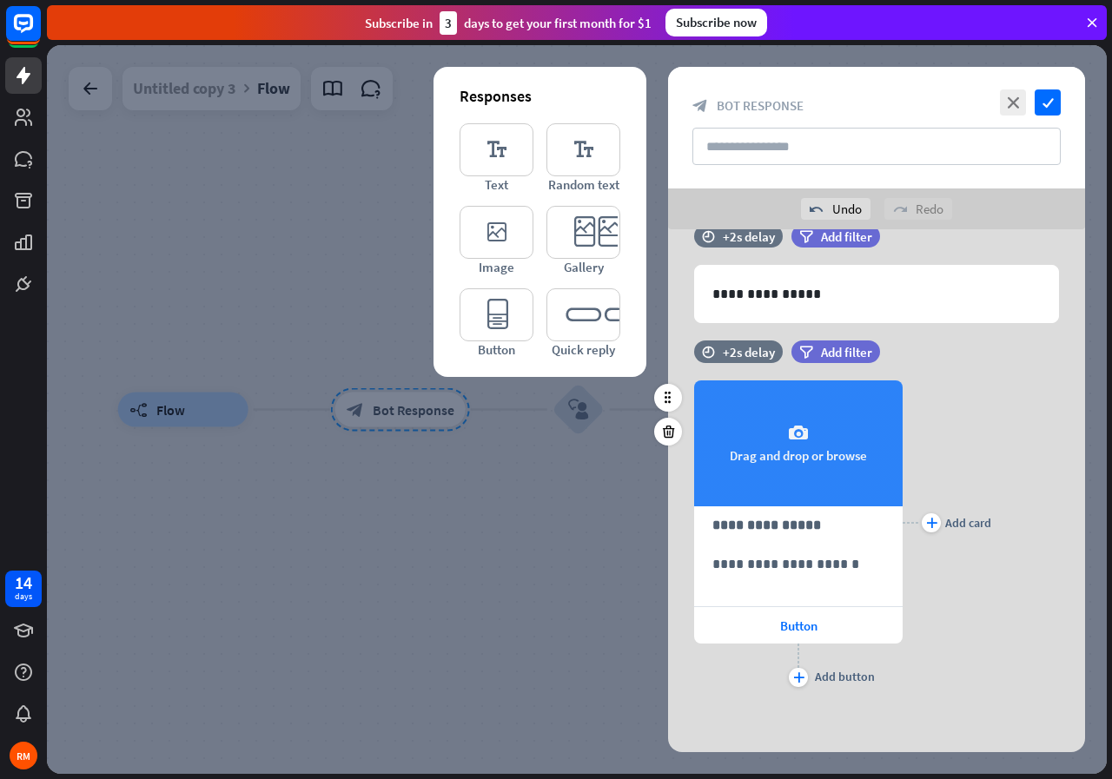
click at [794, 475] on div "camera Drag and drop or browse" at bounding box center [798, 443] width 208 height 126
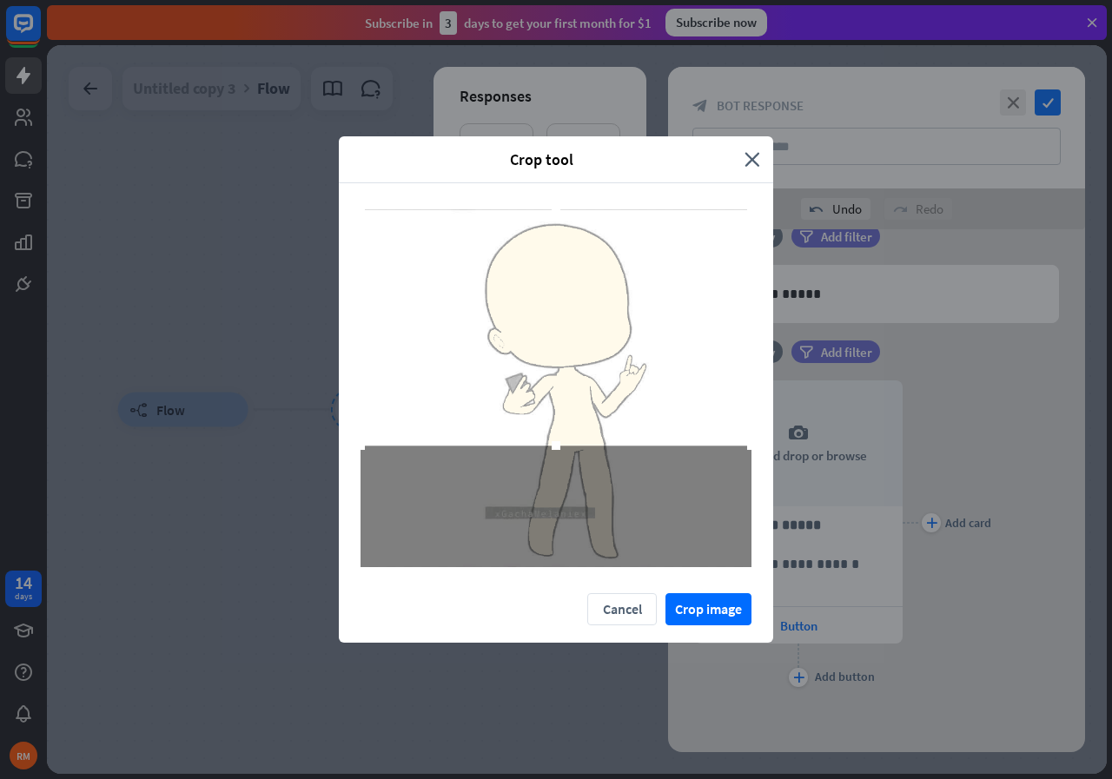
drag, startPoint x: 578, startPoint y: 439, endPoint x: 579, endPoint y: 365, distance: 73.8
click at [579, 365] on div at bounding box center [555, 327] width 391 height 236
click at [695, 607] on button "Crop image" at bounding box center [708, 609] width 86 height 32
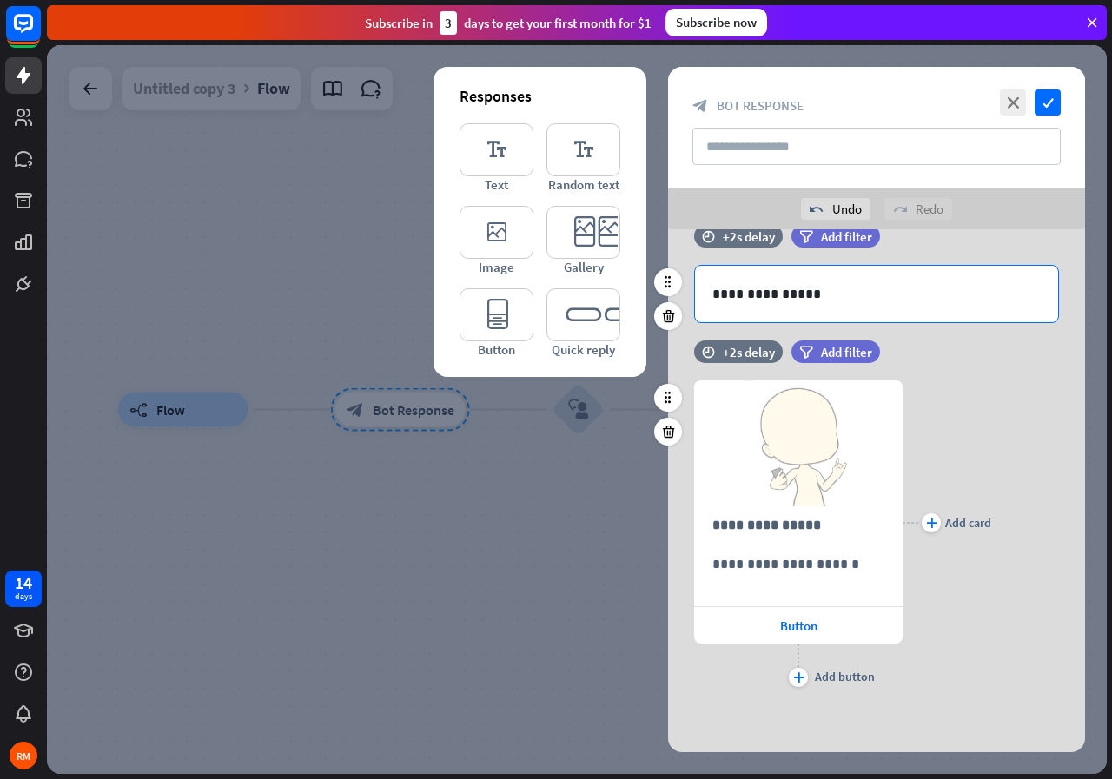
click at [757, 294] on p "**********" at bounding box center [876, 294] width 328 height 22
click at [1050, 104] on icon "check" at bounding box center [1048, 102] width 26 height 26
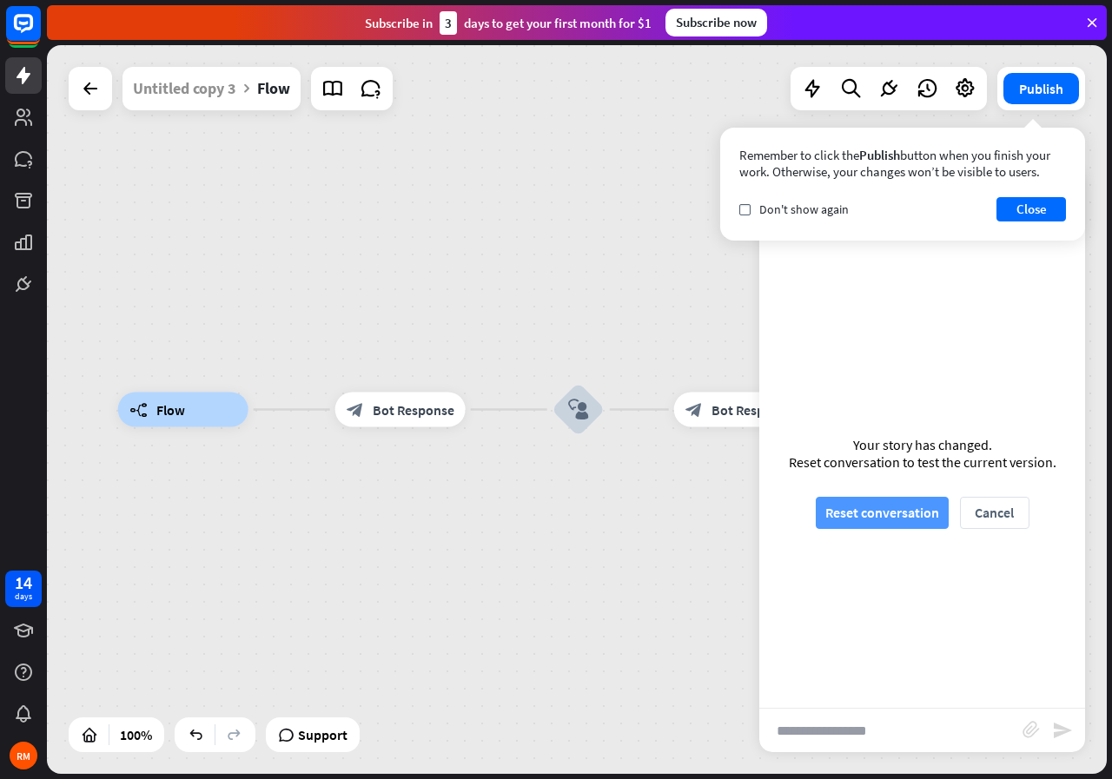
click at [873, 511] on button "Reset conversation" at bounding box center [882, 513] width 133 height 32
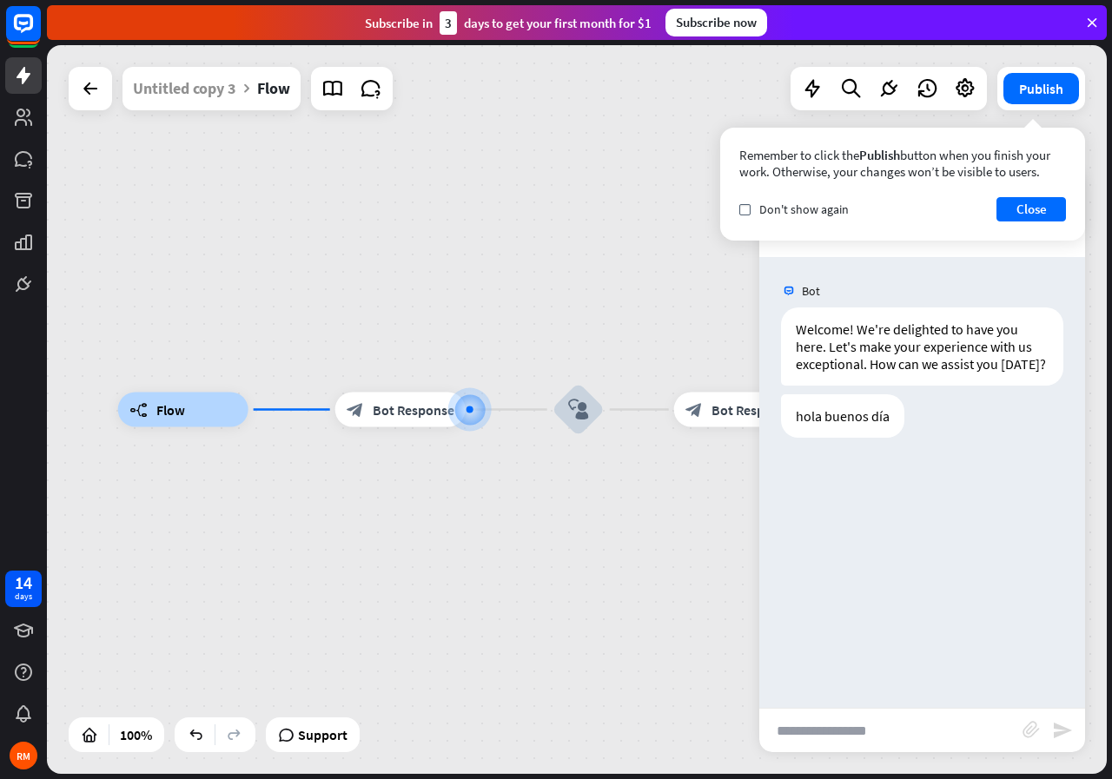
click at [844, 731] on input "text" at bounding box center [890, 730] width 263 height 43
type input "****"
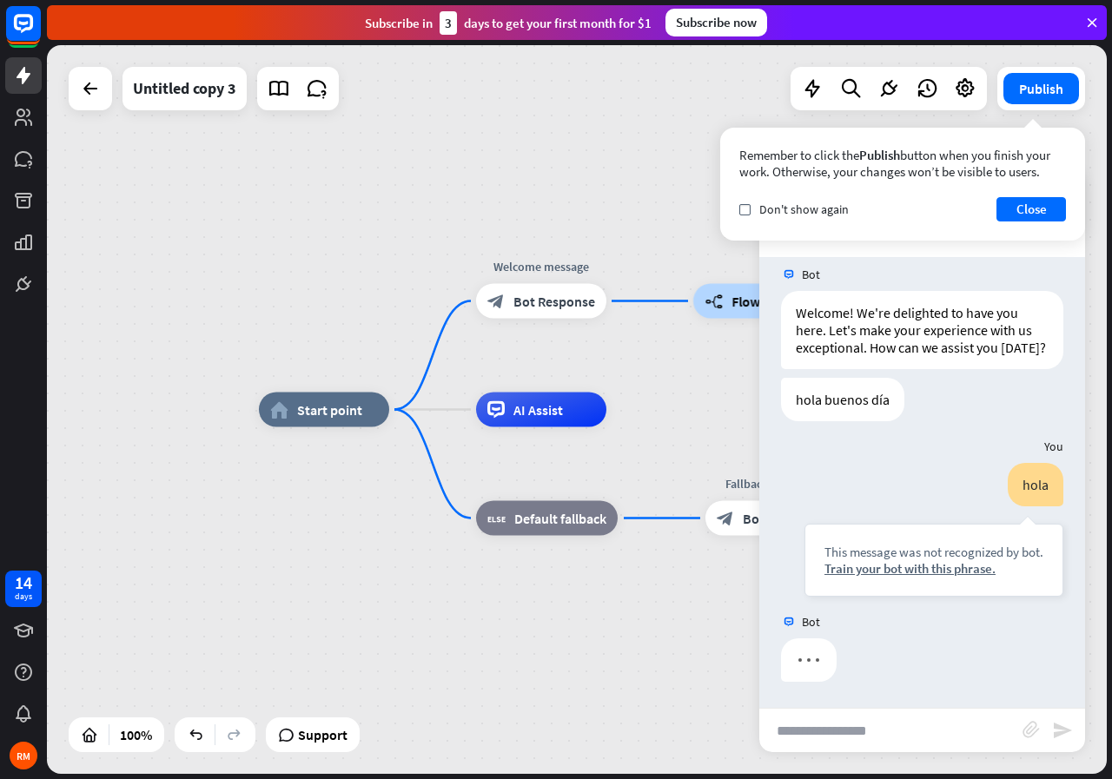
scroll to position [34, 0]
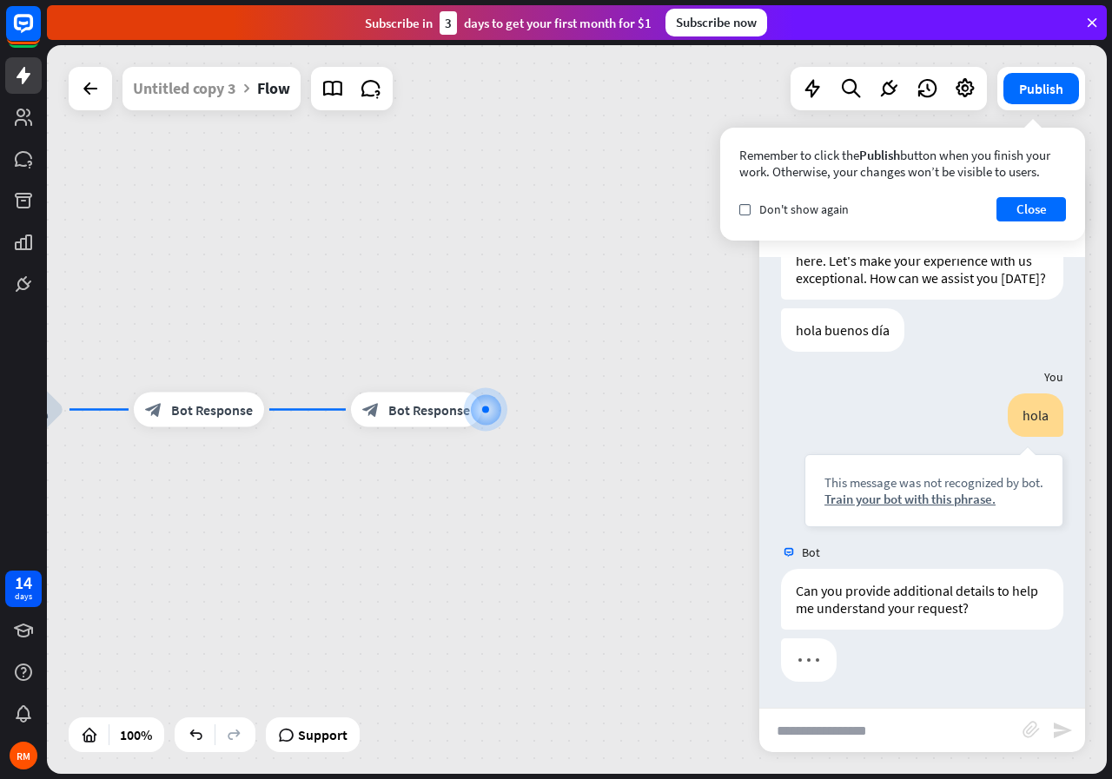
scroll to position [103, 0]
click at [468, 417] on div at bounding box center [469, 409] width 18 height 18
click at [485, 411] on icon "plus" at bounding box center [486, 410] width 13 height 12
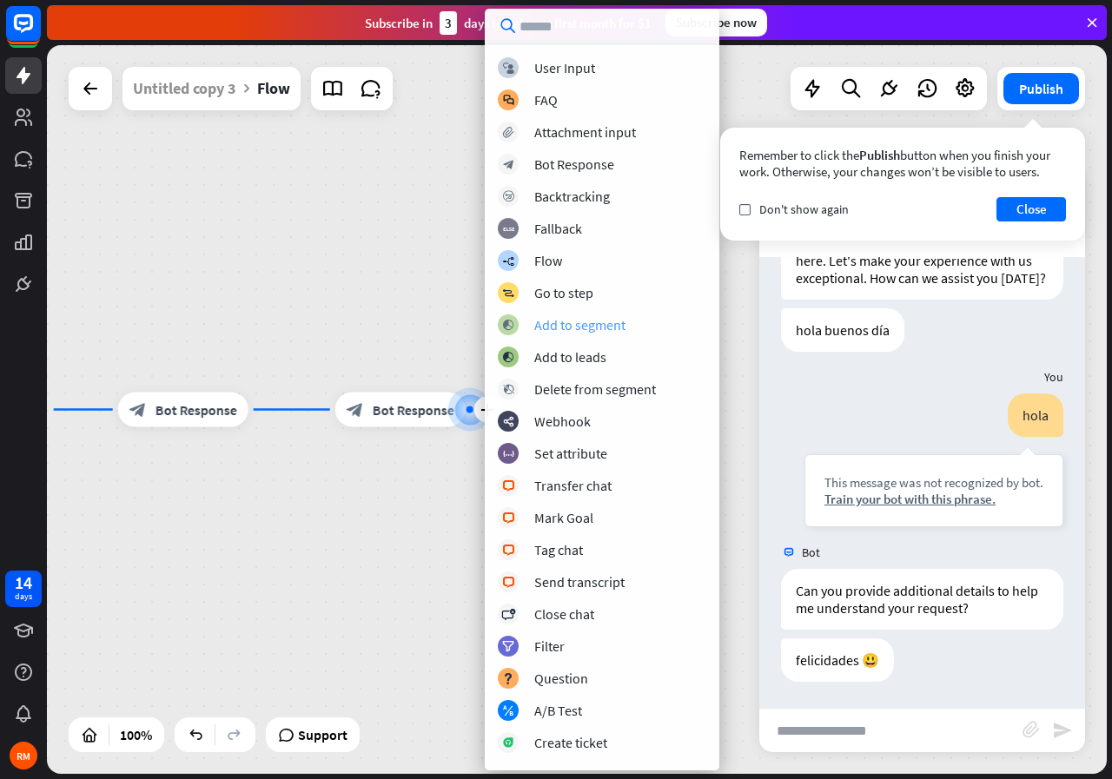
scroll to position [253, 0]
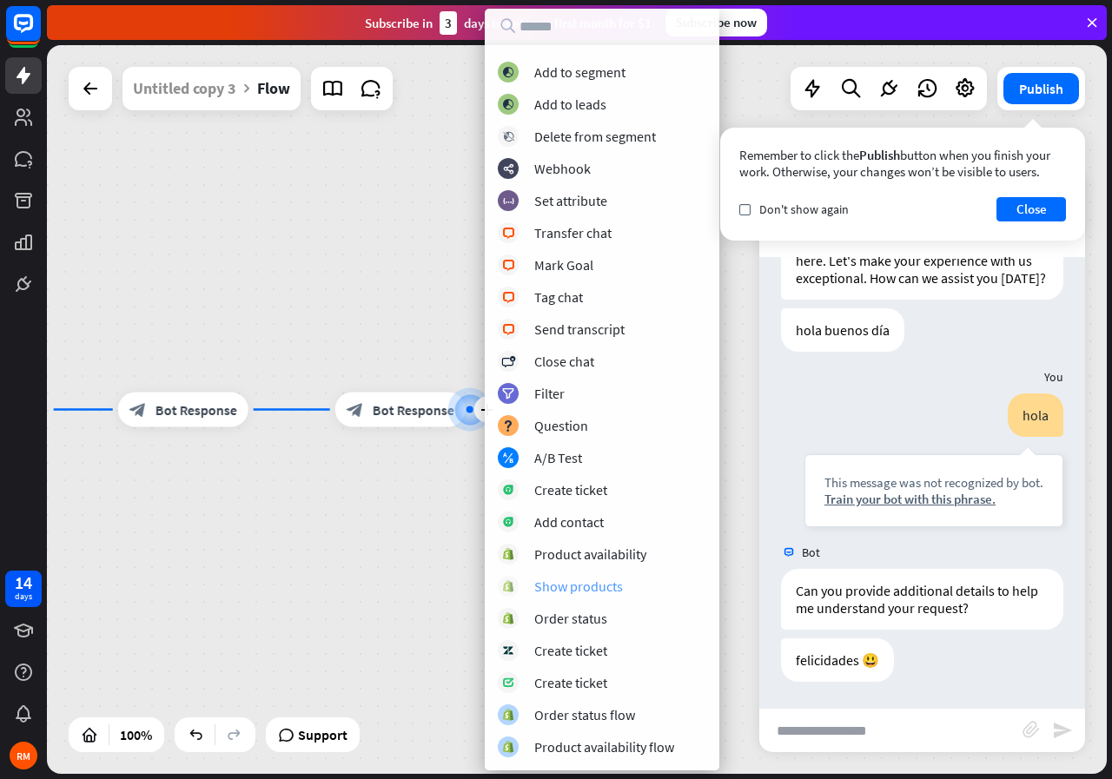
click at [588, 590] on div "Show products" at bounding box center [578, 586] width 89 height 17
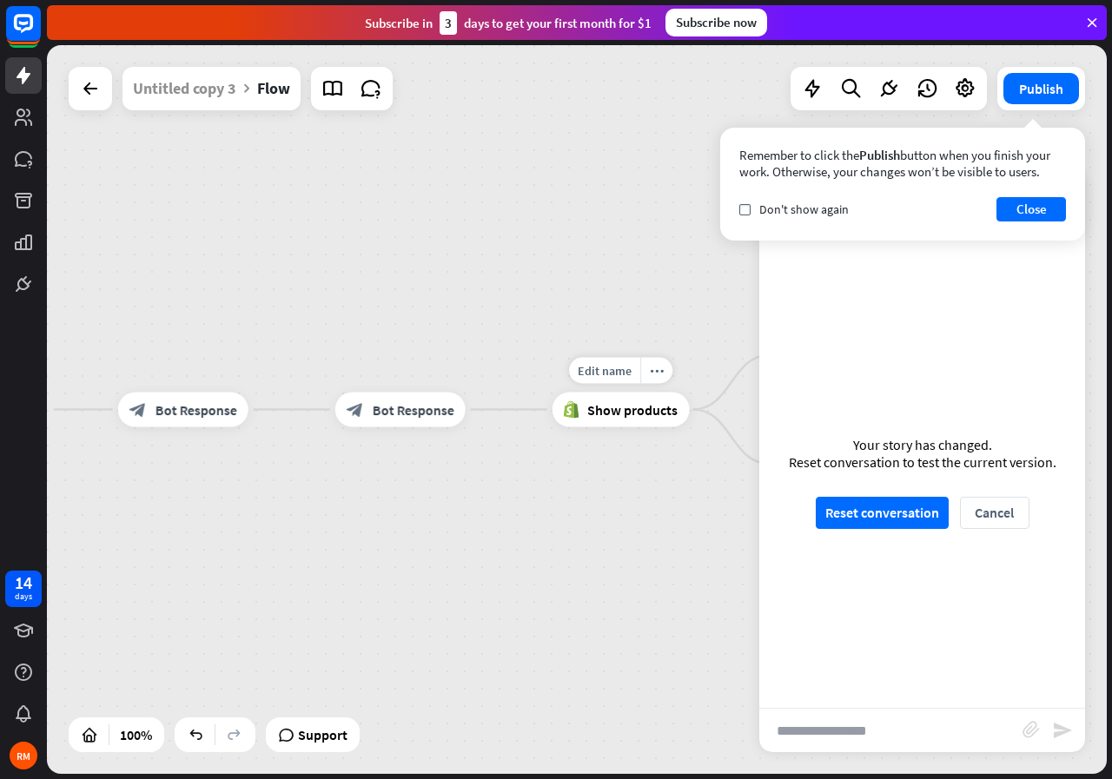
click at [632, 416] on span "Show products" at bounding box center [632, 409] width 90 height 17
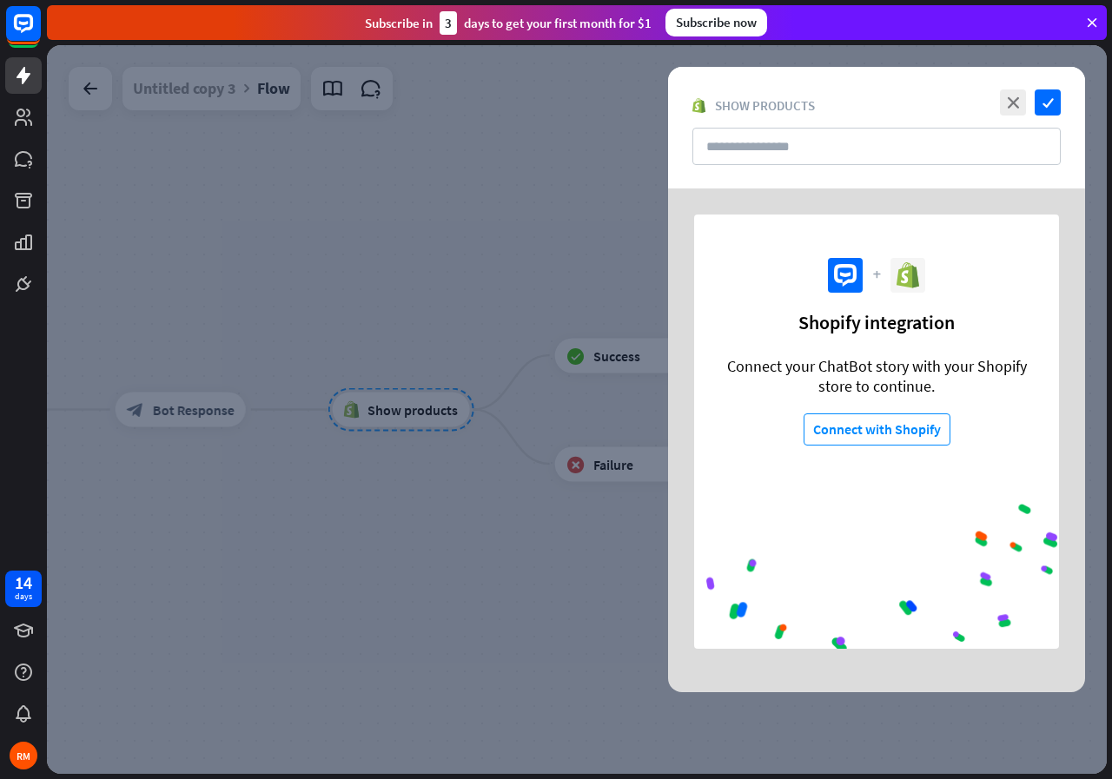
click at [913, 276] on icon at bounding box center [915, 276] width 7 height 23
click at [896, 433] on button "Connect with Shopify" at bounding box center [877, 429] width 147 height 32
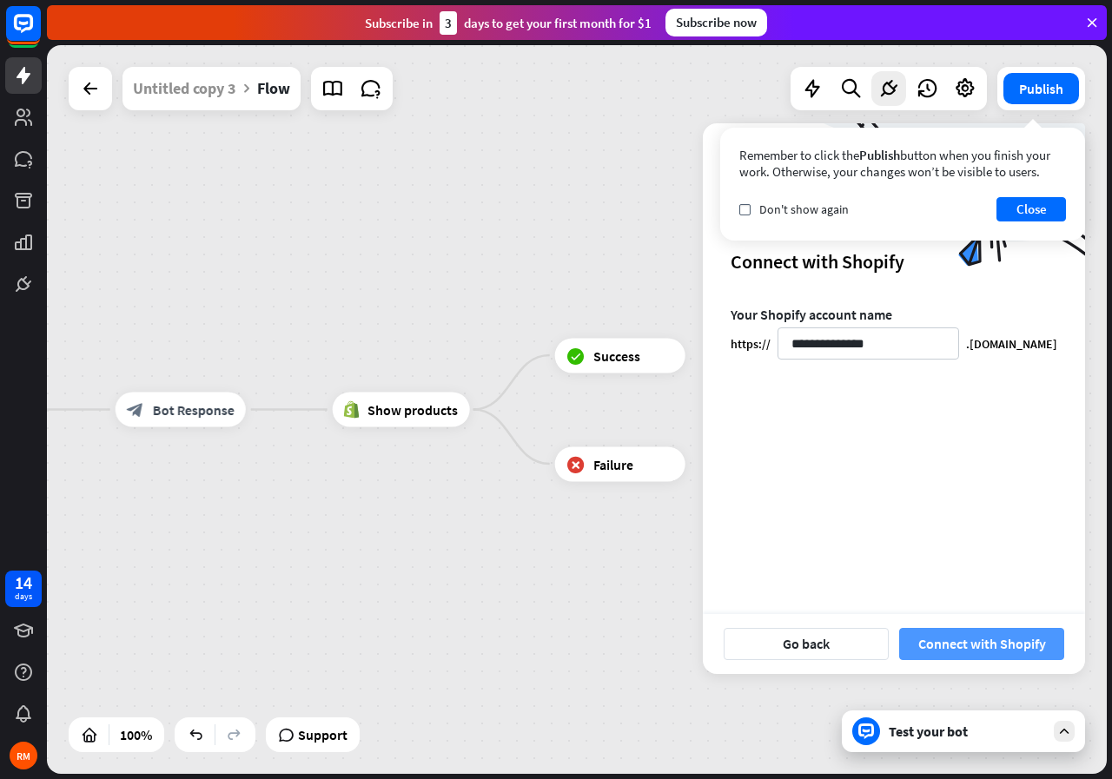
type input "**********"
click at [987, 638] on button "Connect with Shopify" at bounding box center [981, 644] width 165 height 32
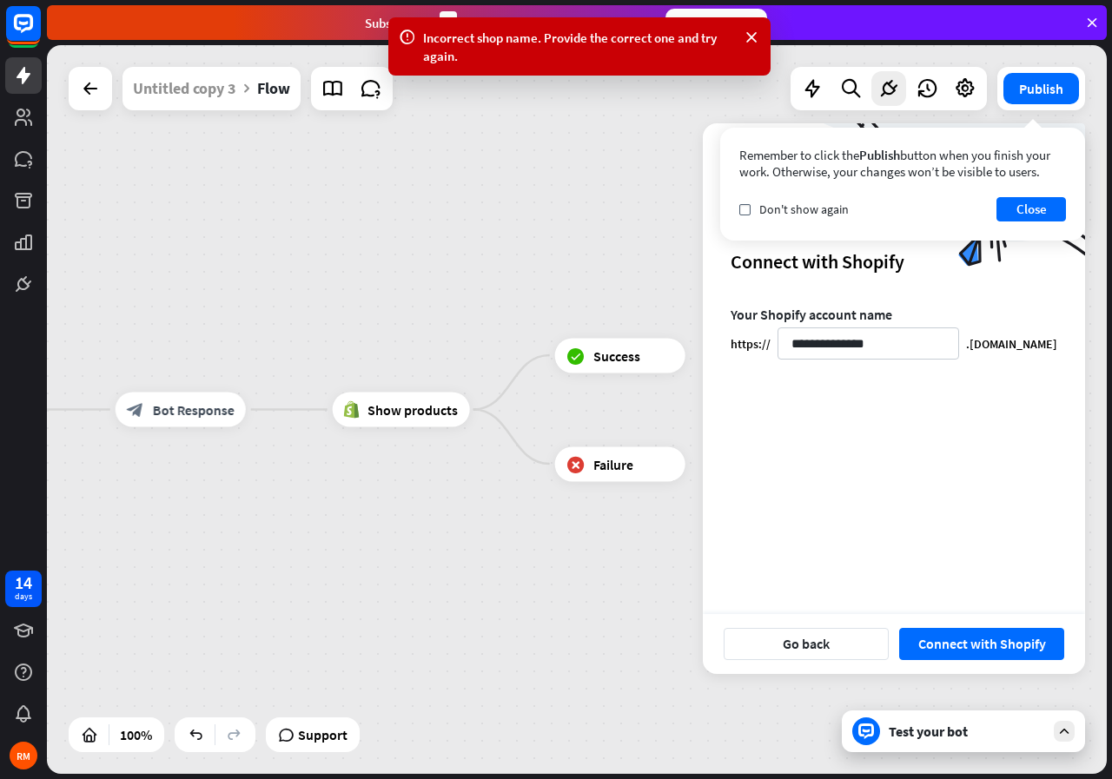
click at [1043, 350] on div ".[DOMAIN_NAME]" at bounding box center [1011, 344] width 91 height 16
click at [440, 409] on span "Show products" at bounding box center [412, 409] width 90 height 17
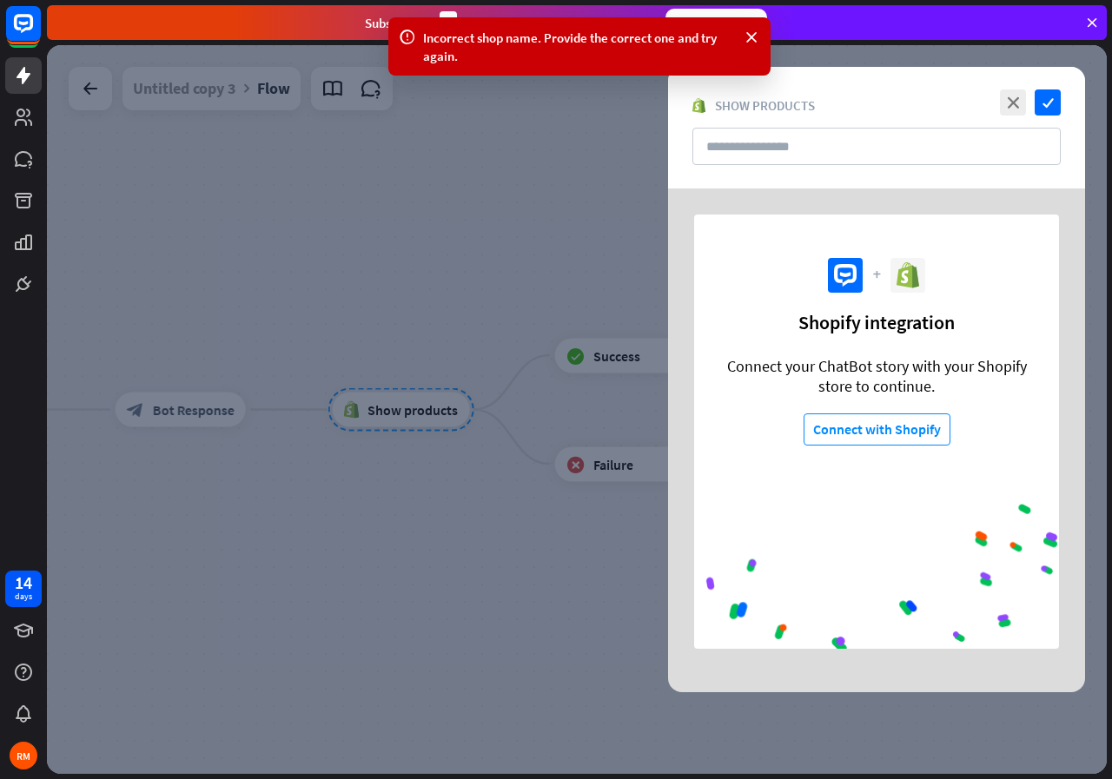
click at [440, 409] on div at bounding box center [577, 409] width 1060 height 729
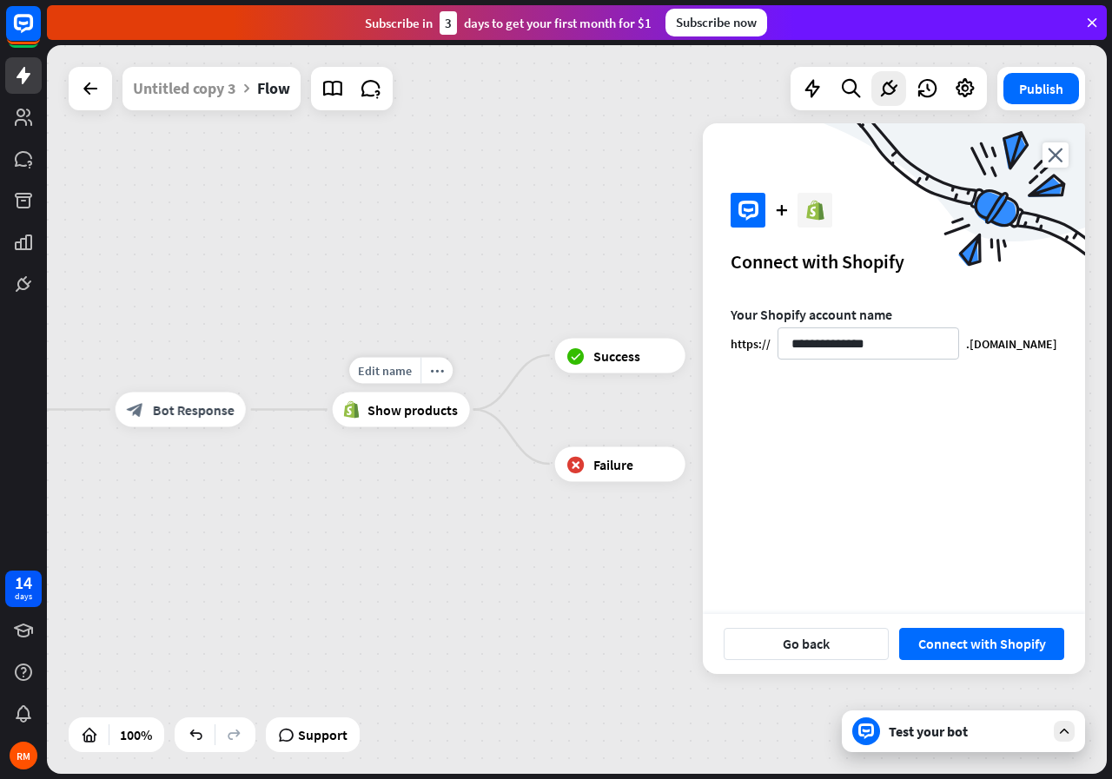
click at [427, 413] on span "Show products" at bounding box center [412, 409] width 90 height 17
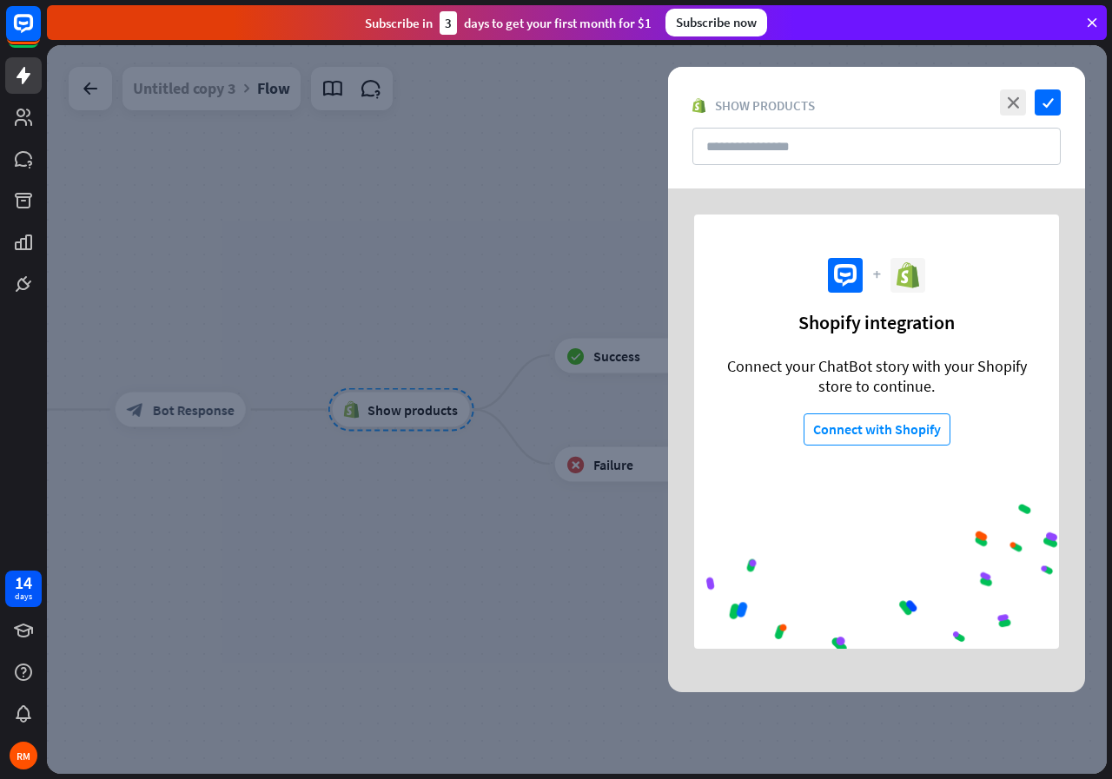
click at [851, 274] on icon at bounding box center [845, 275] width 23 height 23
click at [904, 274] on icon at bounding box center [907, 275] width 23 height 26
click at [837, 152] on input "text" at bounding box center [876, 146] width 368 height 37
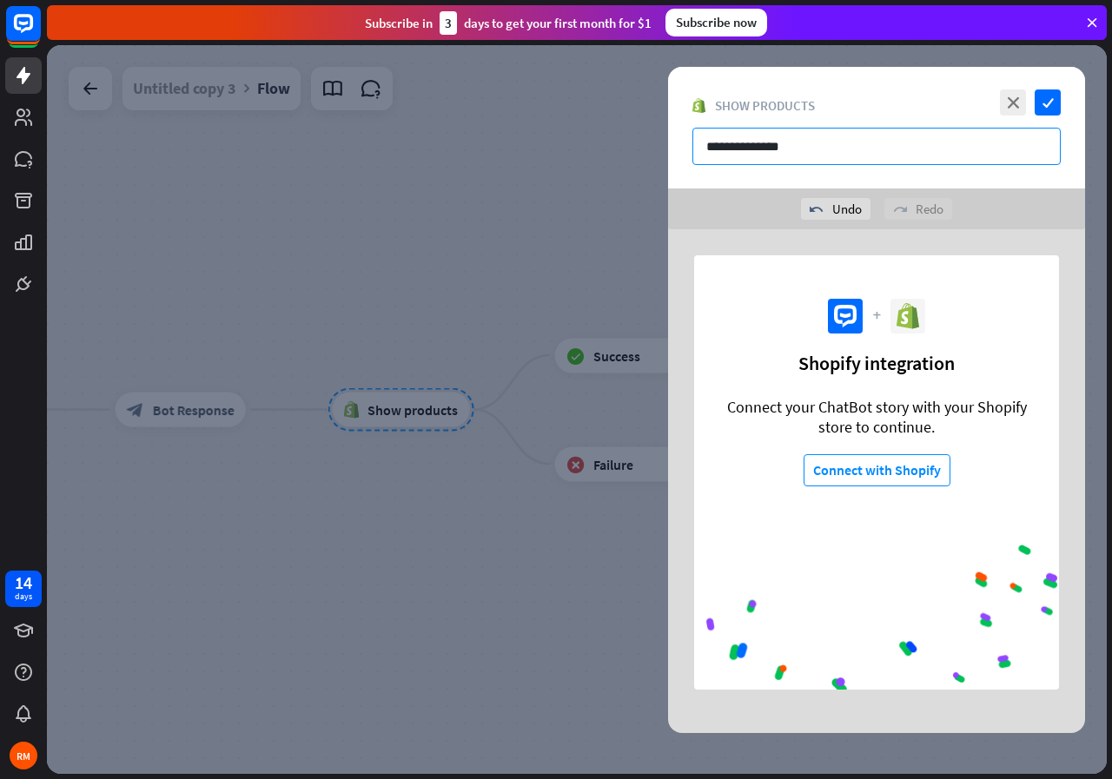
type input "**********"
click at [1048, 101] on icon "check" at bounding box center [1048, 102] width 26 height 26
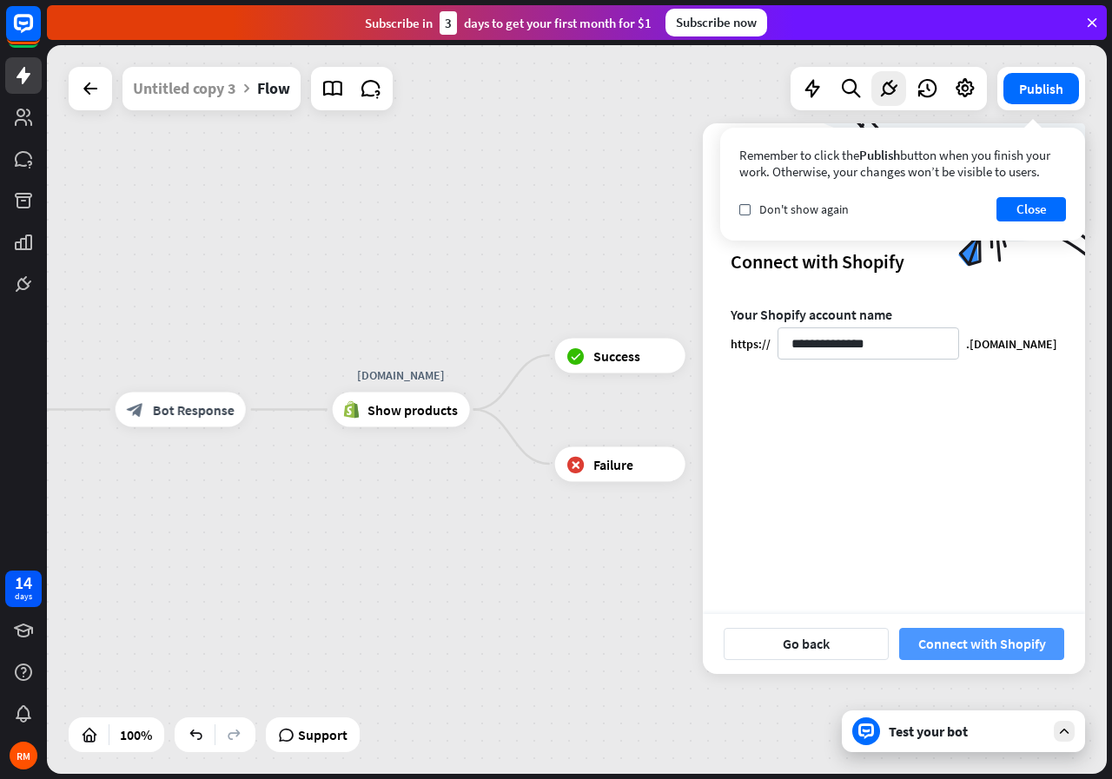
click at [952, 646] on button "Connect with Shopify" at bounding box center [981, 644] width 165 height 32
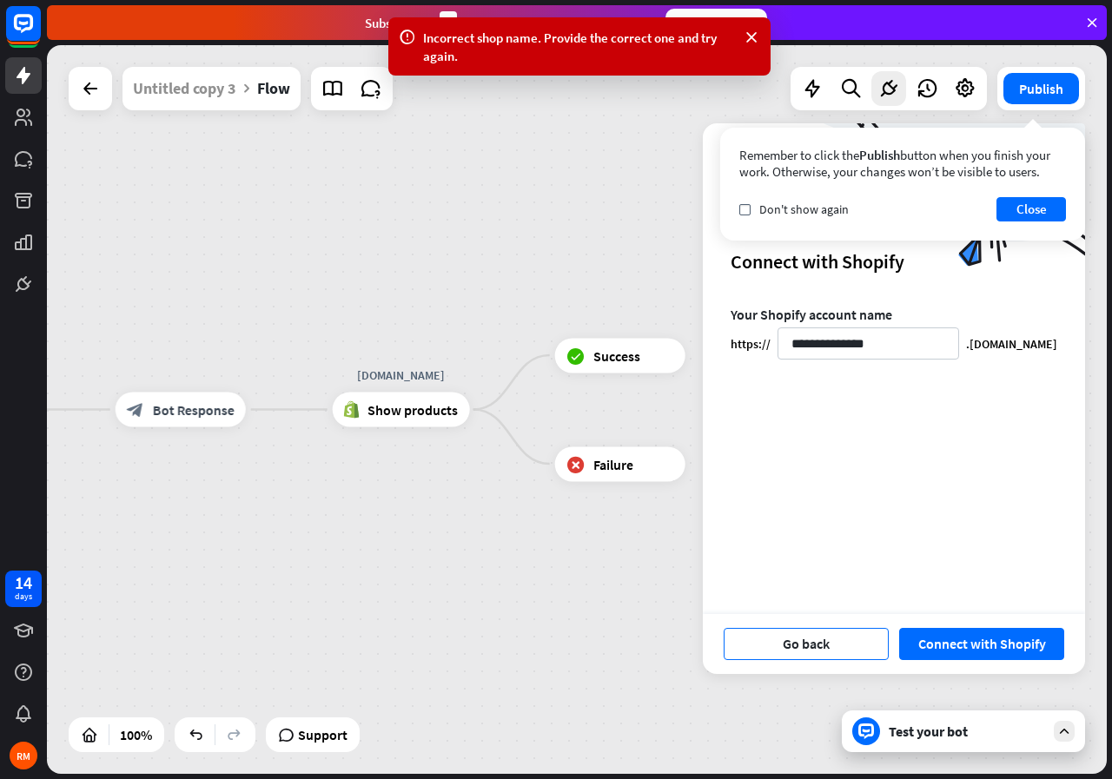
click at [808, 645] on button "Go back" at bounding box center [806, 644] width 165 height 32
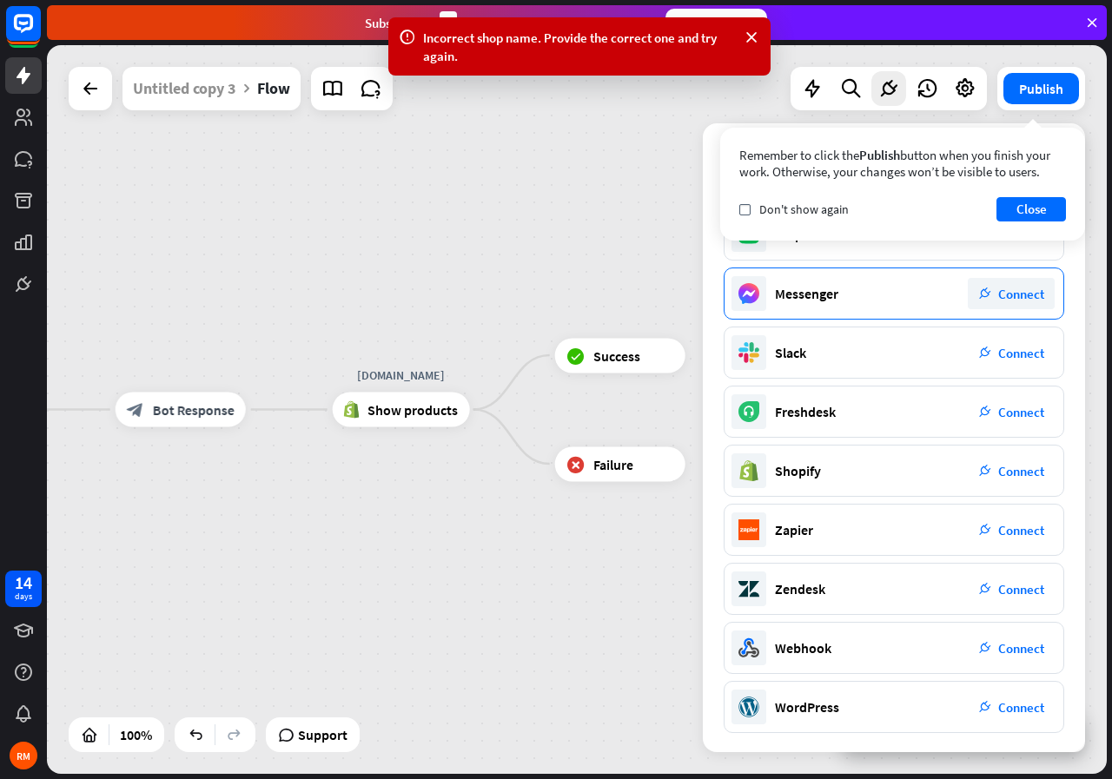
scroll to position [101, 0]
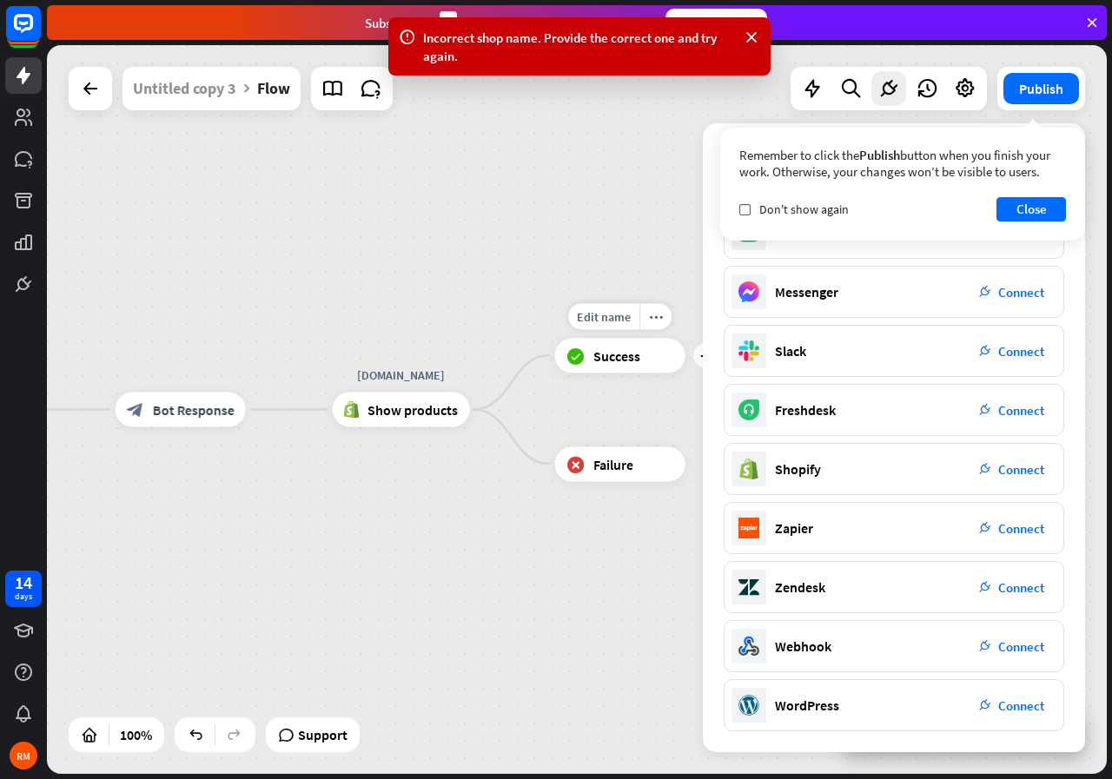
click at [632, 355] on span "Success" at bounding box center [616, 355] width 47 height 17
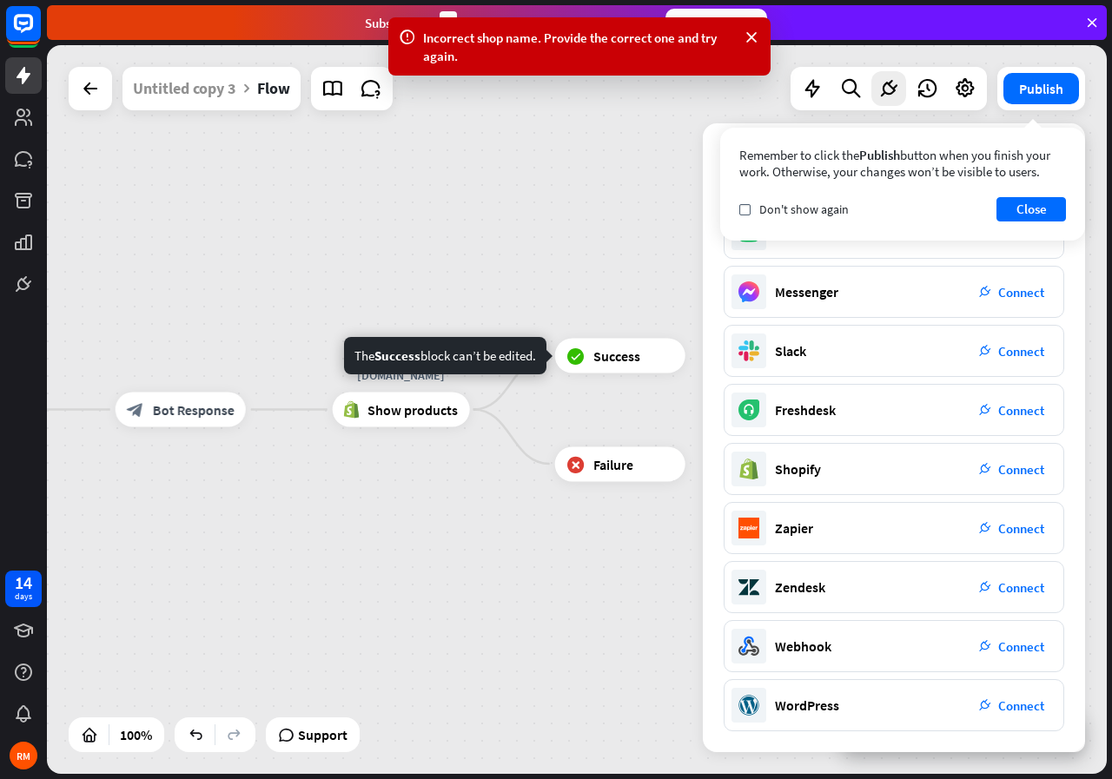
click at [554, 191] on div "builder_tree Flow block_bot_response Bot Response block_user_input block_bot_re…" at bounding box center [577, 409] width 1060 height 729
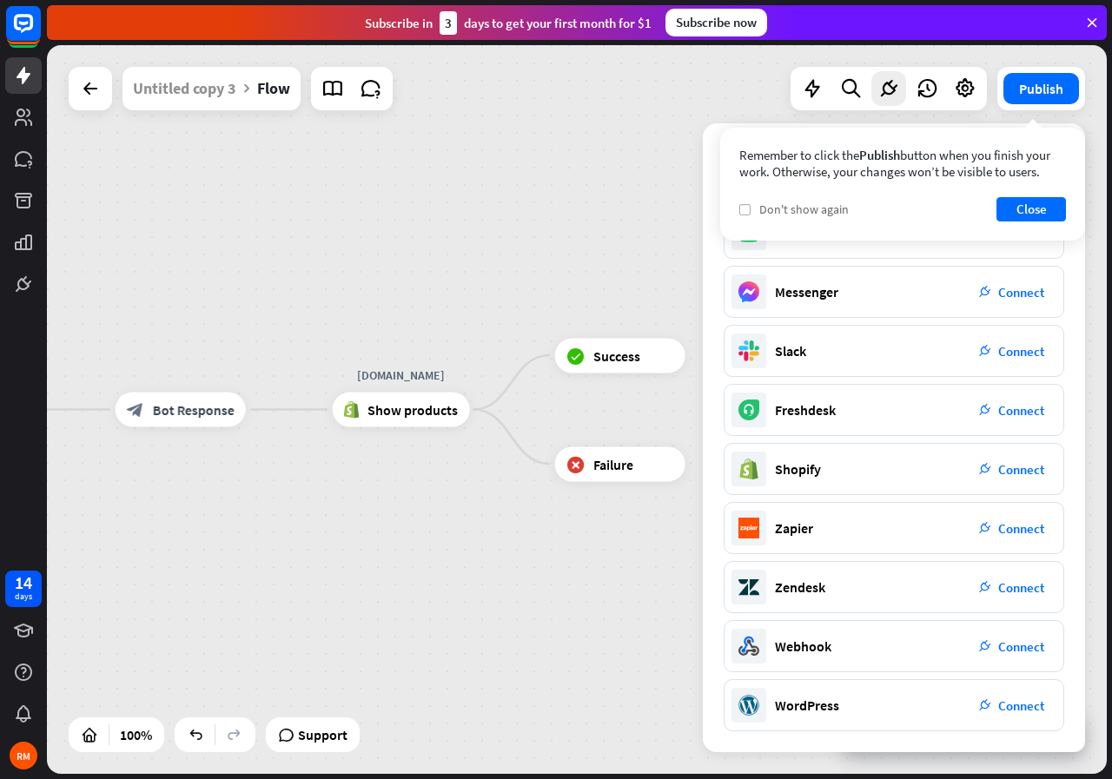
click at [744, 206] on icon "check" at bounding box center [745, 210] width 8 height 8
click at [1027, 207] on button "Close" at bounding box center [1030, 209] width 69 height 24
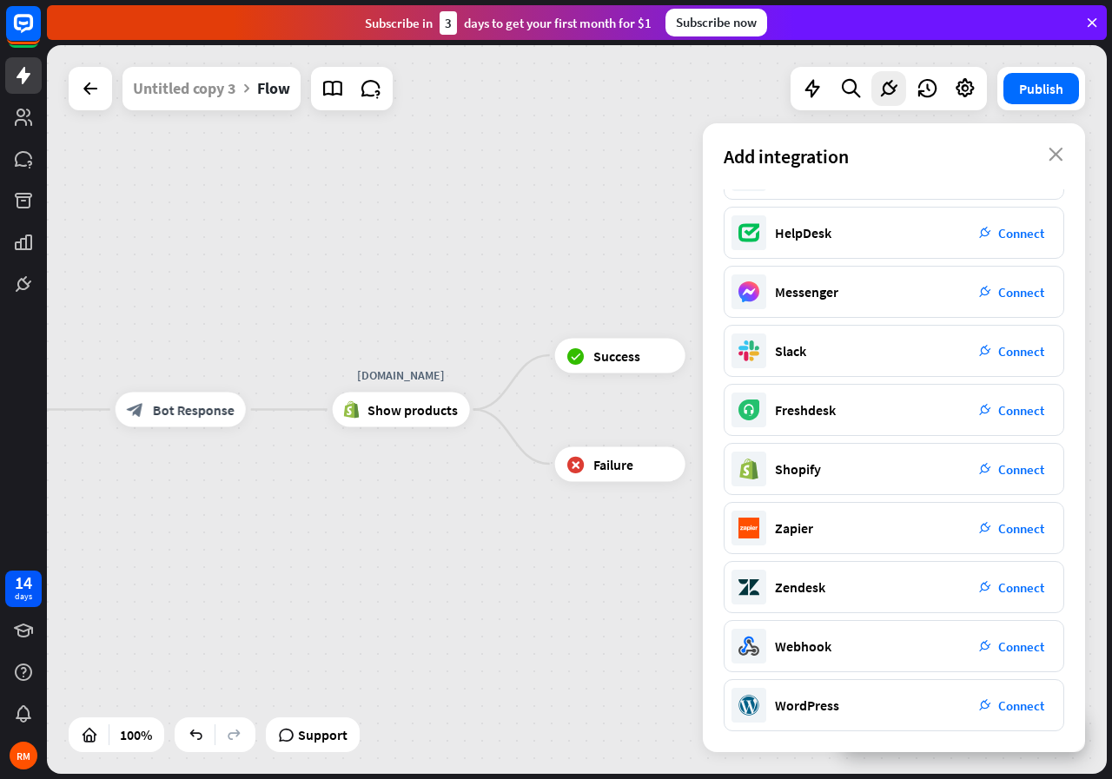
click at [629, 264] on div "builder_tree Flow block_bot_response Bot Response block_user_input block_bot_re…" at bounding box center [577, 409] width 1060 height 729
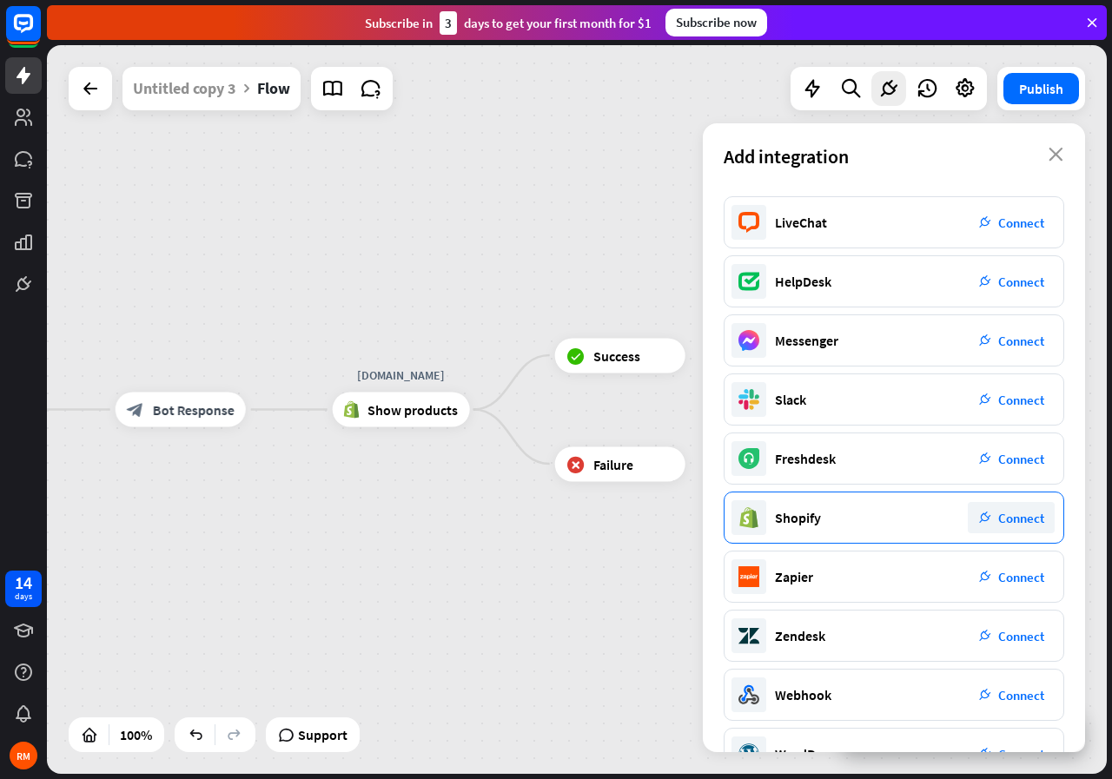
scroll to position [0, 0]
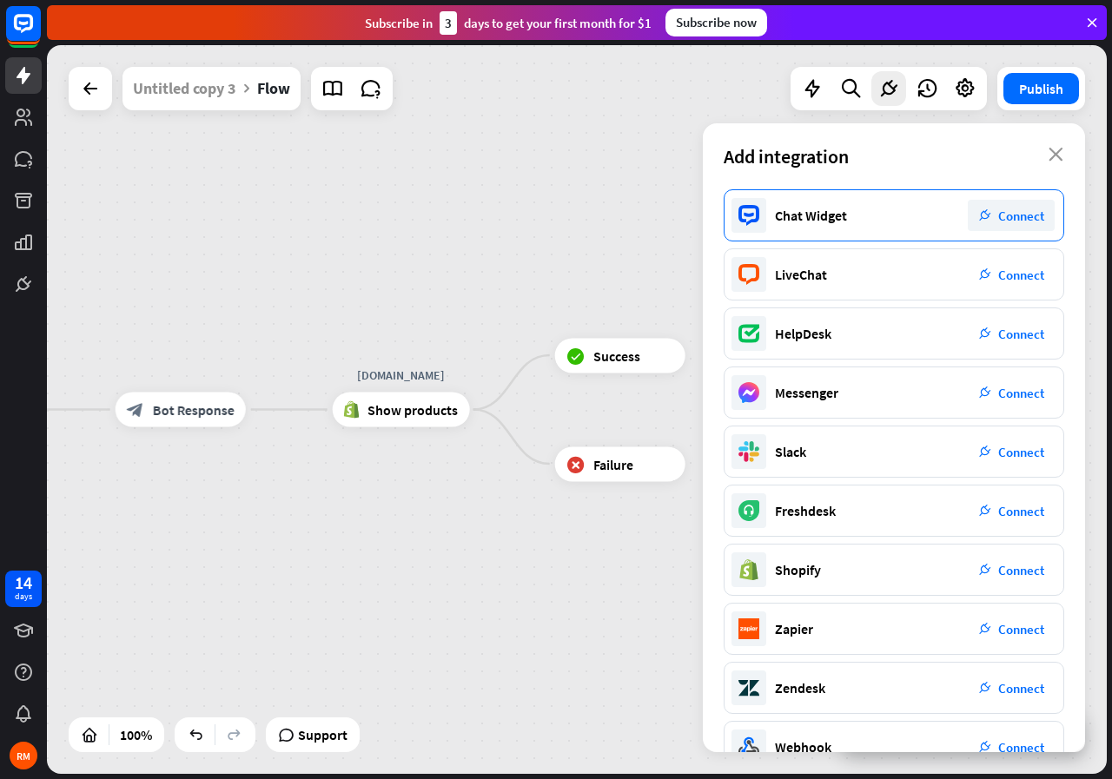
click at [890, 221] on div "Chat Widget plug_integration Connect" at bounding box center [894, 215] width 341 height 52
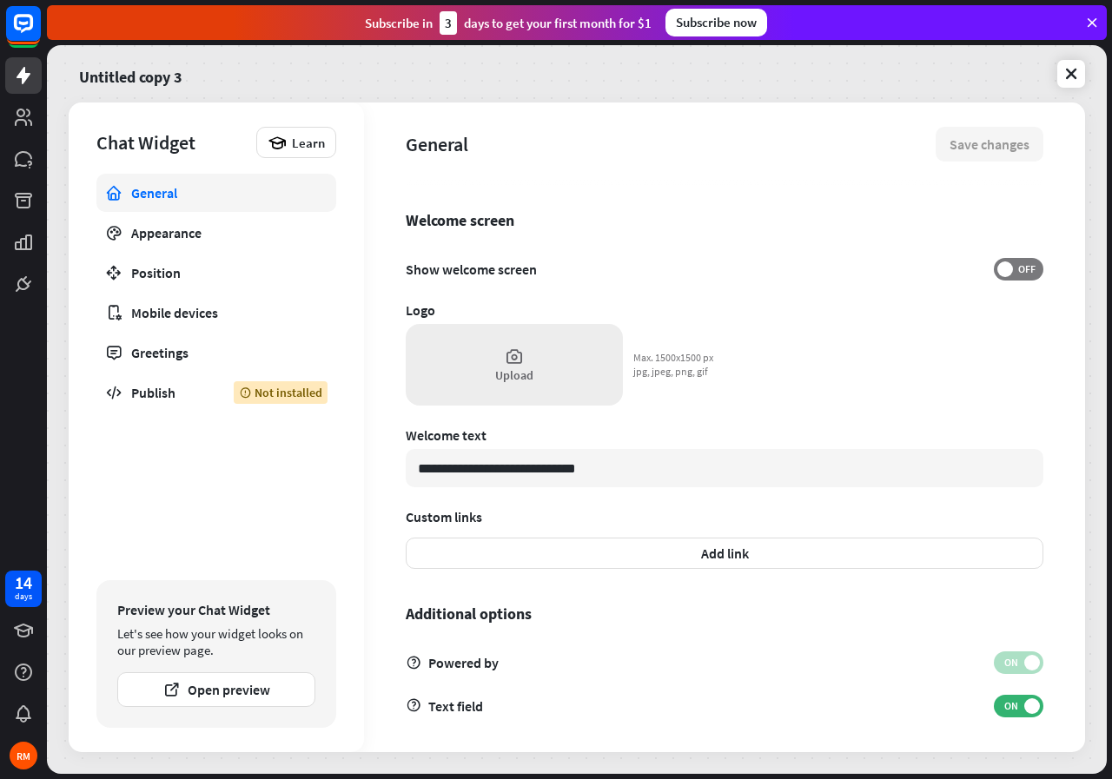
scroll to position [365, 0]
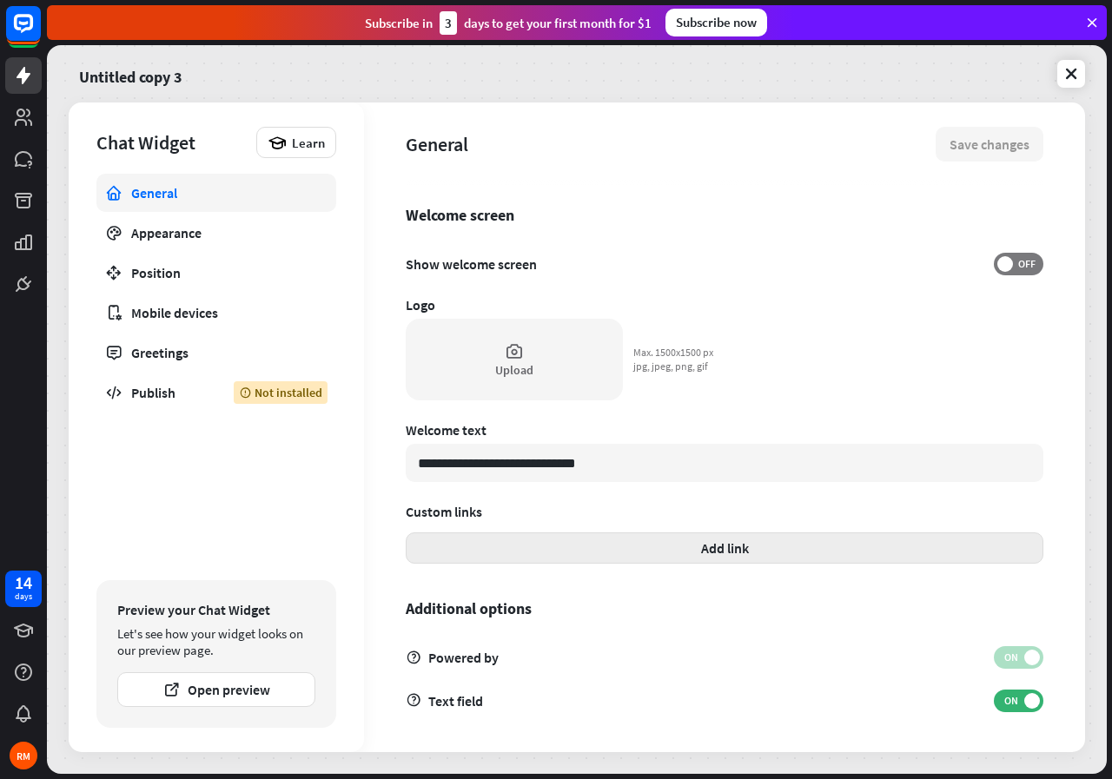
click at [468, 542] on button "Add link" at bounding box center [725, 547] width 638 height 31
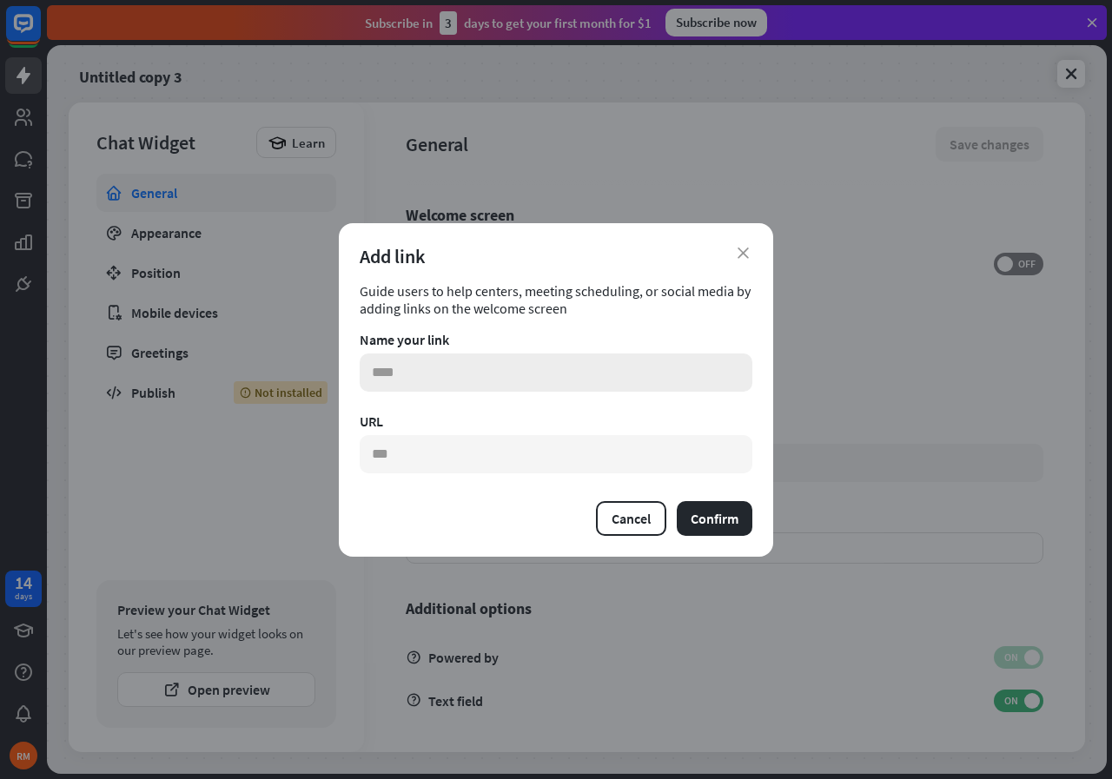
click at [467, 369] on input "text" at bounding box center [556, 373] width 393 height 38
type textarea "*"
type input "**********"
click at [396, 448] on input "text" at bounding box center [556, 454] width 393 height 38
type textarea "*"
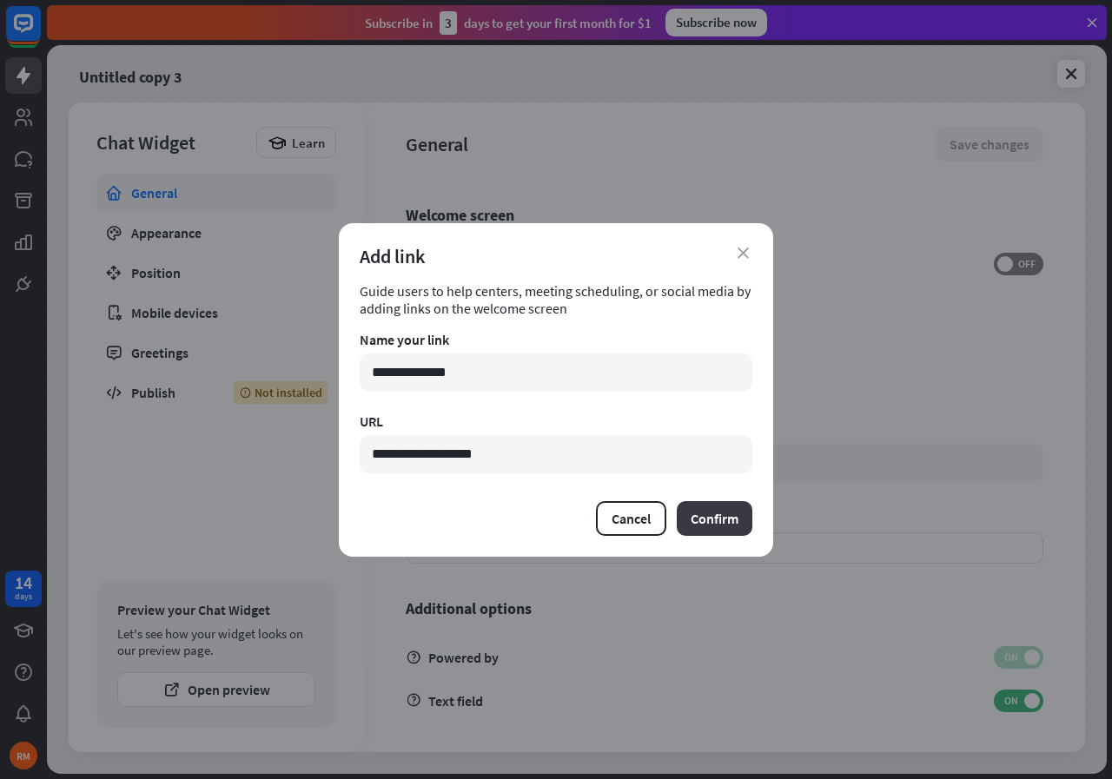
type input "**********"
click at [735, 519] on button "Confirm" at bounding box center [715, 518] width 76 height 35
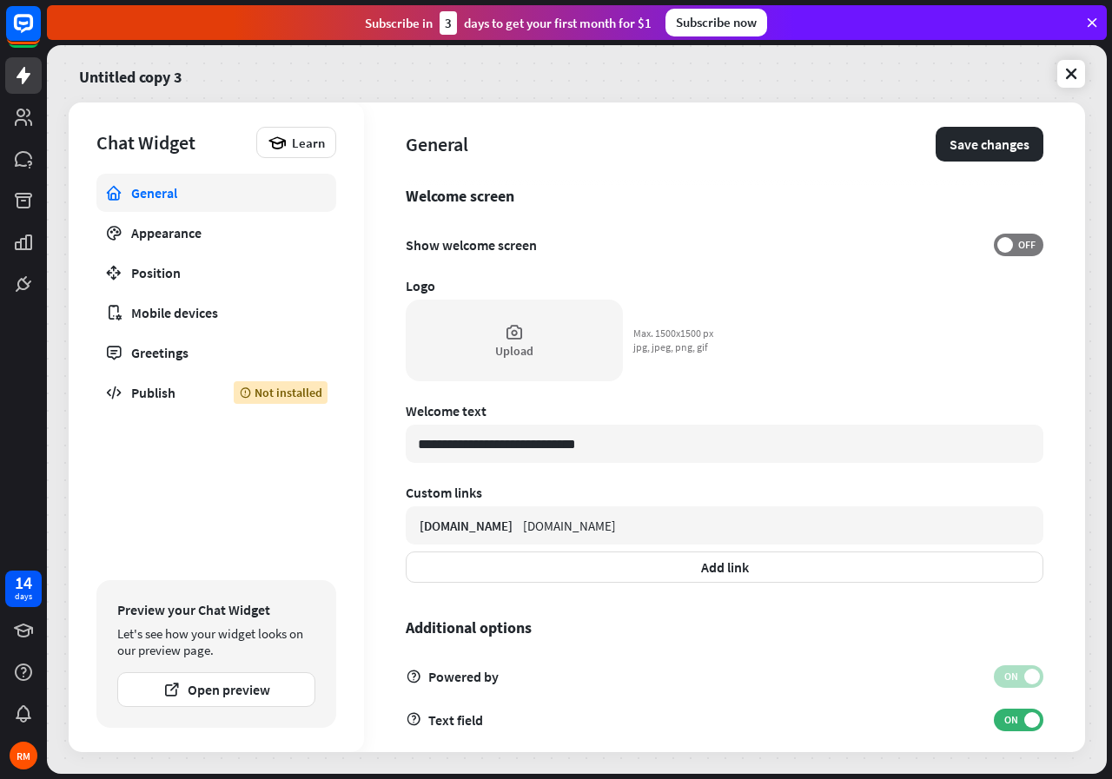
scroll to position [403, 0]
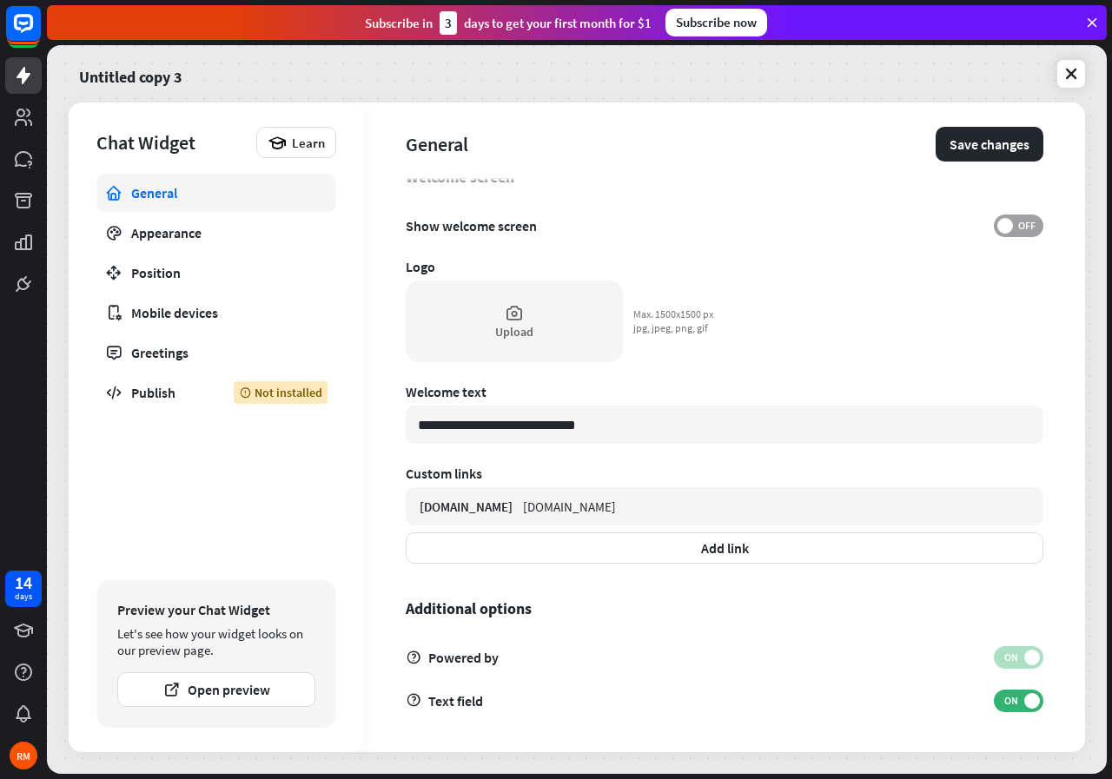
click at [1013, 222] on span "OFF" at bounding box center [1026, 226] width 27 height 14
type textarea "*"
click at [496, 308] on div "Upload" at bounding box center [514, 322] width 217 height 82
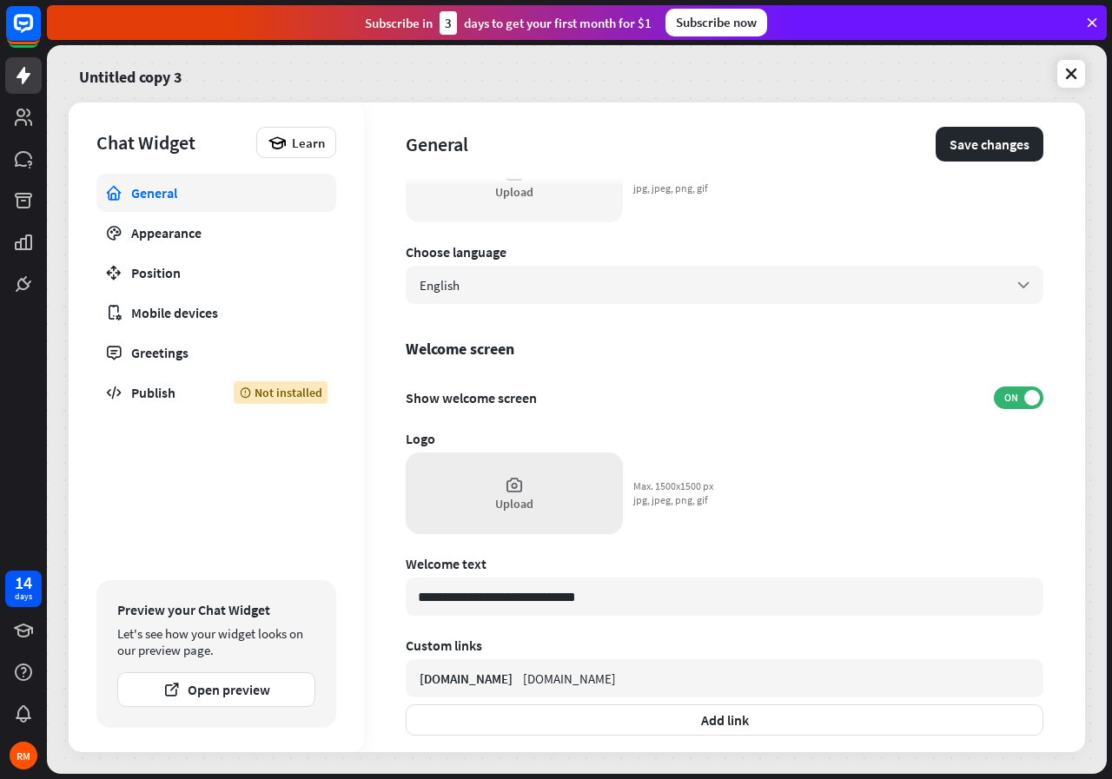
scroll to position [56, 0]
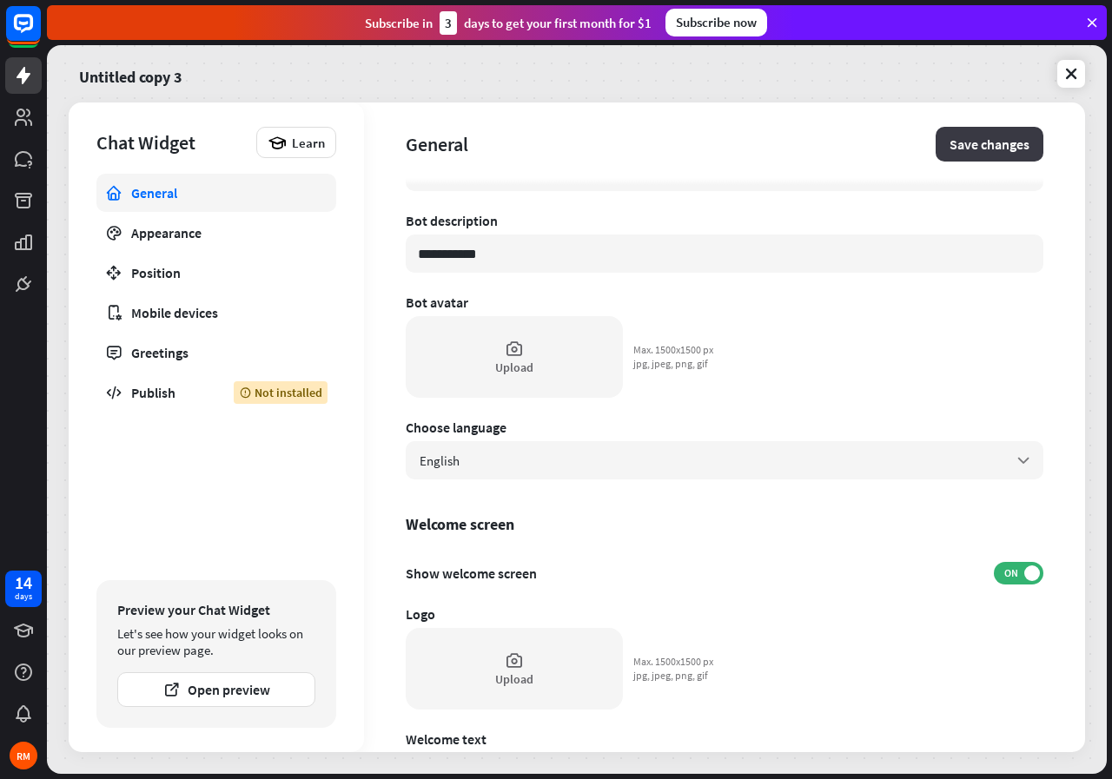
click at [945, 142] on button "Save changes" at bounding box center [990, 144] width 108 height 35
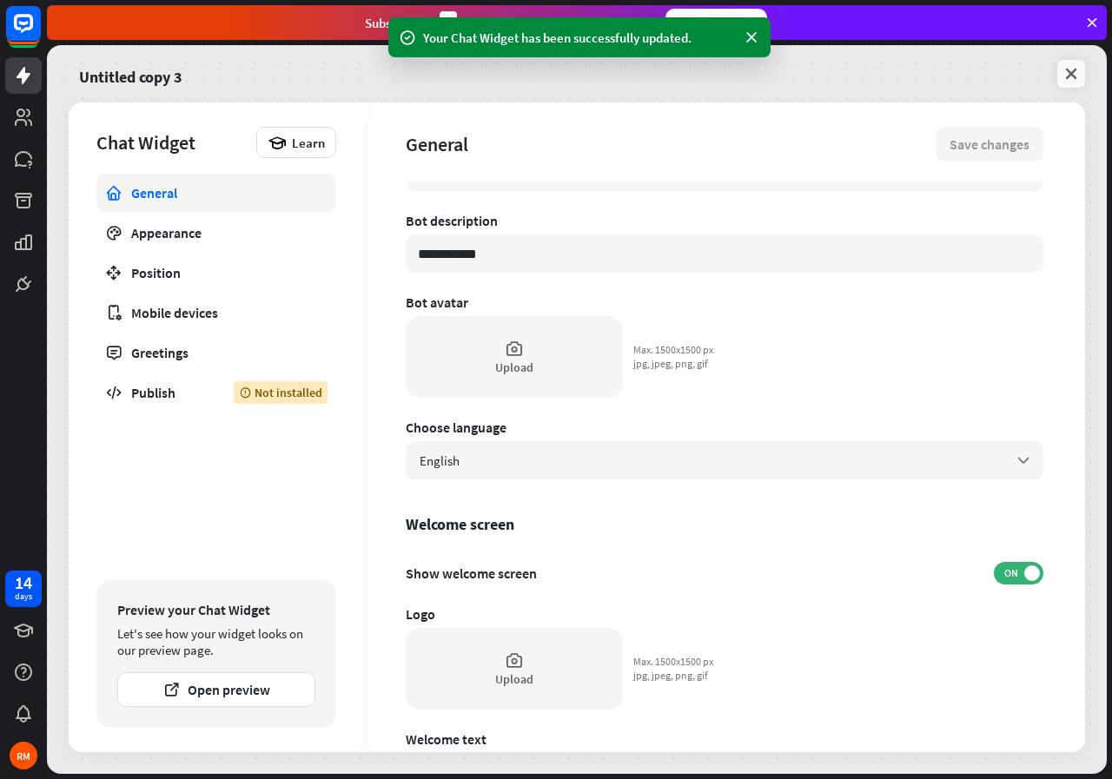
click at [1072, 80] on icon at bounding box center [1070, 73] width 17 height 17
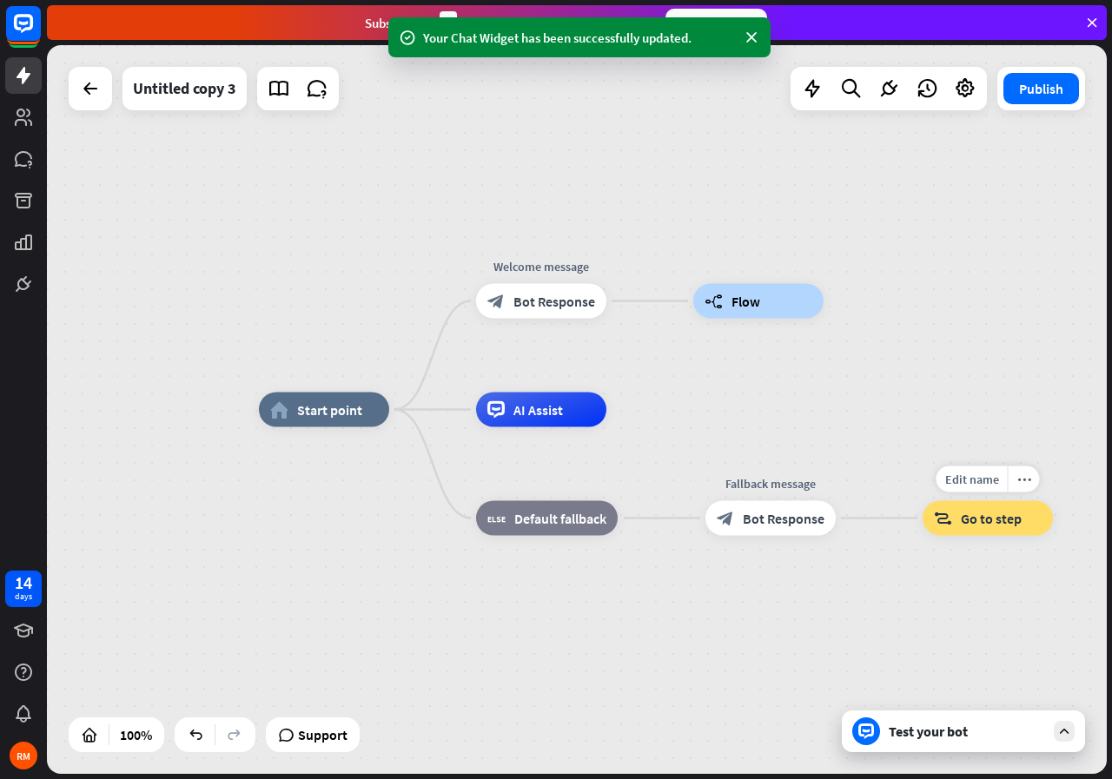
click at [969, 526] on span "Go to step" at bounding box center [991, 518] width 61 height 17
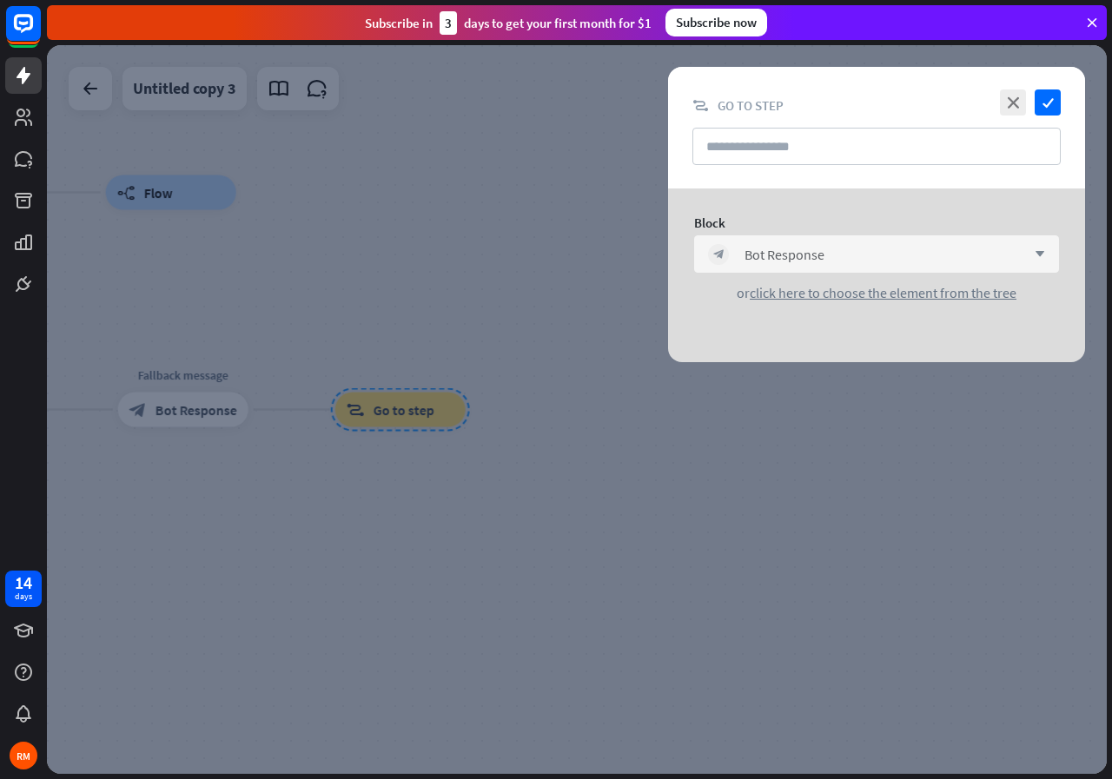
click at [908, 271] on div "block_bot_response Bot Response arrow_down" at bounding box center [876, 253] width 365 height 37
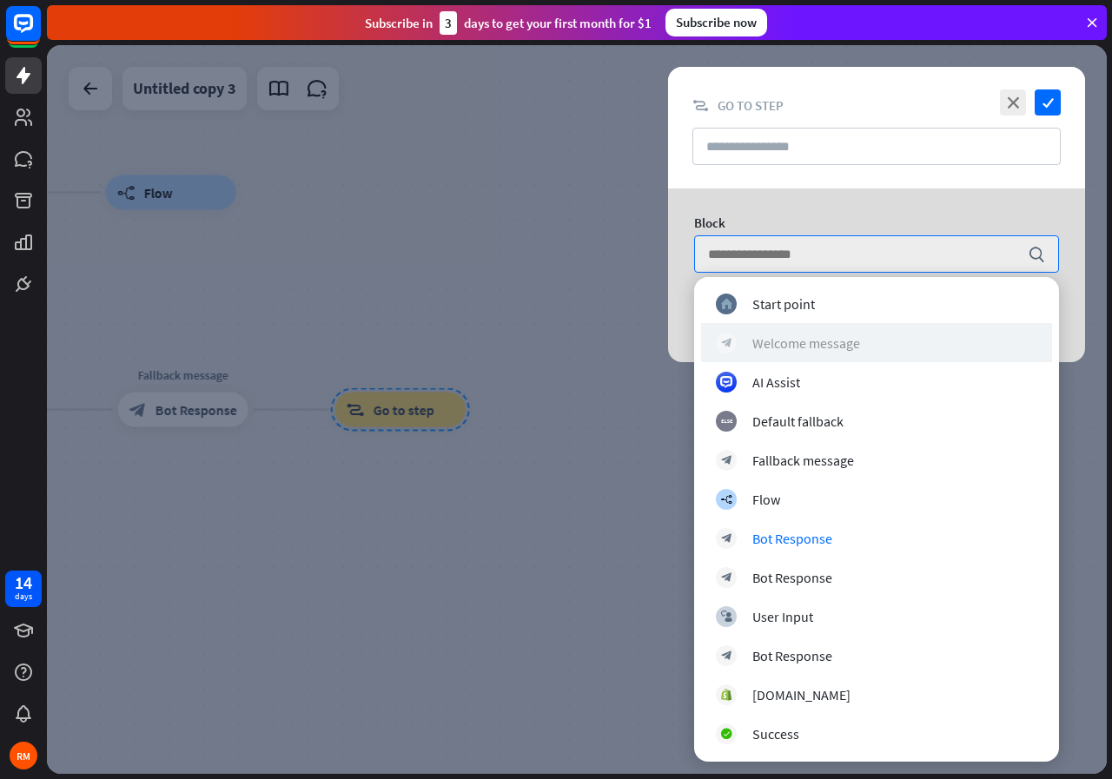
click at [839, 346] on div "Welcome message" at bounding box center [806, 342] width 108 height 17
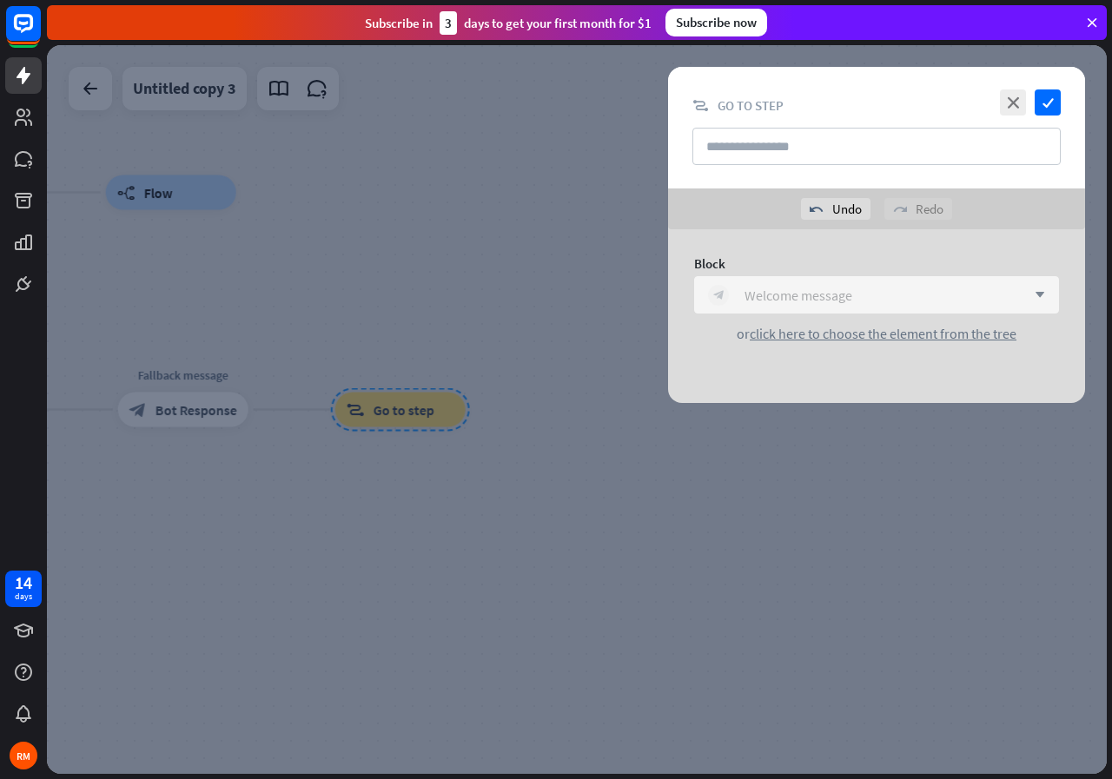
click at [859, 289] on div "block_bot_response Welcome message" at bounding box center [867, 295] width 318 height 21
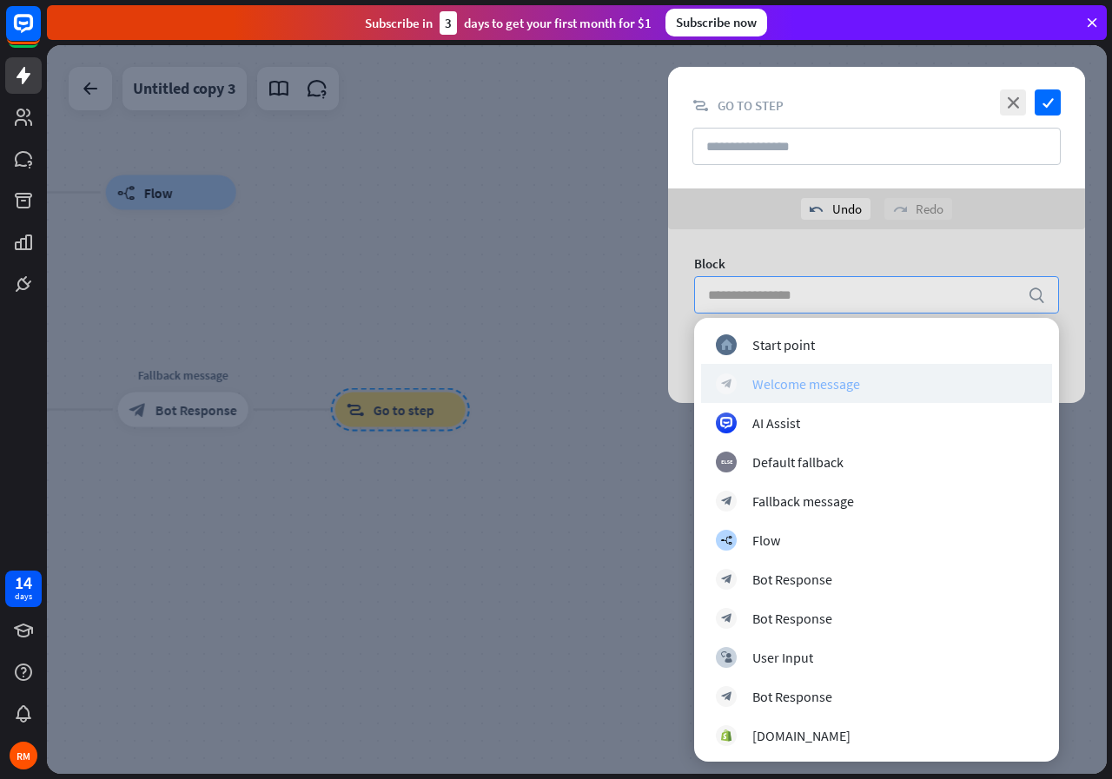
click at [826, 376] on div "Welcome message" at bounding box center [806, 383] width 108 height 17
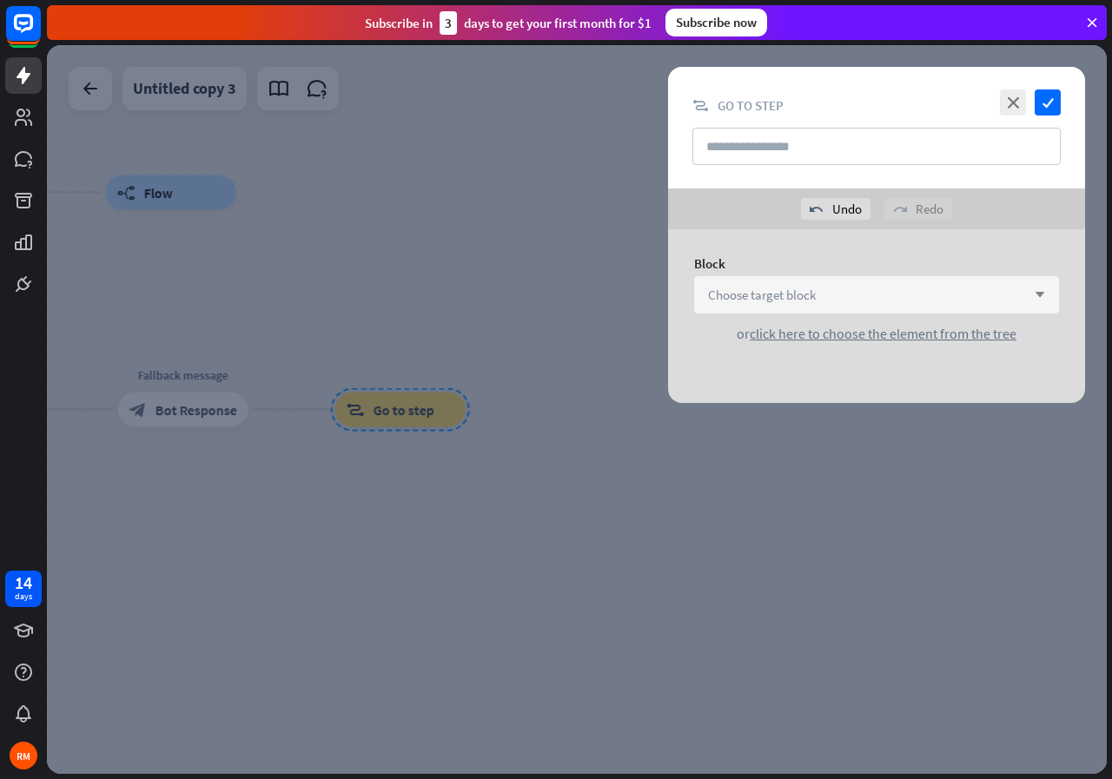
click at [826, 376] on div "Block Choose target block arrow_down or click here to choose the element from t…" at bounding box center [876, 316] width 460 height 174
click at [1048, 95] on icon "check" at bounding box center [1048, 102] width 26 height 26
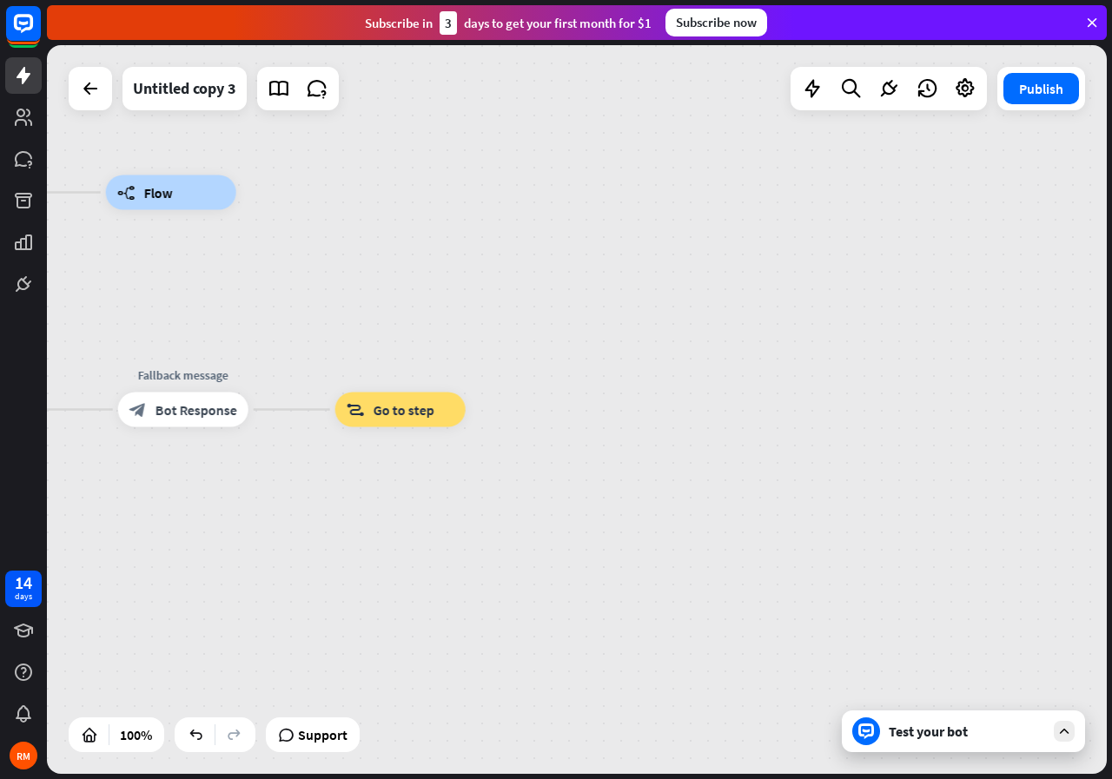
click at [931, 743] on div "Test your bot" at bounding box center [963, 732] width 243 height 42
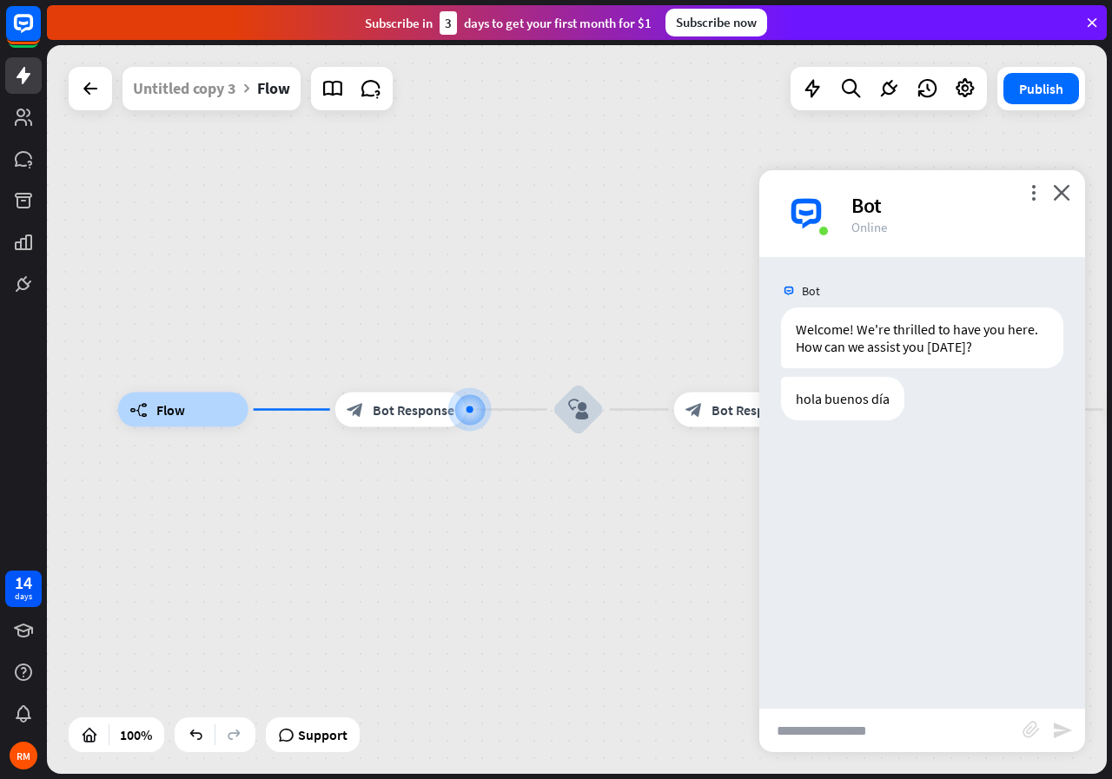
click at [832, 728] on input "text" at bounding box center [890, 730] width 263 height 43
type input "***"
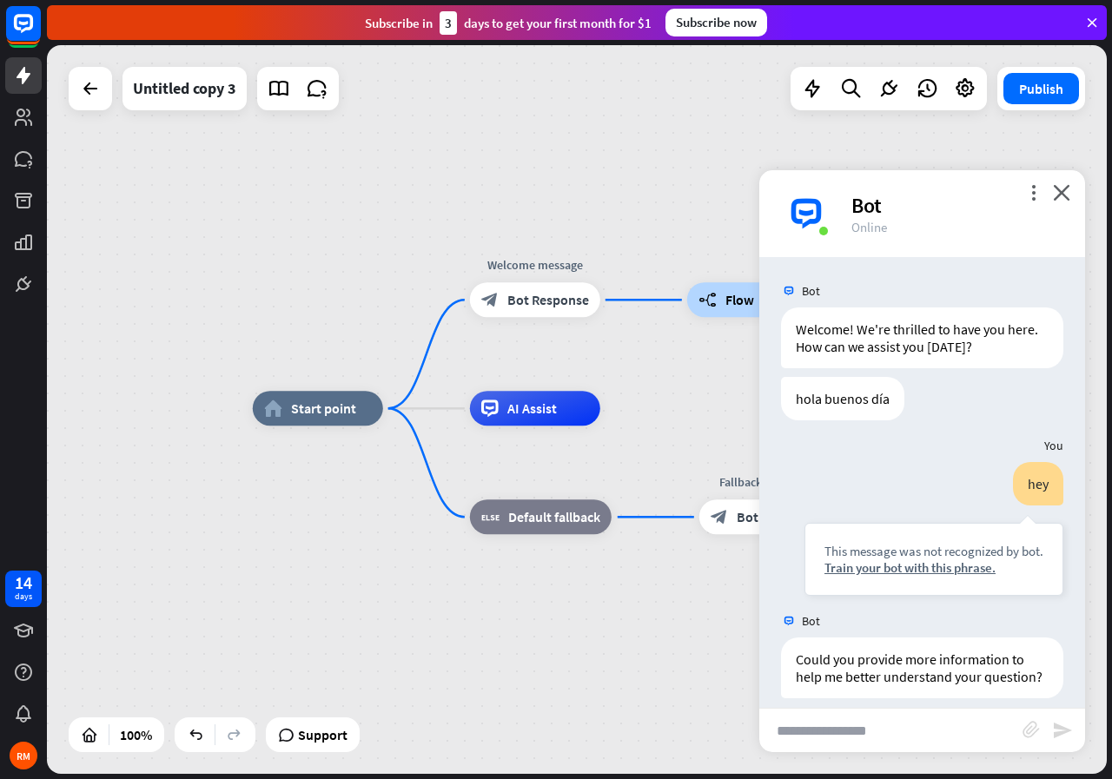
scroll to position [34, 0]
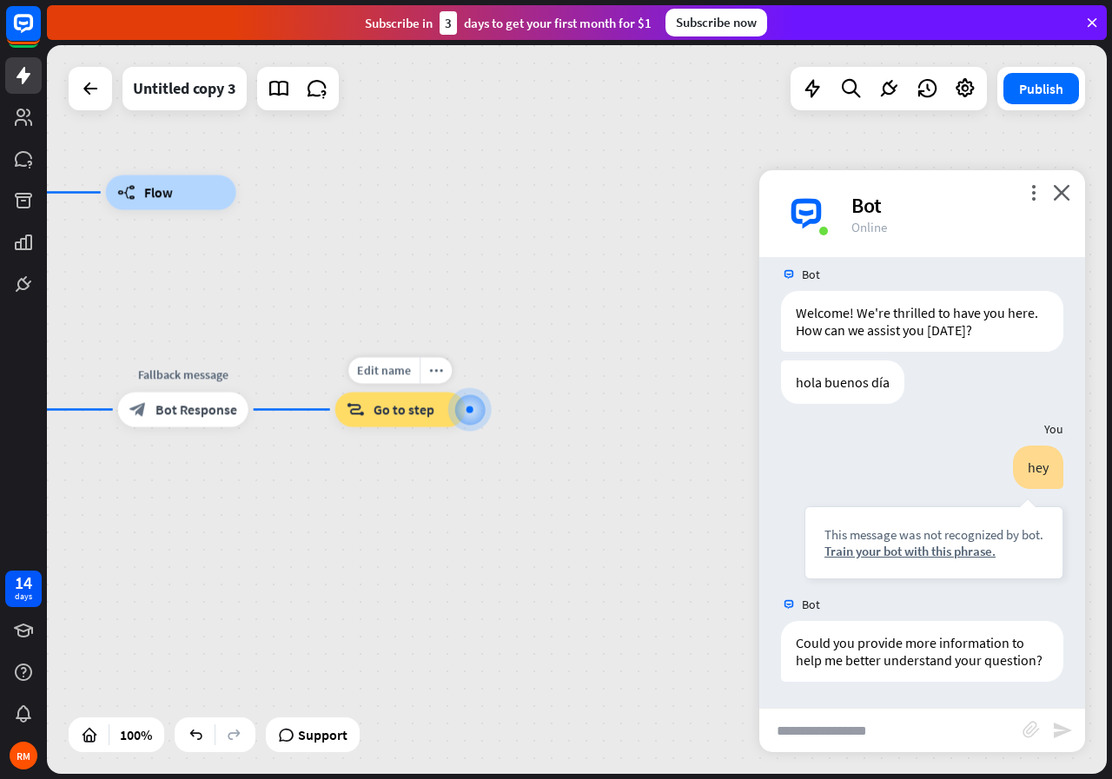
click at [474, 417] on div at bounding box center [469, 409] width 18 height 18
click at [466, 400] on div at bounding box center [470, 410] width 24 height 24
click at [270, 405] on icon "plus" at bounding box center [269, 410] width 13 height 12
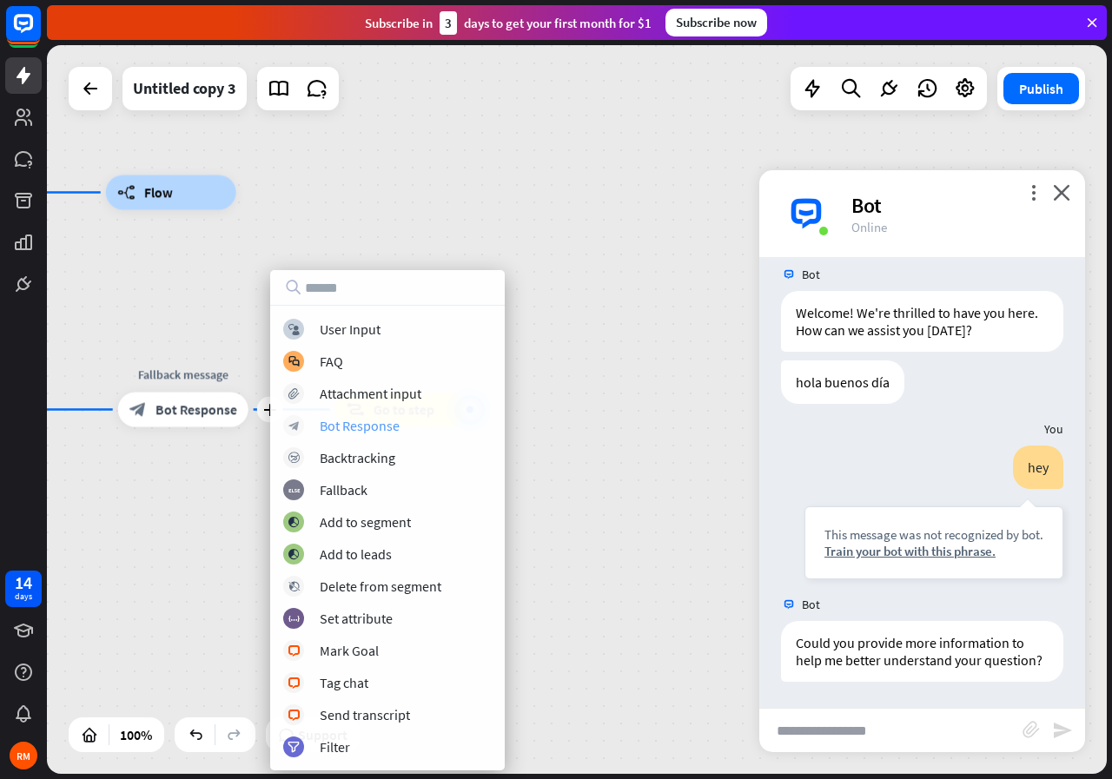
click at [352, 433] on div "Bot Response" at bounding box center [360, 425] width 80 height 17
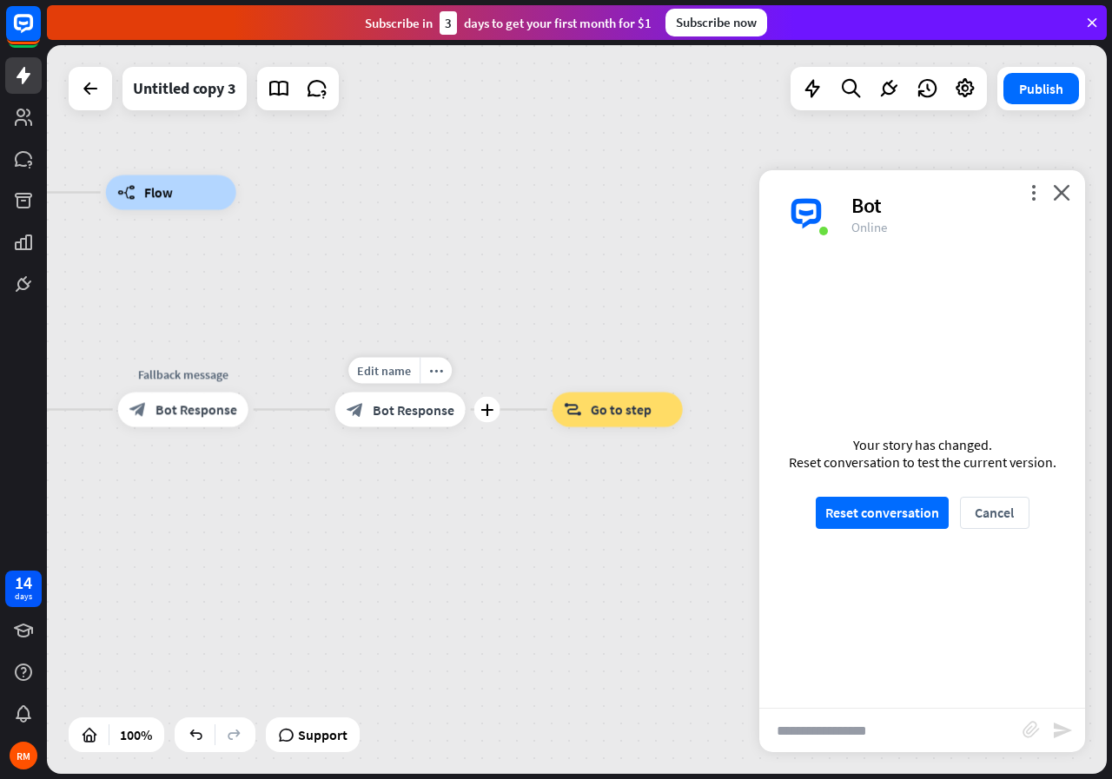
click at [412, 400] on div "block_bot_response Bot Response" at bounding box center [400, 410] width 130 height 35
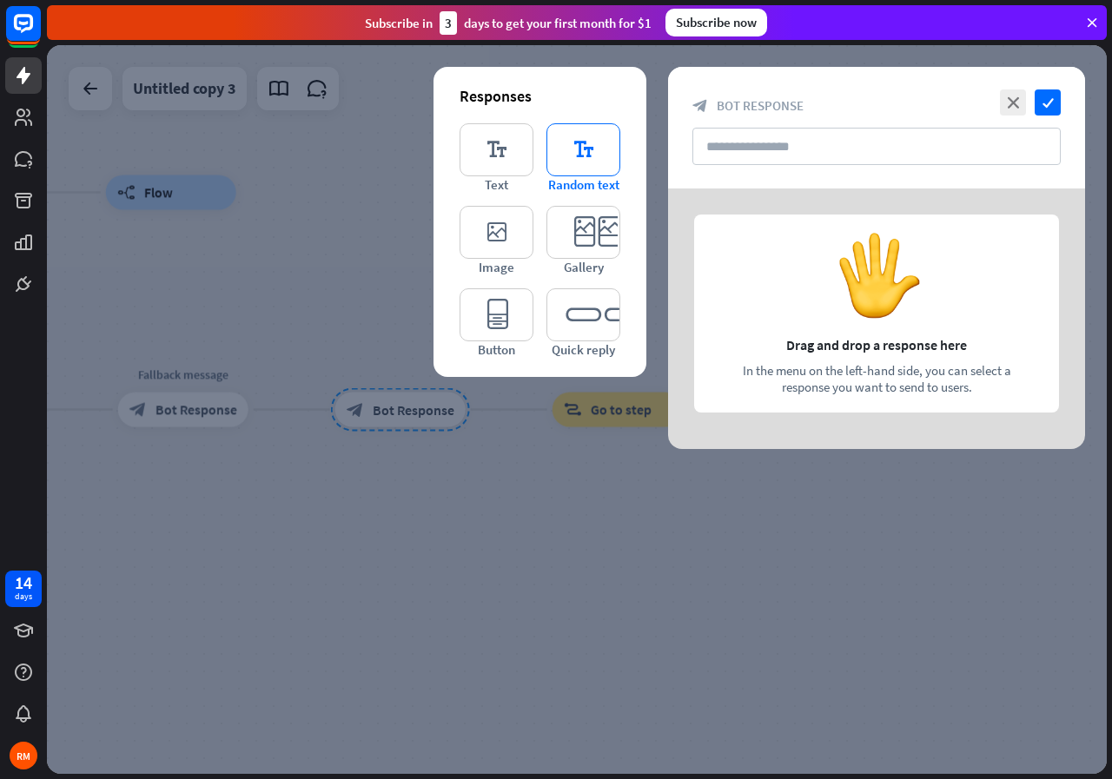
click at [551, 155] on icon "editor_text" at bounding box center [583, 149] width 74 height 53
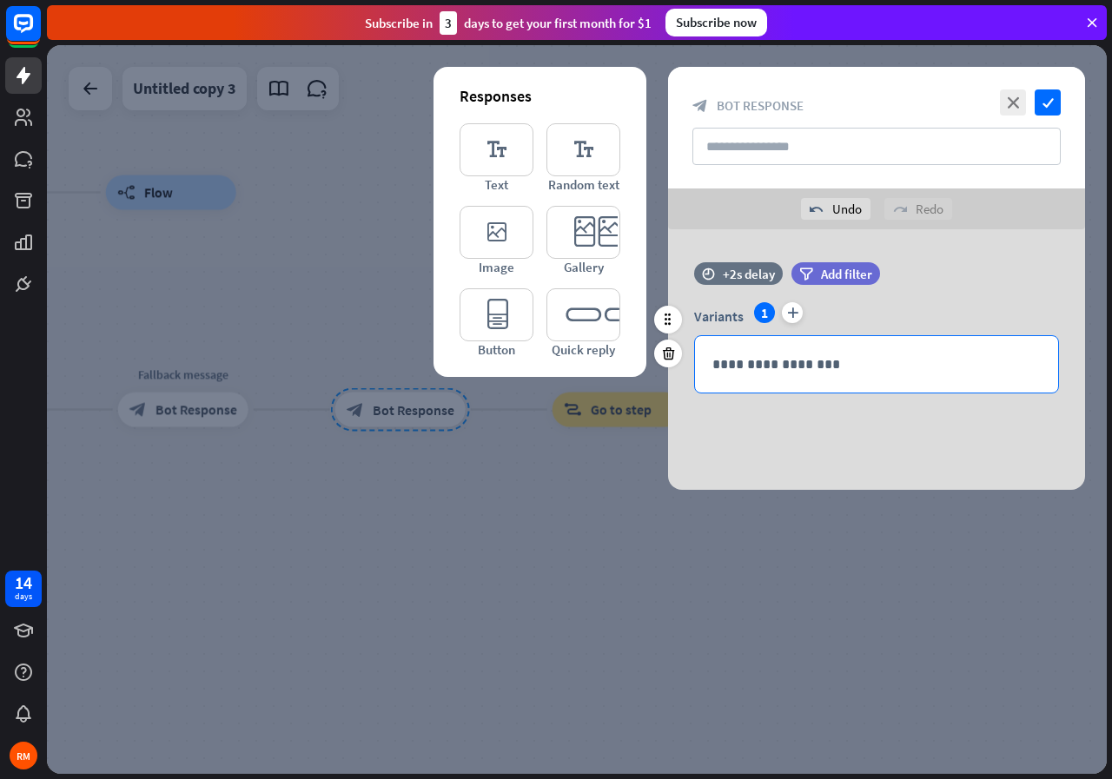
click at [743, 367] on p "**********" at bounding box center [876, 365] width 328 height 22
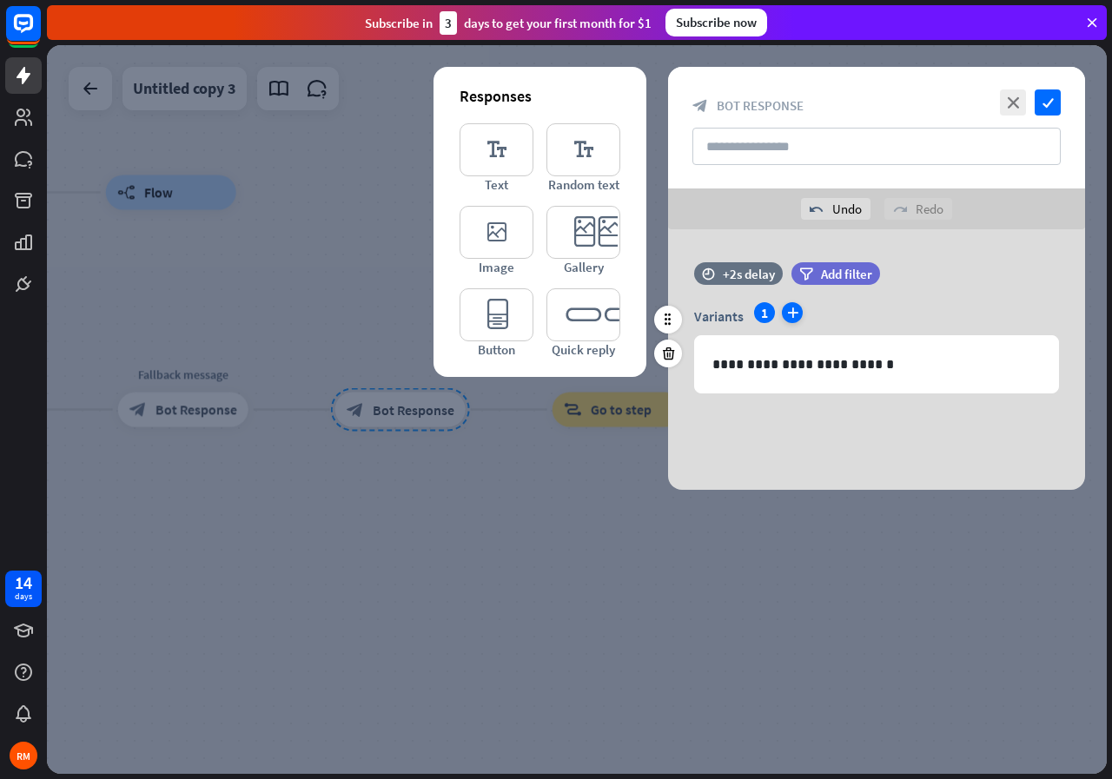
click at [790, 316] on icon "plus" at bounding box center [792, 312] width 21 height 21
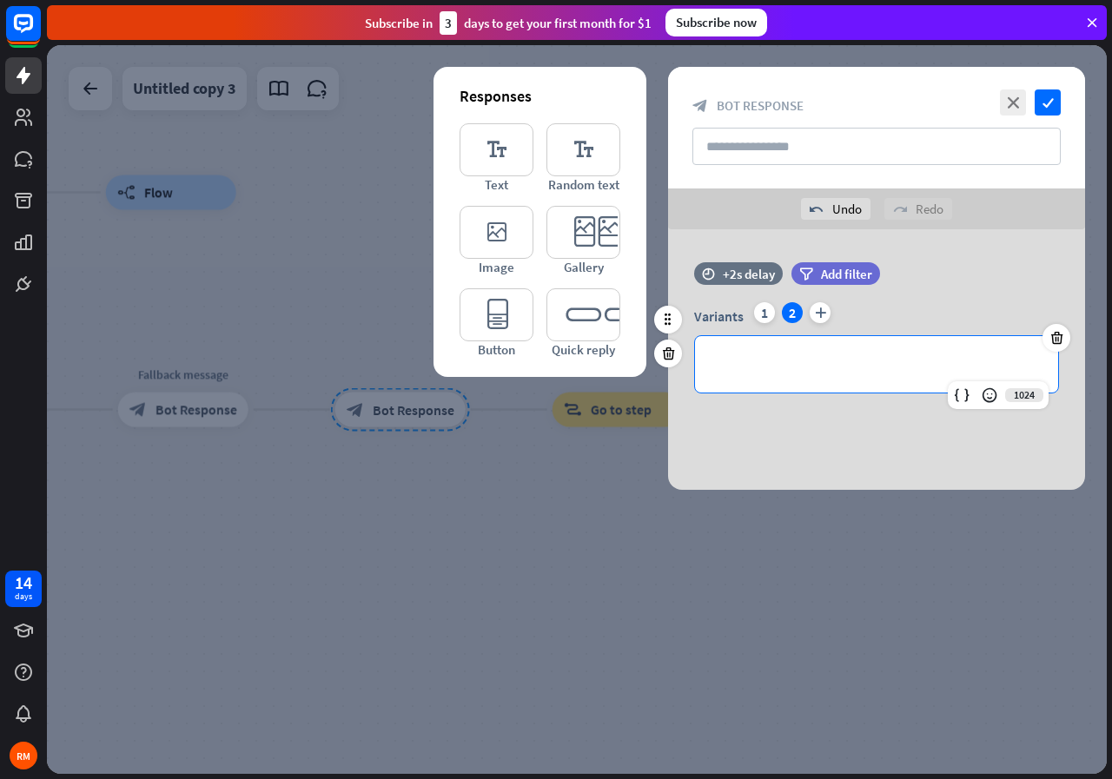
click at [767, 360] on p "**********" at bounding box center [876, 365] width 328 height 22
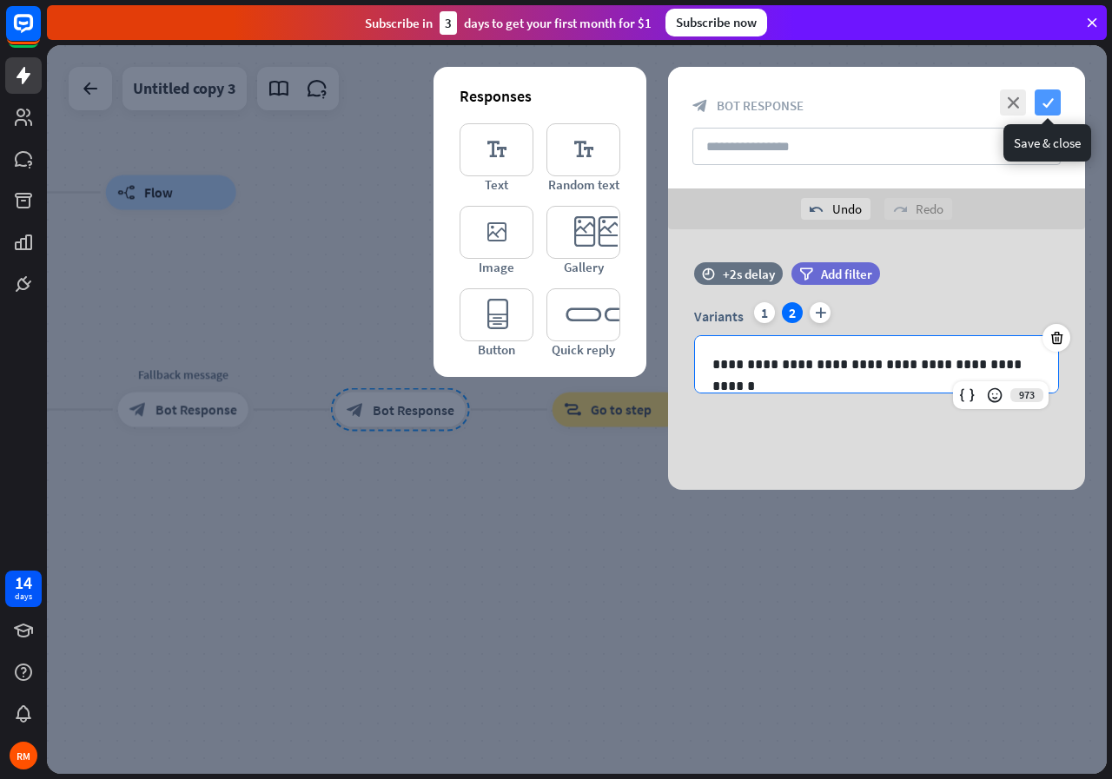
click at [1052, 106] on icon "check" at bounding box center [1048, 102] width 26 height 26
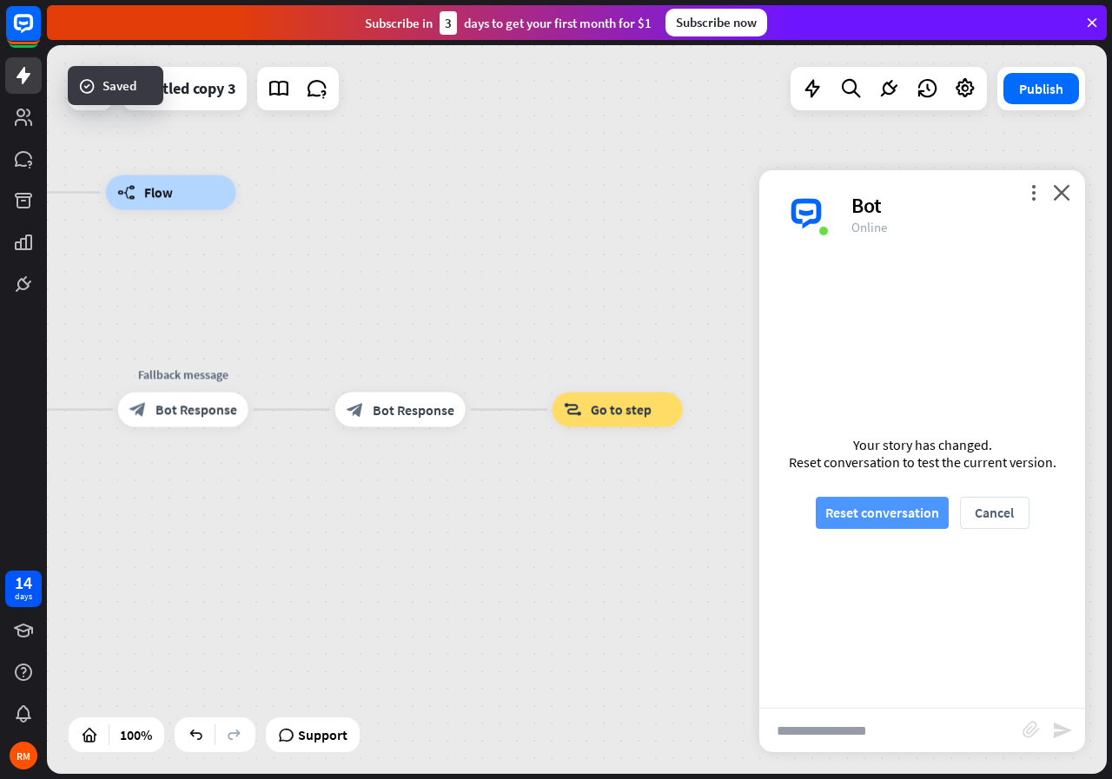
click at [861, 522] on button "Reset conversation" at bounding box center [882, 513] width 133 height 32
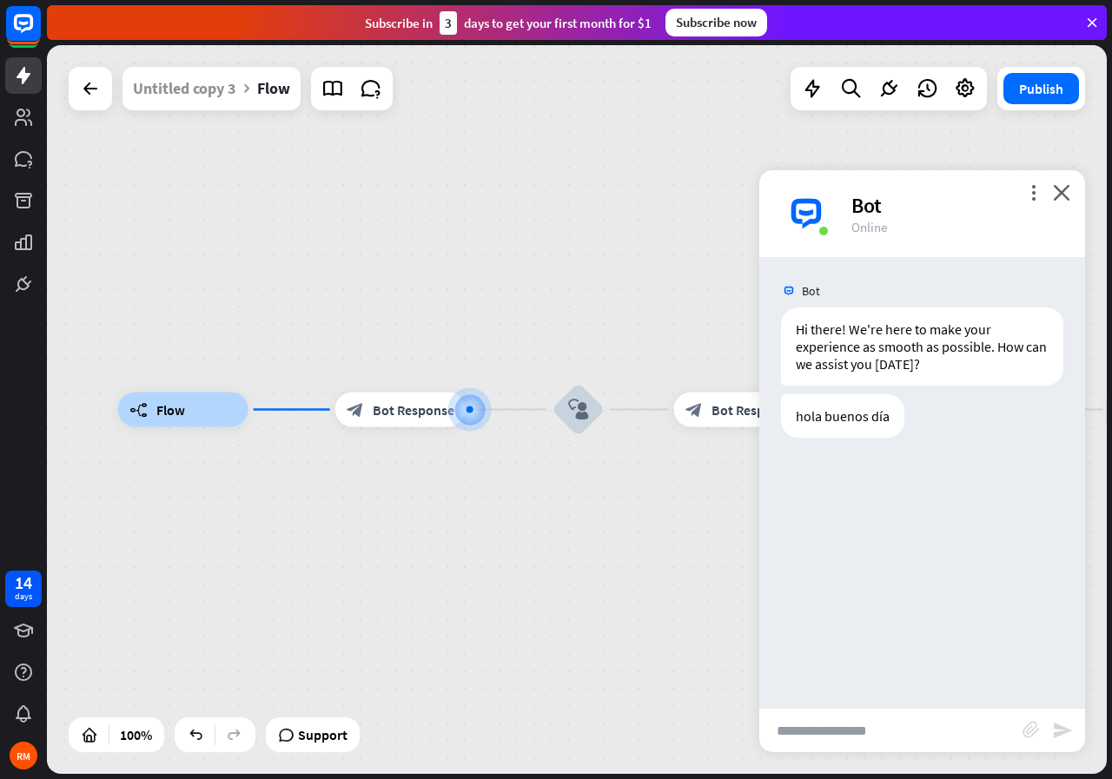
click at [804, 736] on input "text" at bounding box center [890, 730] width 263 height 43
type input "****"
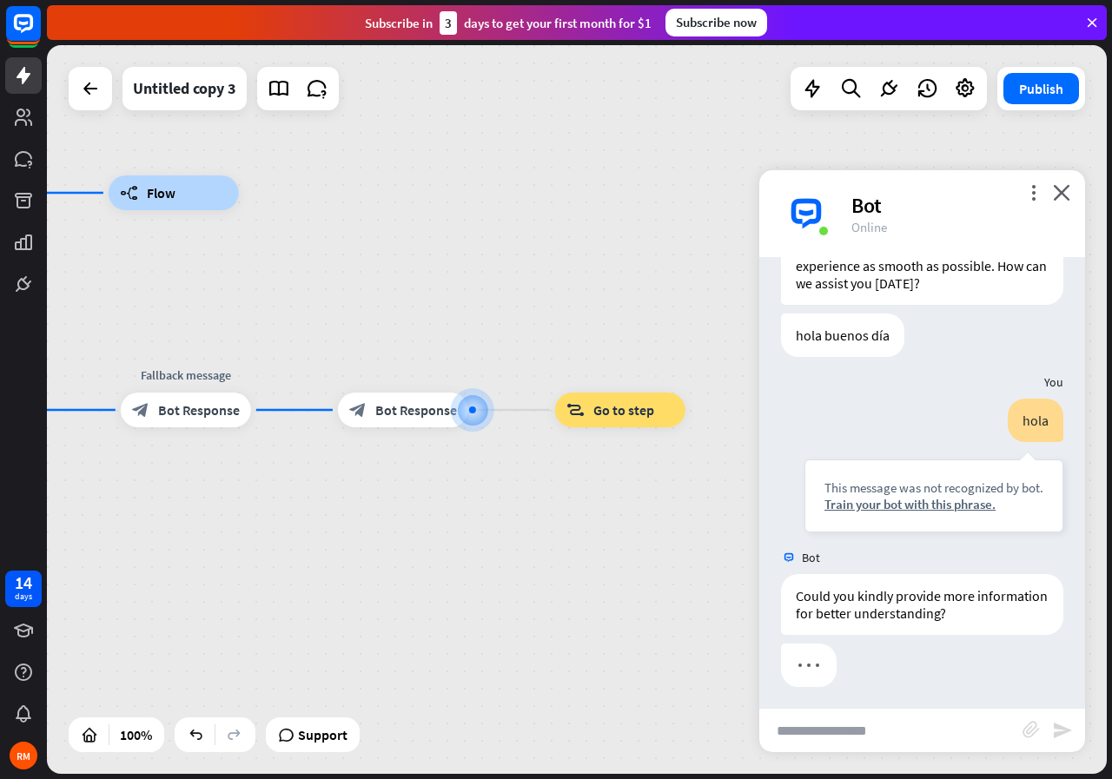
scroll to position [86, 0]
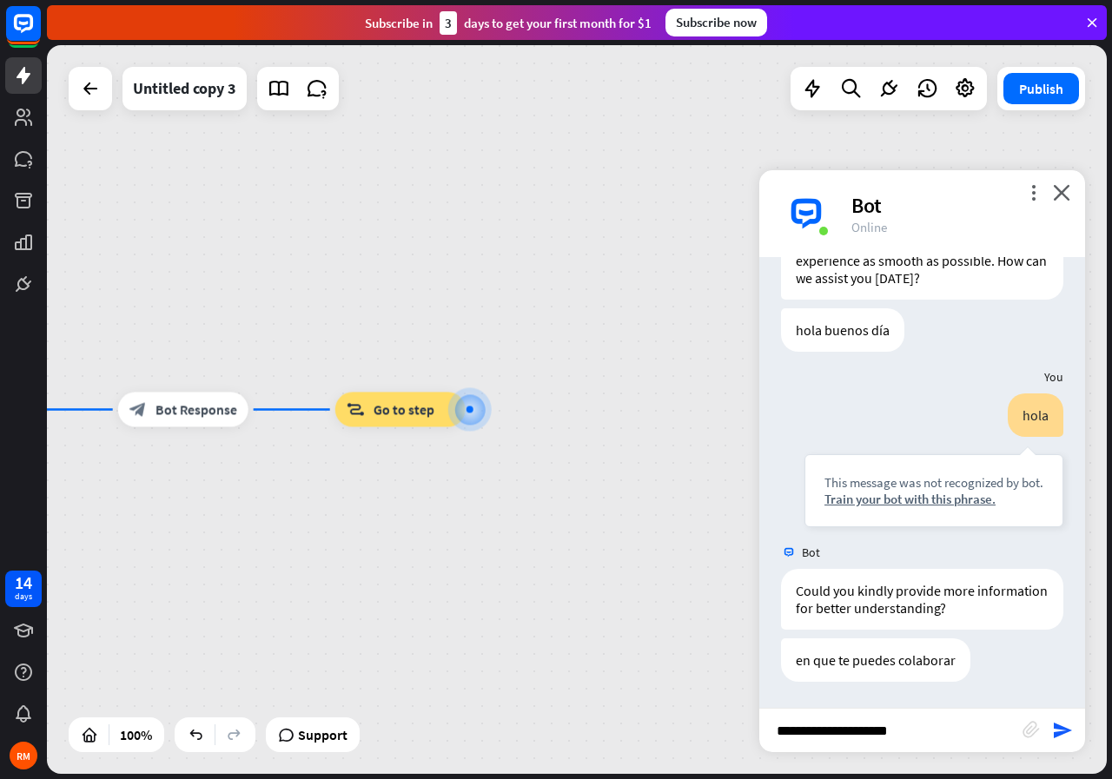
type input "**********"
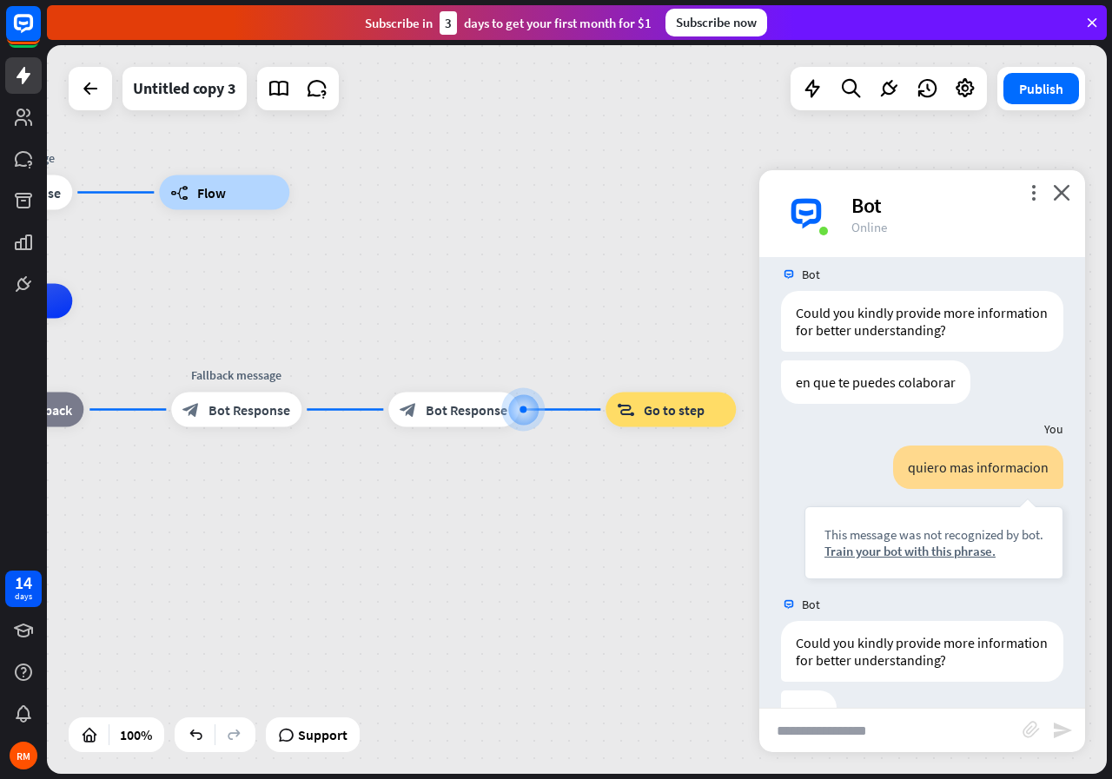
scroll to position [416, 0]
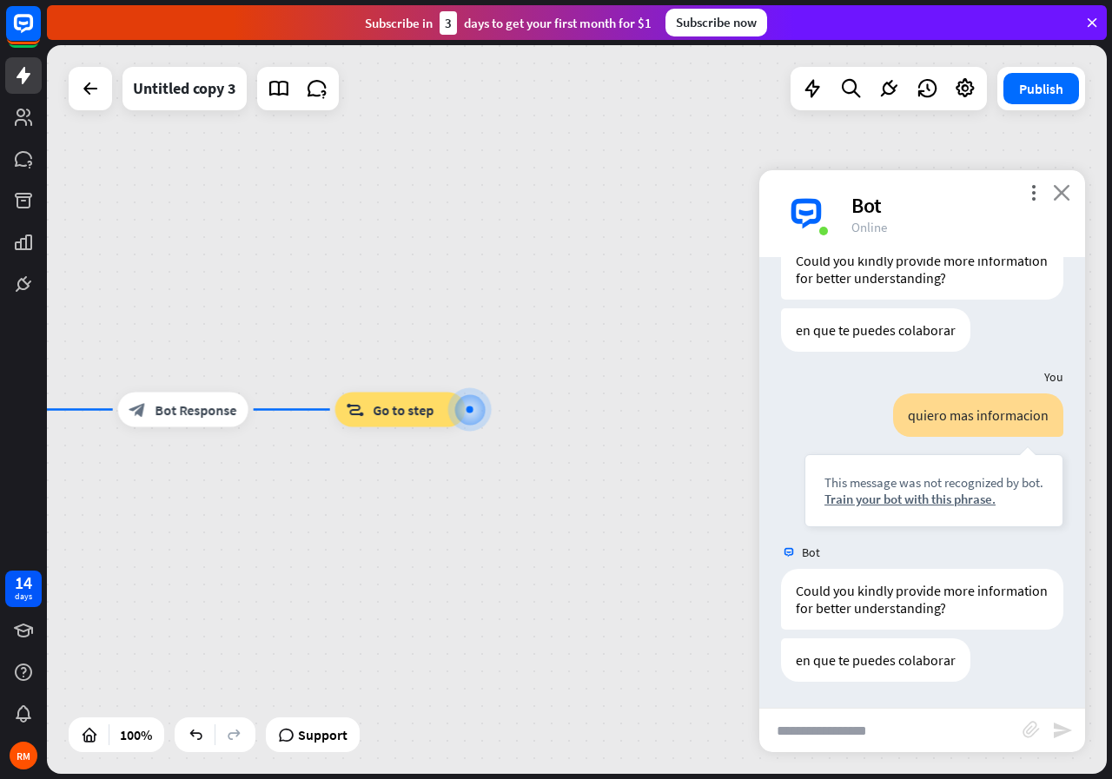
click at [1056, 184] on icon "close" at bounding box center [1061, 192] width 17 height 17
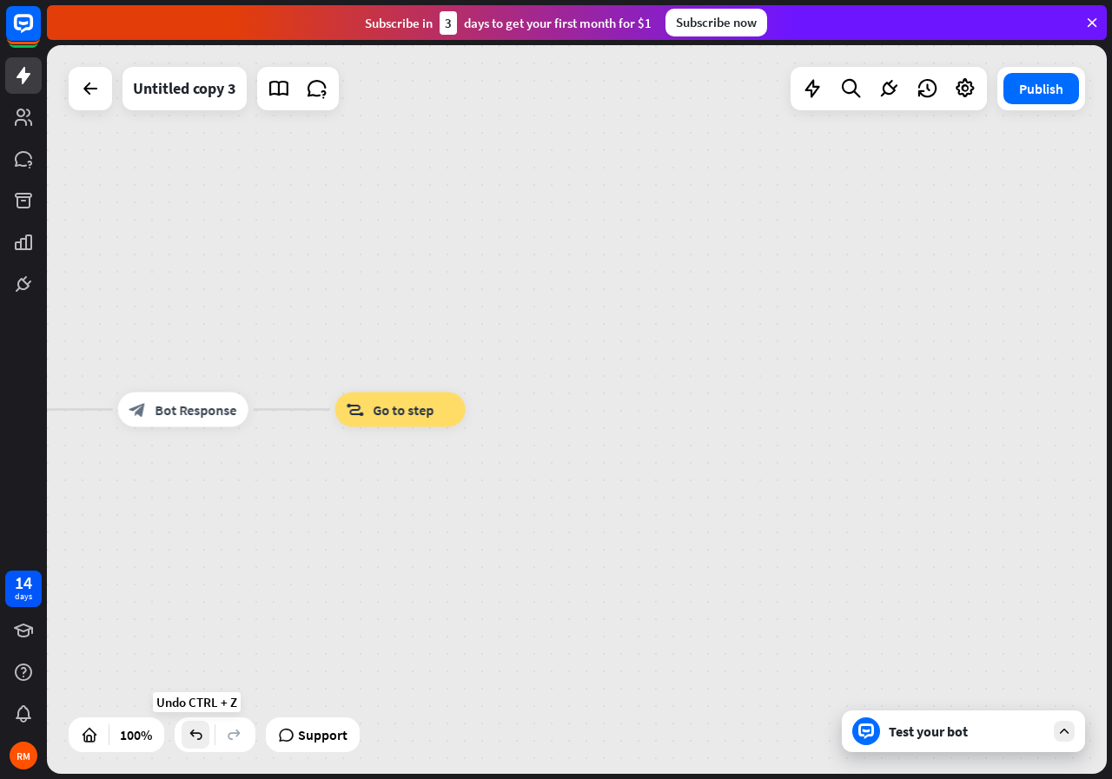
click at [202, 743] on icon at bounding box center [195, 734] width 17 height 17
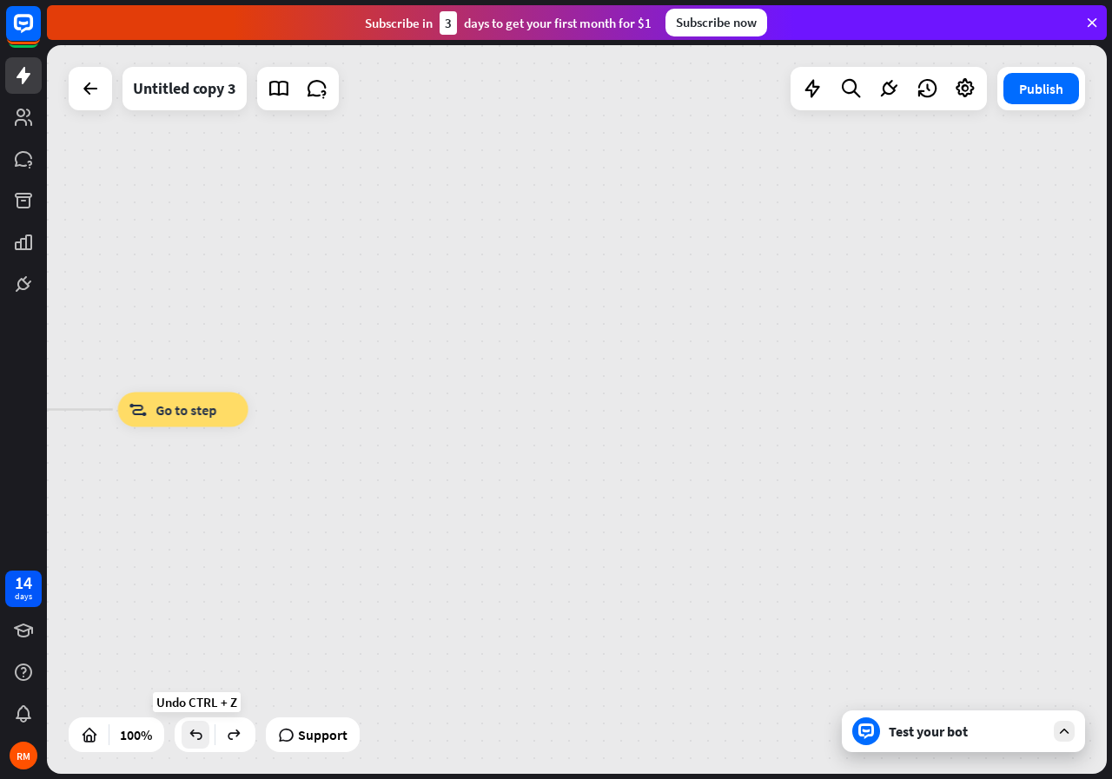
click at [202, 743] on icon at bounding box center [195, 734] width 17 height 17
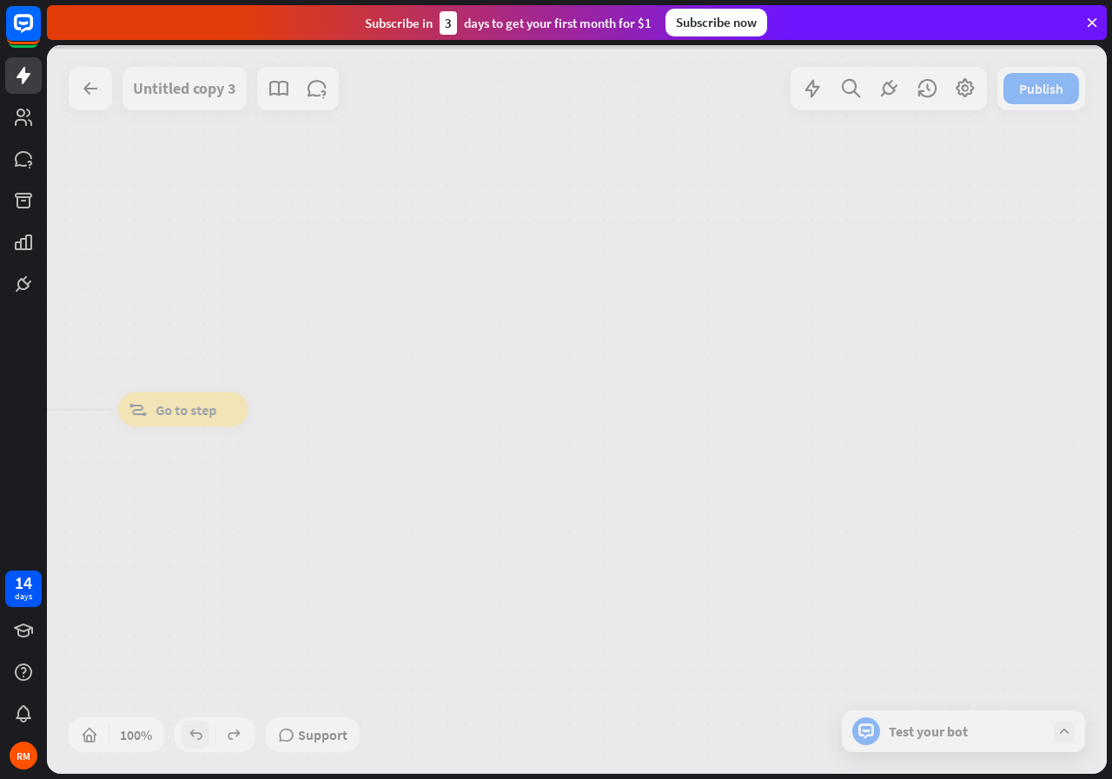
click at [202, 743] on div at bounding box center [577, 409] width 1060 height 729
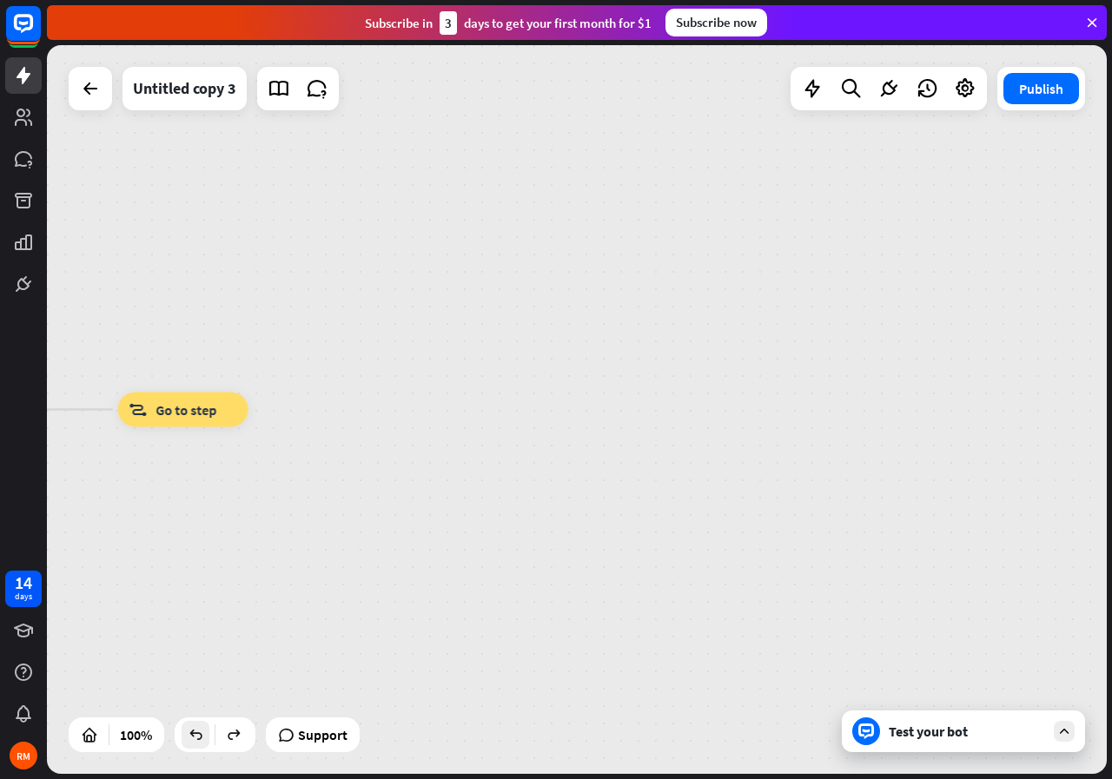
click at [202, 743] on icon at bounding box center [195, 734] width 17 height 17
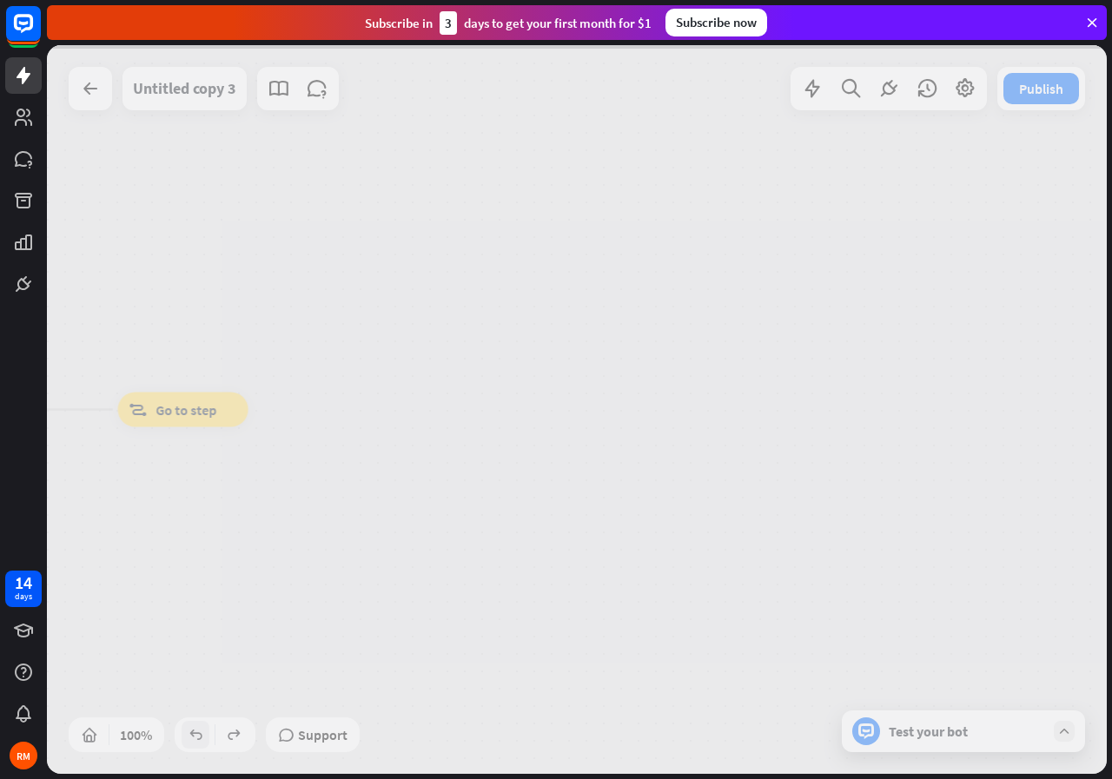
click at [202, 743] on div at bounding box center [577, 409] width 1060 height 729
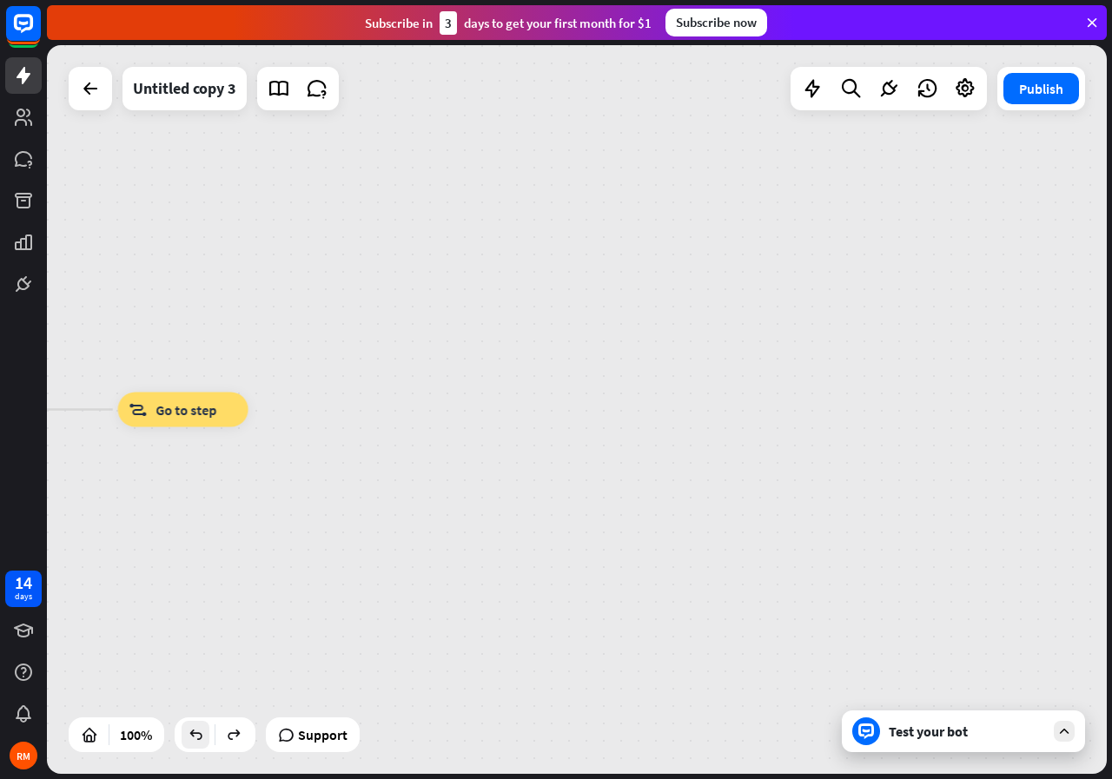
click at [202, 743] on icon at bounding box center [195, 734] width 17 height 17
click at [202, 743] on div at bounding box center [577, 409] width 1060 height 729
click at [202, 743] on icon at bounding box center [195, 734] width 17 height 17
click at [202, 743] on div at bounding box center [577, 409] width 1060 height 729
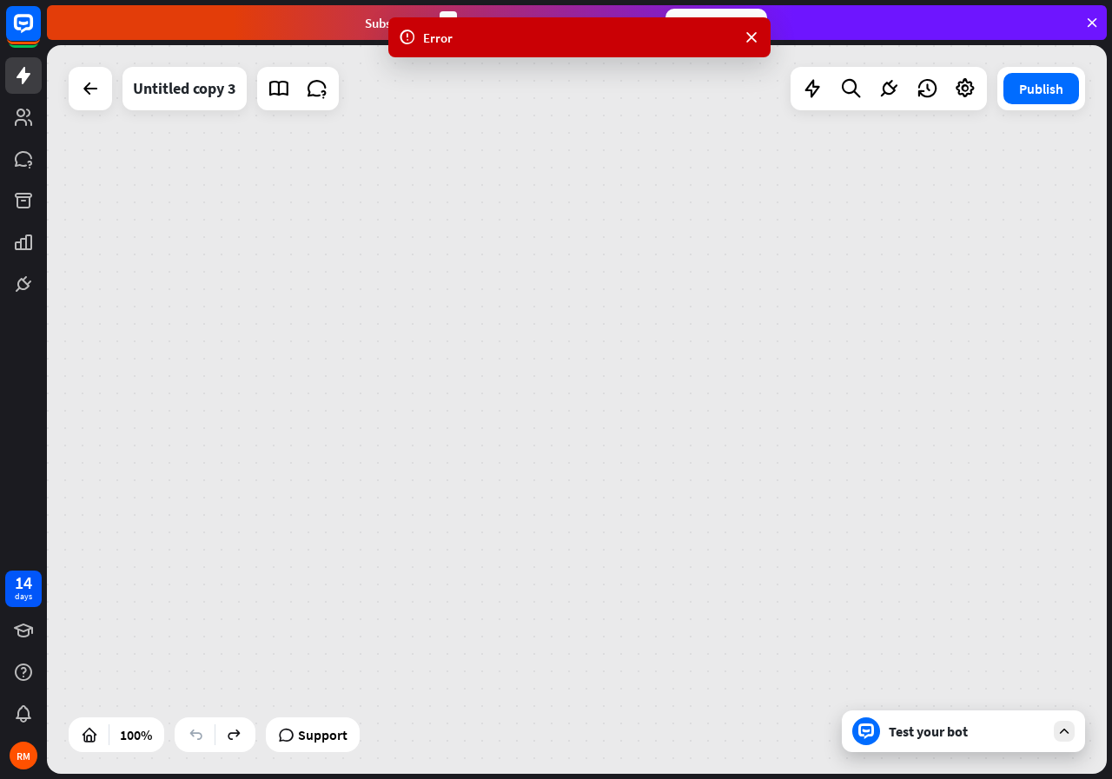
click at [514, 398] on div "home_2 Start point Welcome message block_bot_response Bot Response AI Assist bl…" at bounding box center [577, 409] width 1060 height 729
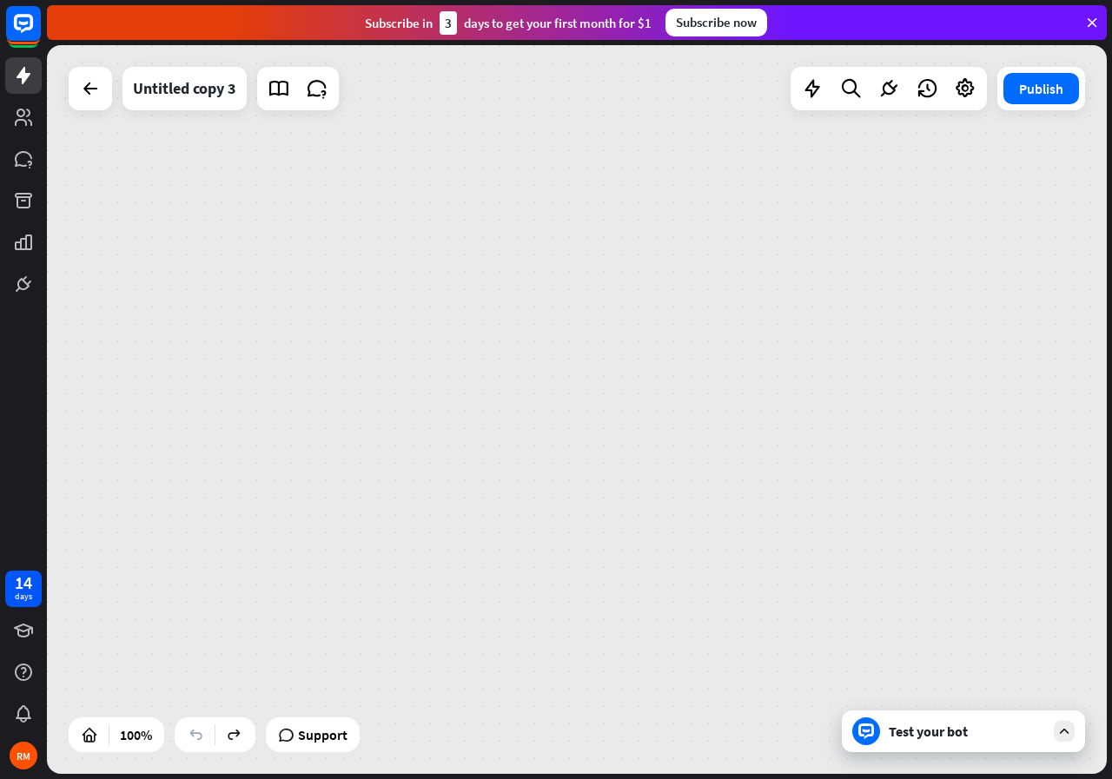
click at [96, 109] on div at bounding box center [90, 88] width 43 height 43
click at [95, 100] on div at bounding box center [90, 88] width 35 height 35
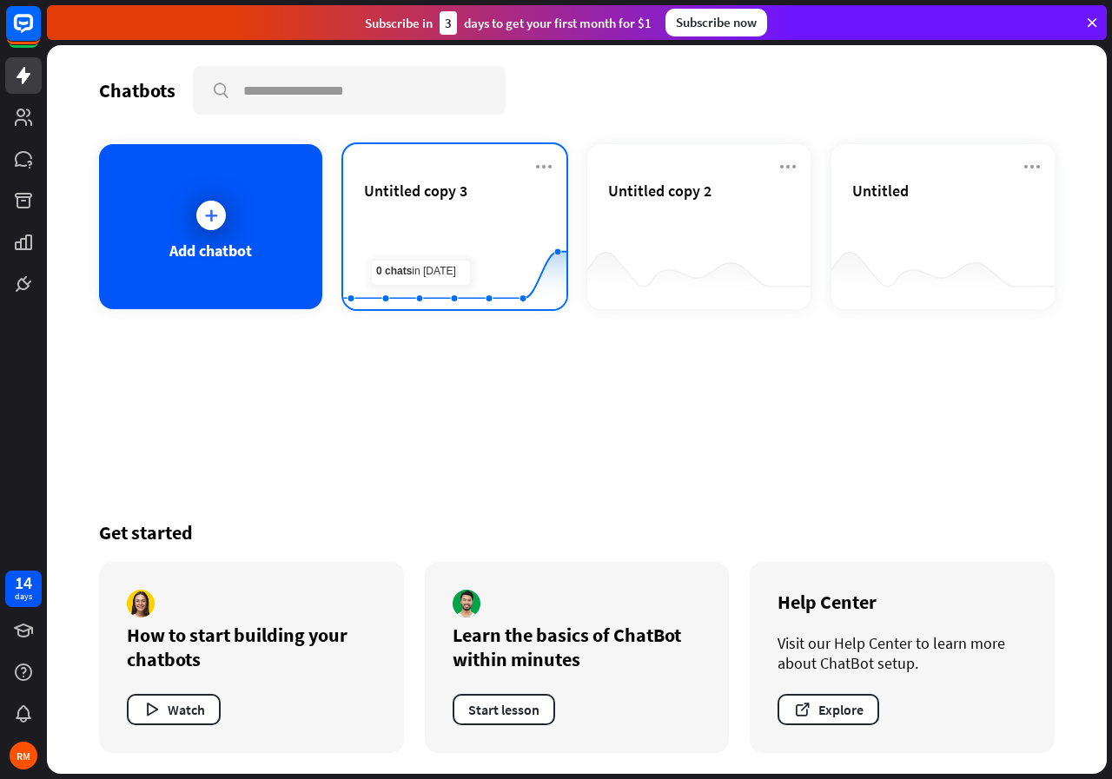
click at [431, 195] on span "Untitled copy 3" at bounding box center [415, 191] width 103 height 20
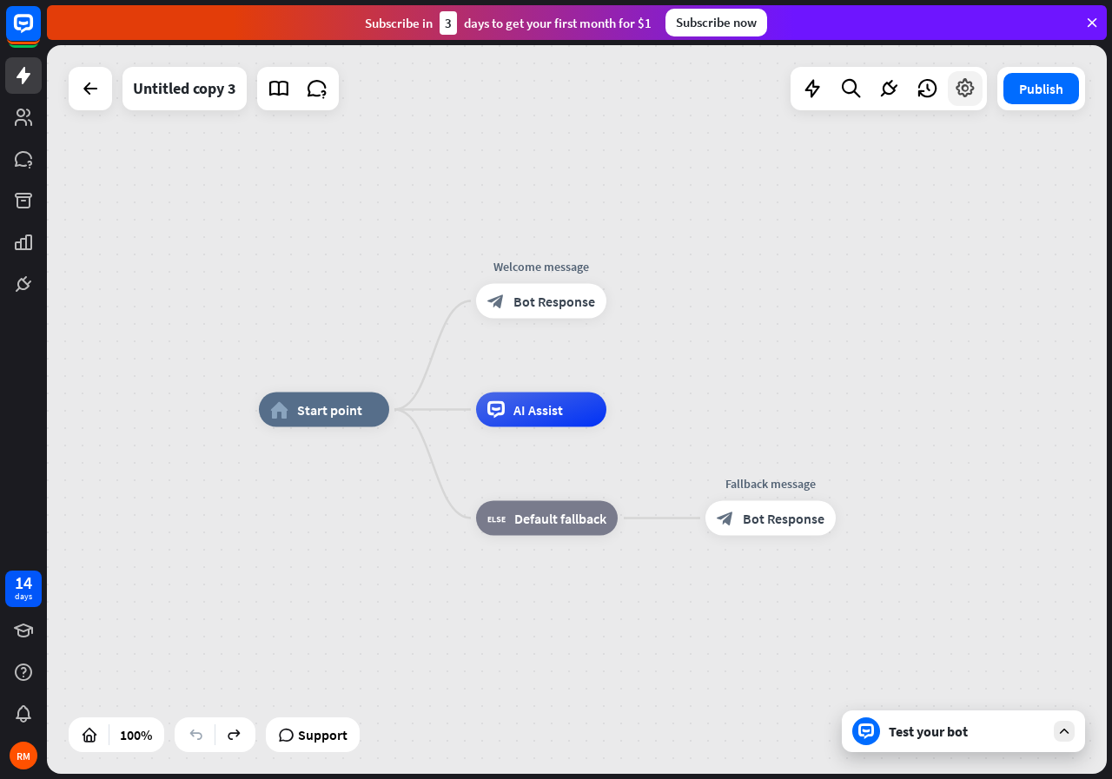
click at [962, 93] on icon at bounding box center [965, 88] width 23 height 23
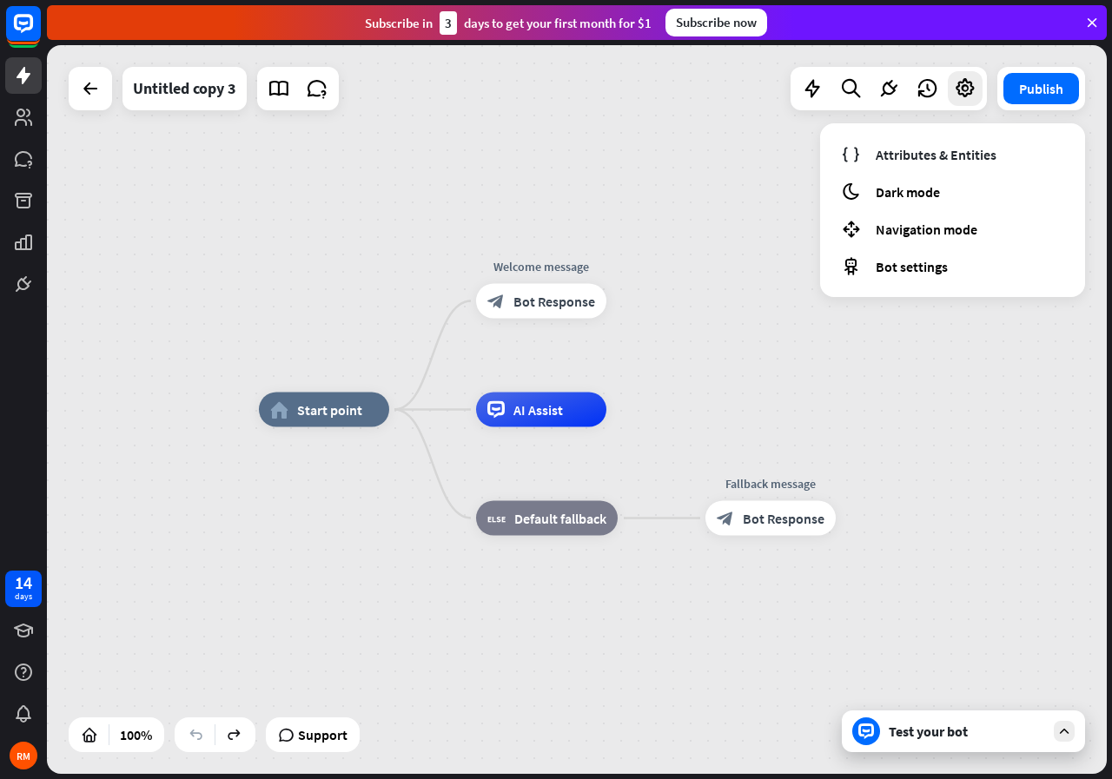
click at [768, 304] on div "home_2 Start point Welcome message block_bot_response Bot Response AI Assist bl…" at bounding box center [577, 409] width 1060 height 729
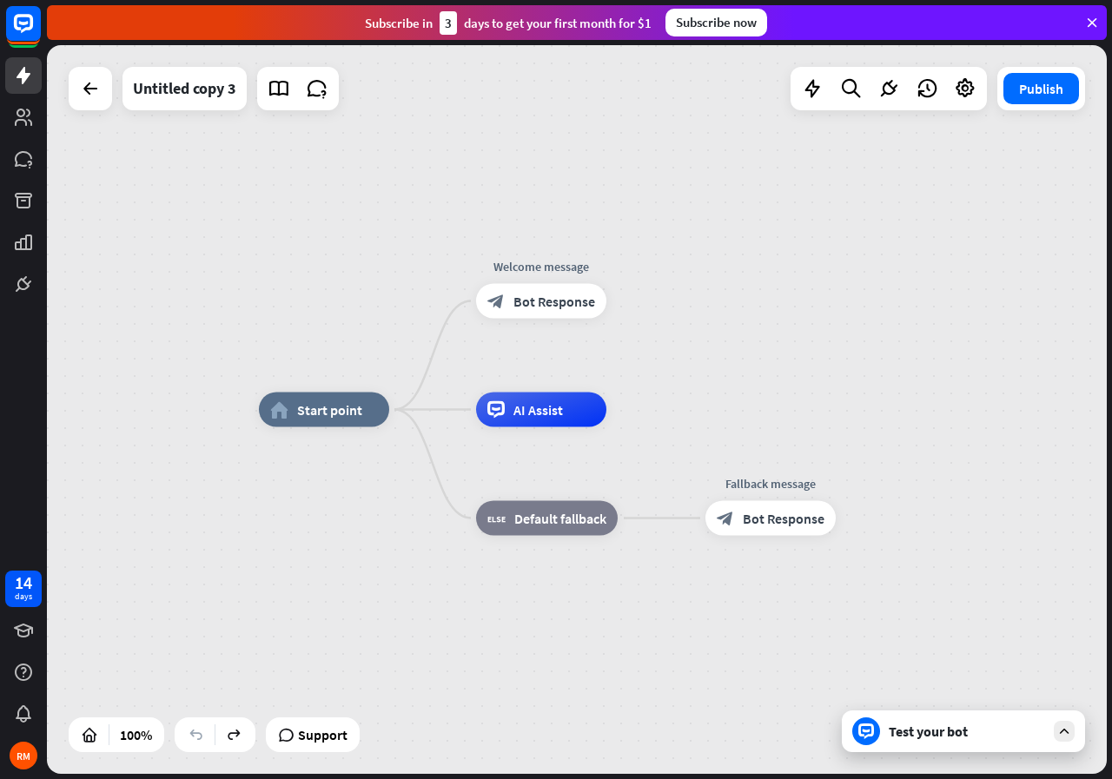
click at [1096, 21] on icon at bounding box center [1092, 23] width 16 height 16
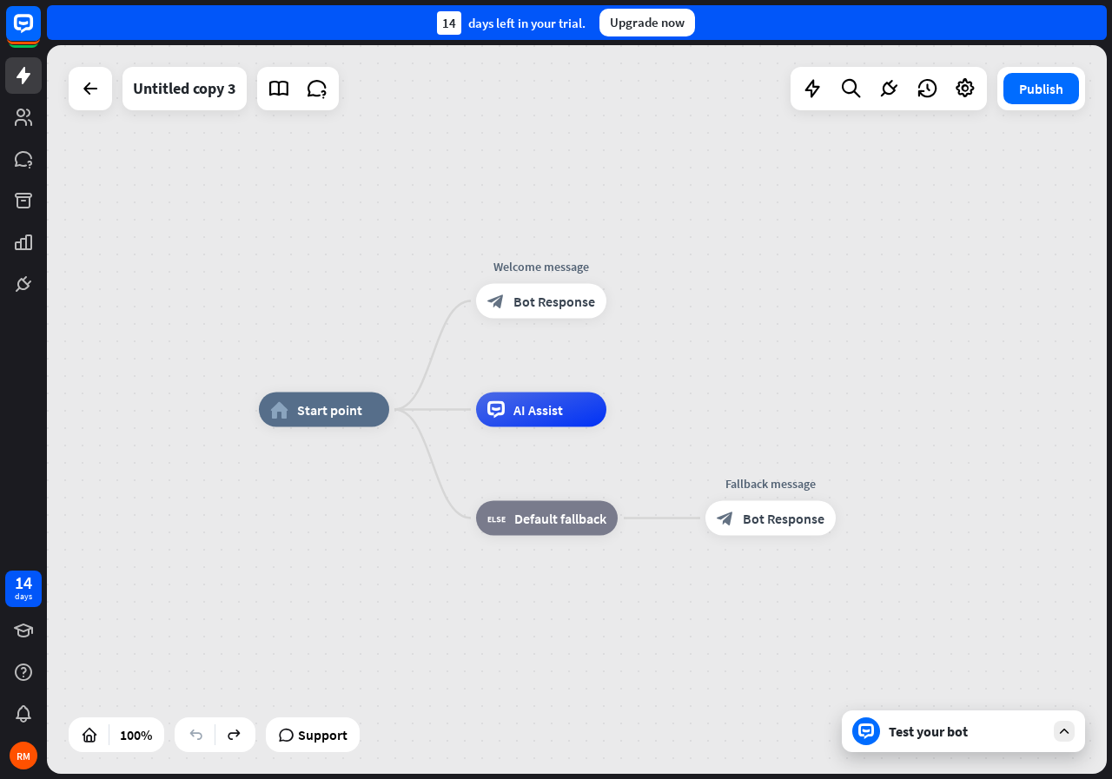
click at [453, 16] on div "14" at bounding box center [449, 22] width 24 height 23
